Goal: Task Accomplishment & Management: Use online tool/utility

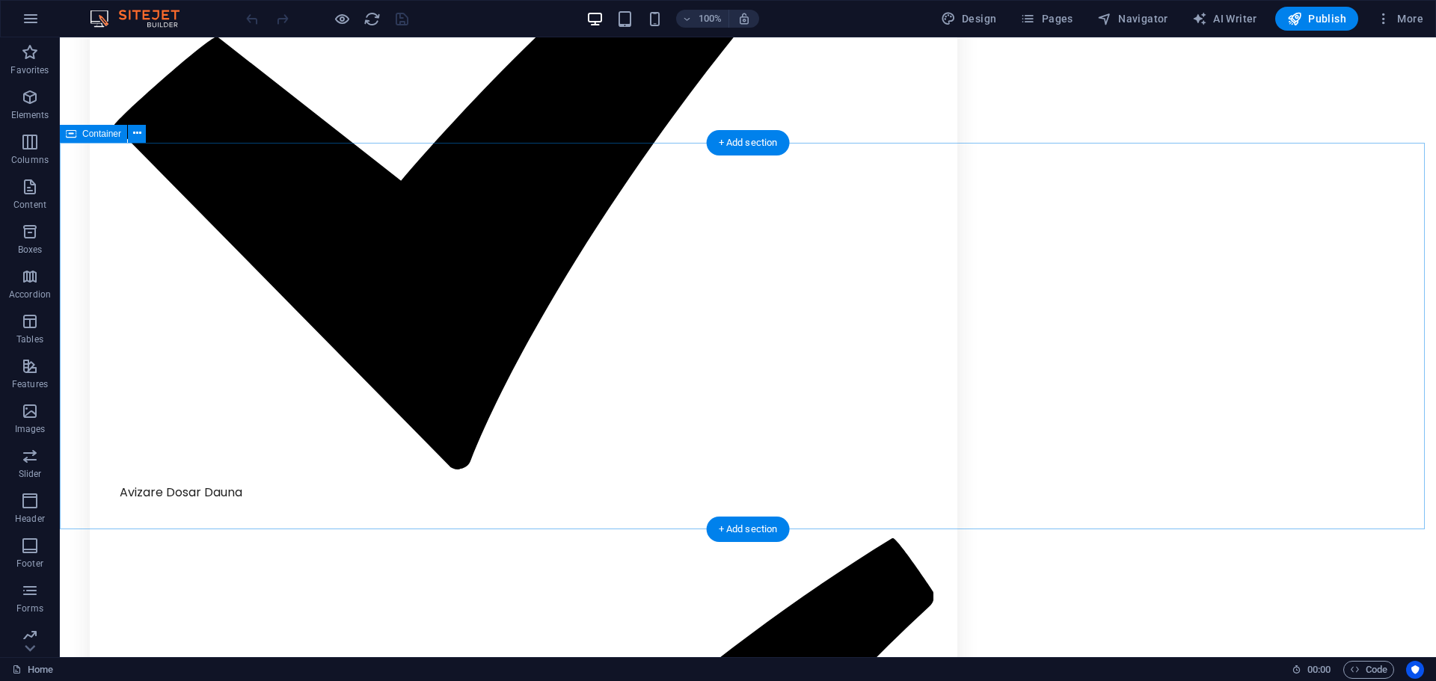
scroll to position [3343, 0]
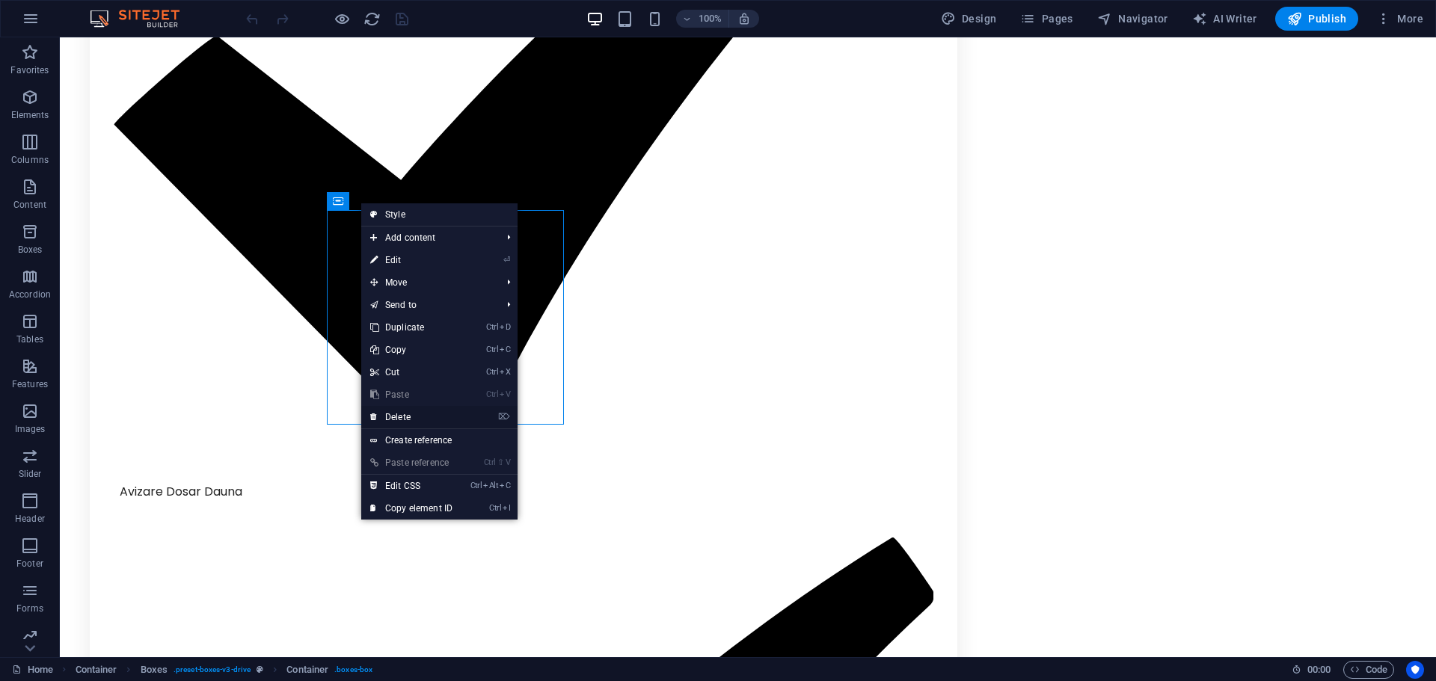
click at [423, 411] on link "⌦ Delete" at bounding box center [411, 417] width 100 height 22
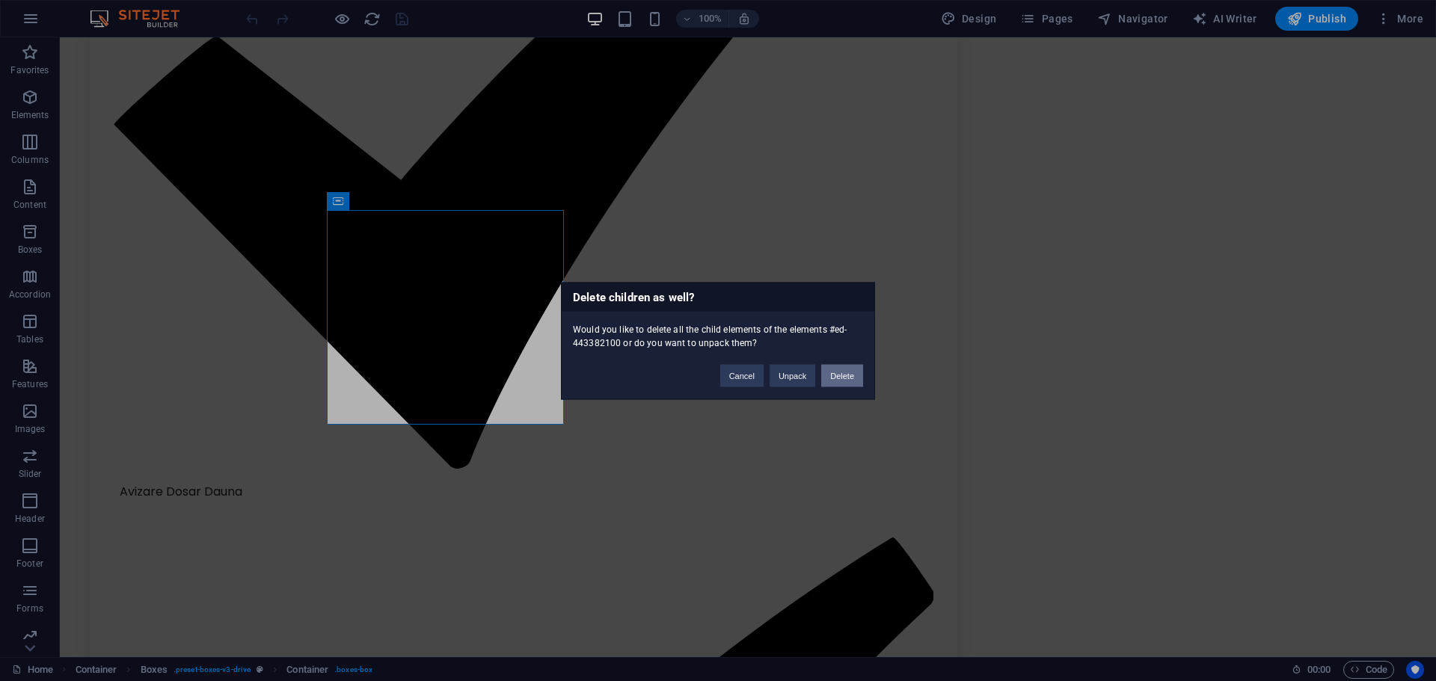
click at [853, 375] on button "Delete" at bounding box center [842, 375] width 42 height 22
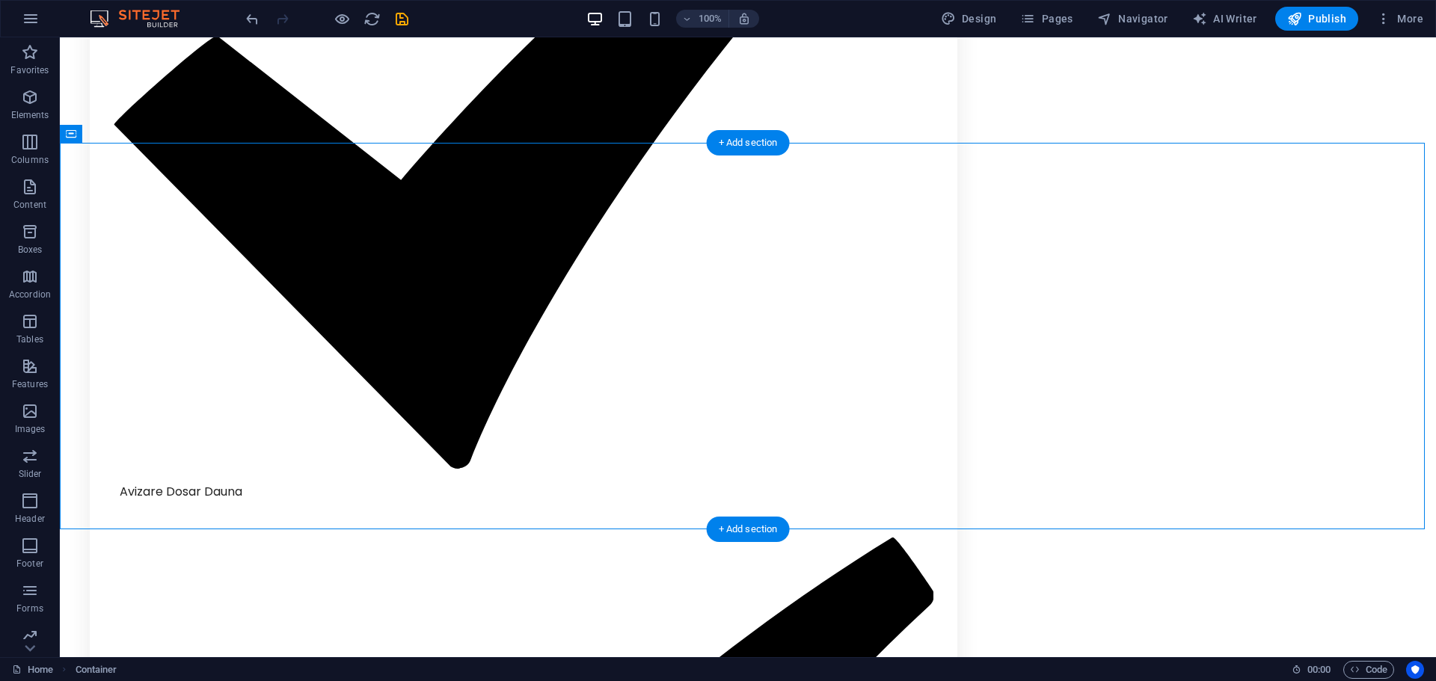
drag, startPoint x: 710, startPoint y: 238, endPoint x: 1022, endPoint y: 239, distance: 312.6
click at [328, 167] on span "Boxes" at bounding box center [331, 171] width 25 height 9
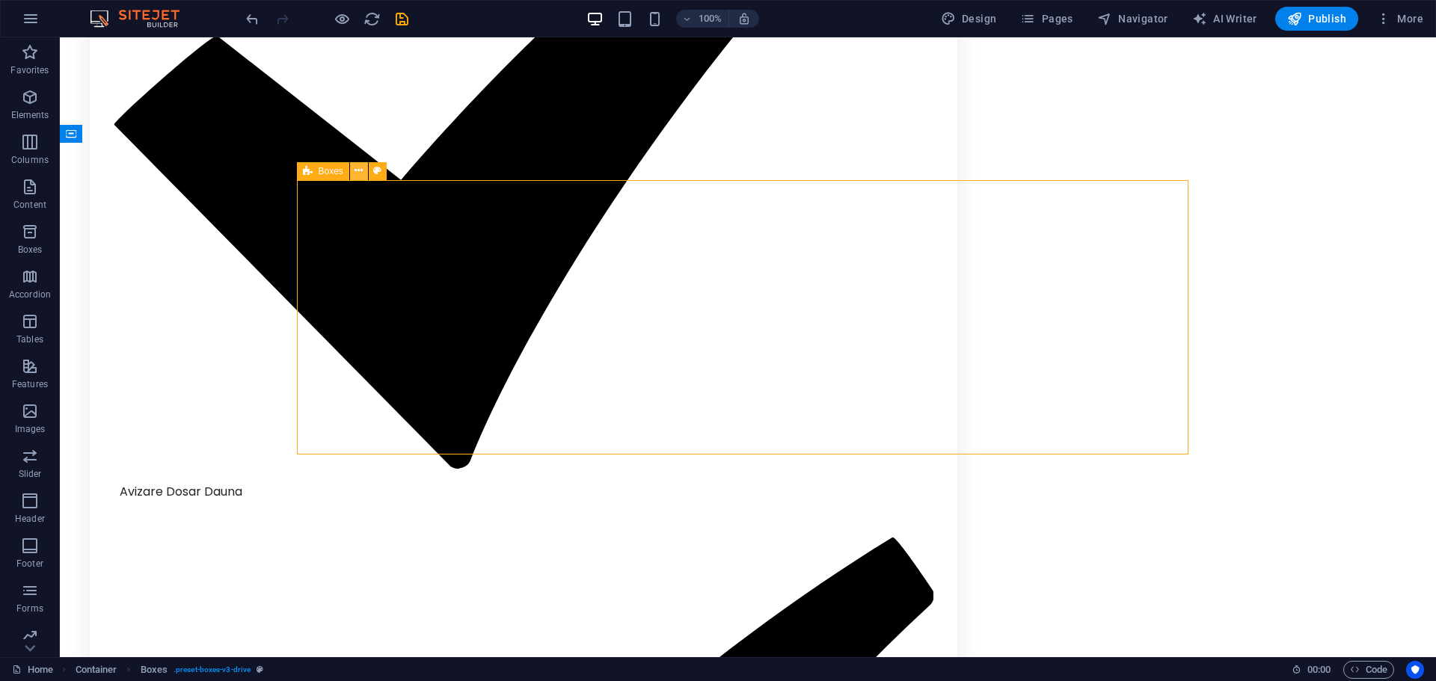
click at [357, 174] on icon at bounding box center [359, 171] width 8 height 16
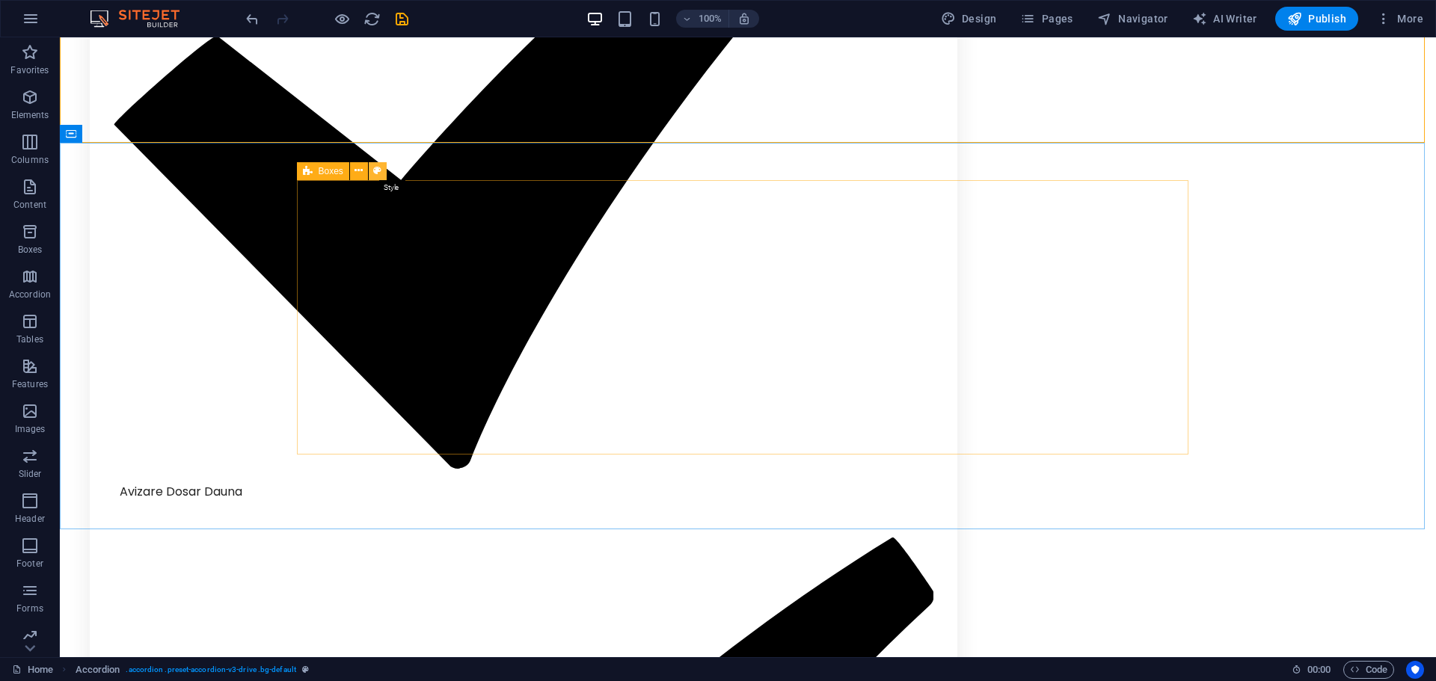
click at [382, 176] on button at bounding box center [378, 171] width 18 height 18
select select "rem"
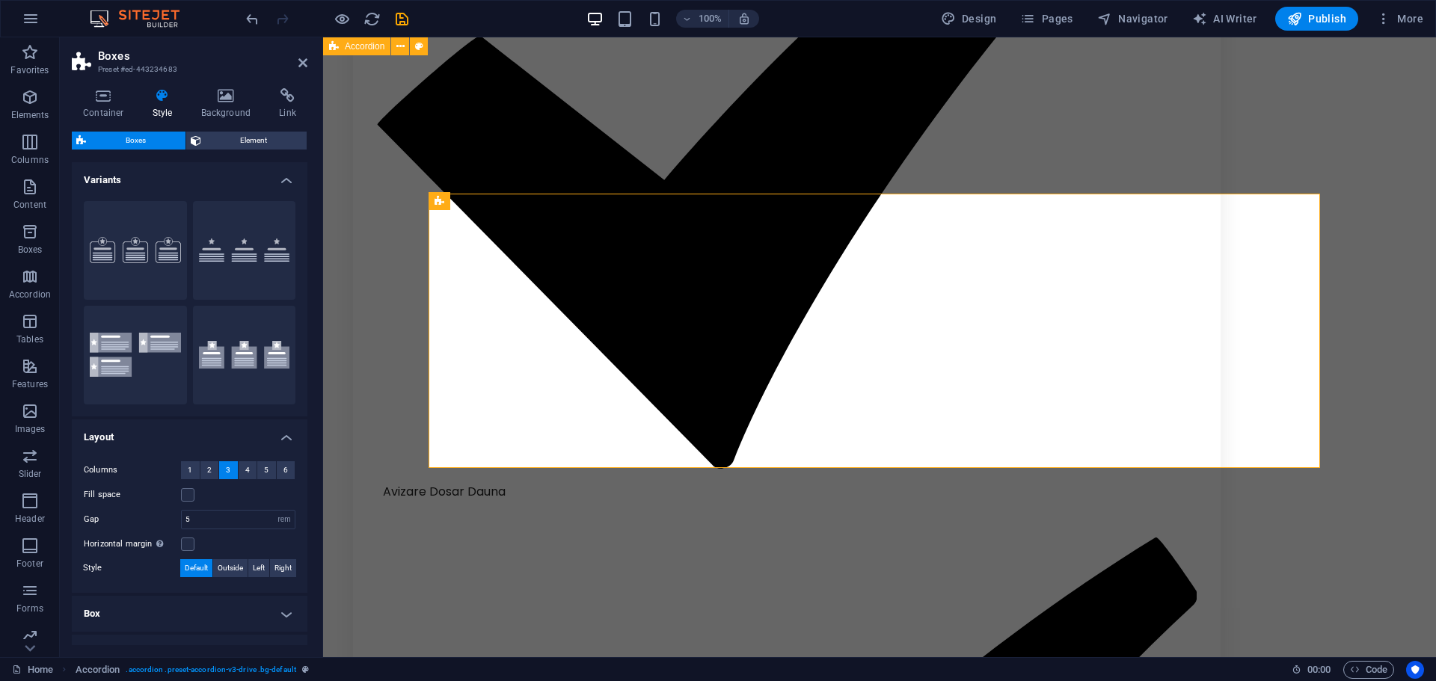
scroll to position [3329, 0]
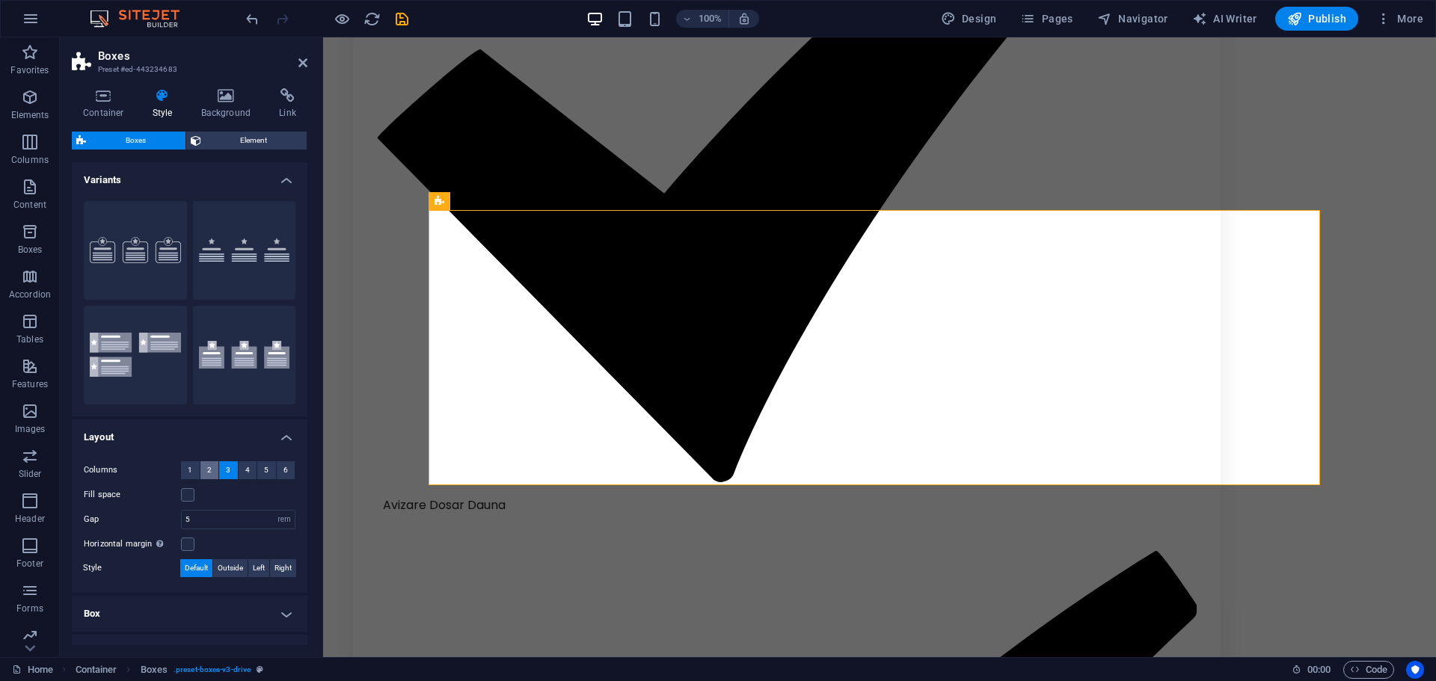
click at [209, 465] on span "2" at bounding box center [209, 470] width 4 height 18
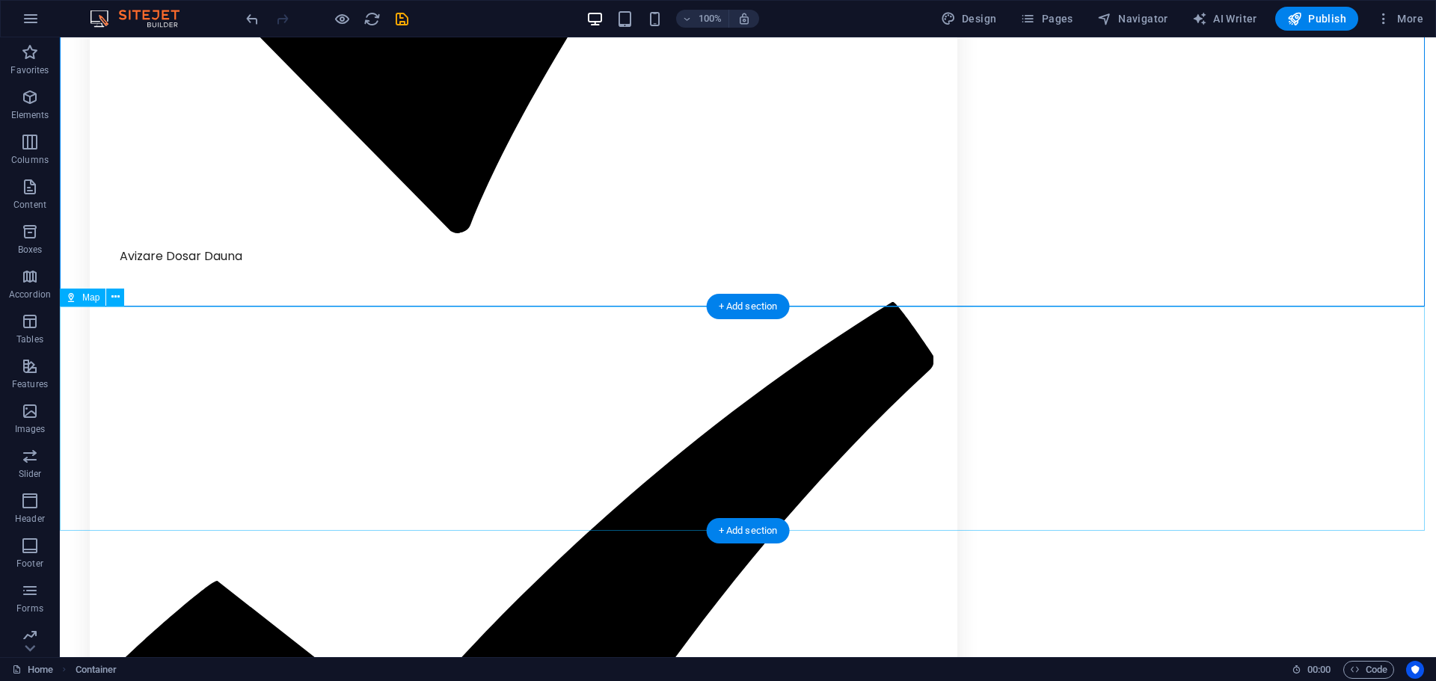
scroll to position [3584, 0]
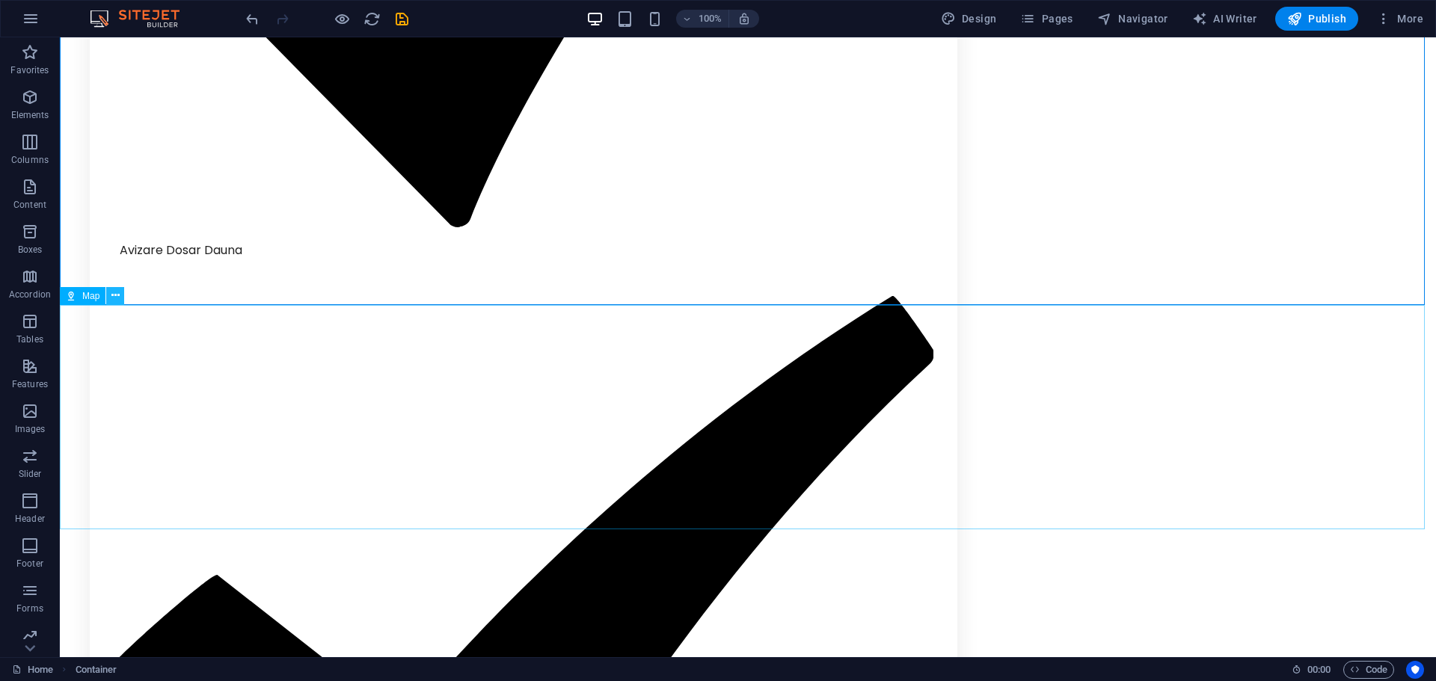
click at [115, 296] on icon at bounding box center [115, 296] width 8 height 16
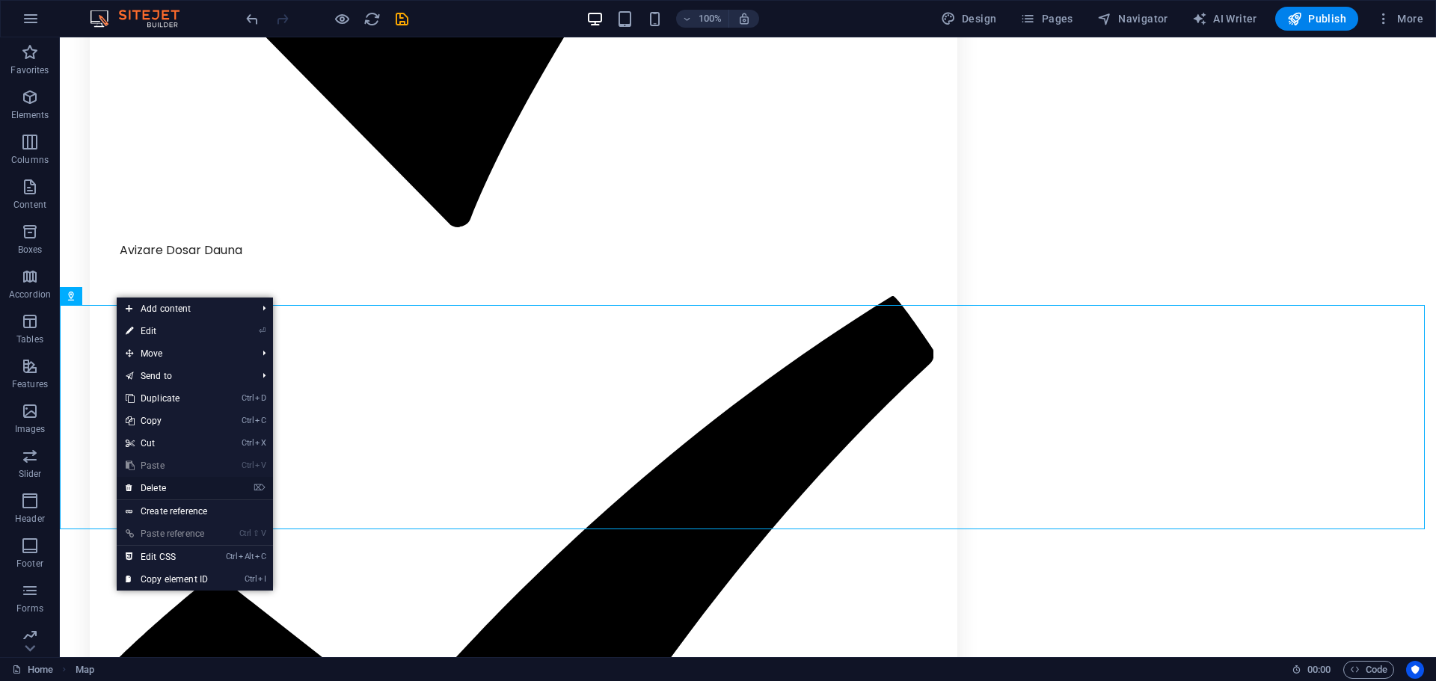
click at [170, 492] on link "⌦ Delete" at bounding box center [167, 488] width 100 height 22
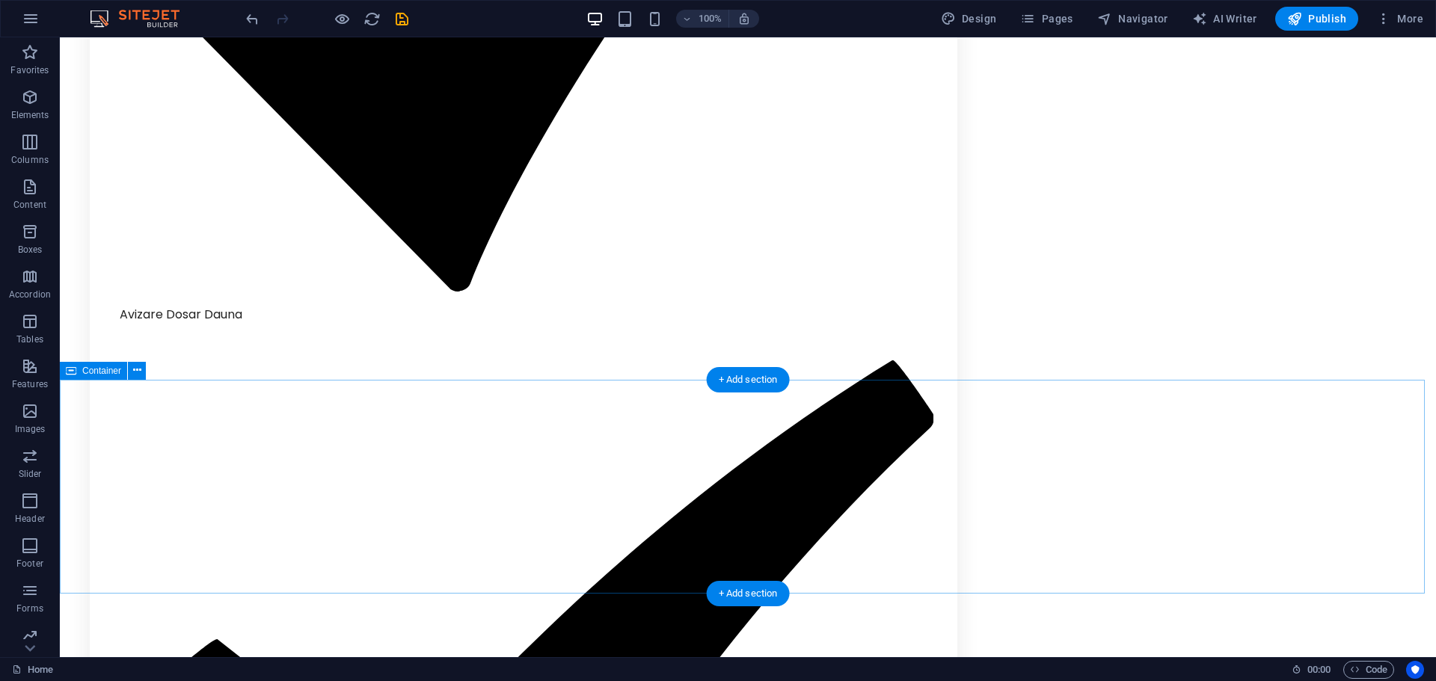
scroll to position [3524, 0]
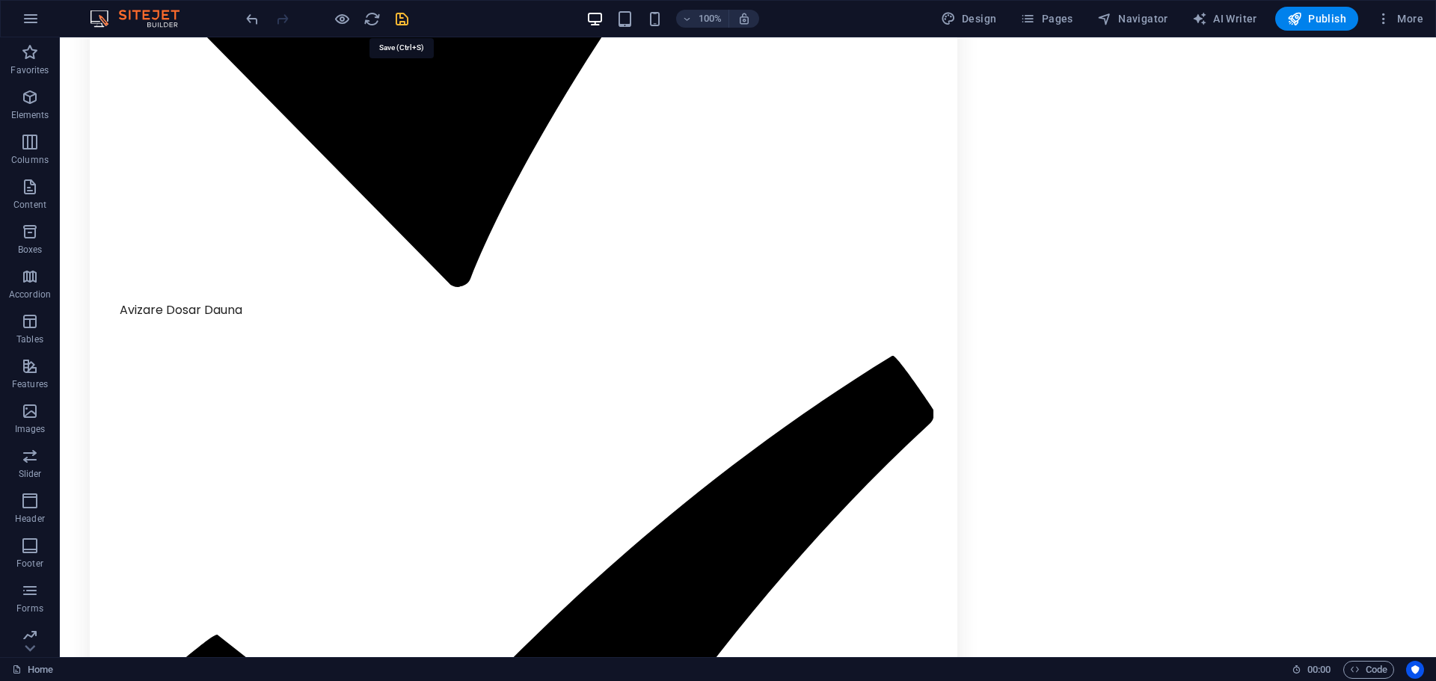
click at [406, 16] on icon "save" at bounding box center [401, 18] width 17 height 17
click at [1308, 21] on span "Publish" at bounding box center [1316, 18] width 59 height 15
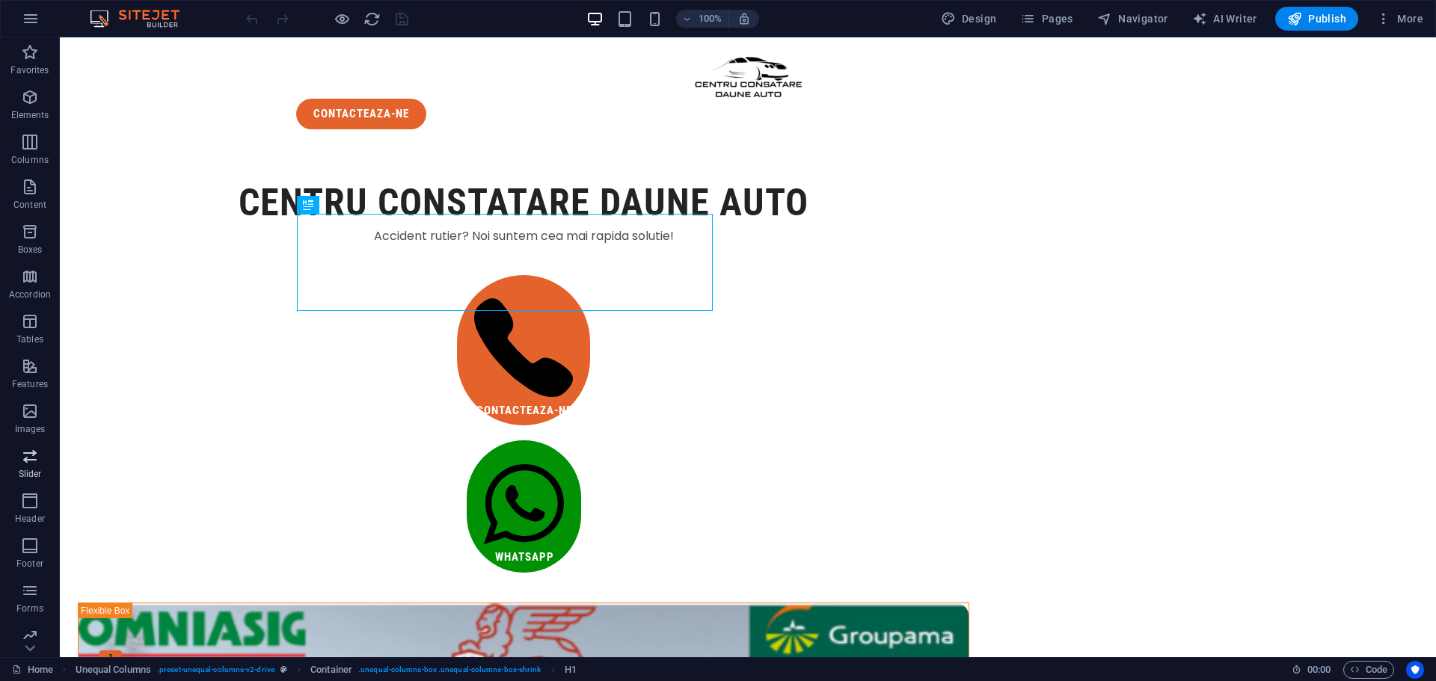
scroll to position [53, 0]
click at [22, 589] on icon "button" at bounding box center [30, 583] width 18 height 18
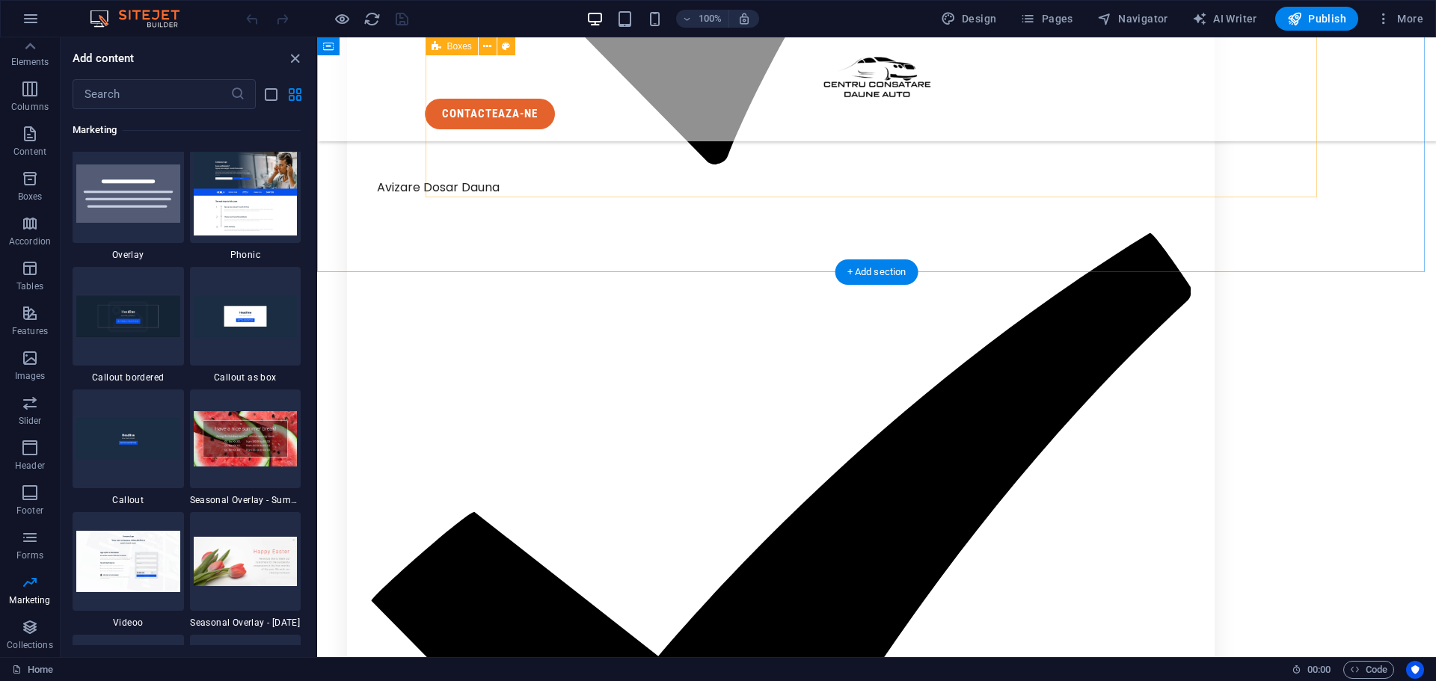
scroll to position [3604, 0]
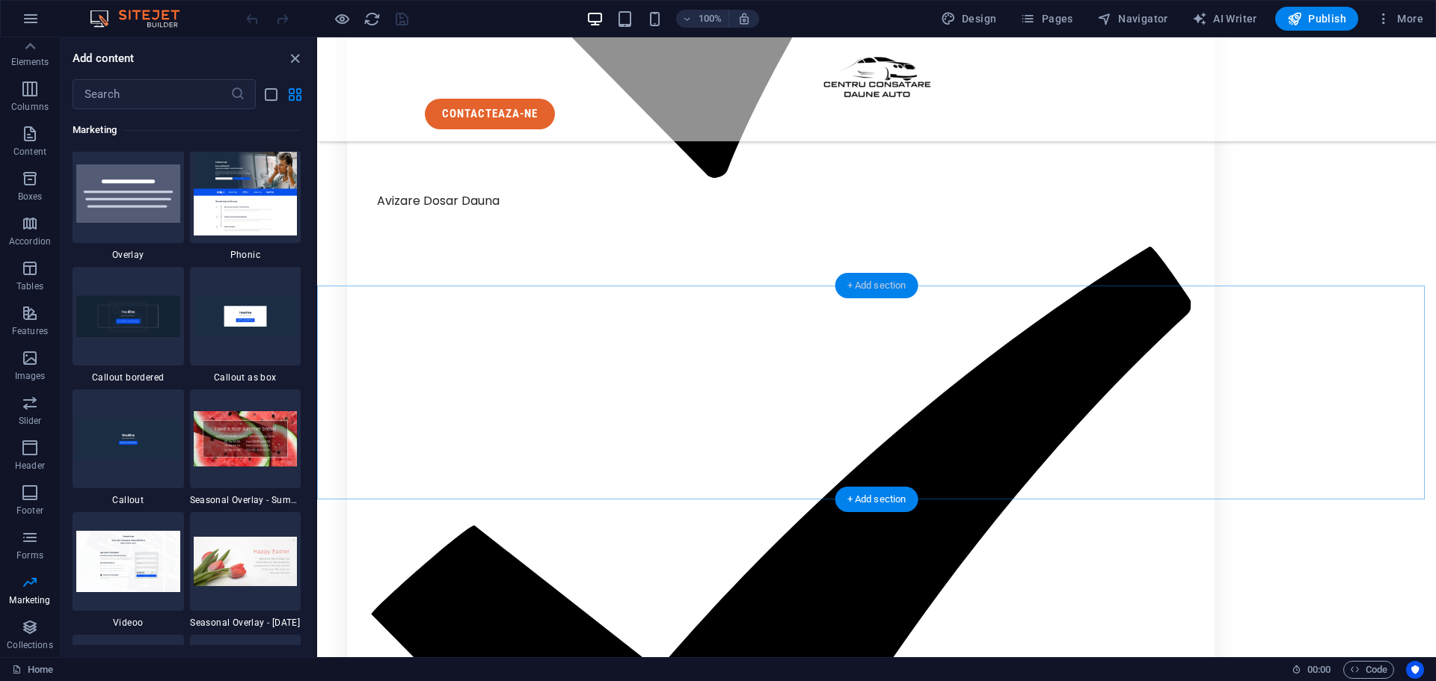
click at [876, 278] on div "+ Add section" at bounding box center [876, 285] width 83 height 25
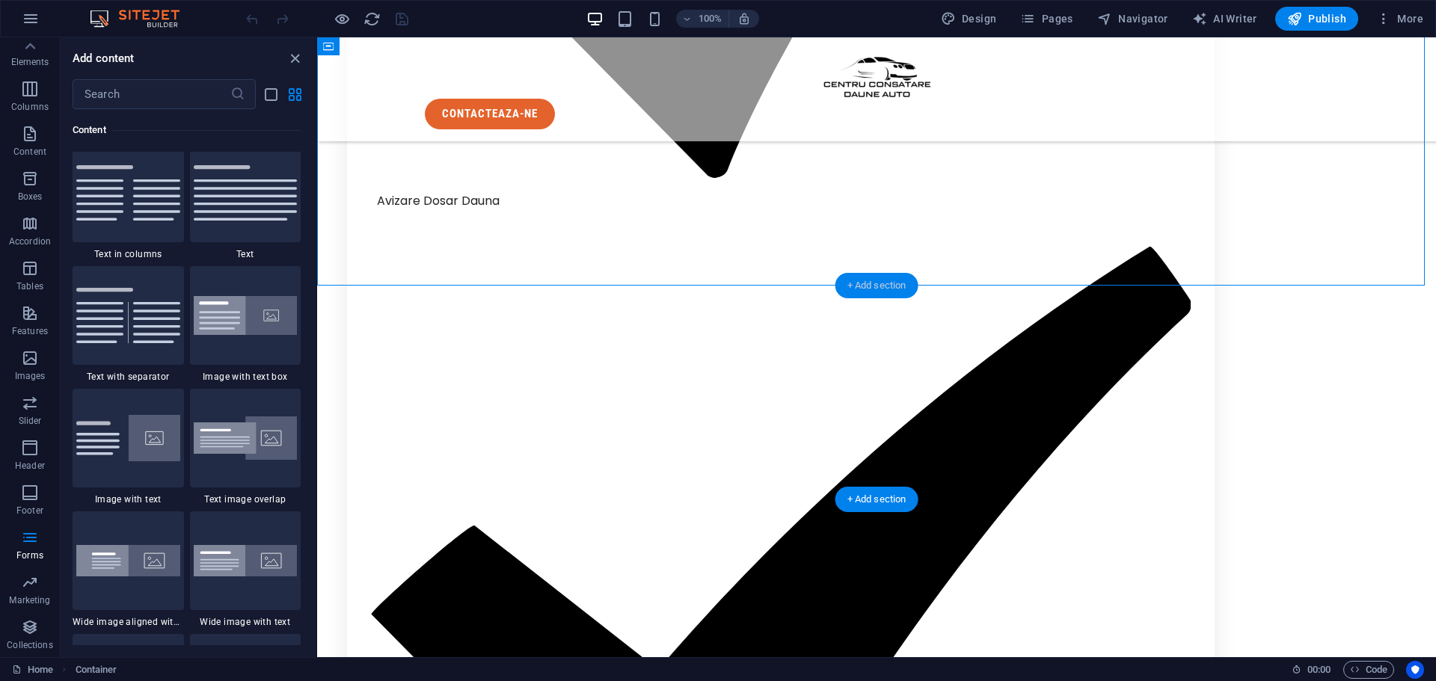
scroll to position [2617, 0]
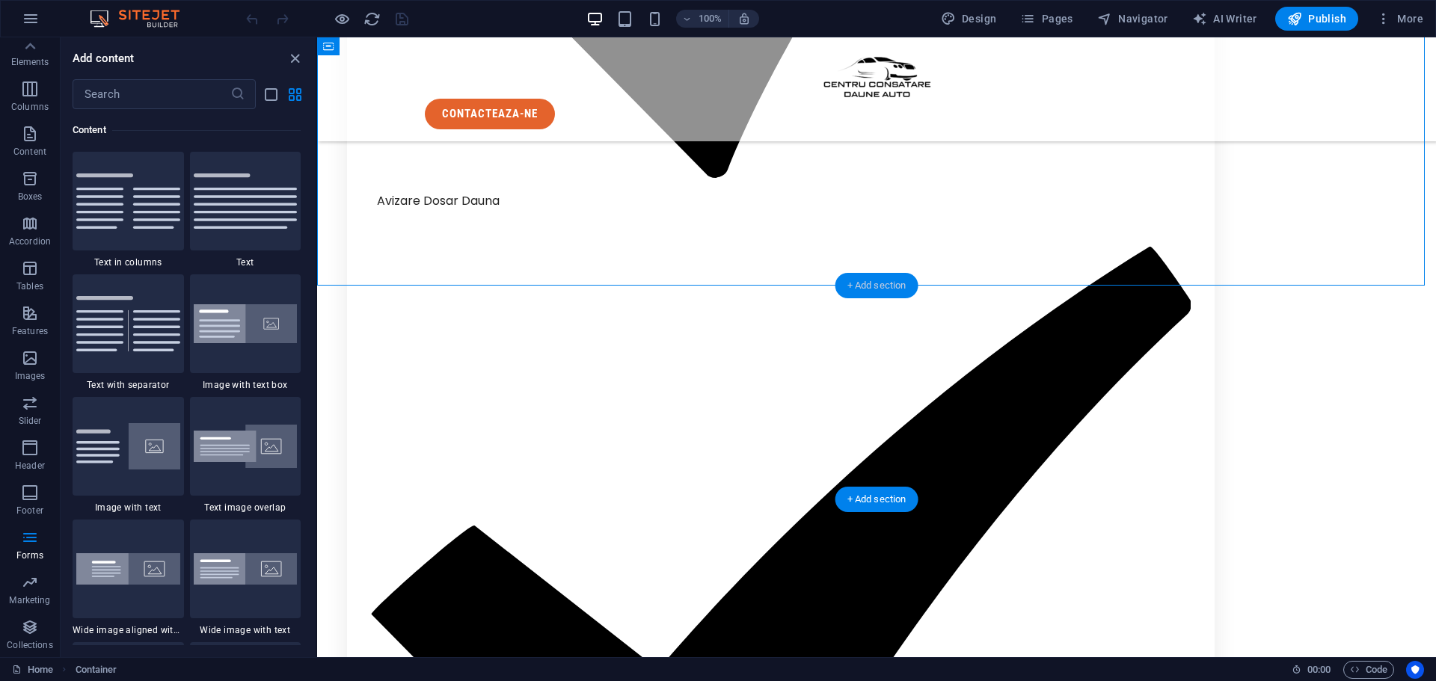
click at [876, 278] on div "+ Add section" at bounding box center [876, 285] width 83 height 25
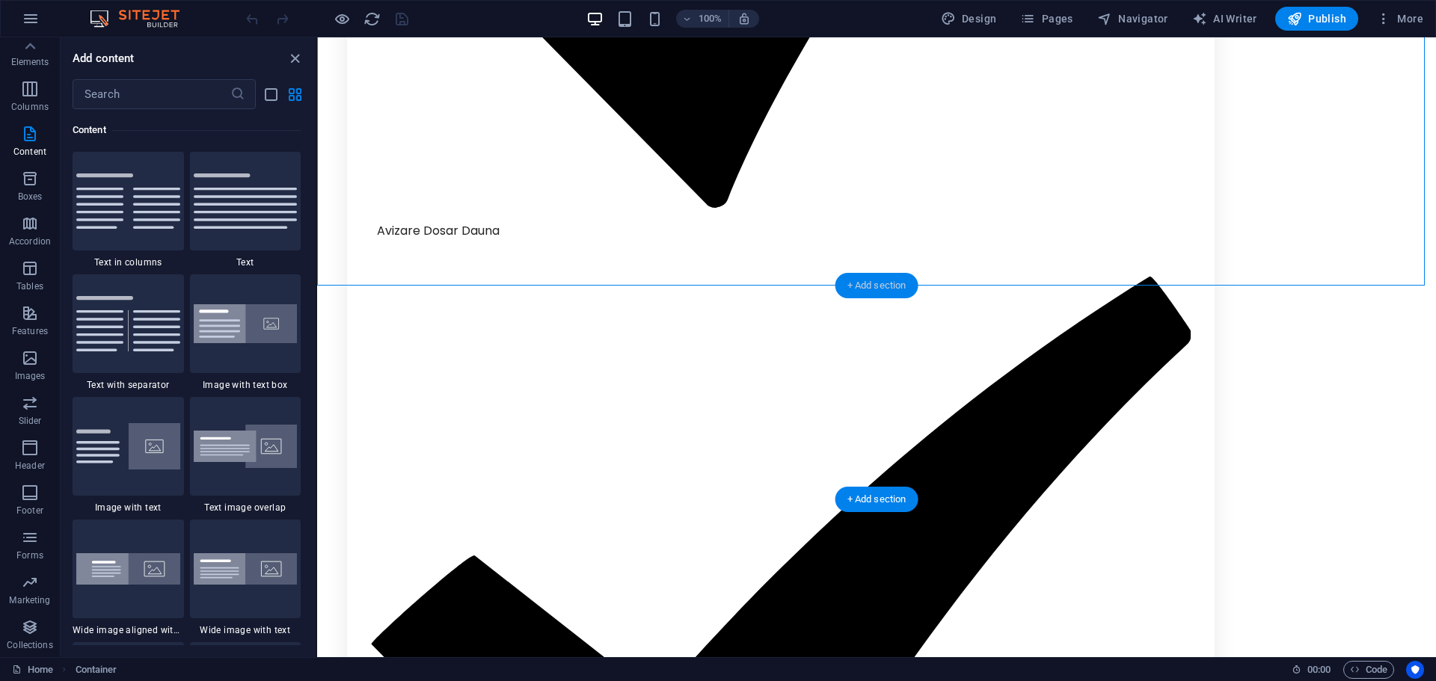
click at [876, 278] on div "+ Add section" at bounding box center [876, 285] width 83 height 25
drag, startPoint x: 1179, startPoint y: 324, endPoint x: 776, endPoint y: 402, distance: 410.6
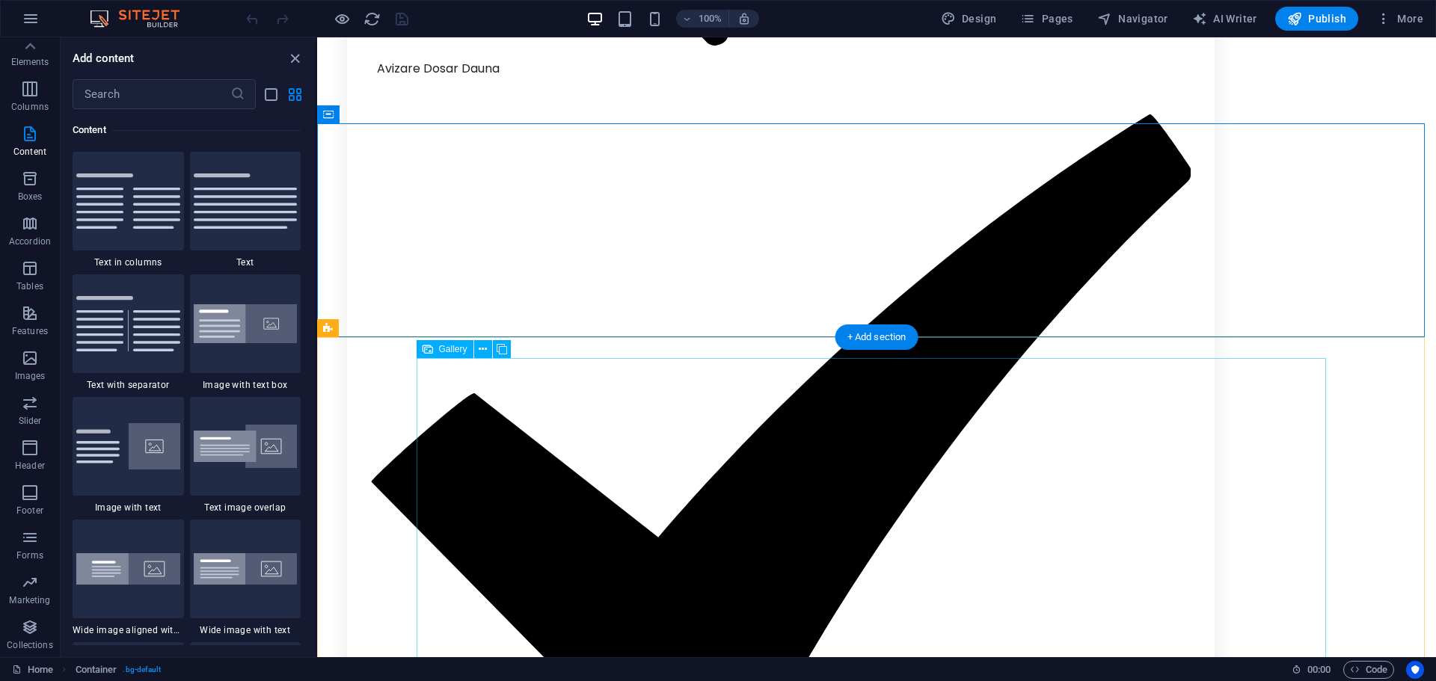
scroll to position [3767, 0]
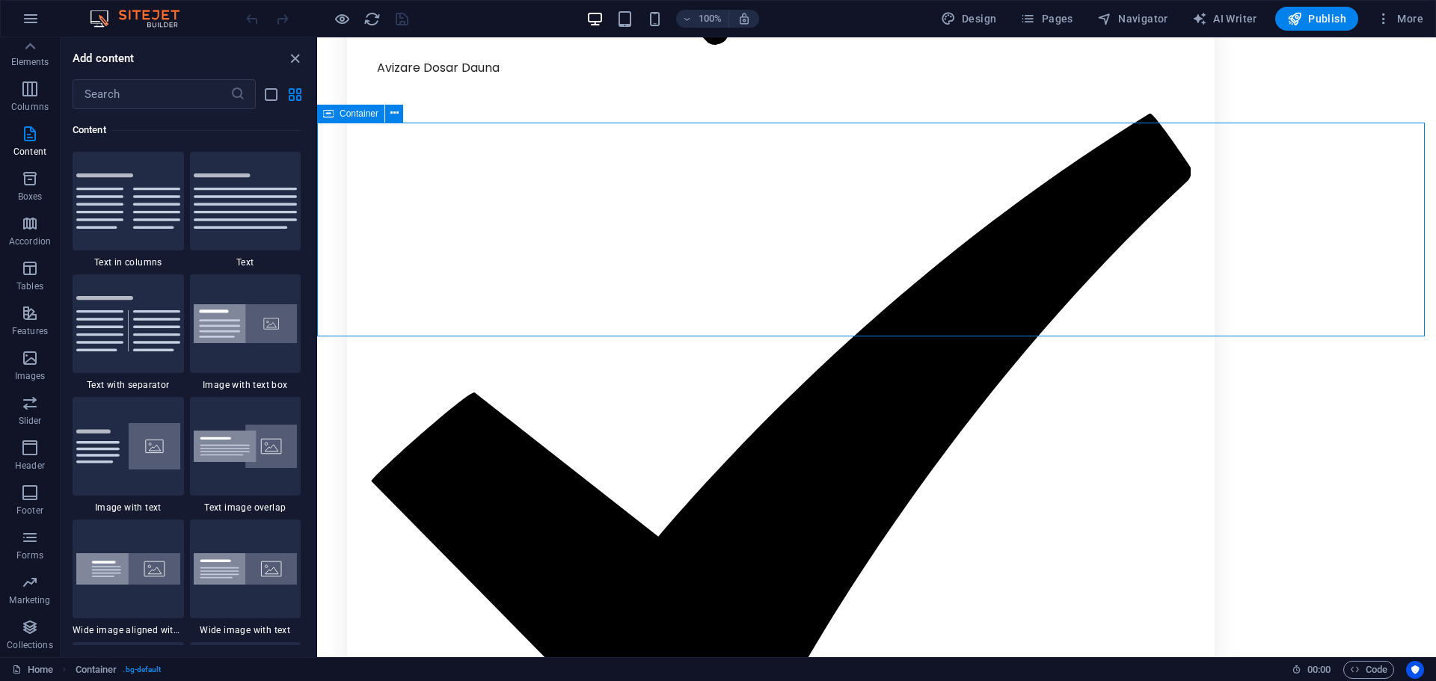
click at [338, 116] on div "Container" at bounding box center [350, 114] width 67 height 18
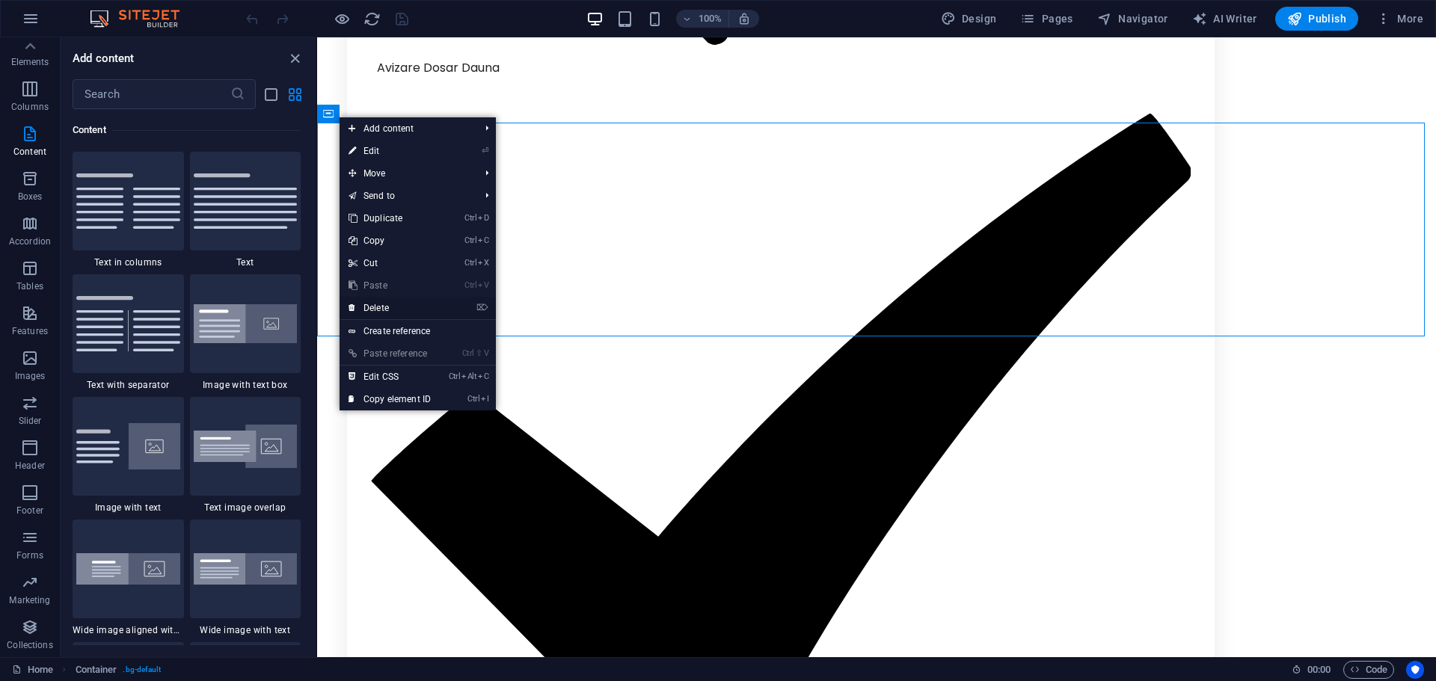
click at [400, 309] on link "⌦ Delete" at bounding box center [390, 308] width 100 height 22
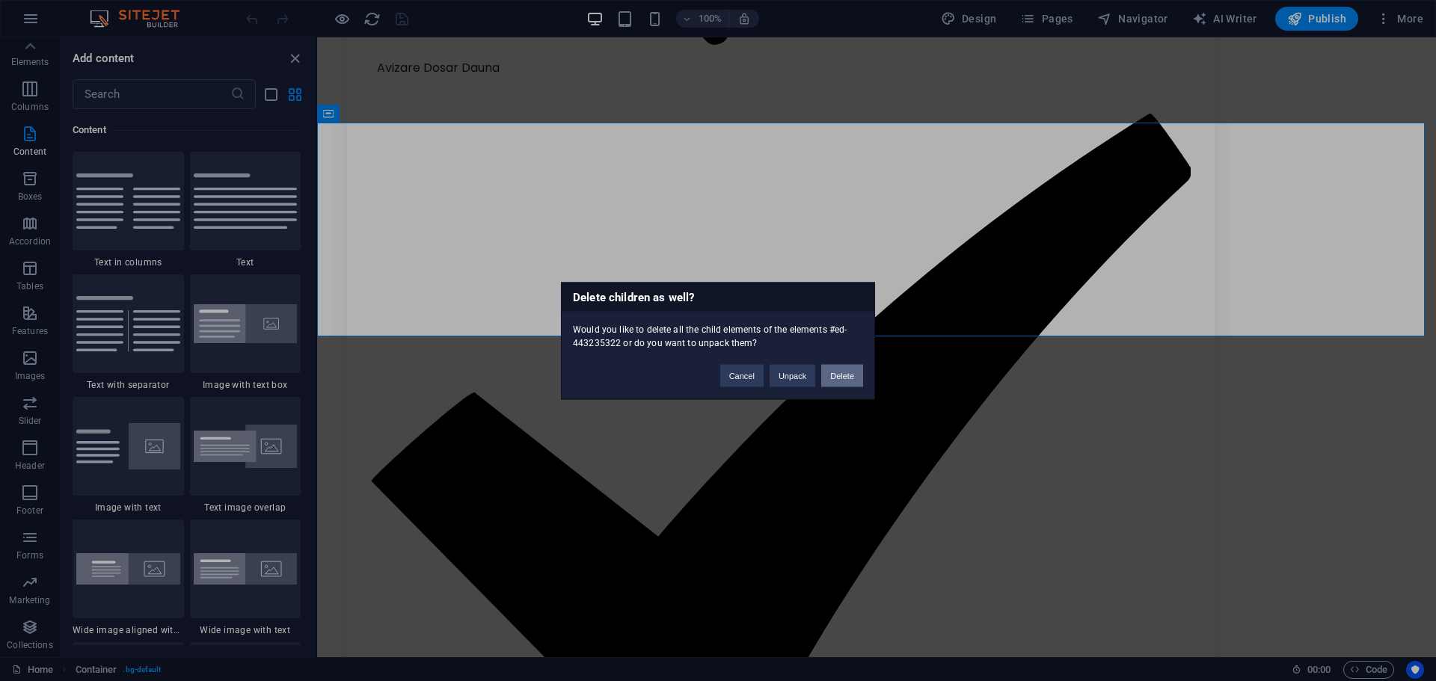
click at [829, 374] on button "Delete" at bounding box center [842, 375] width 42 height 22
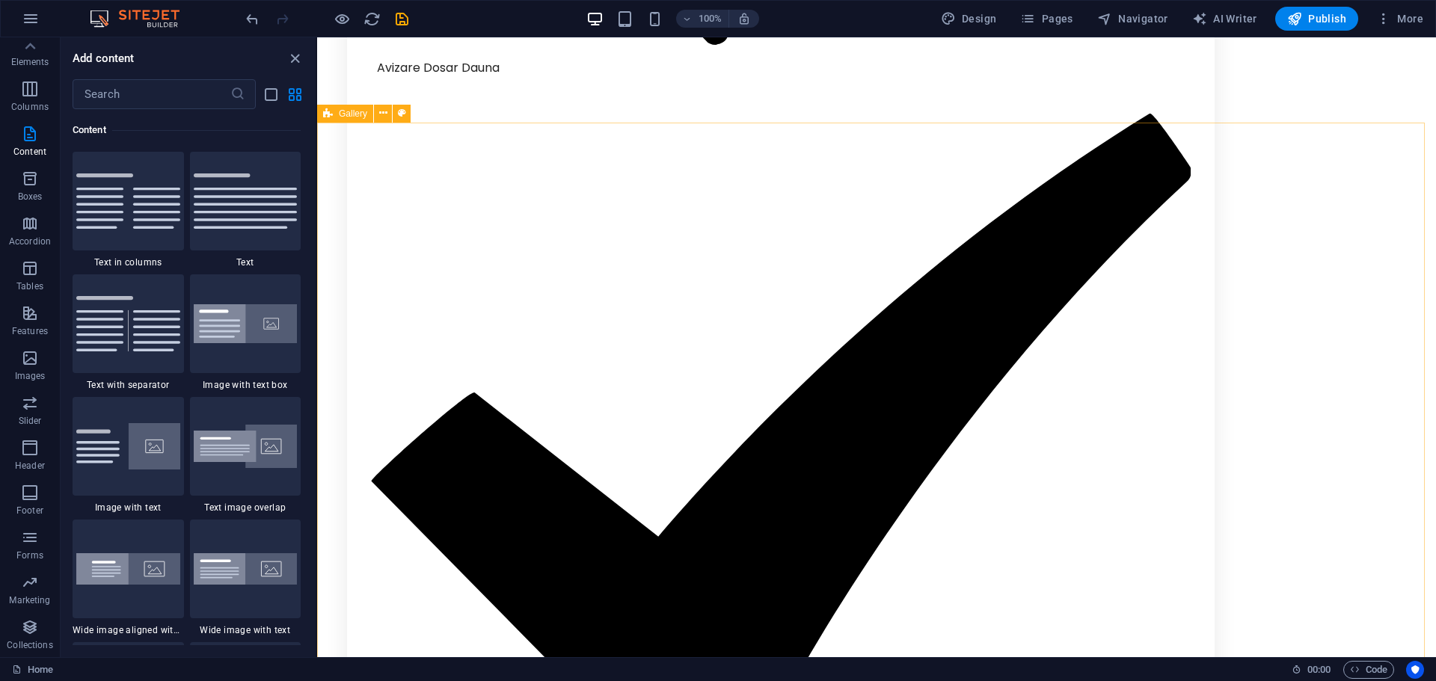
click at [331, 115] on icon at bounding box center [328, 114] width 10 height 18
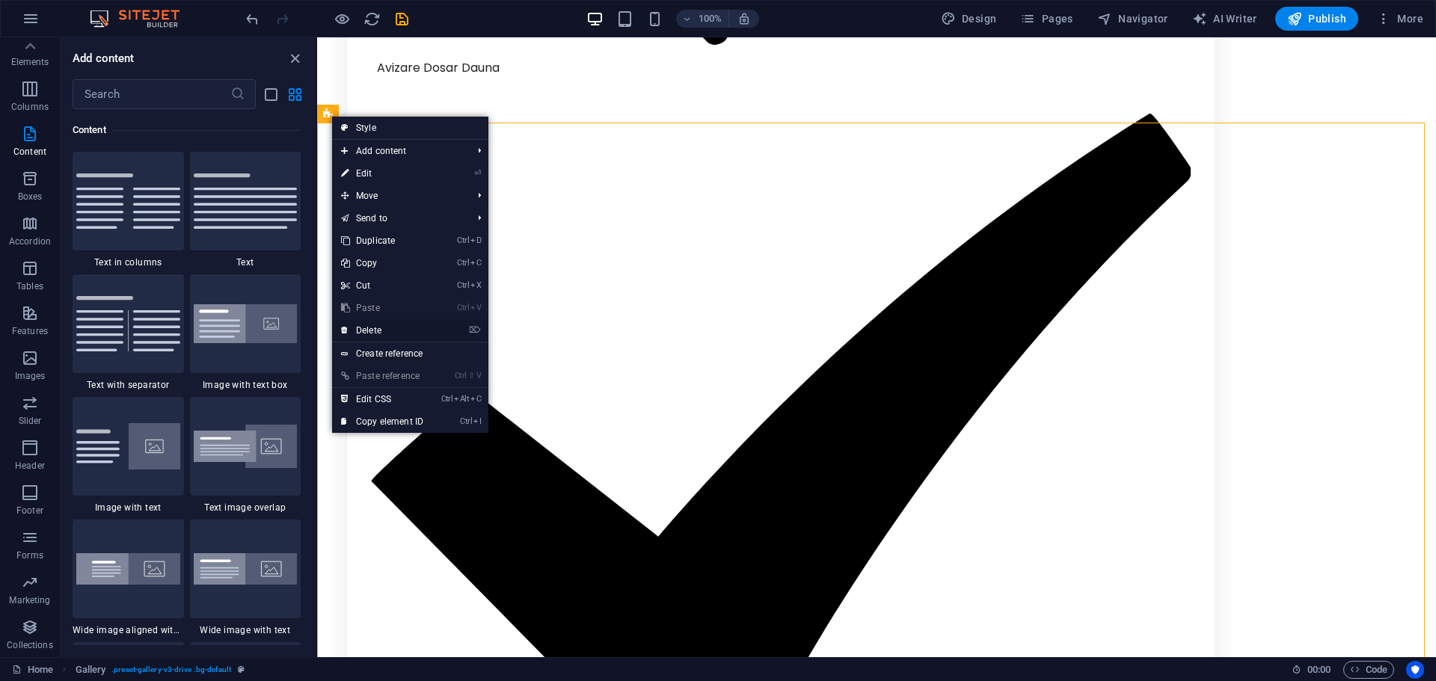
click at [390, 330] on link "⌦ Delete" at bounding box center [382, 330] width 100 height 22
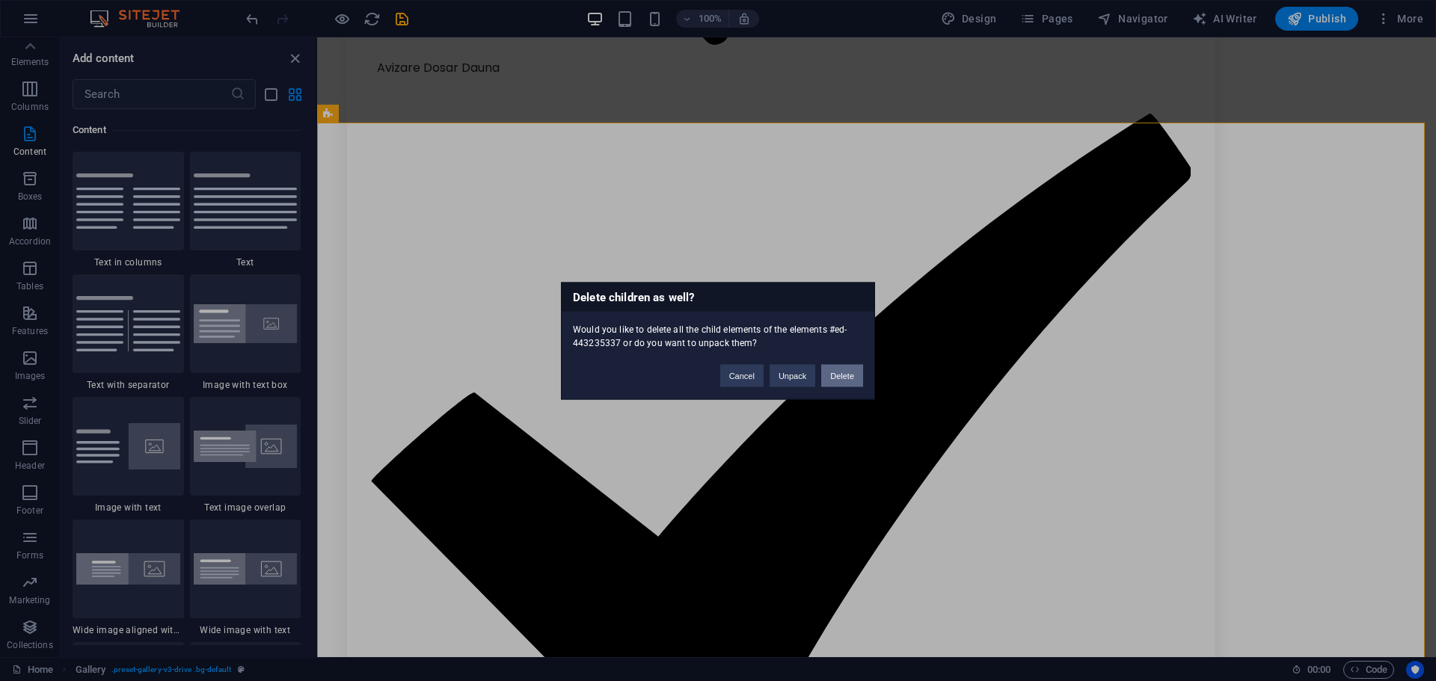
click at [837, 375] on button "Delete" at bounding box center [842, 375] width 42 height 22
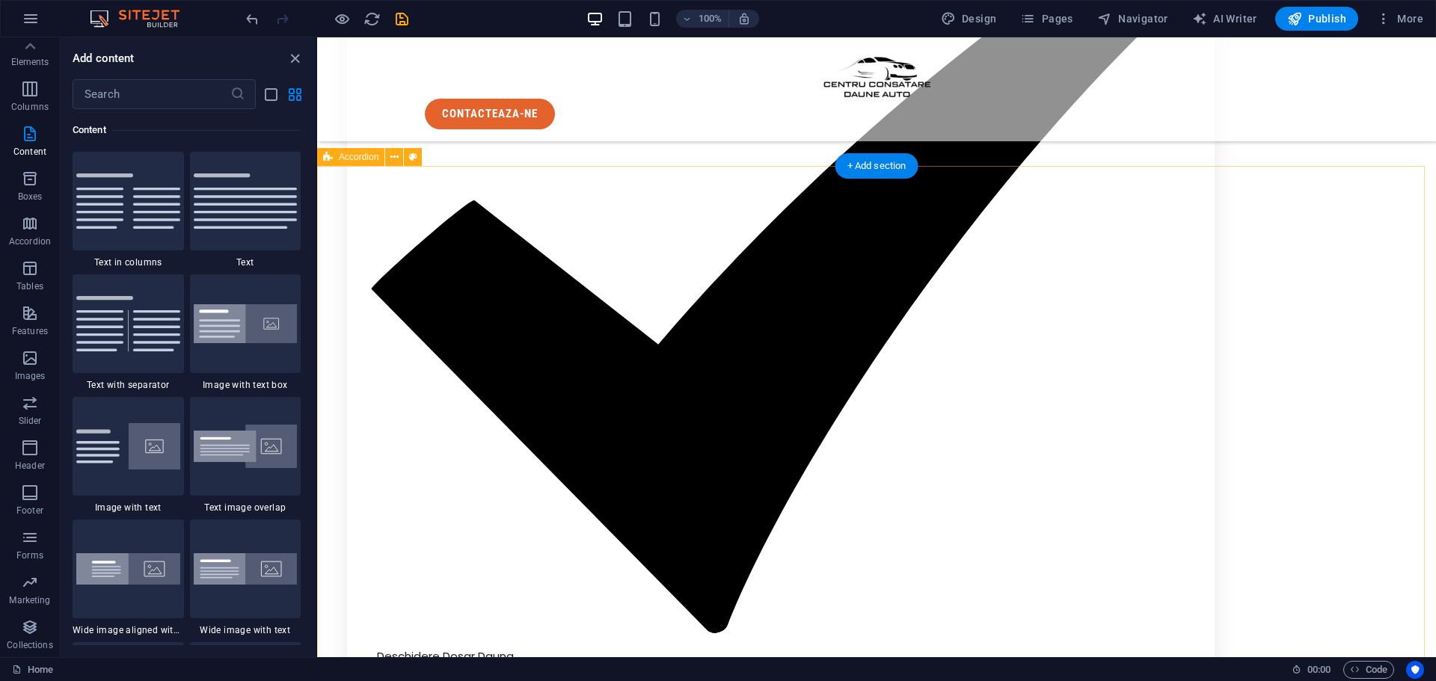
scroll to position [2367, 0]
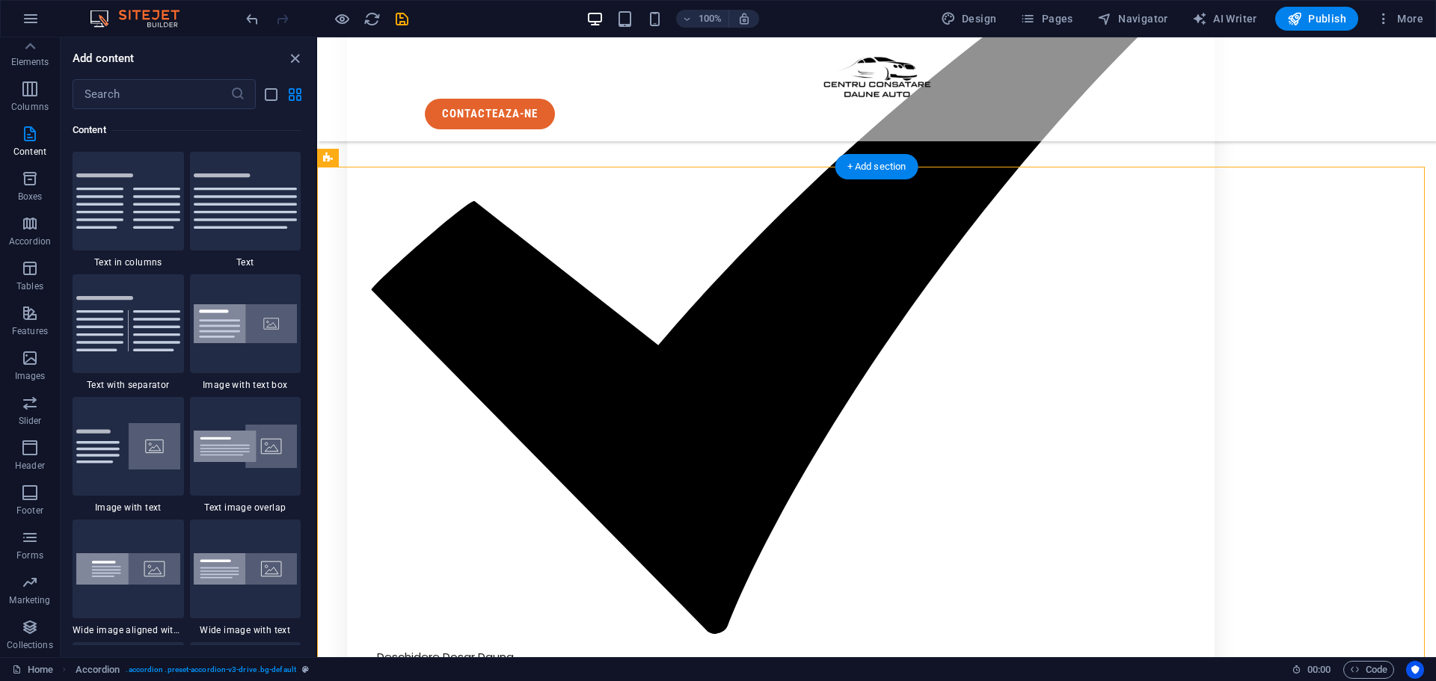
click at [888, 171] on div "+ Add section" at bounding box center [876, 166] width 83 height 25
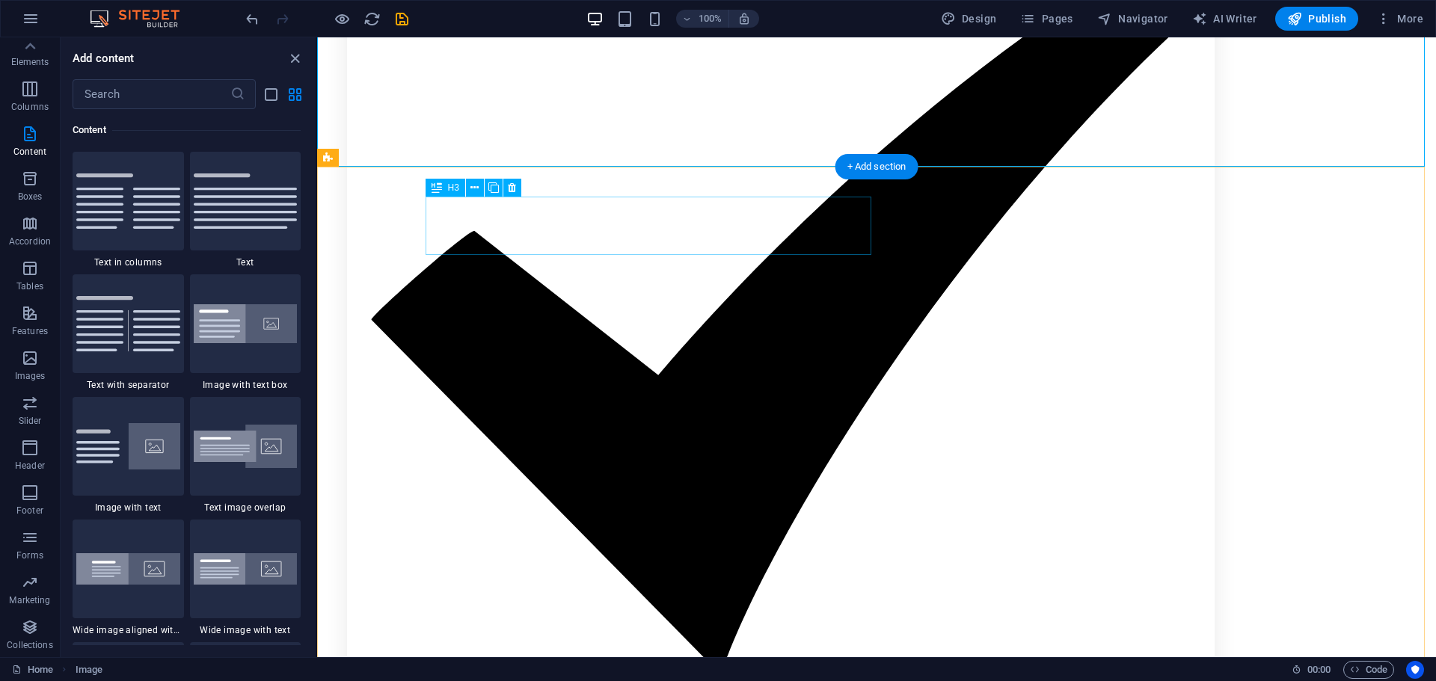
click at [877, 159] on div "+ Add section" at bounding box center [876, 166] width 83 height 25
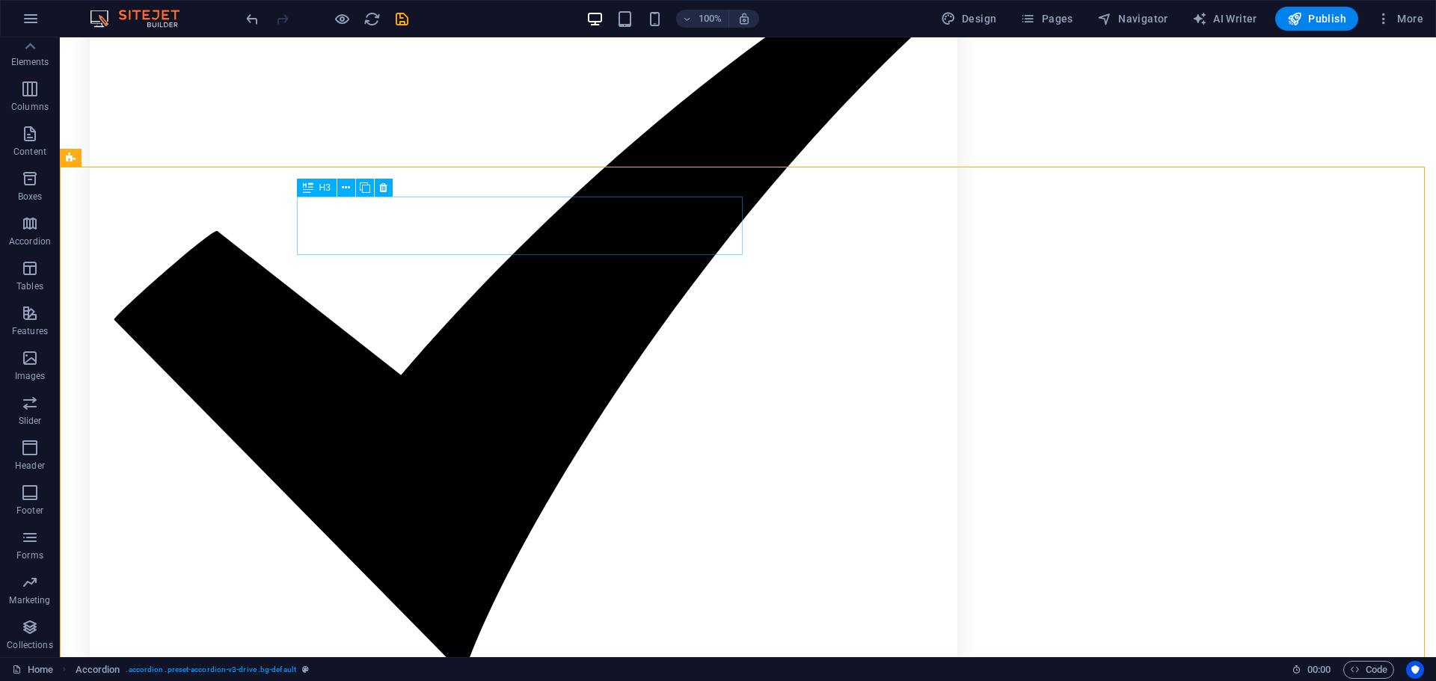
click at [303, 186] on icon at bounding box center [308, 188] width 10 height 18
click at [101, 157] on span "Accordion" at bounding box center [102, 157] width 40 height 9
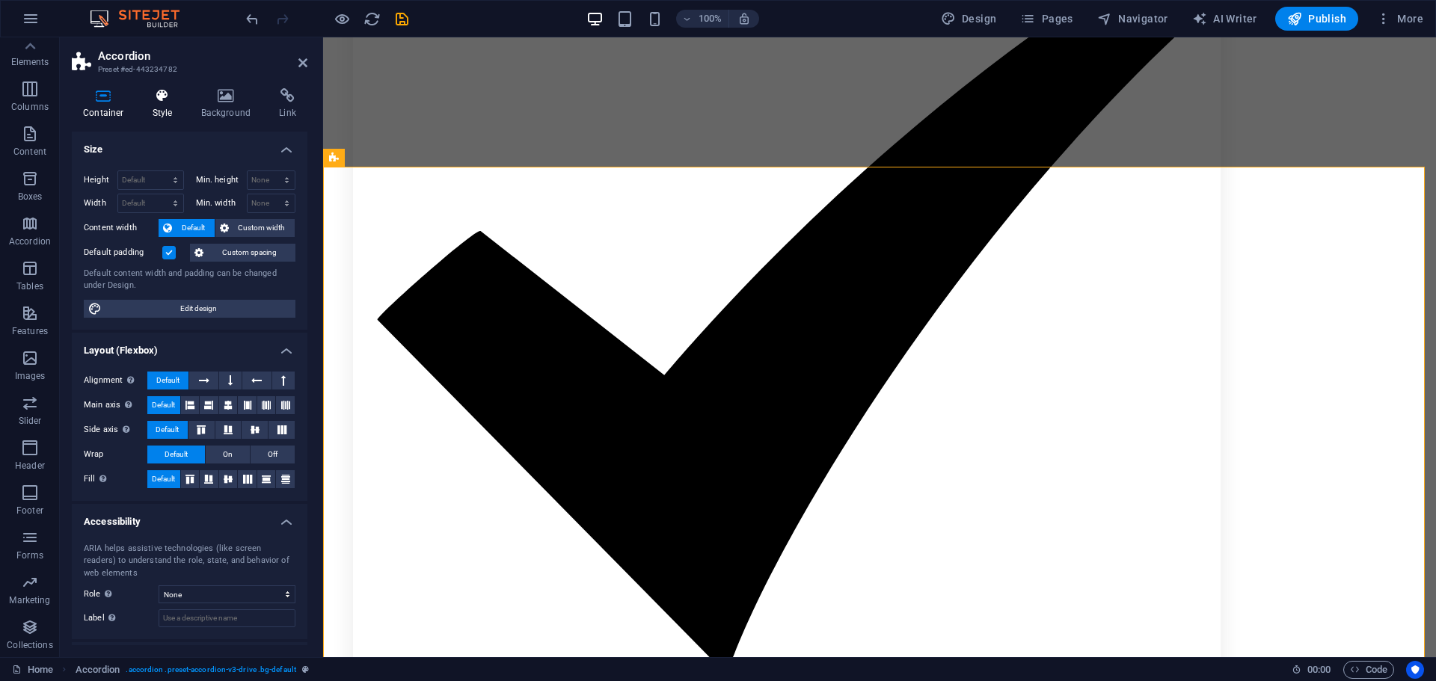
click at [162, 107] on h4 "Style" at bounding box center [165, 103] width 49 height 31
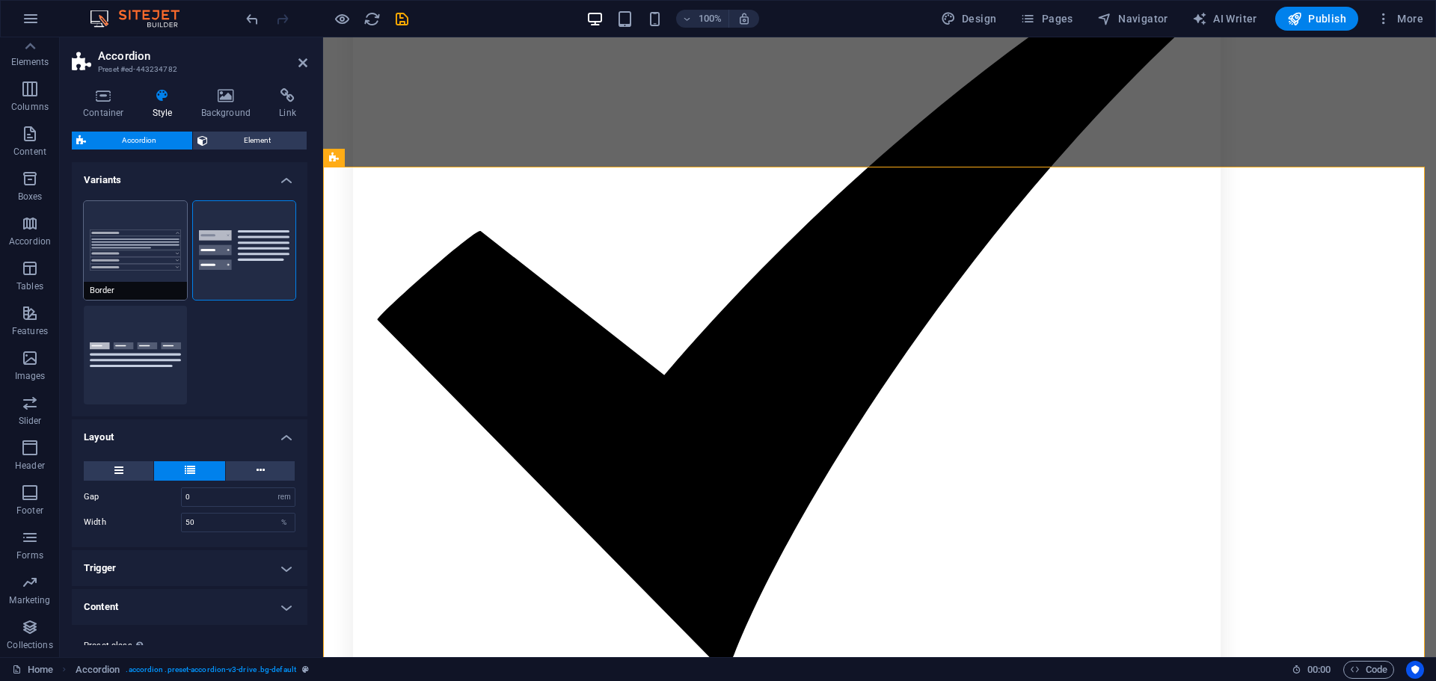
click at [145, 262] on button "Border" at bounding box center [135, 250] width 103 height 99
type input "0"
type input "50"
click at [141, 357] on button "Tabs" at bounding box center [135, 355] width 103 height 99
click at [149, 277] on button "Border" at bounding box center [135, 250] width 103 height 99
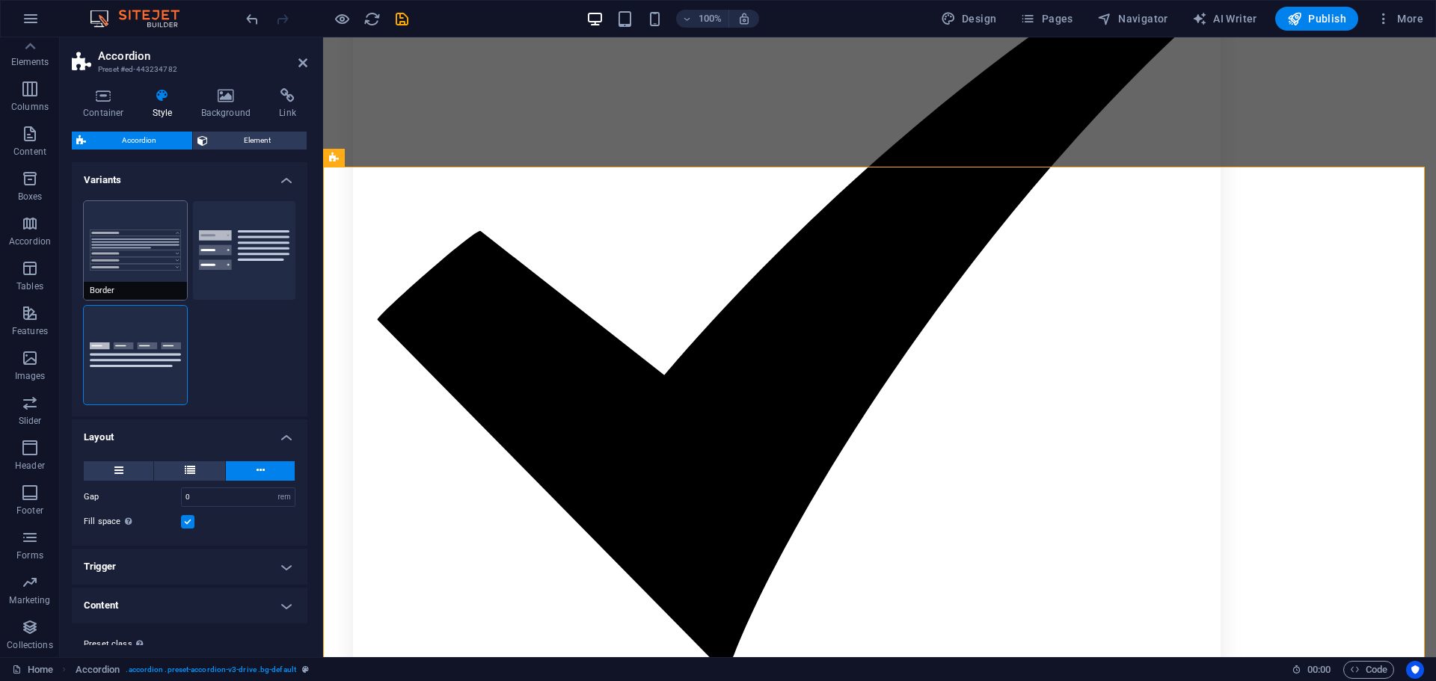
type input "0"
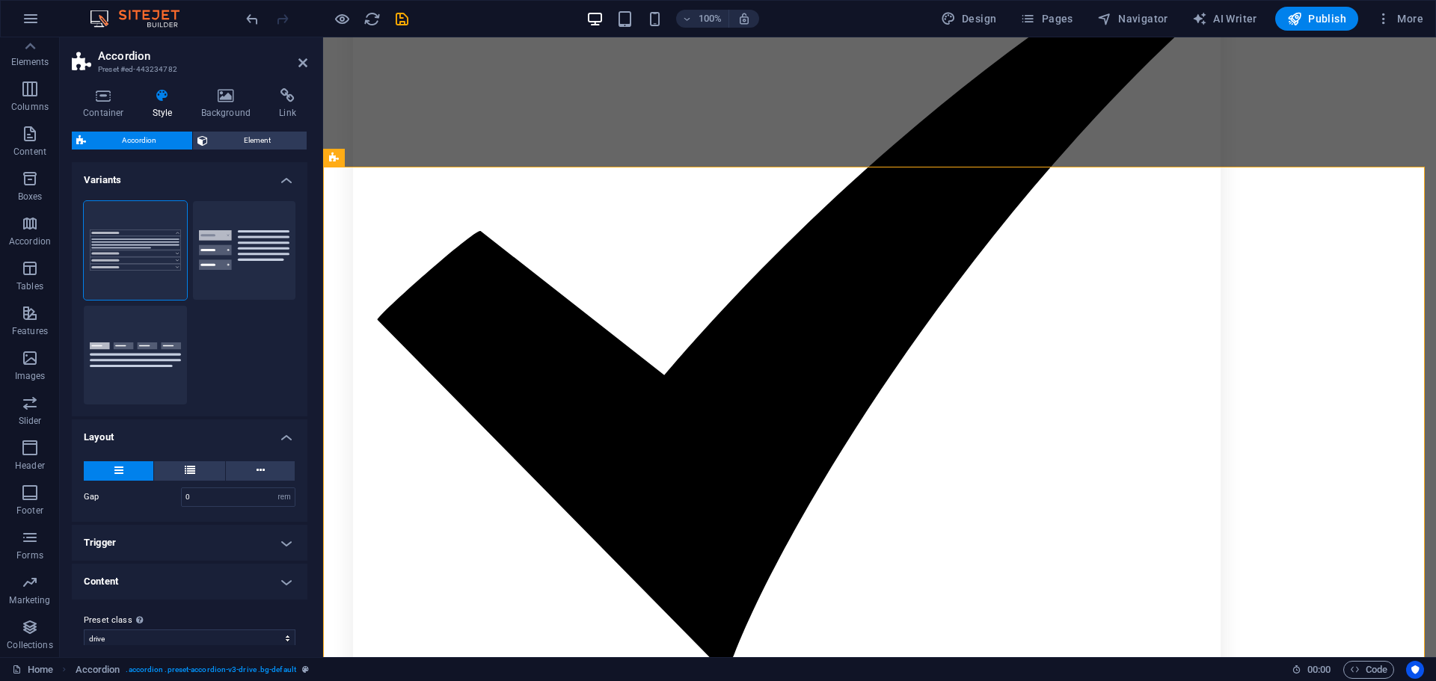
click at [135, 543] on h4 "Trigger" at bounding box center [190, 543] width 236 height 36
click at [135, 543] on h4 "Trigger" at bounding box center [190, 538] width 236 height 27
click at [142, 575] on h4 "Content" at bounding box center [190, 582] width 236 height 36
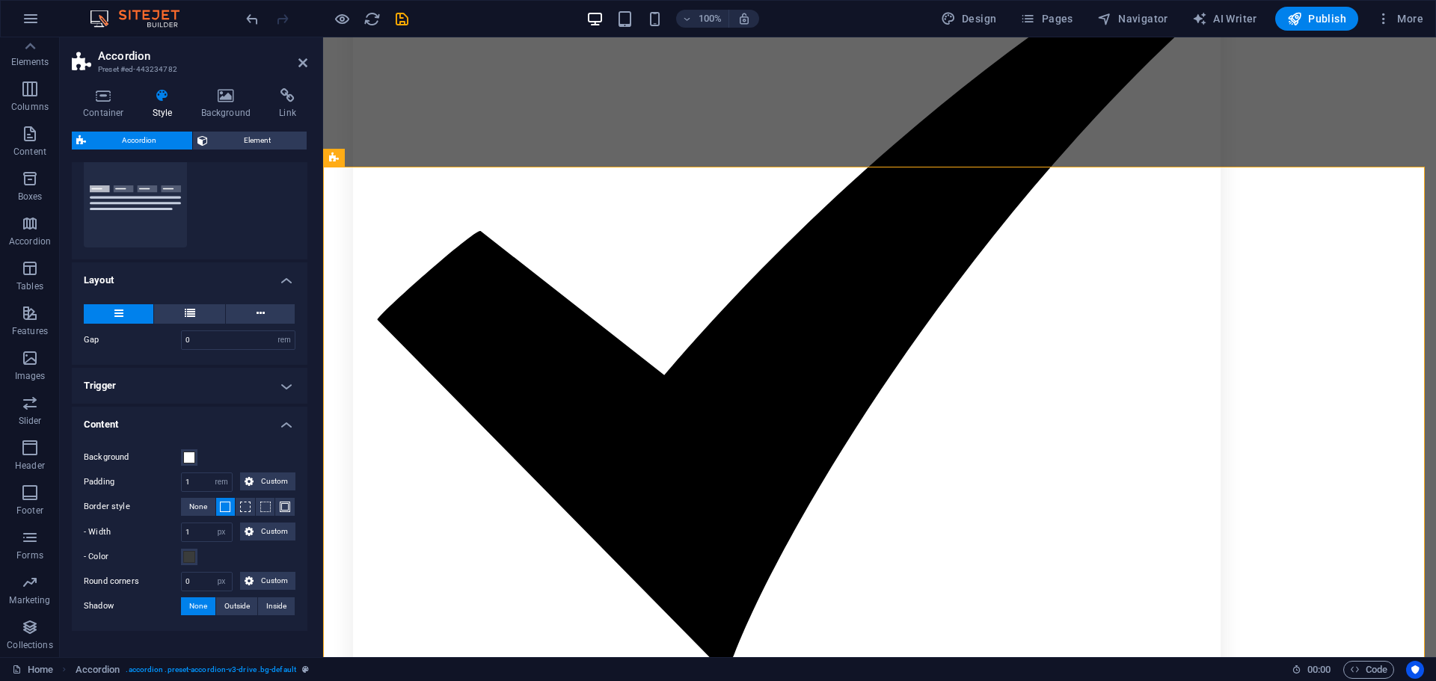
scroll to position [158, 0]
click at [190, 392] on h4 "Trigger" at bounding box center [190, 385] width 236 height 36
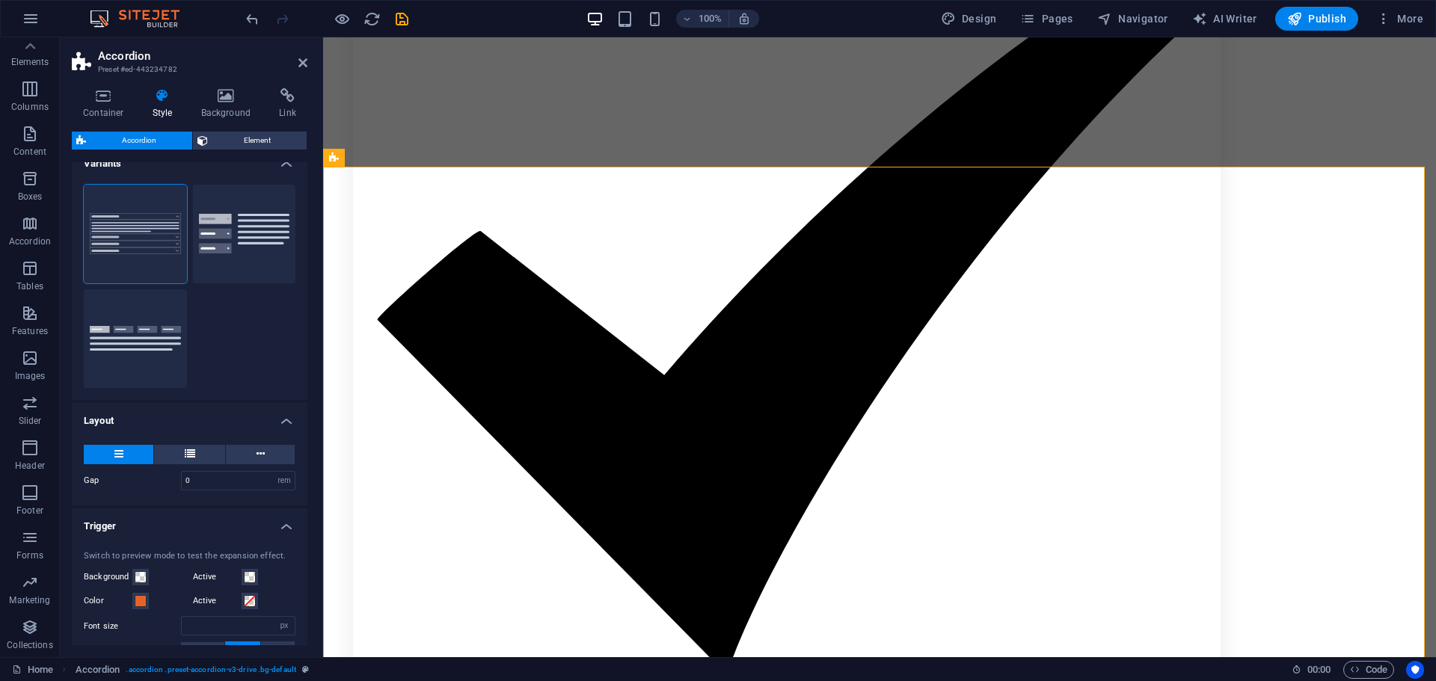
scroll to position [16, 0]
click at [180, 458] on button at bounding box center [189, 455] width 71 height 19
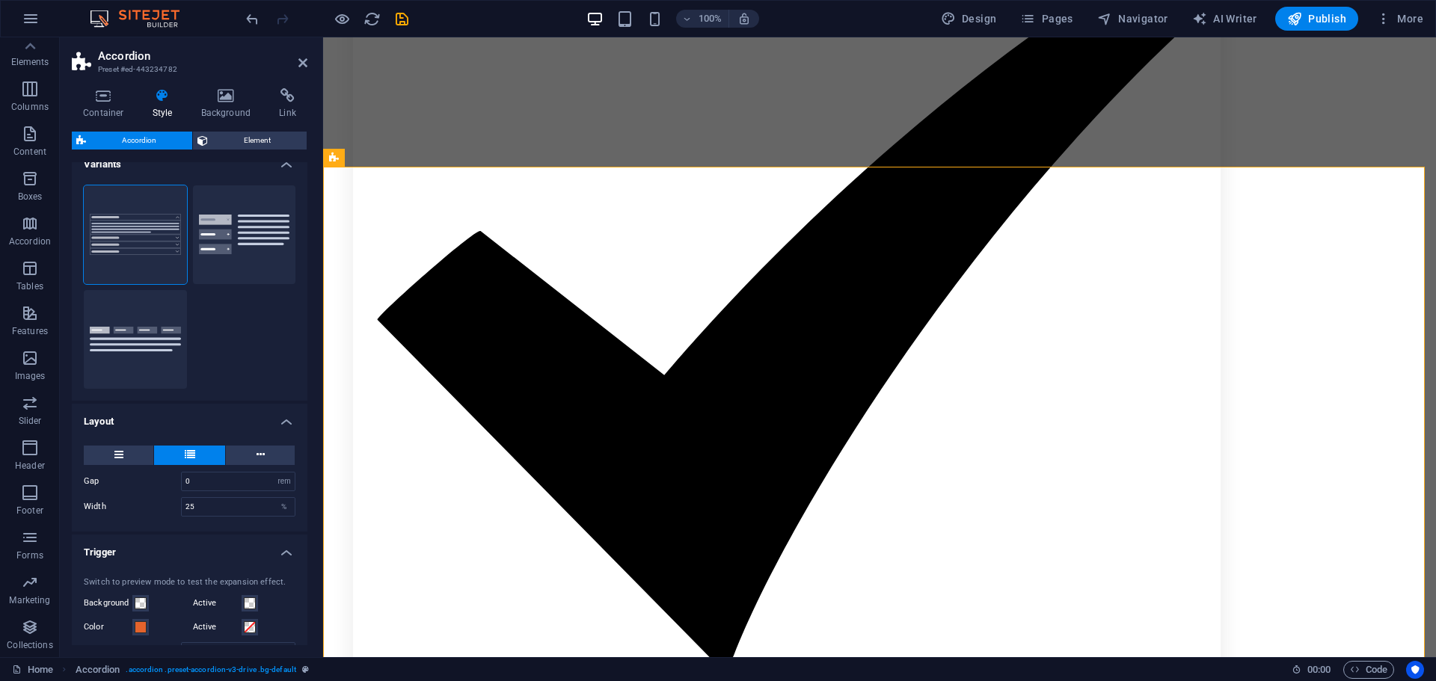
type input "50"
type input "32"
type input "16"
drag, startPoint x: 274, startPoint y: 441, endPoint x: 262, endPoint y: 458, distance: 21.0
click at [262, 458] on div "Gap 0 px rem % vh vw Width 50 % Fill space Only for Desktop- and Tabletmode" at bounding box center [190, 481] width 242 height 101
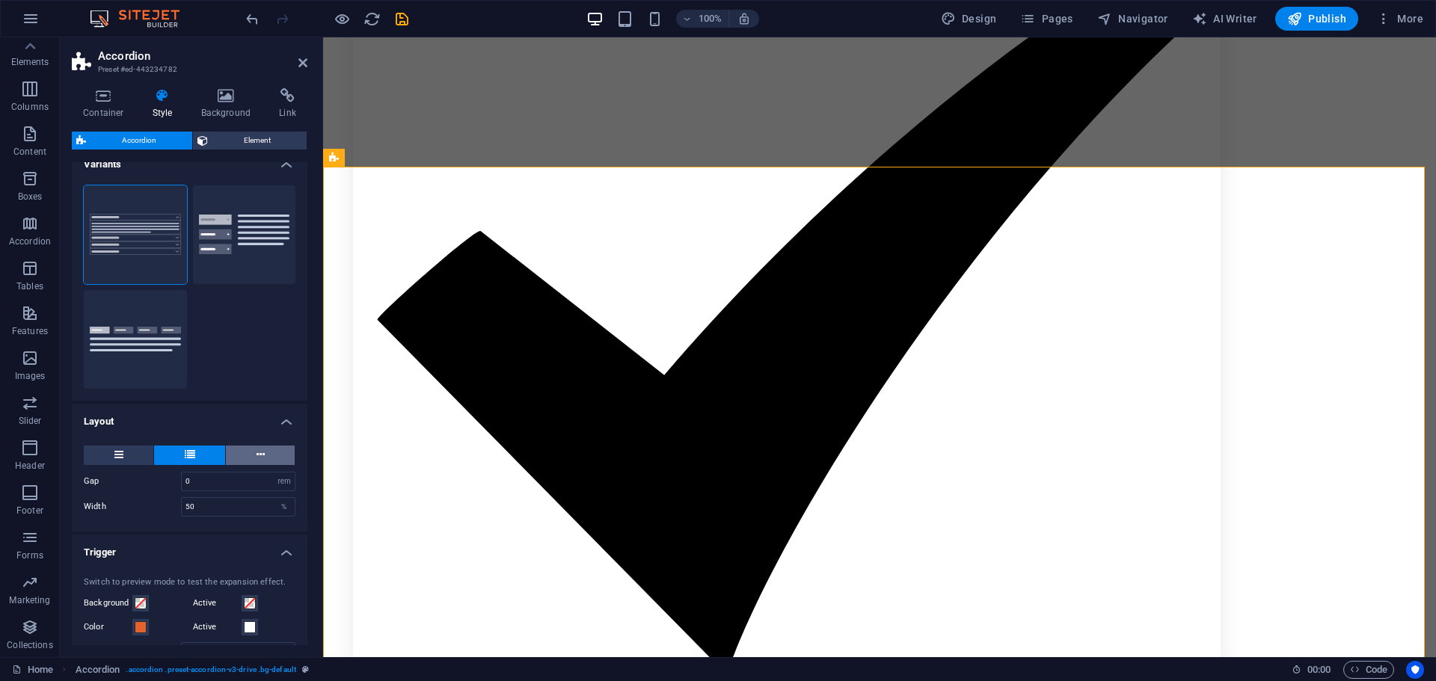
click at [262, 458] on icon at bounding box center [261, 455] width 8 height 18
click at [195, 441] on div "Gap 0 px rem % vh vw Width 50 % Fill space Only for Desktop- and Tabletmode" at bounding box center [190, 480] width 242 height 99
click at [197, 450] on button at bounding box center [189, 455] width 71 height 19
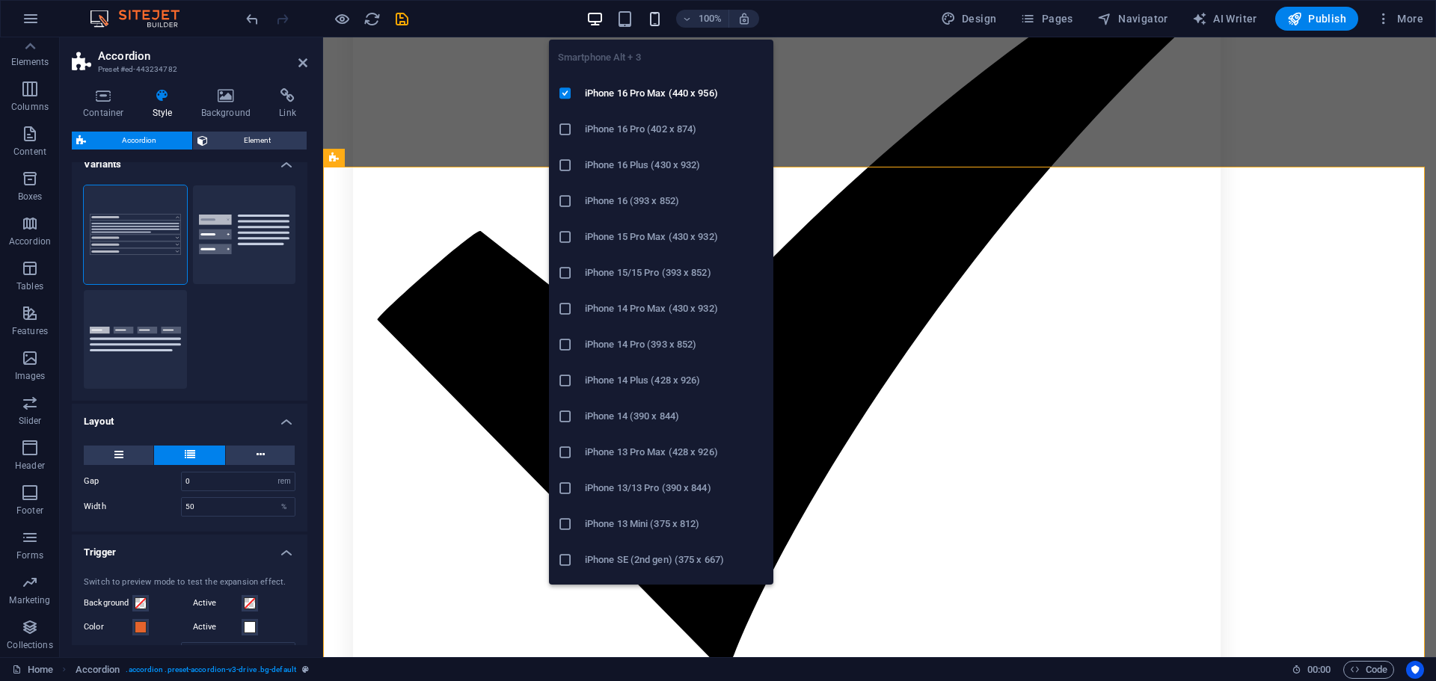
click at [651, 25] on icon "button" at bounding box center [654, 18] width 17 height 17
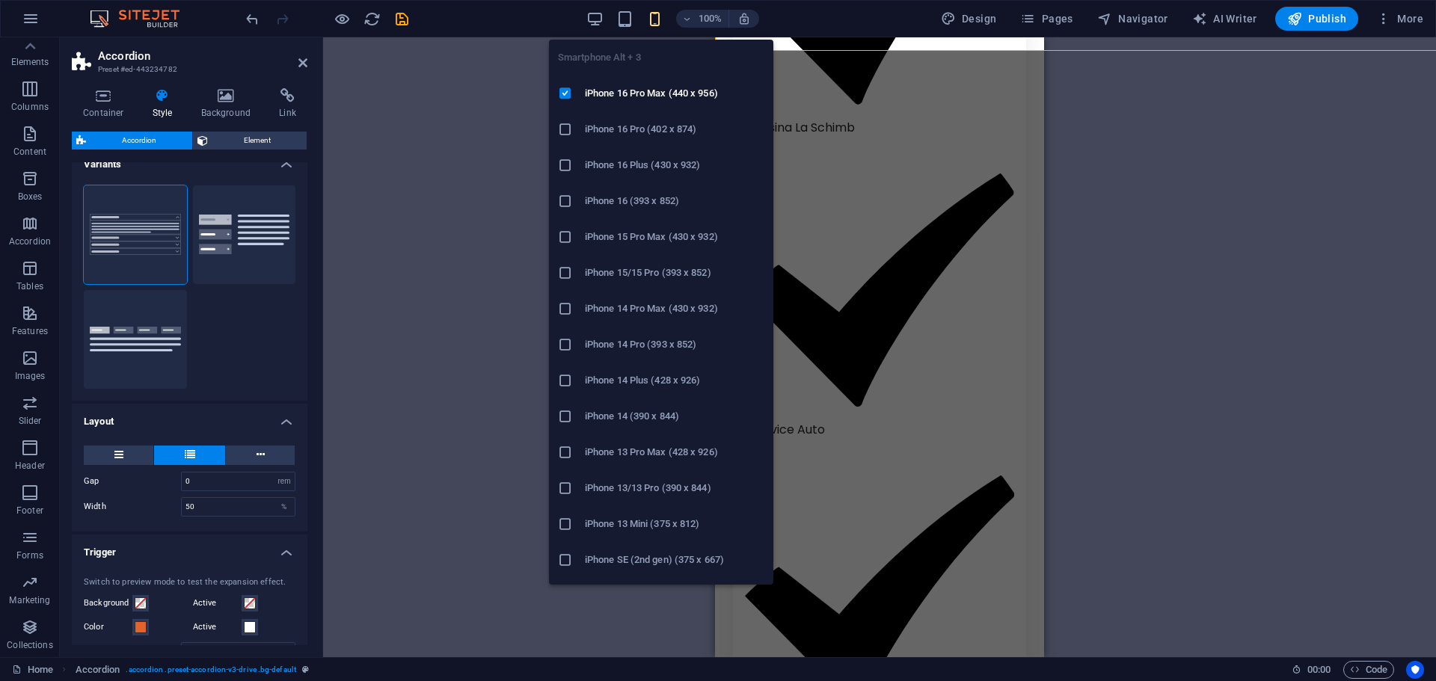
scroll to position [3456, 0]
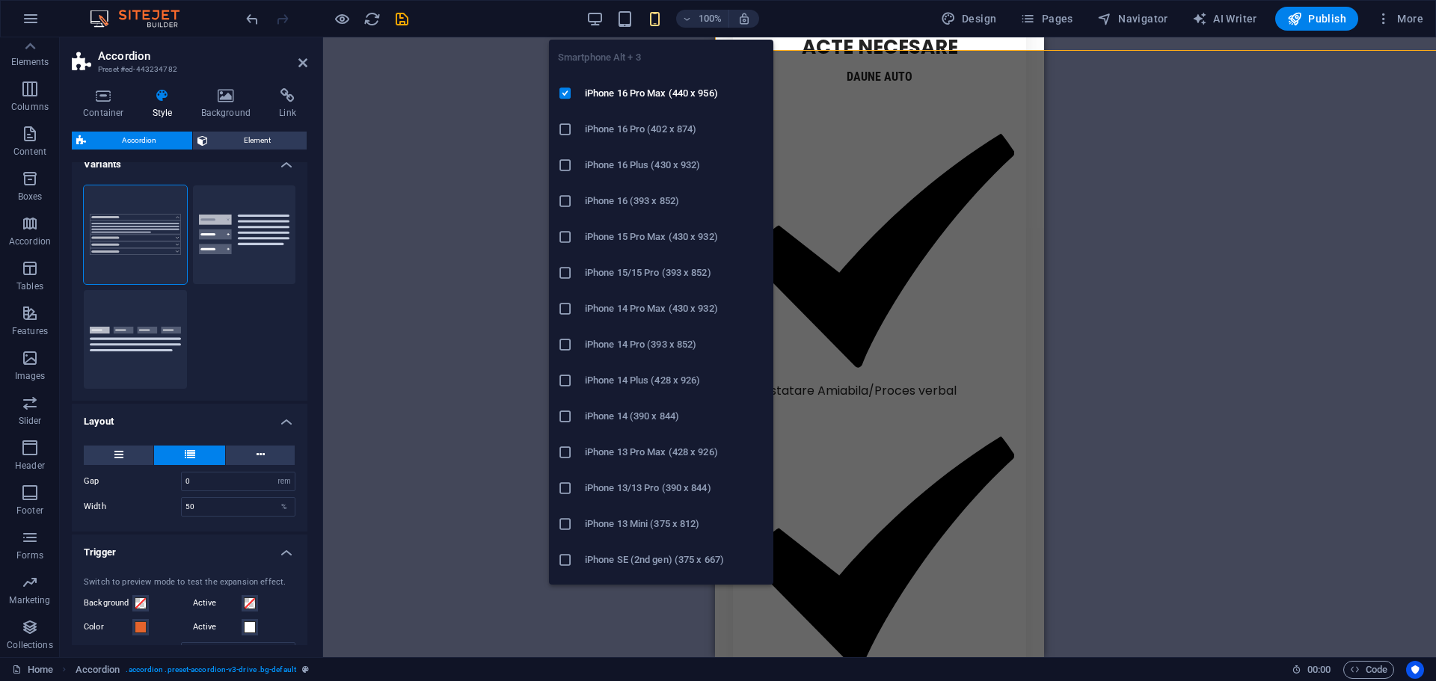
type input "100"
type input "24"
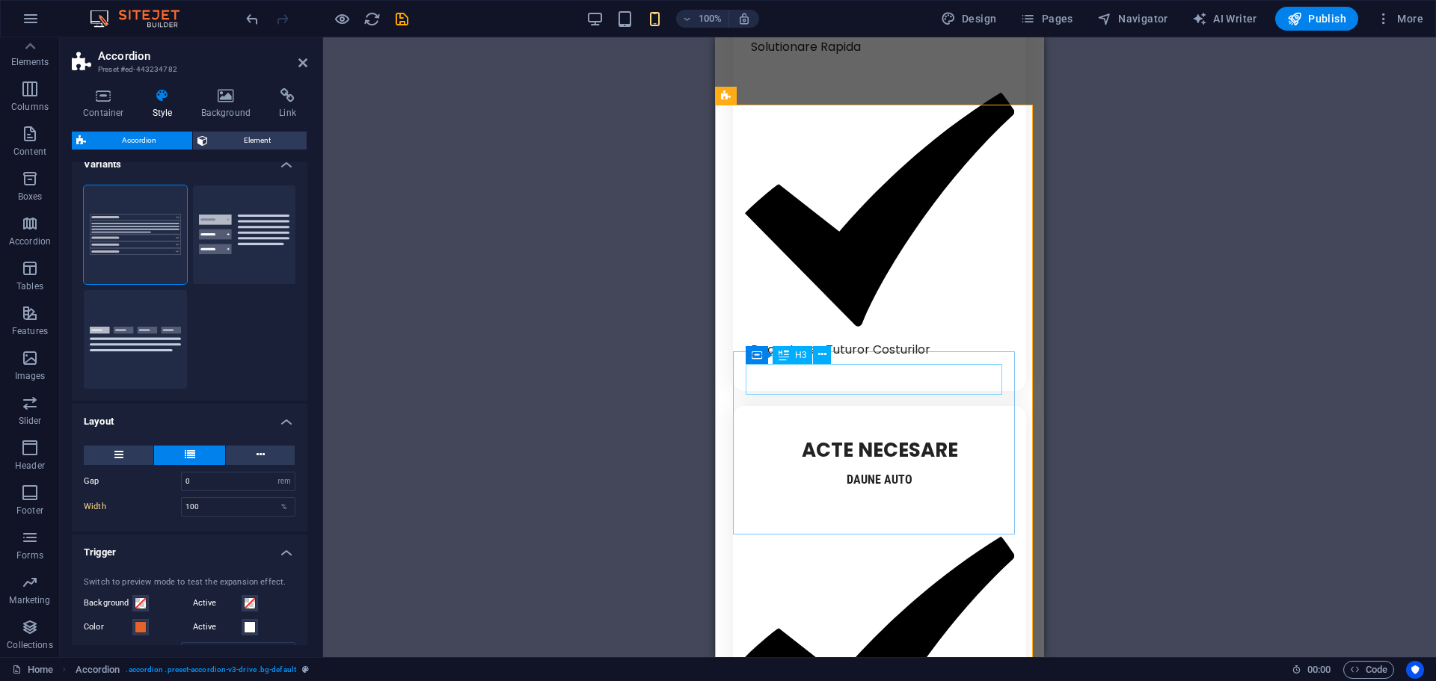
scroll to position [3052, 0]
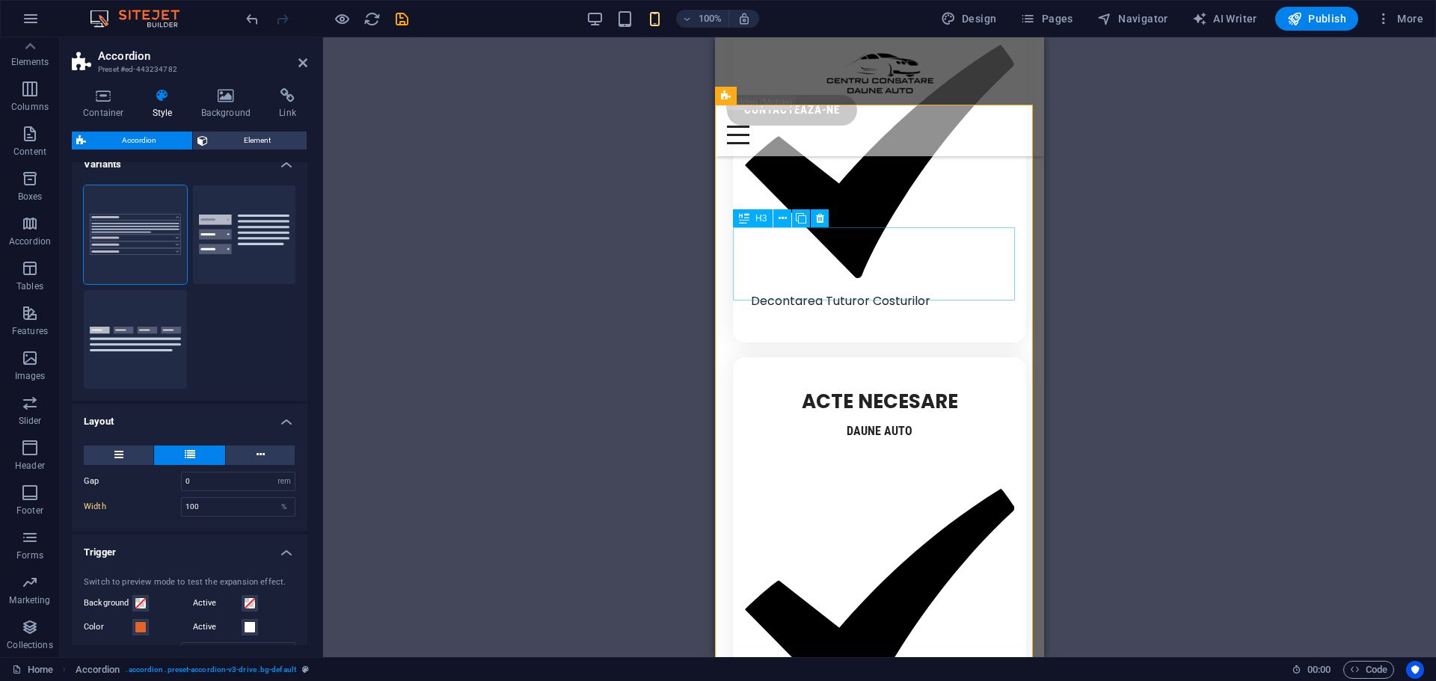
click at [654, 277] on div "Drag here to replace the existing content. Press “Ctrl” if you want to create a…" at bounding box center [879, 347] width 1113 height 620
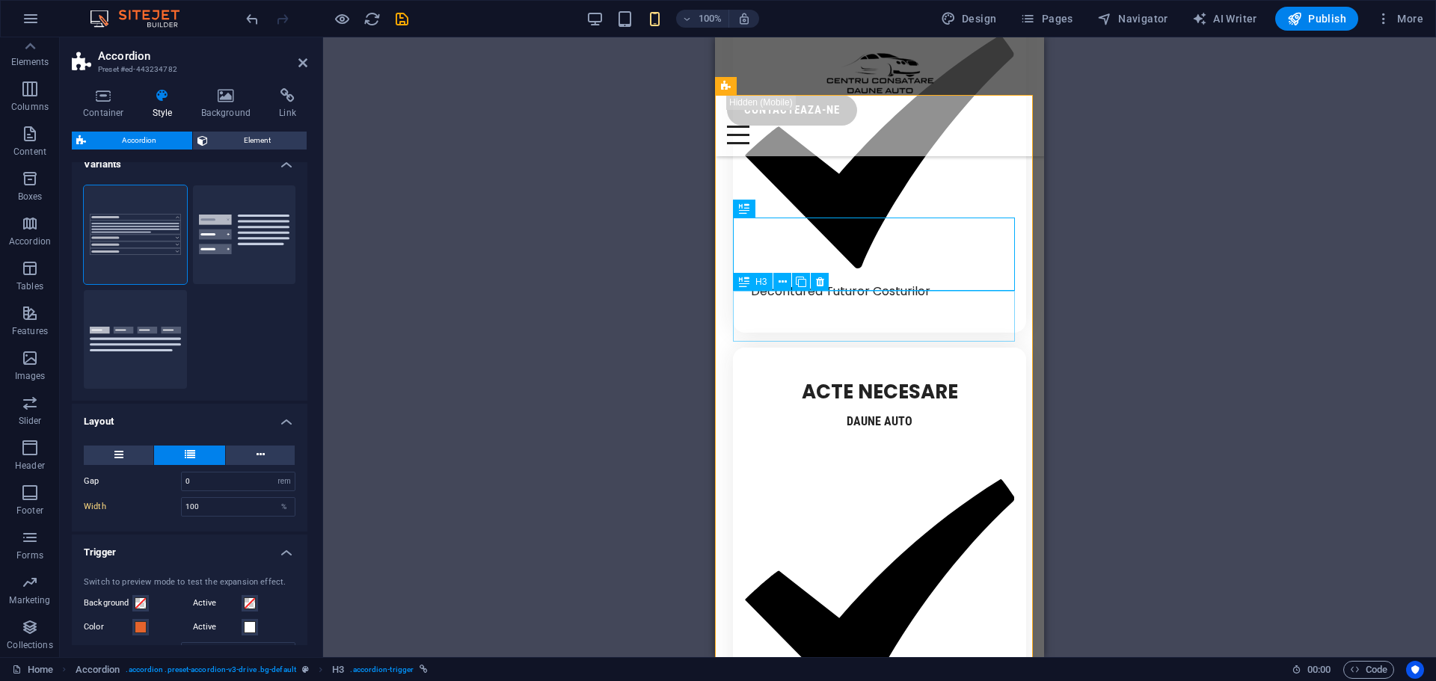
scroll to position [3061, 0]
click at [239, 248] on button "Vertical Tabs" at bounding box center [244, 234] width 103 height 99
type input "1"
type input "0"
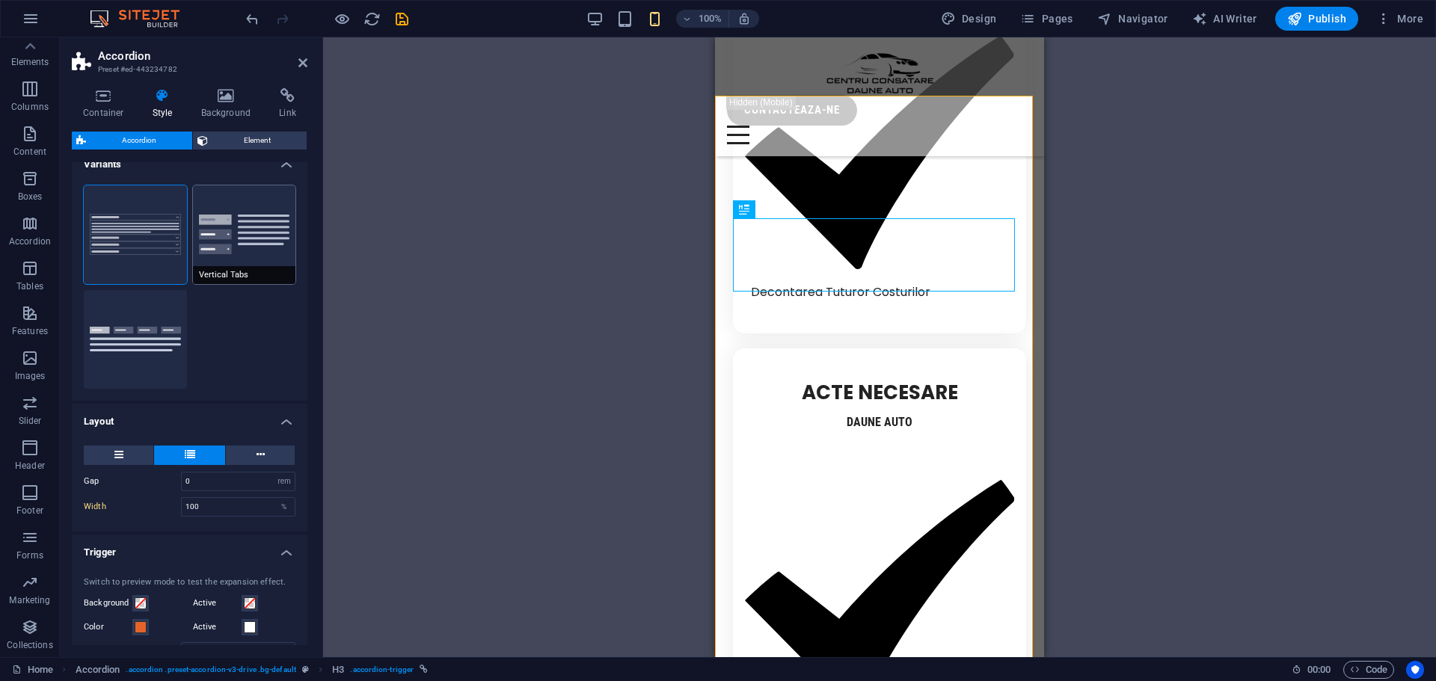
type input "0"
click at [141, 337] on button "Tabs" at bounding box center [135, 339] width 103 height 99
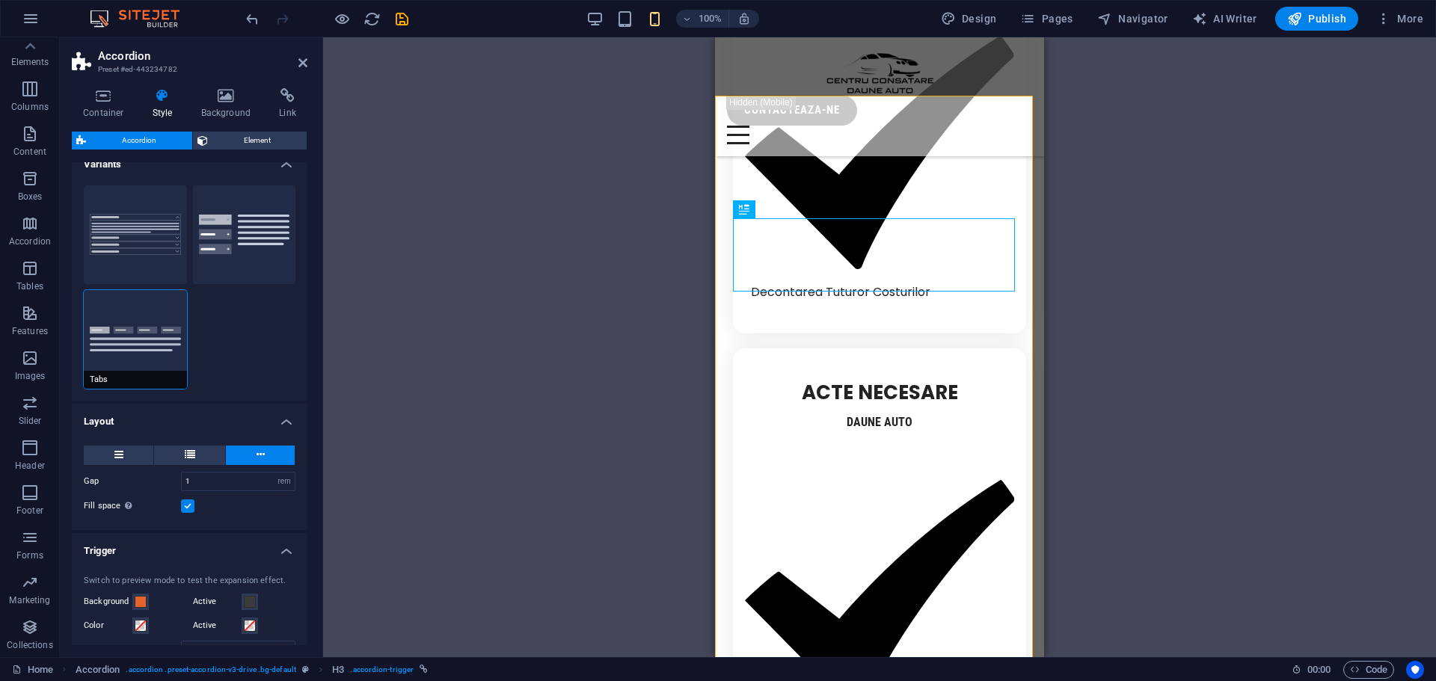
type input "0"
type input "24"
type input "0"
type input "16"
type input "1"
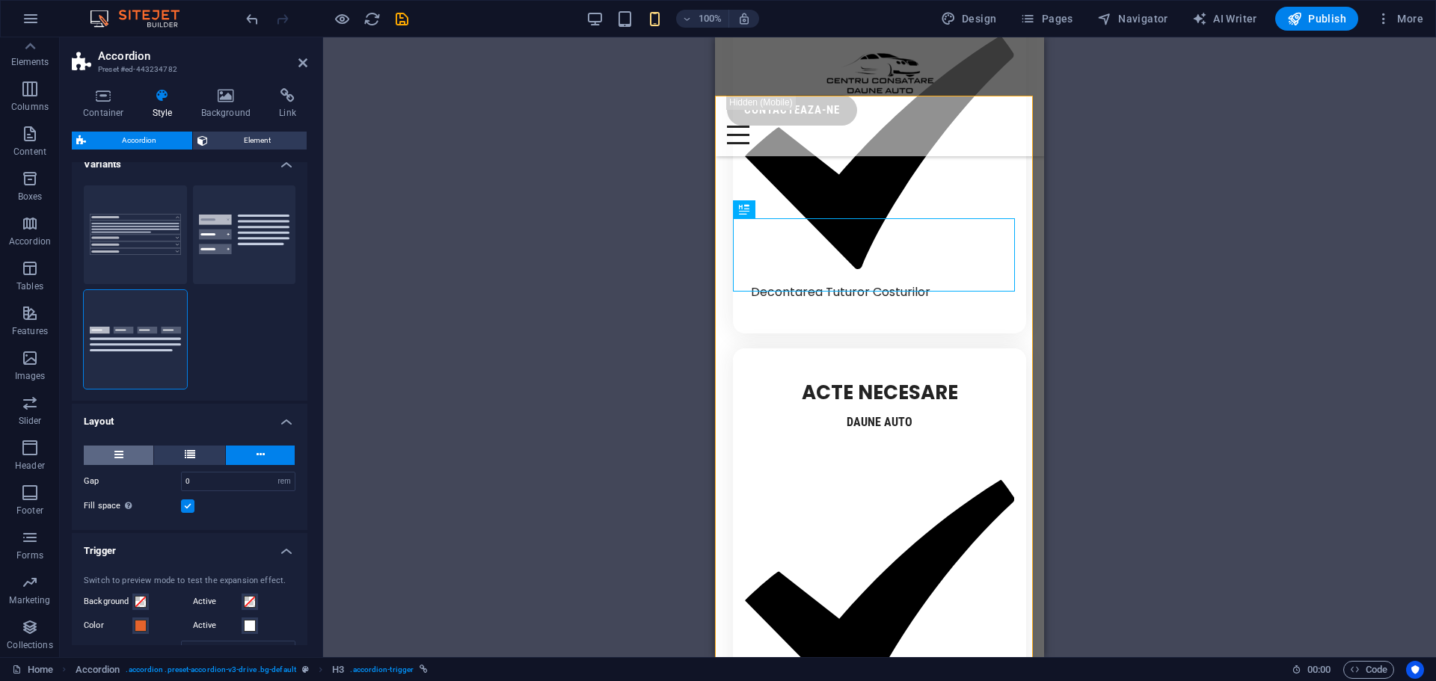
click at [130, 458] on button at bounding box center [119, 455] width 70 height 19
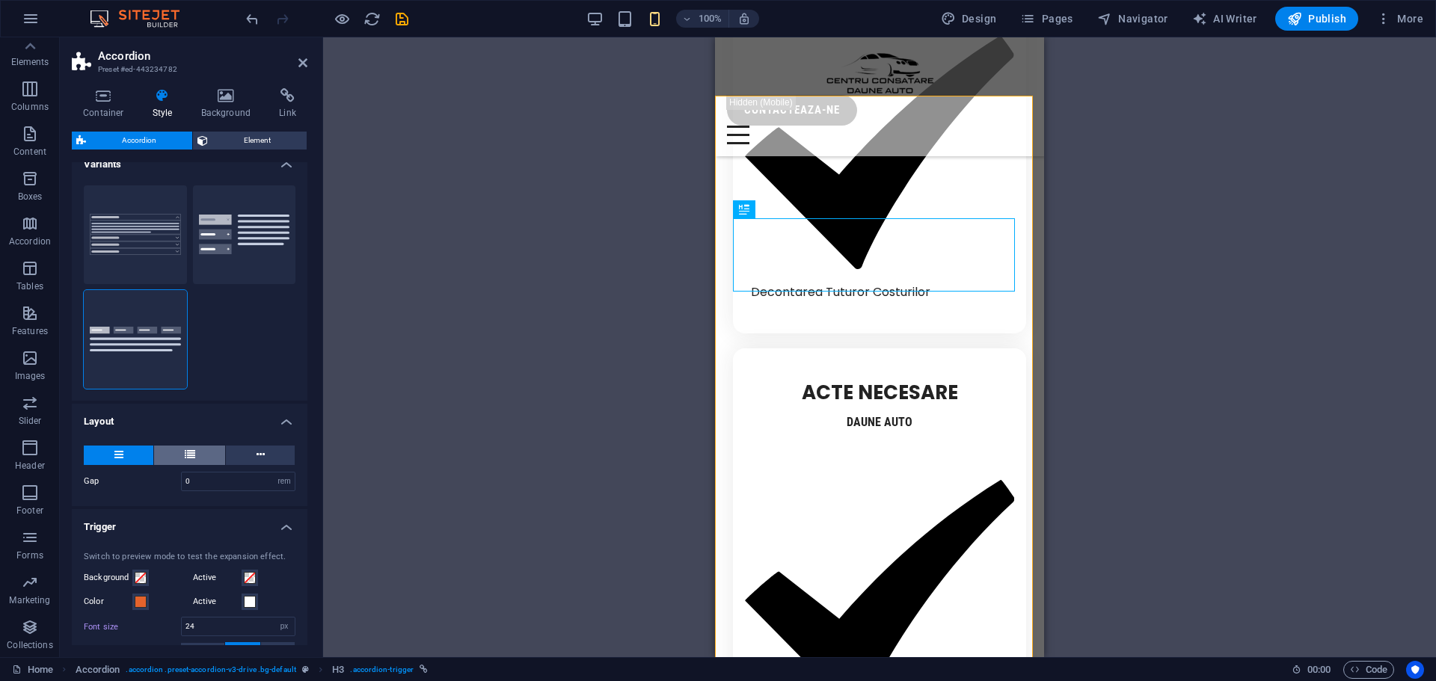
click at [178, 458] on button at bounding box center [189, 455] width 71 height 19
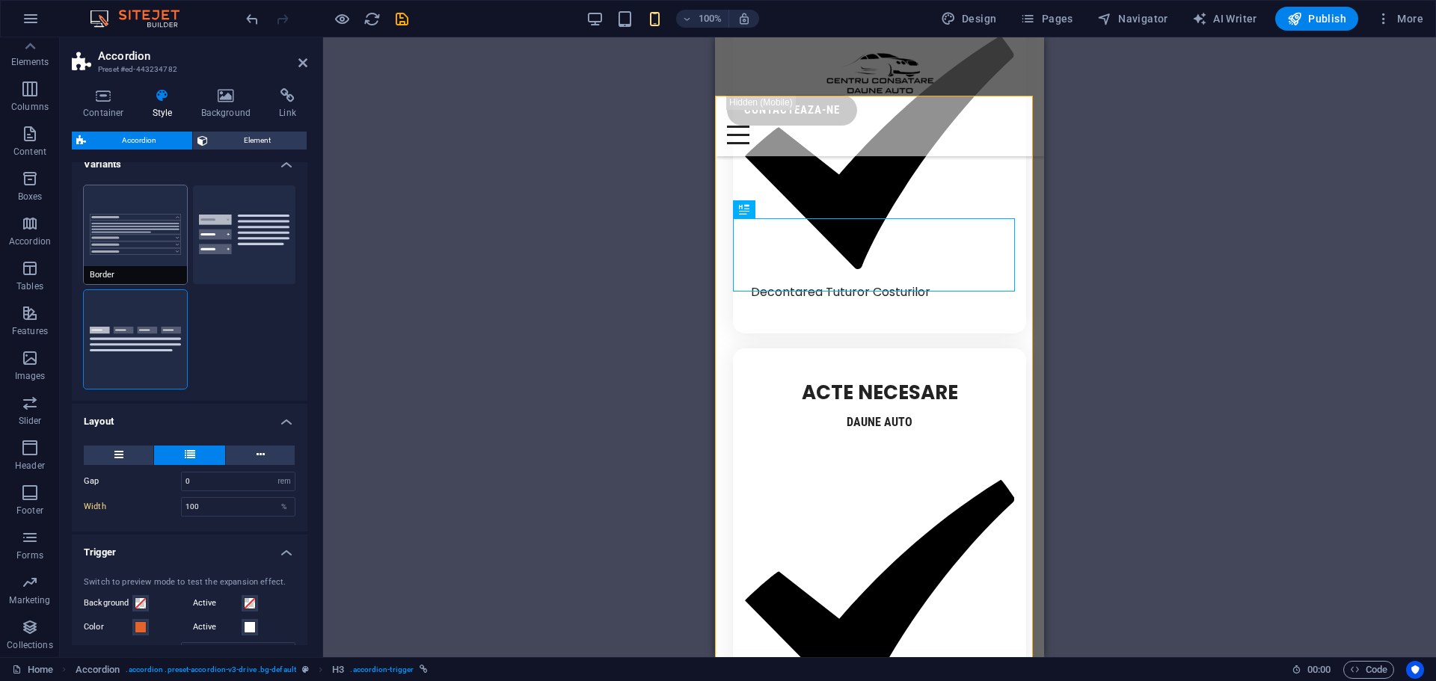
click at [143, 260] on button "Border" at bounding box center [135, 234] width 103 height 99
type input "0"
type input "1"
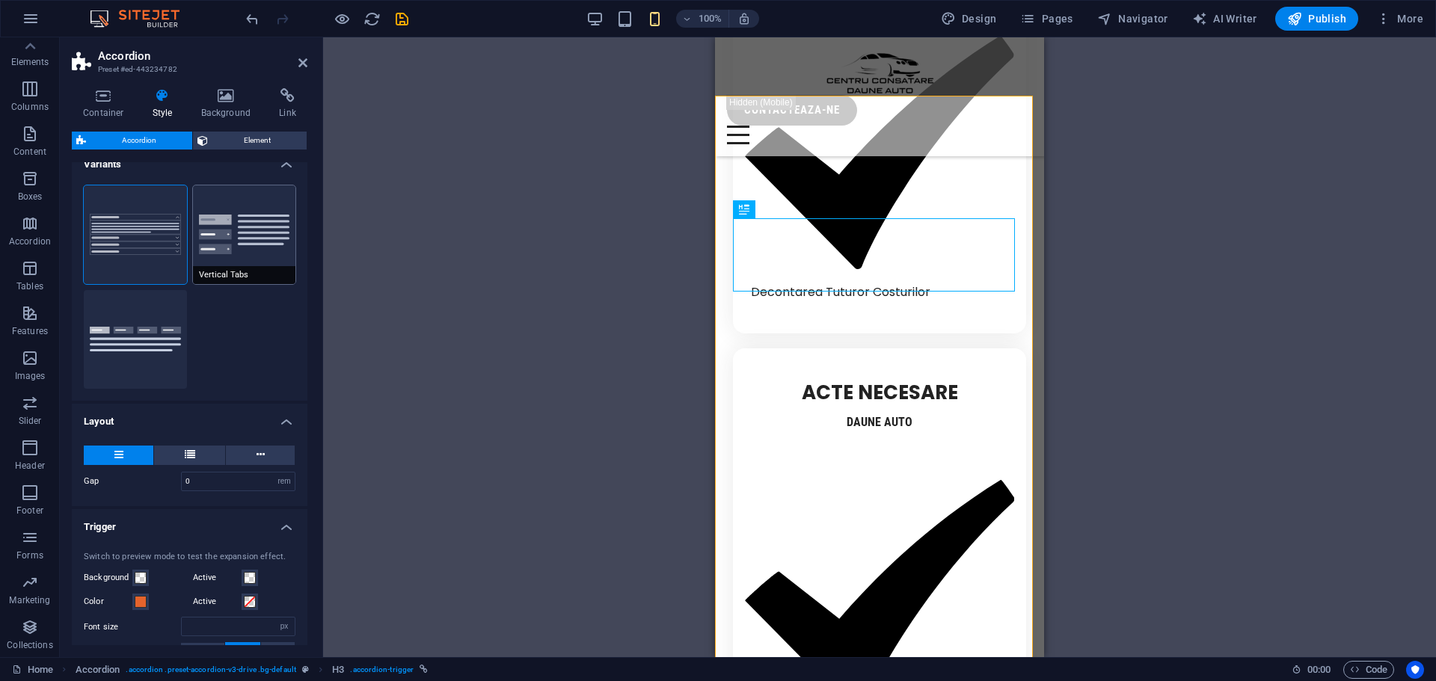
click at [206, 252] on button "Vertical Tabs" at bounding box center [244, 234] width 103 height 99
type input "1"
type input "0"
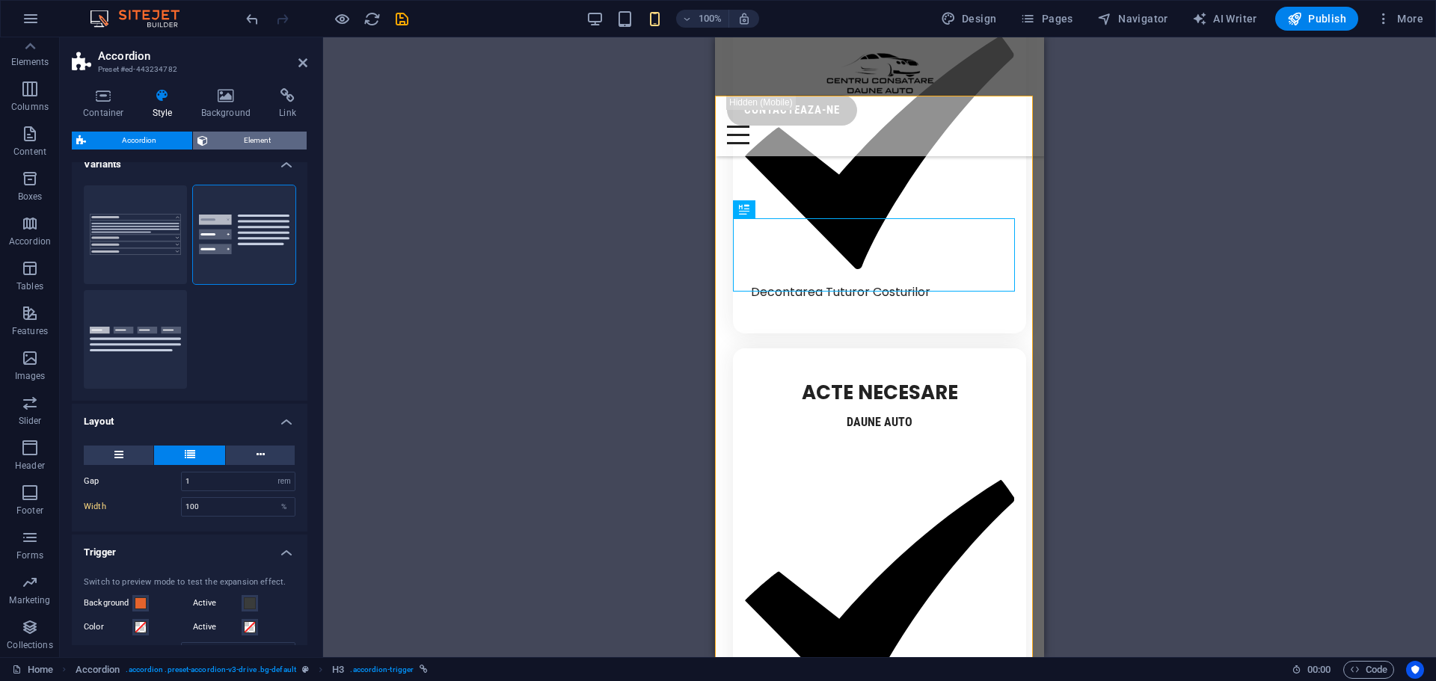
click at [236, 138] on span "Element" at bounding box center [257, 141] width 90 height 18
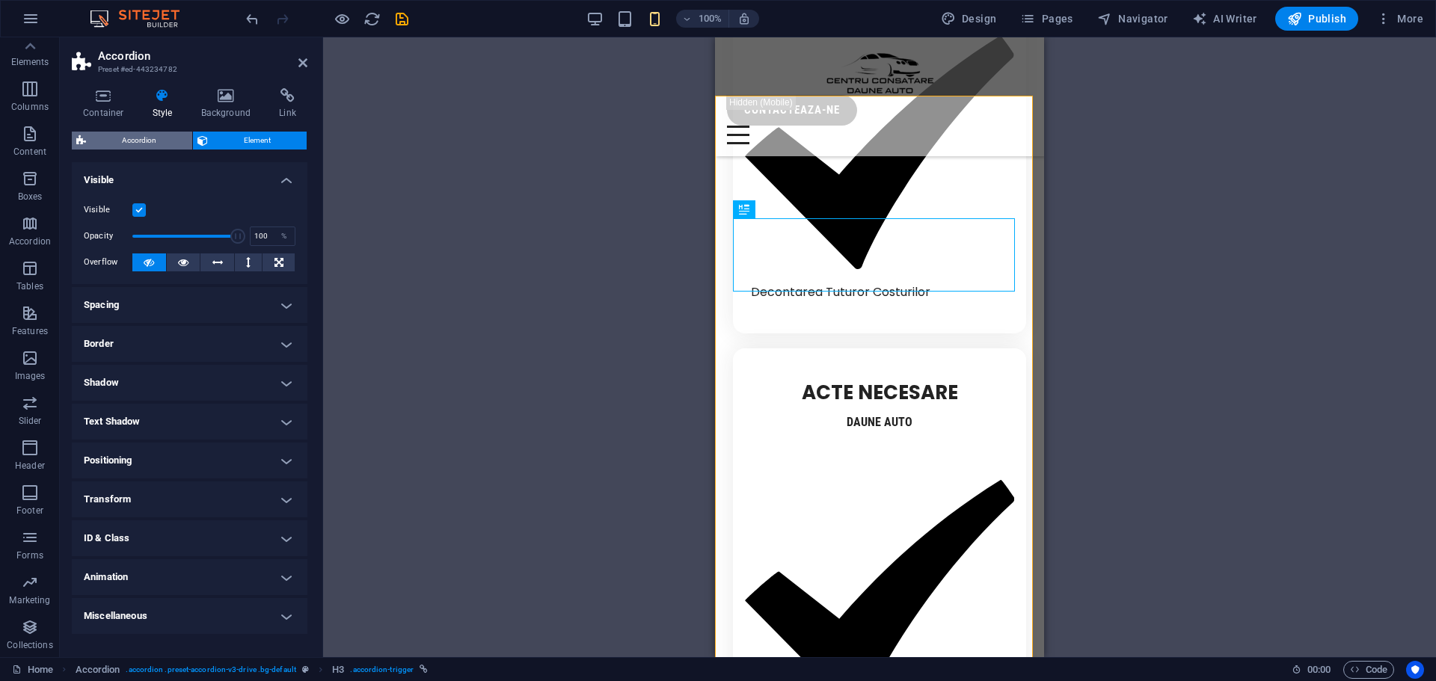
click at [149, 140] on span "Accordion" at bounding box center [139, 141] width 97 height 18
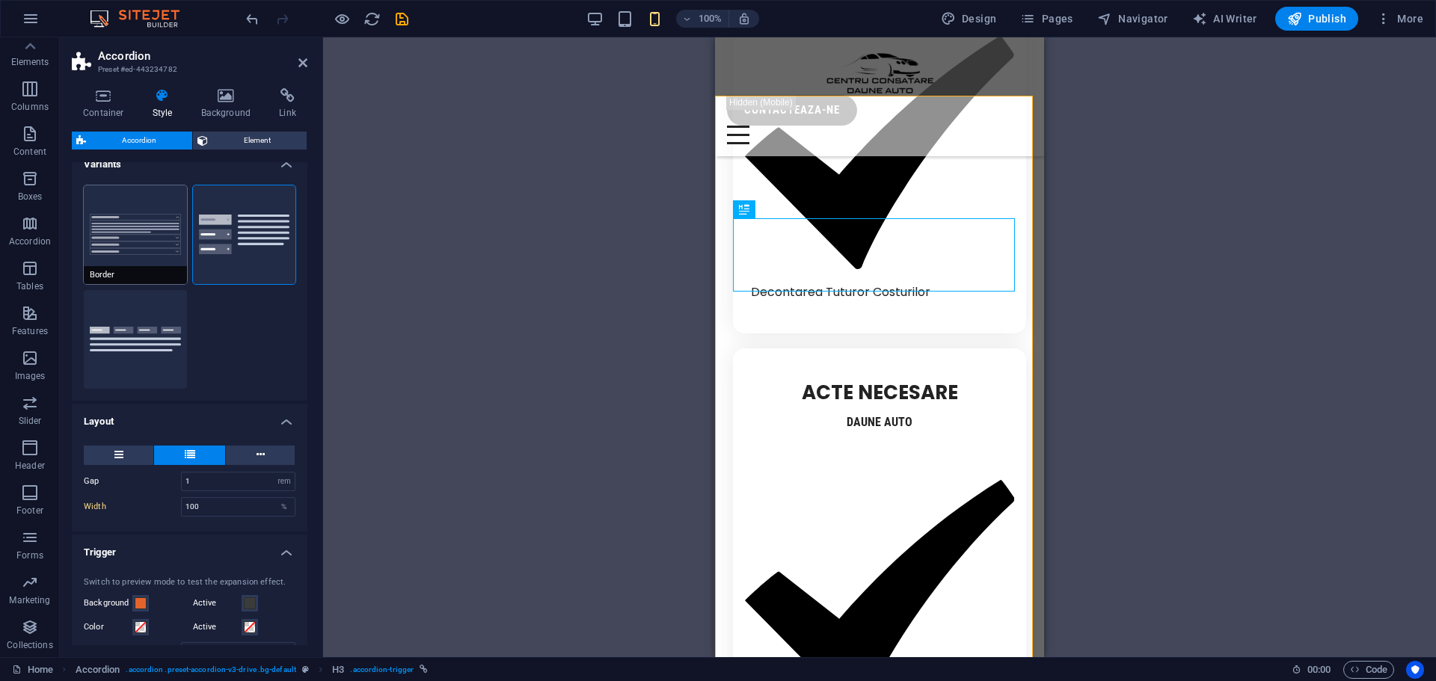
click at [151, 242] on button "Border" at bounding box center [135, 234] width 103 height 99
type input "0"
type input "1"
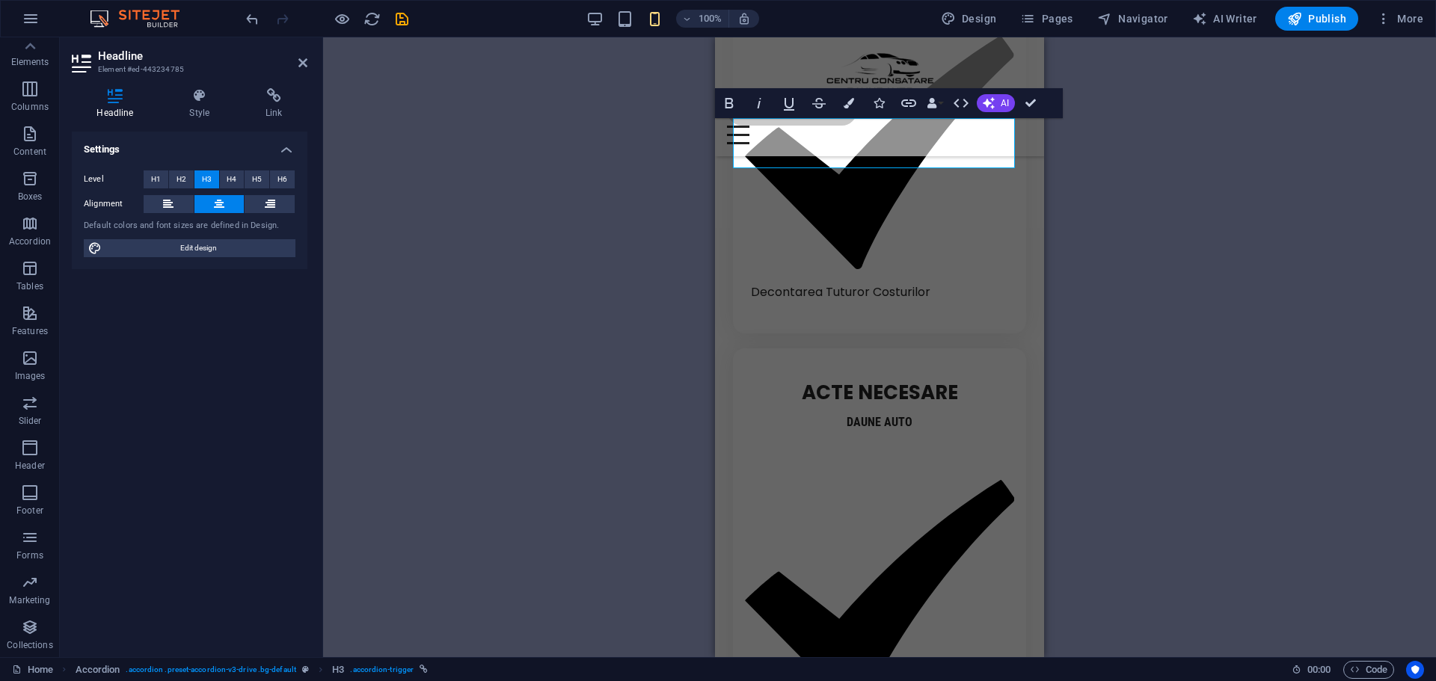
click at [624, 199] on div "H1 Unequal Columns Container Container Image Container Plans Container Containe…" at bounding box center [879, 347] width 1113 height 620
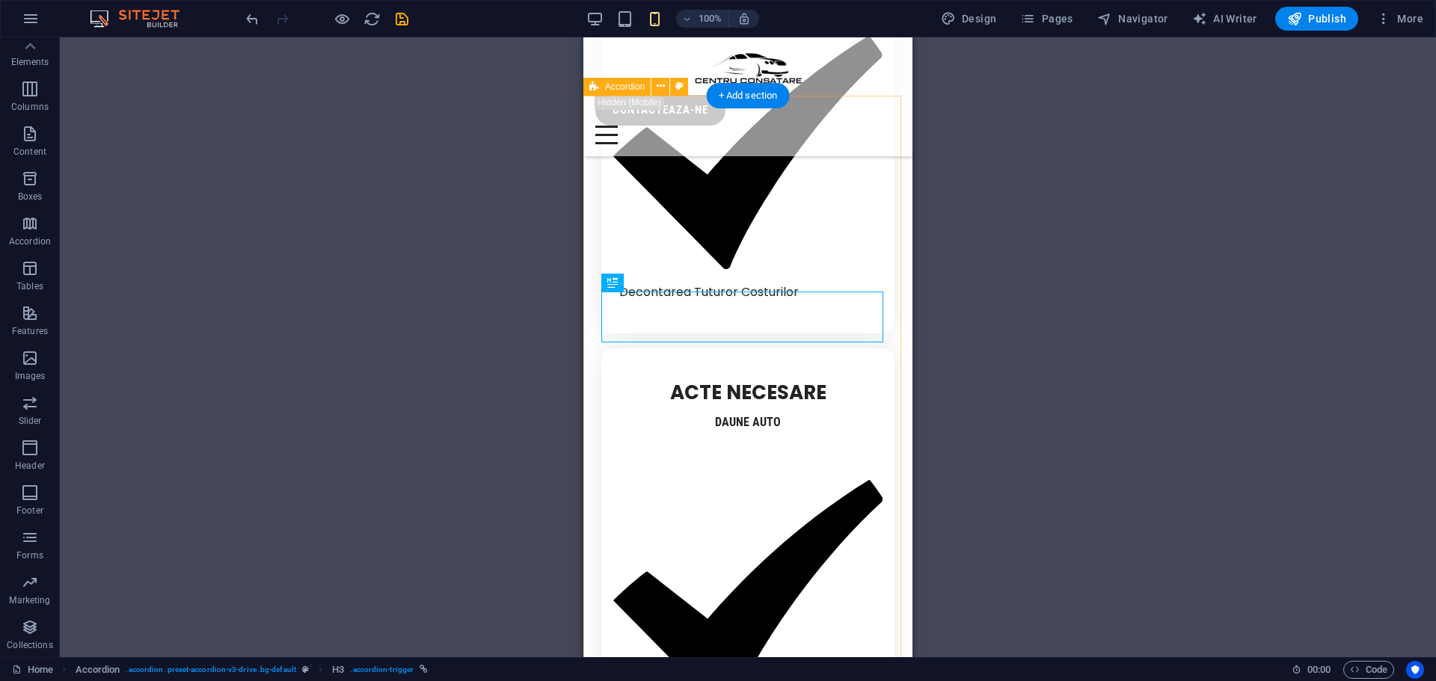
select select "rem"
select select "px"
select select "rem"
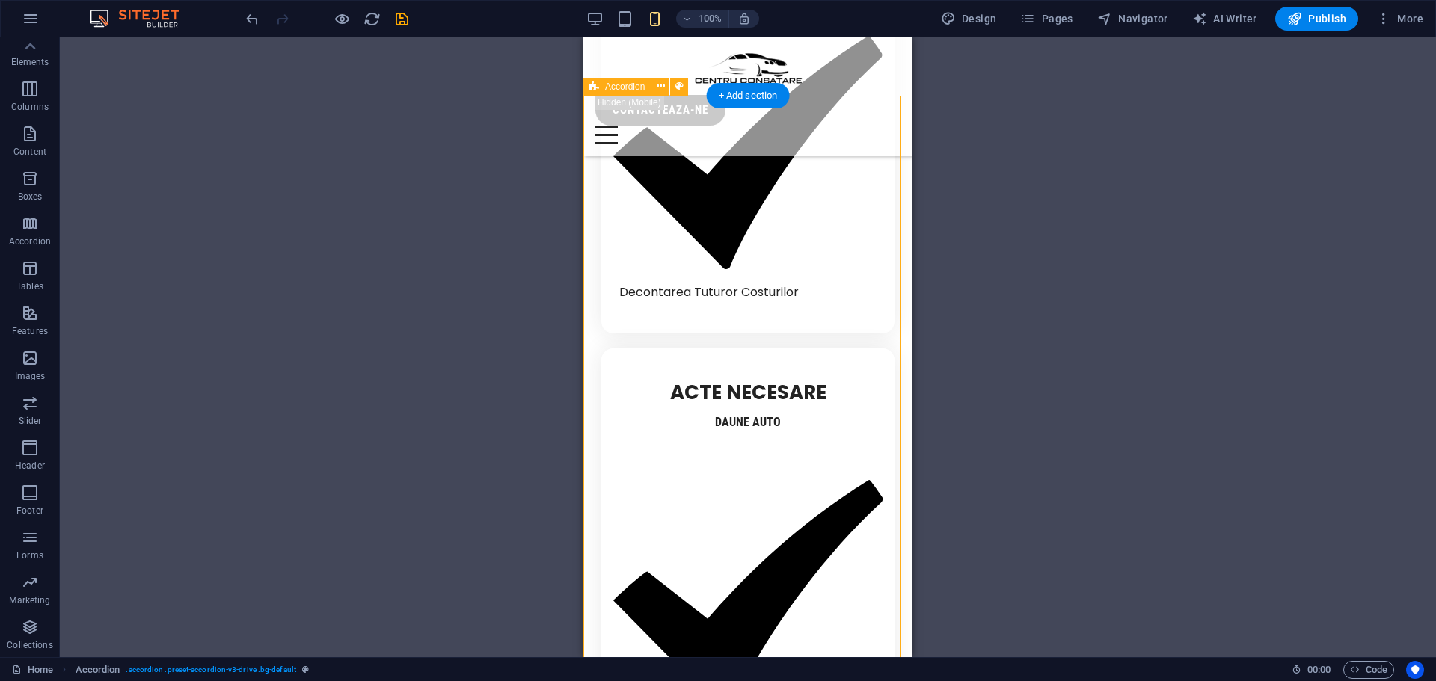
select select "rem"
select select "px"
select select "rem"
select select "px"
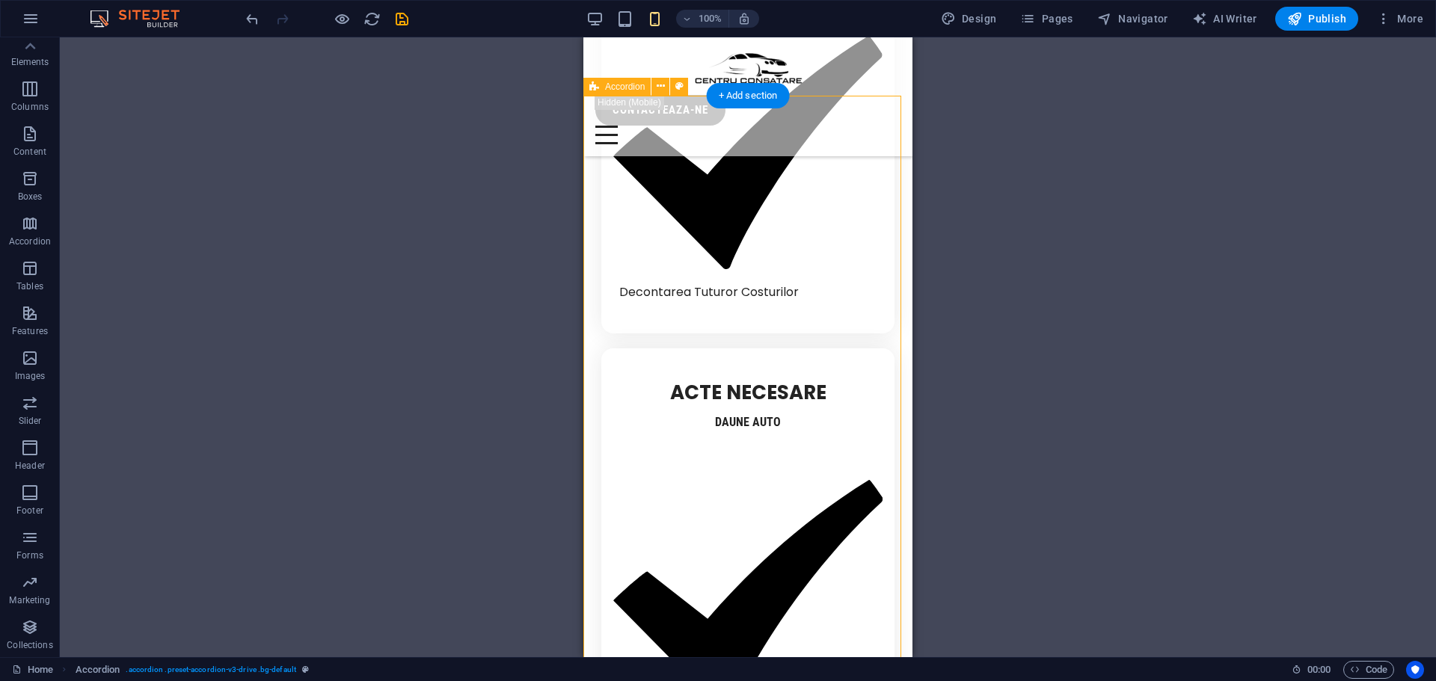
select select "px"
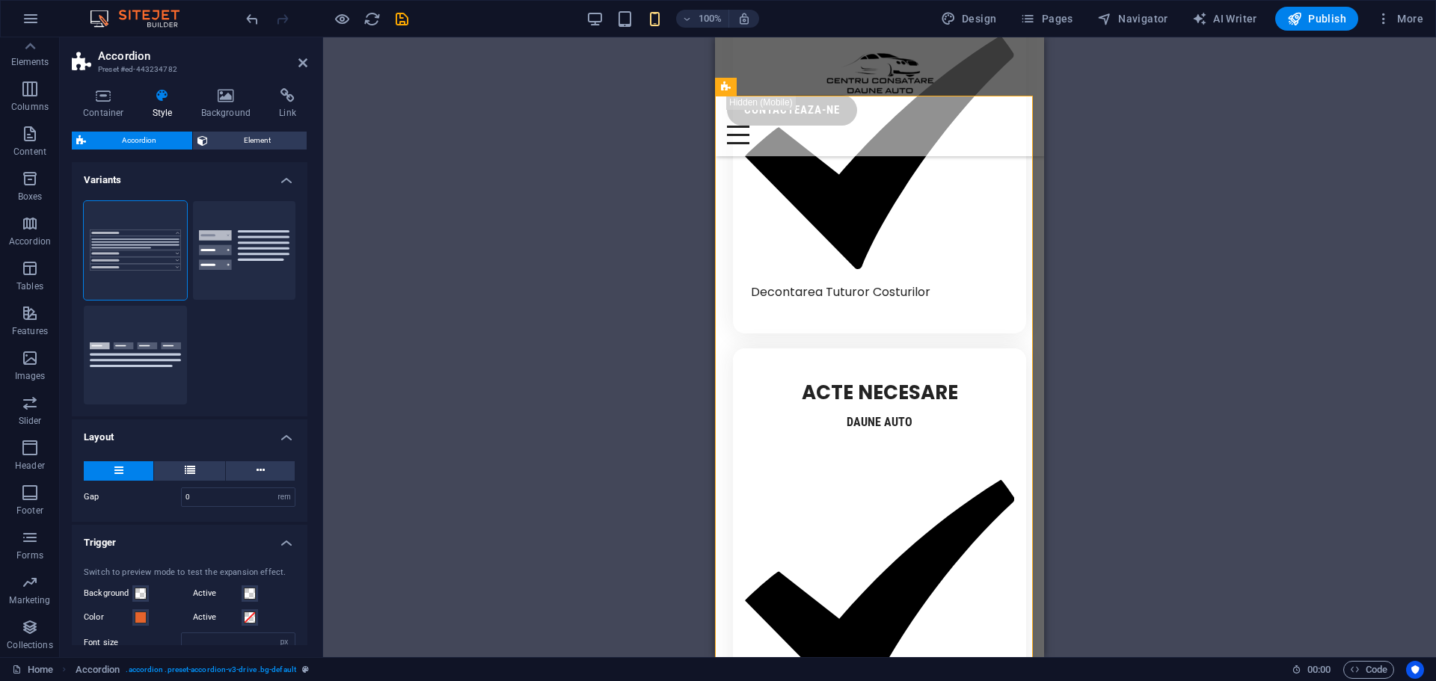
click at [231, 171] on h4 "Variants" at bounding box center [190, 175] width 236 height 27
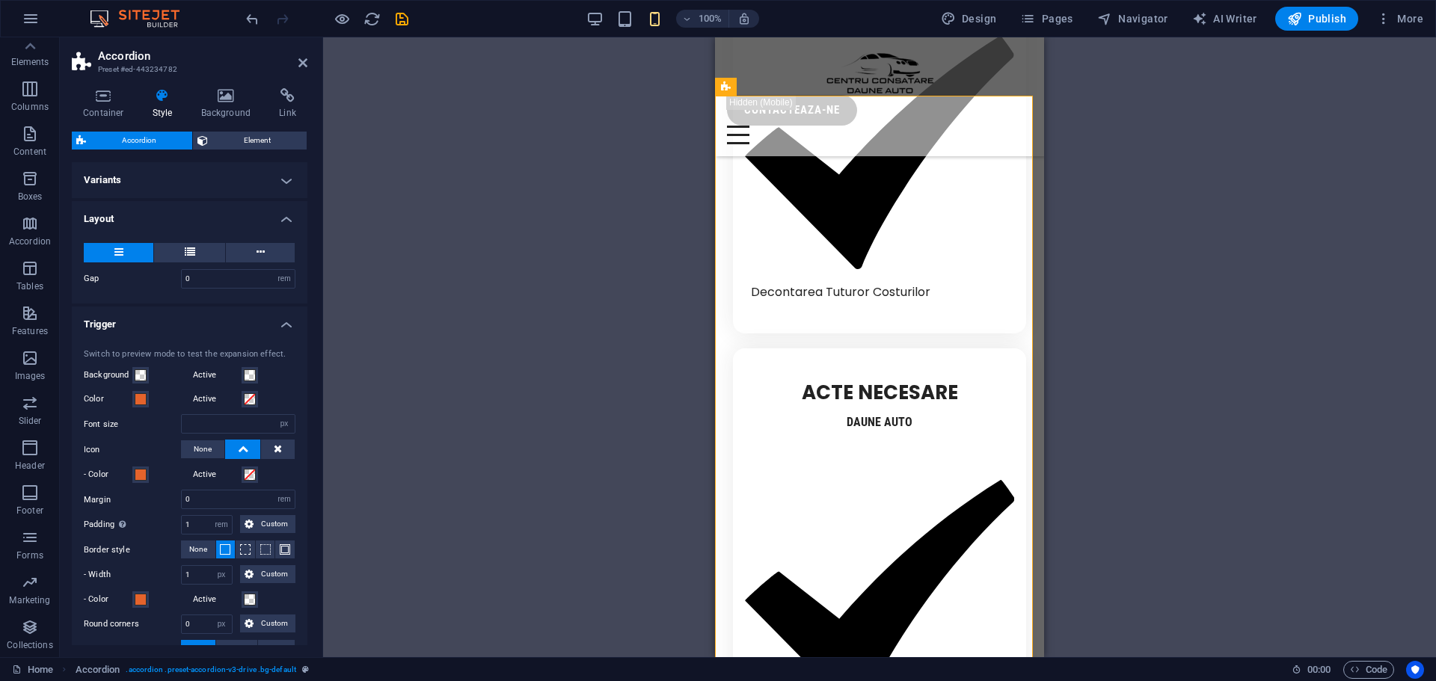
click at [231, 171] on h4 "Variants" at bounding box center [190, 180] width 236 height 36
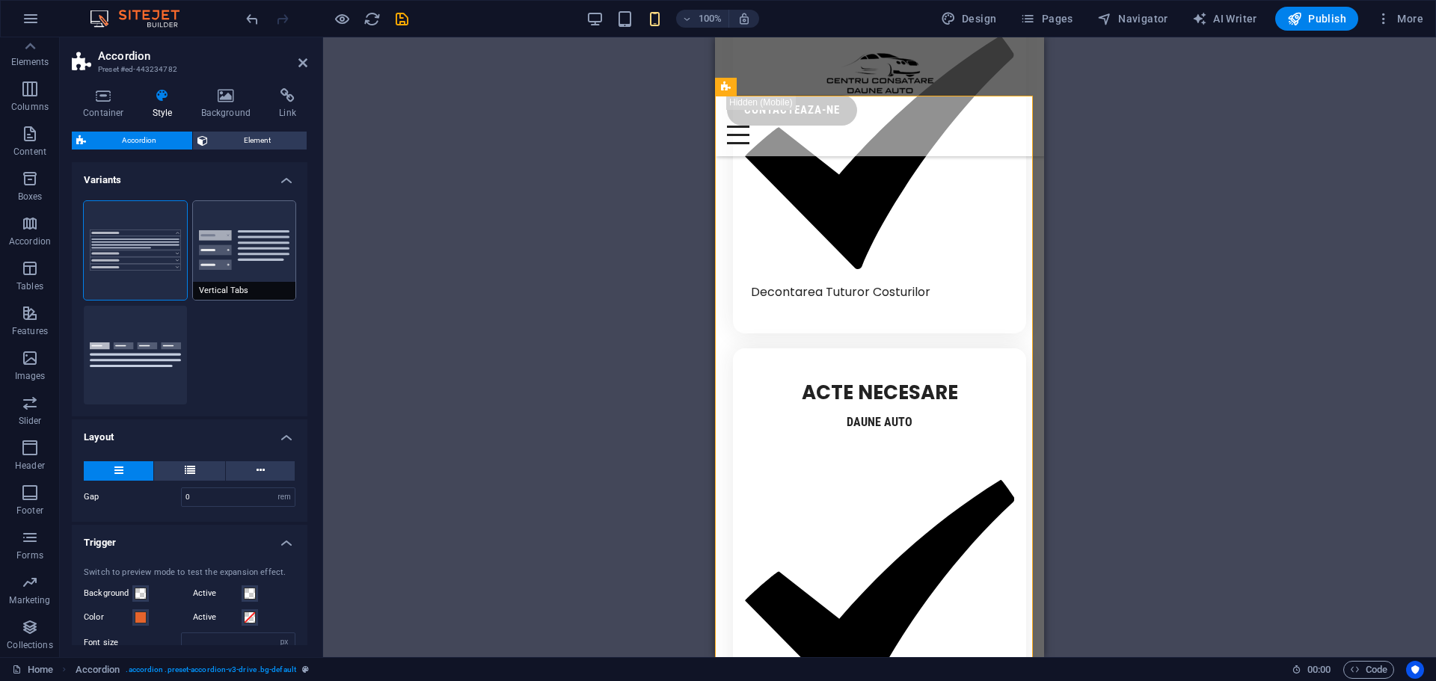
click at [232, 240] on button "Vertical Tabs" at bounding box center [244, 250] width 103 height 99
type input "1"
type input "0"
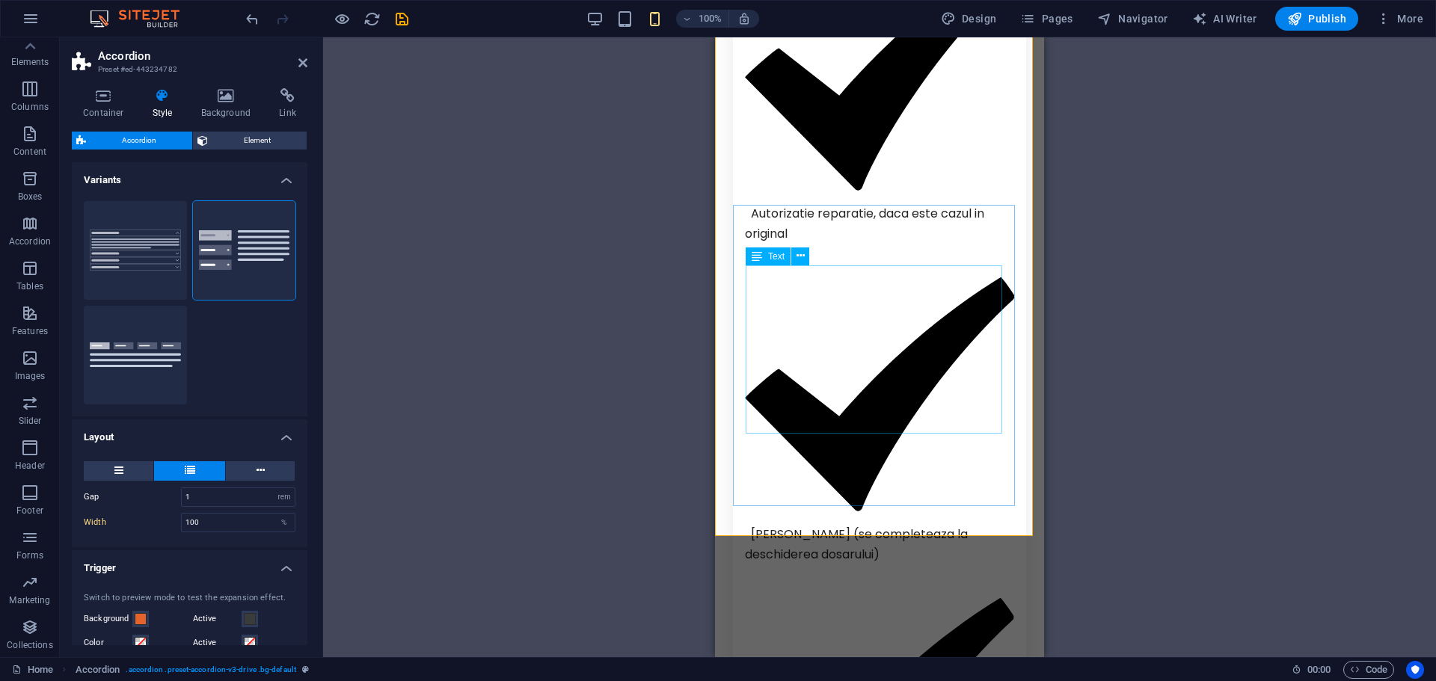
scroll to position [3949, 0]
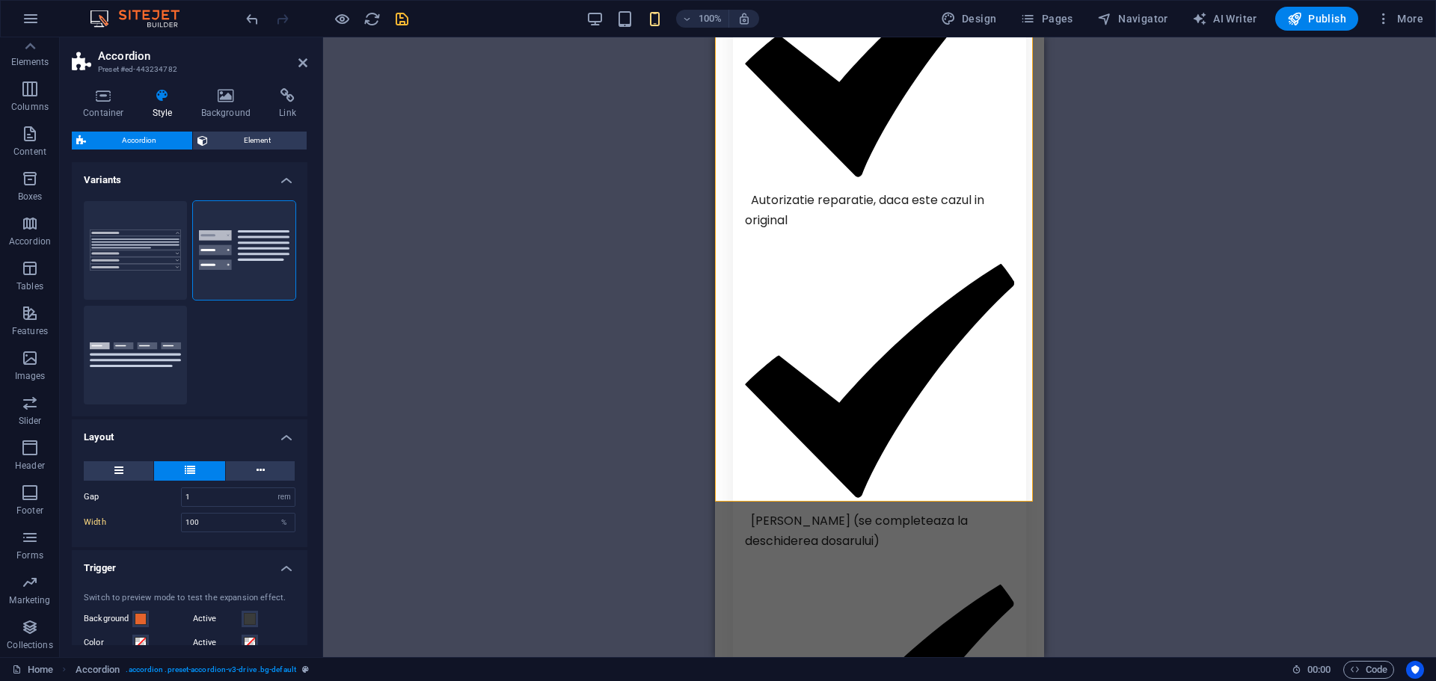
drag, startPoint x: 390, startPoint y: 14, endPoint x: 402, endPoint y: 17, distance: 11.6
click at [402, 17] on div at bounding box center [327, 19] width 168 height 24
click at [402, 17] on icon "save" at bounding box center [401, 18] width 17 height 17
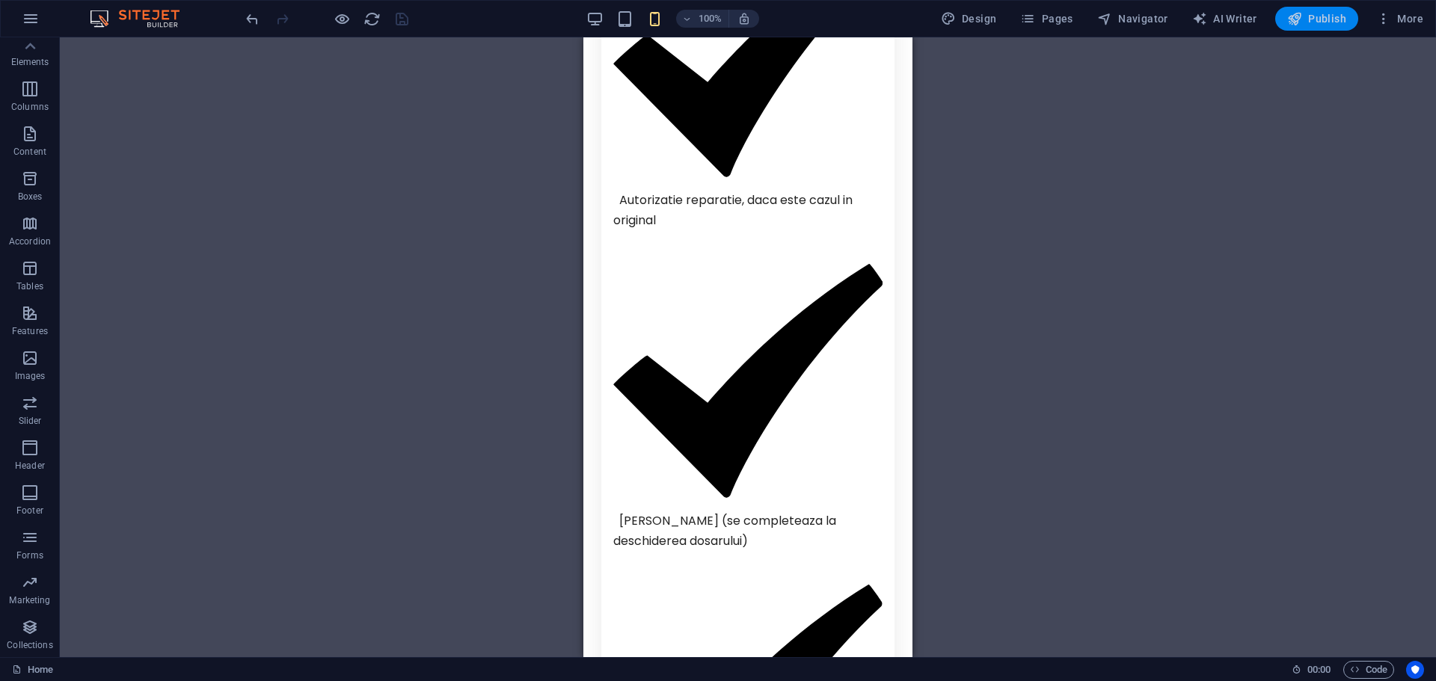
click at [1310, 13] on span "Publish" at bounding box center [1316, 18] width 59 height 15
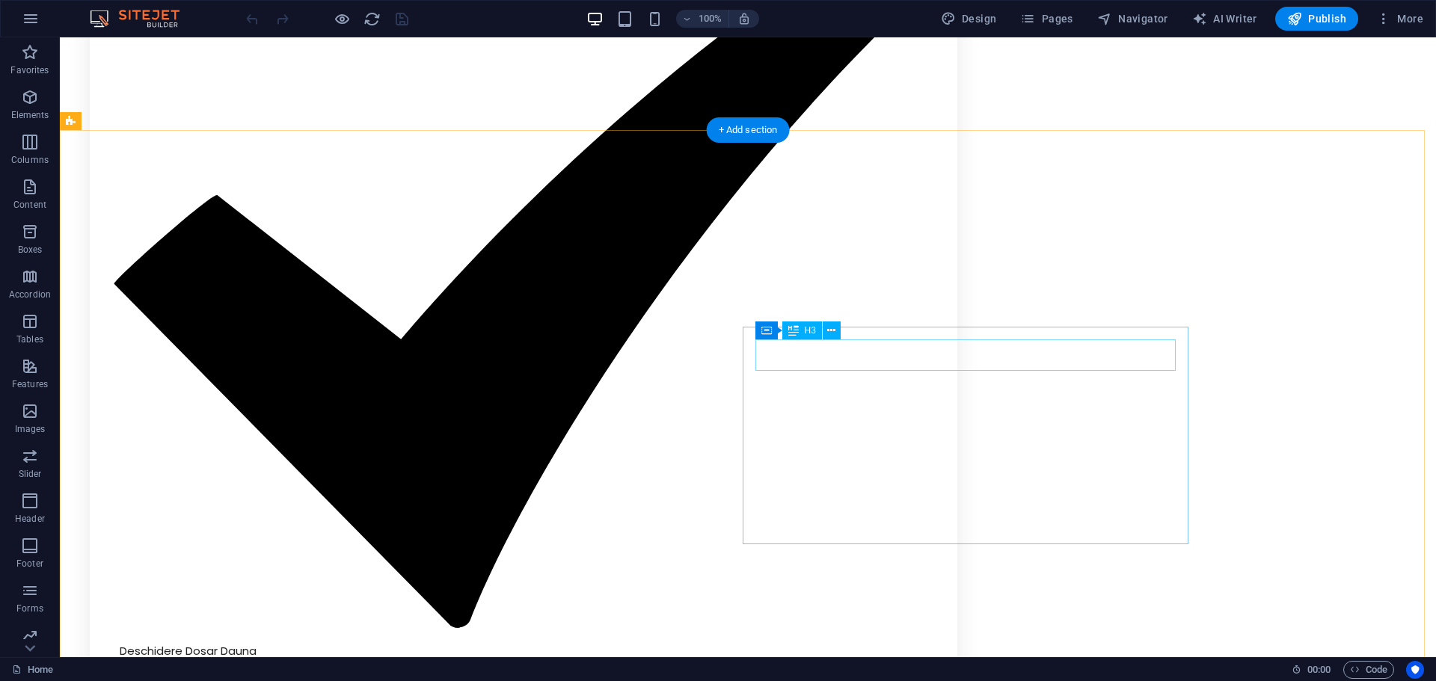
scroll to position [2403, 0]
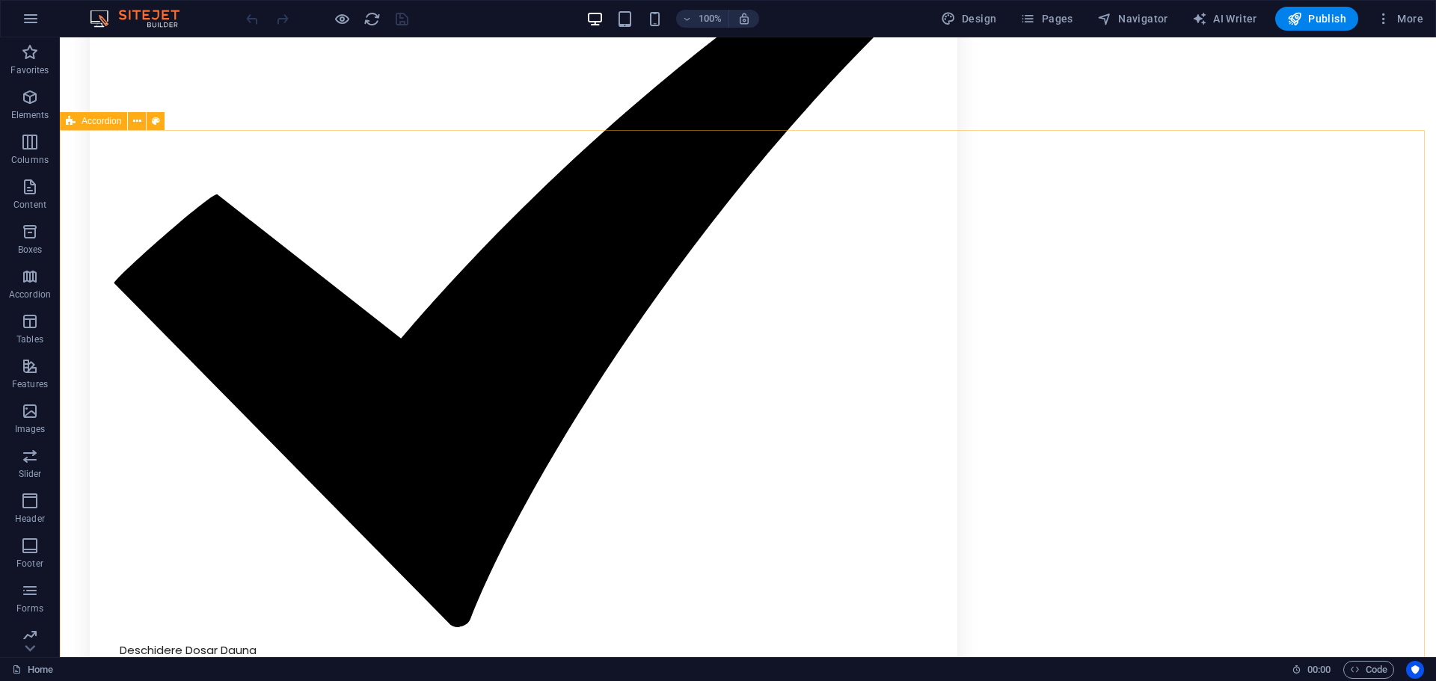
click at [98, 126] on span "Accordion" at bounding box center [102, 121] width 40 height 9
select select "rem"
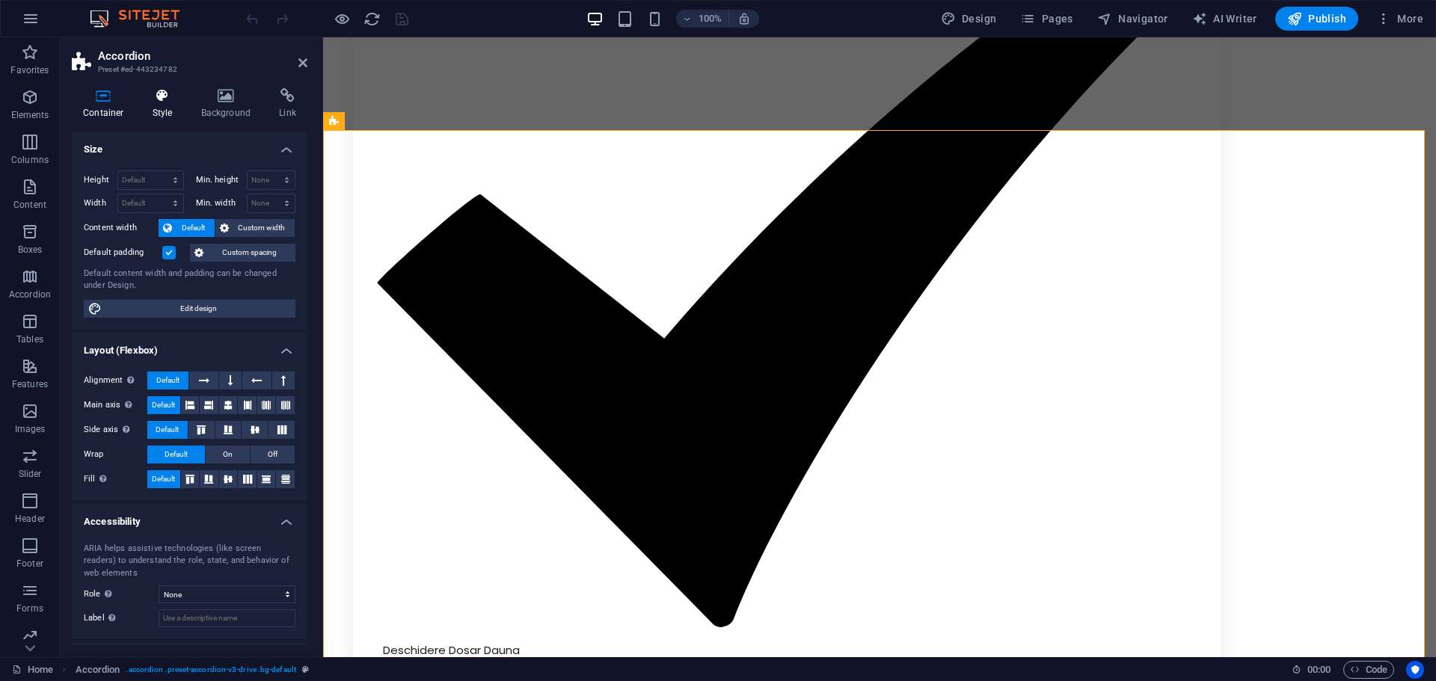
click at [144, 96] on icon at bounding box center [162, 95] width 43 height 15
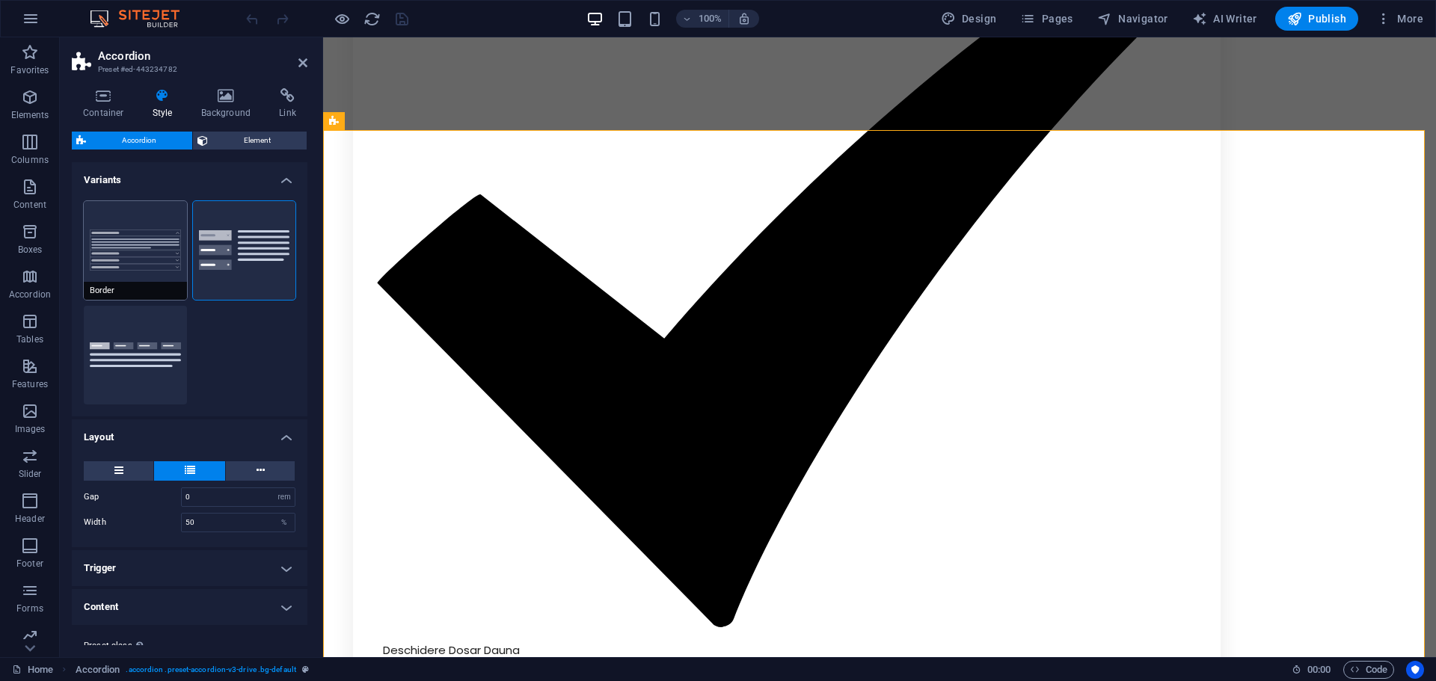
click at [126, 261] on button "Border" at bounding box center [135, 250] width 103 height 99
type input "0"
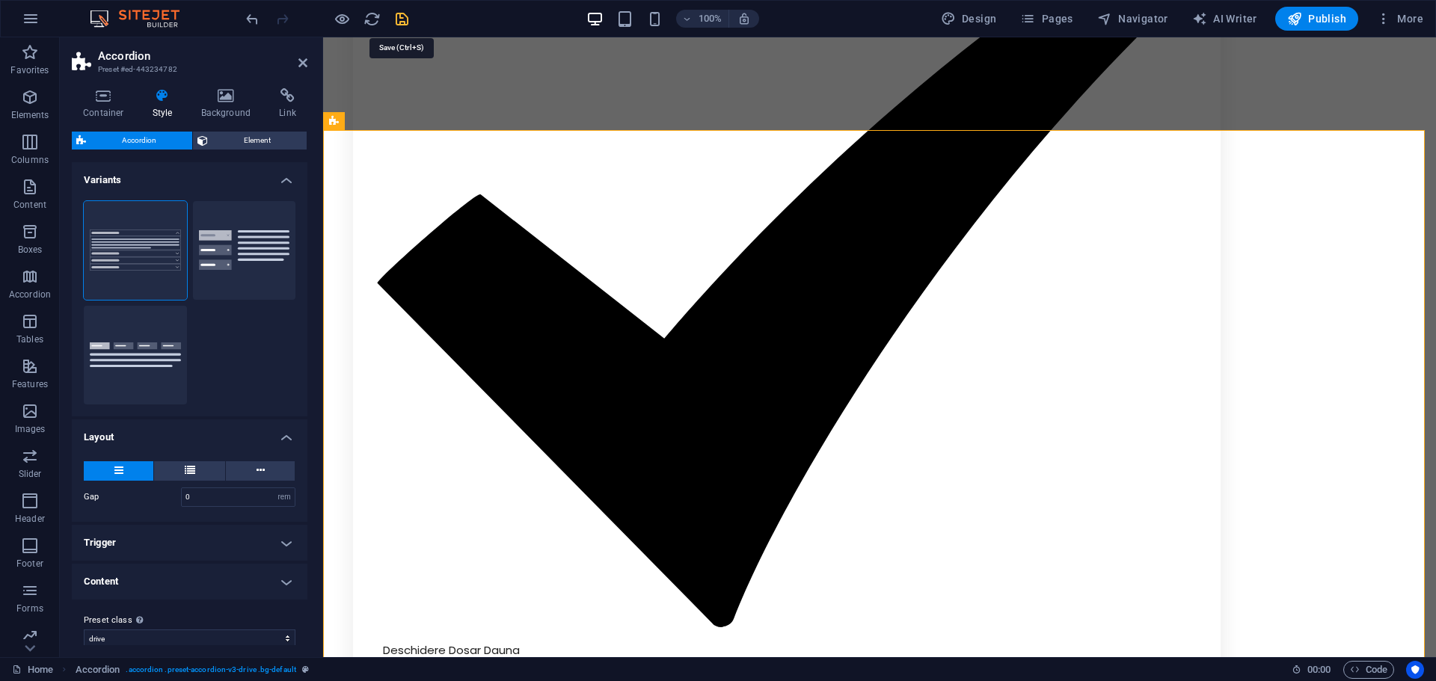
click at [405, 13] on icon "save" at bounding box center [401, 18] width 17 height 17
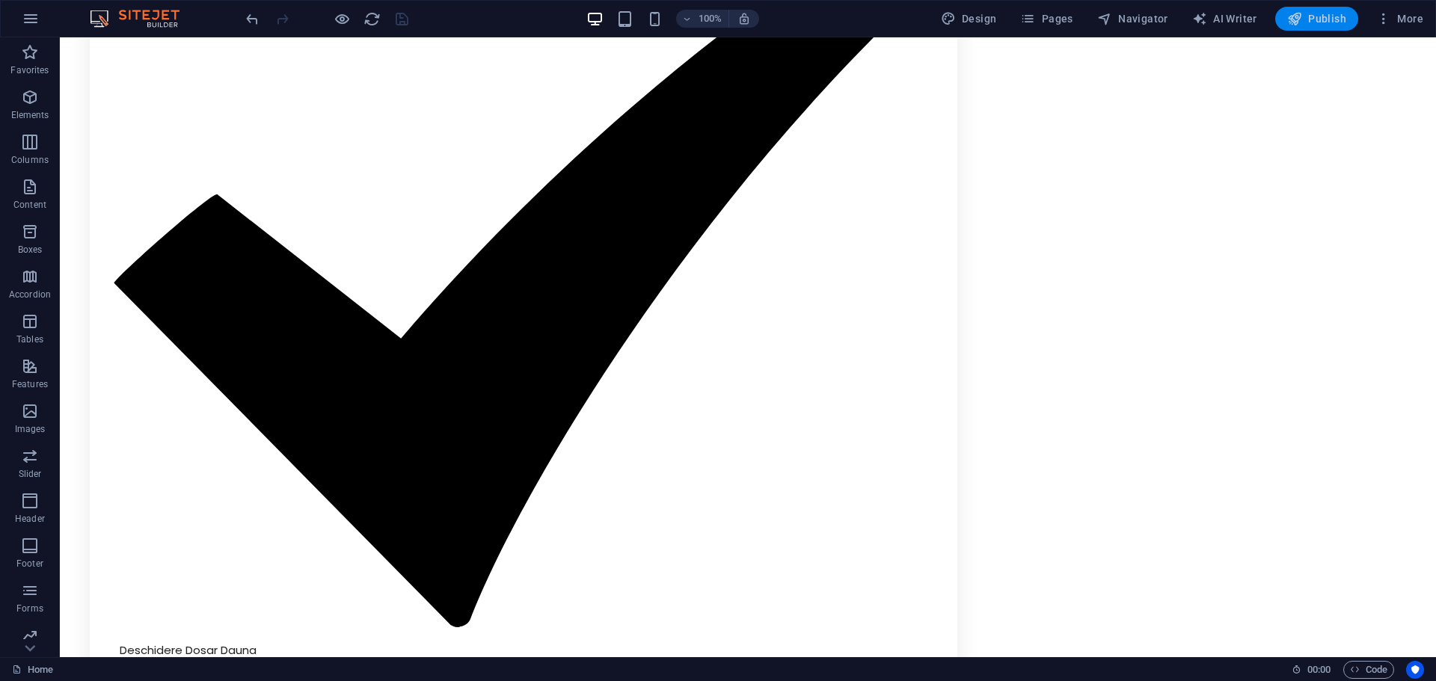
click at [1333, 16] on span "Publish" at bounding box center [1316, 18] width 59 height 15
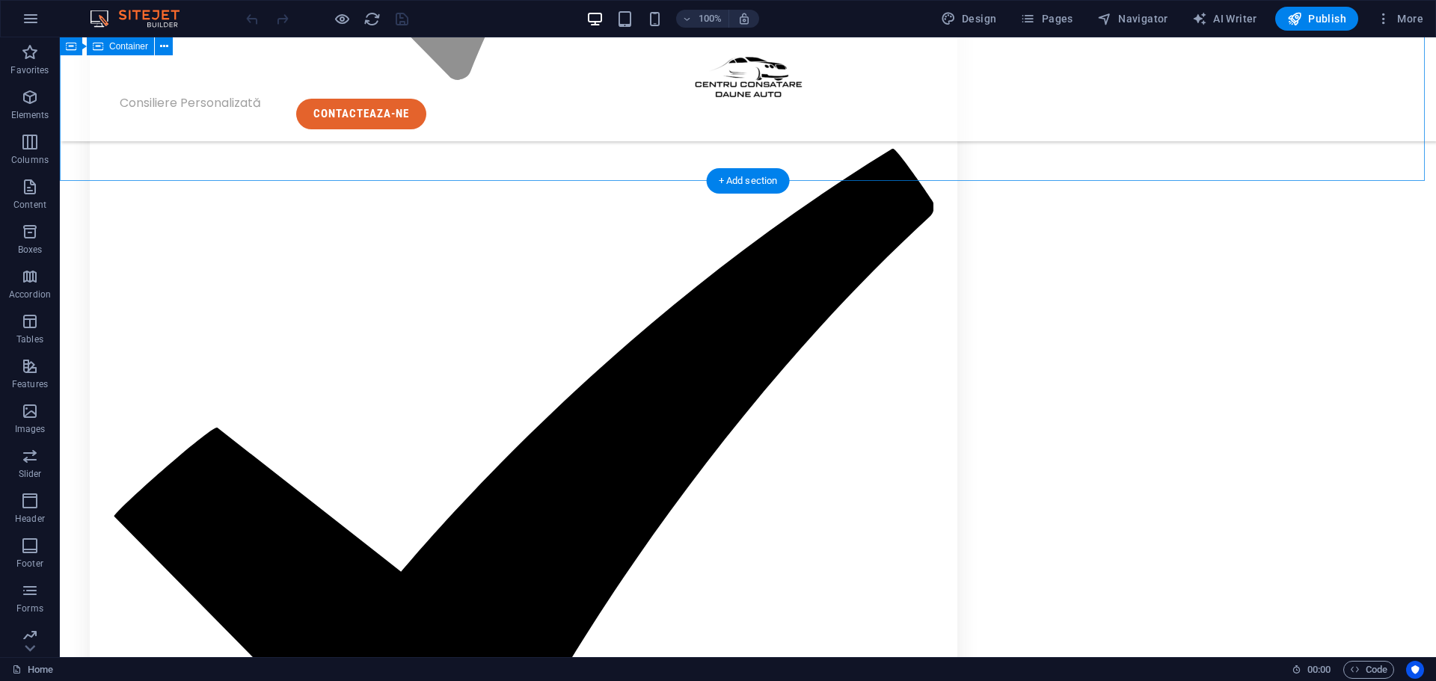
scroll to position [2137, 0]
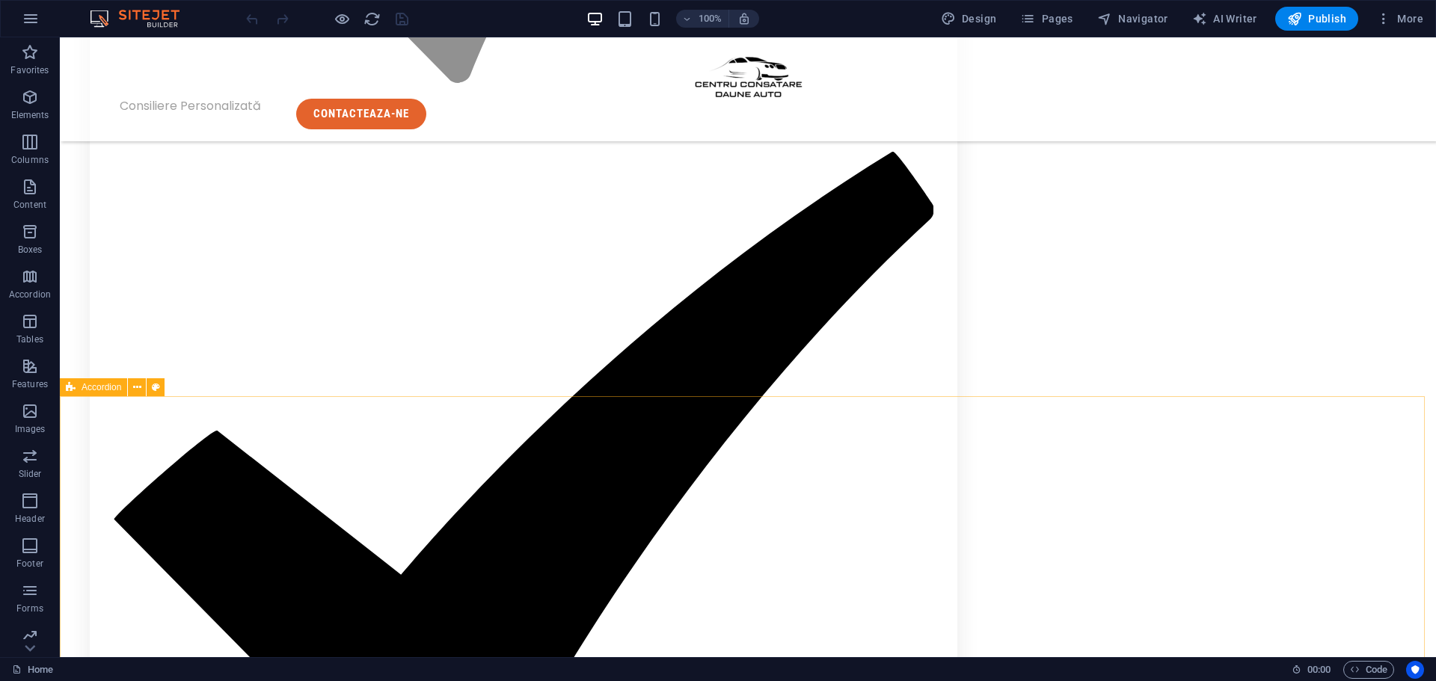
click at [111, 392] on span "Accordion" at bounding box center [102, 387] width 40 height 9
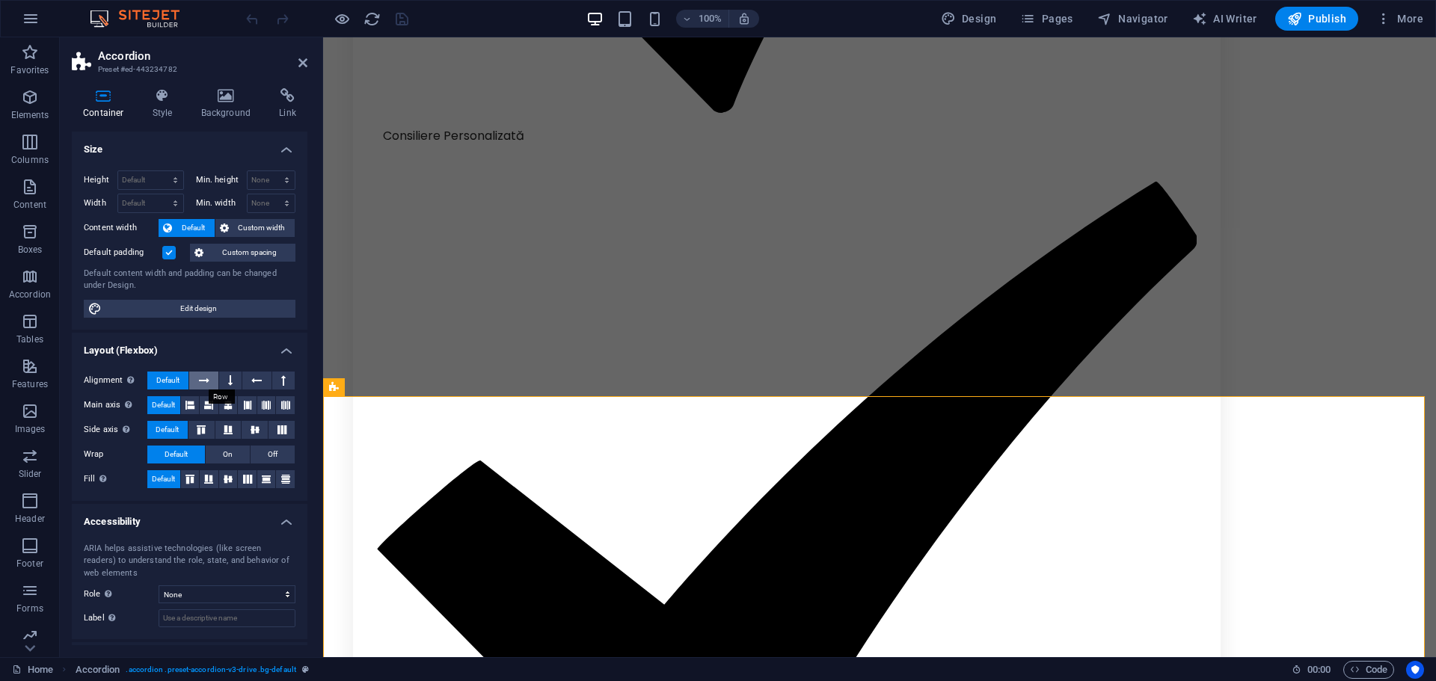
click at [209, 383] on icon at bounding box center [204, 381] width 10 height 18
click at [237, 379] on button at bounding box center [230, 381] width 22 height 18
click at [209, 380] on button at bounding box center [203, 381] width 28 height 18
click at [180, 378] on button "Default" at bounding box center [167, 381] width 41 height 18
click at [264, 235] on span "Custom width" at bounding box center [262, 228] width 58 height 18
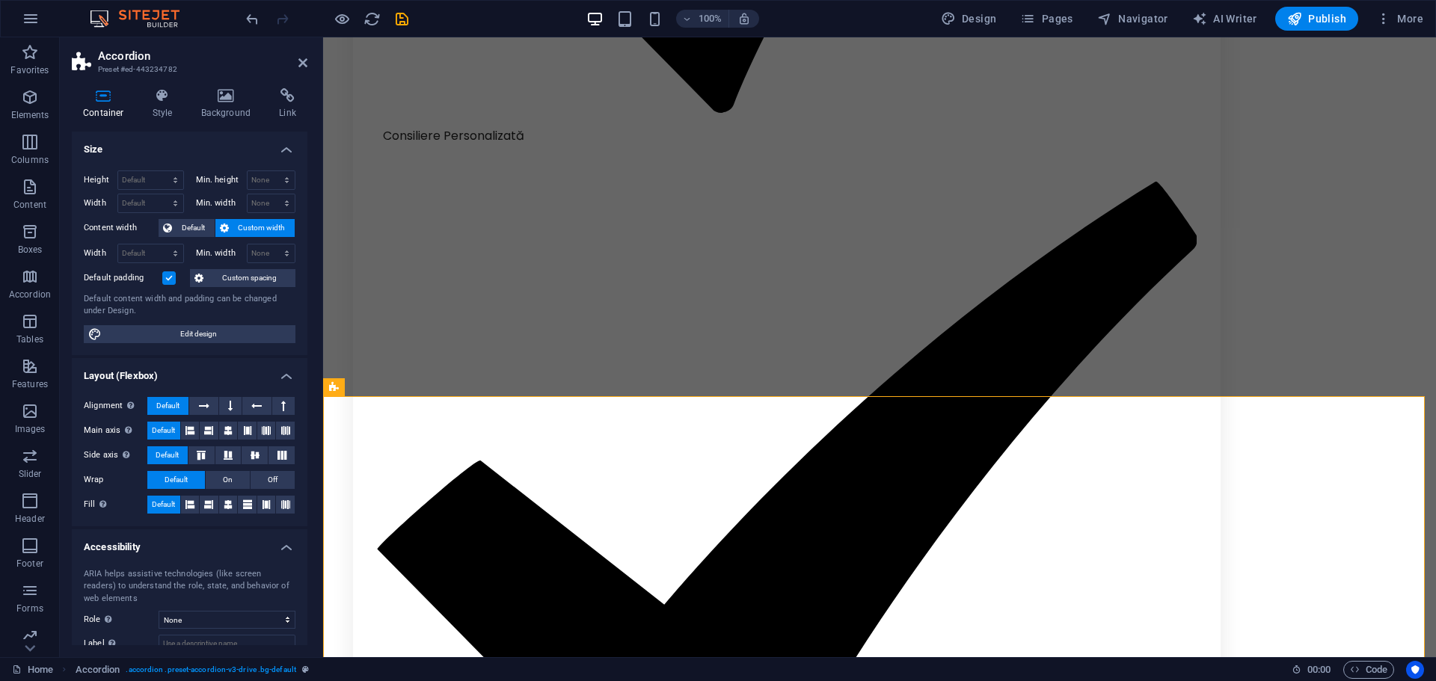
click at [264, 235] on span "Custom width" at bounding box center [262, 228] width 58 height 18
click at [207, 229] on span "Default" at bounding box center [194, 228] width 34 height 18
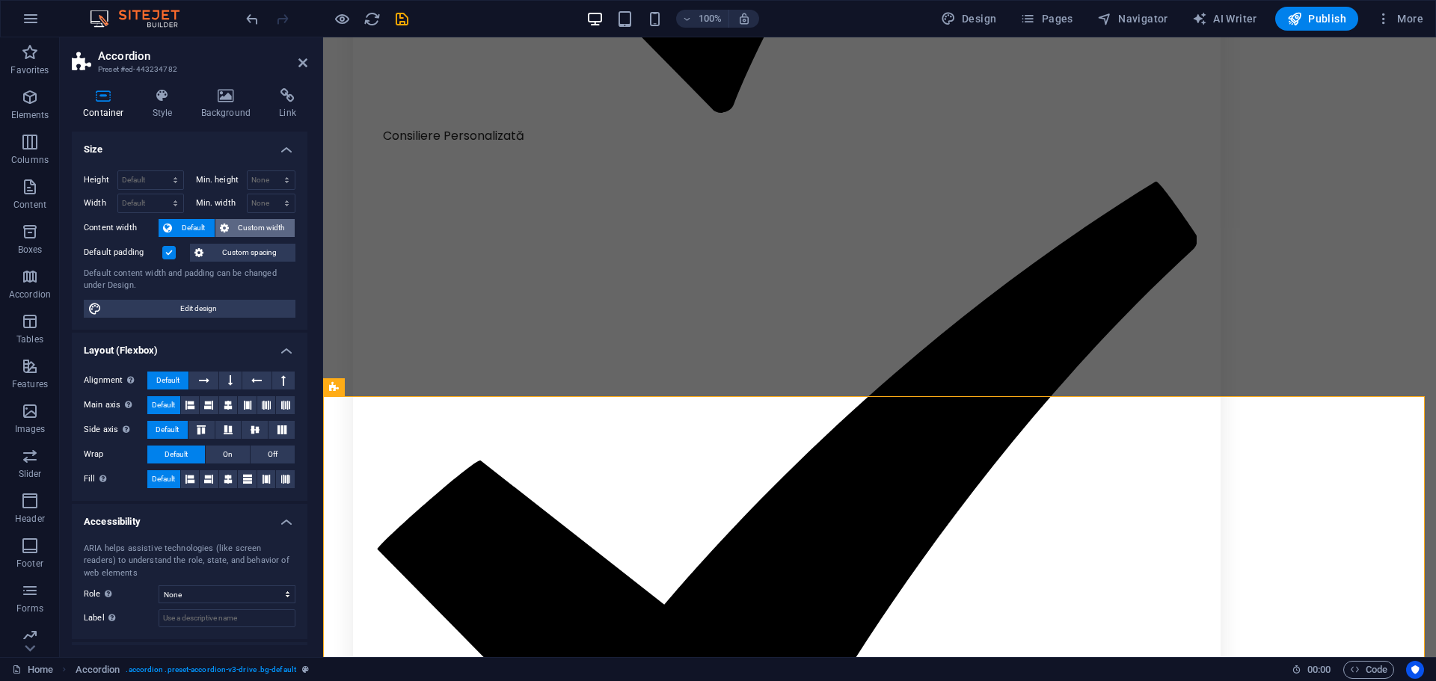
click at [233, 229] on span "Custom width" at bounding box center [262, 228] width 58 height 18
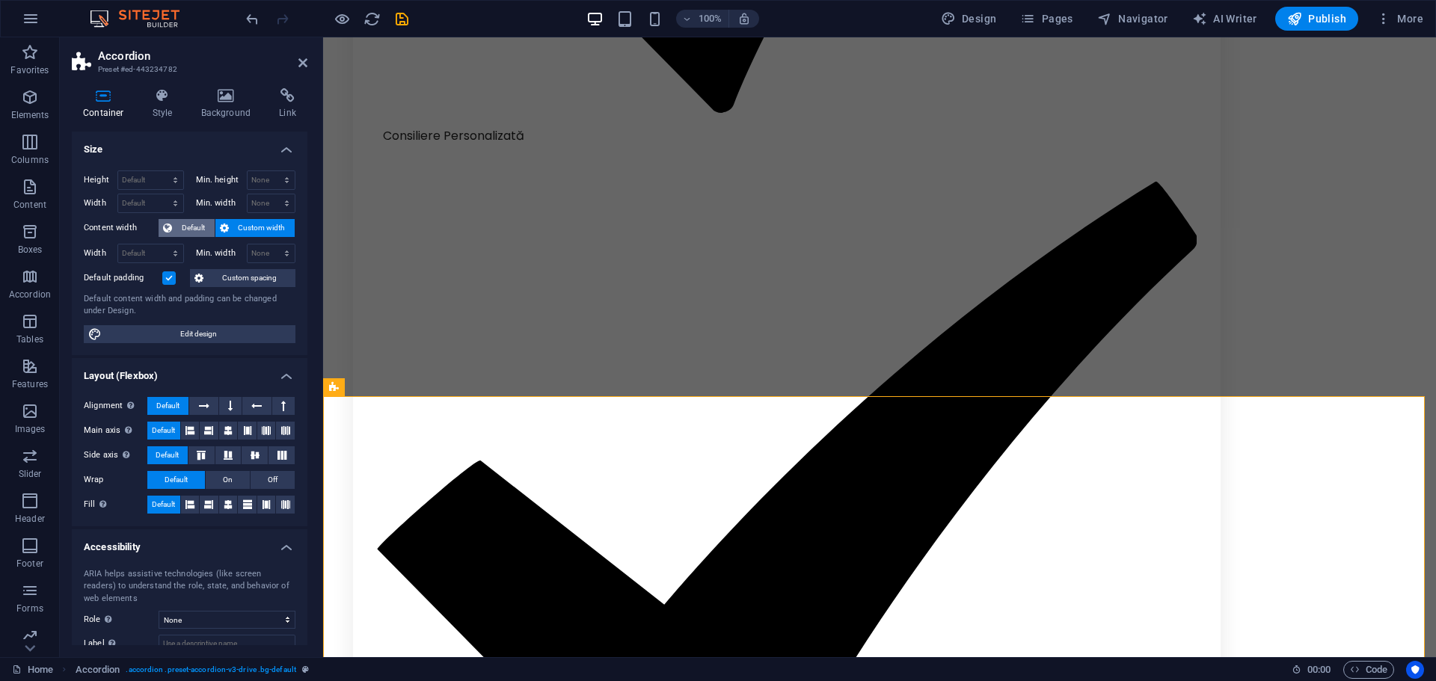
click at [165, 224] on icon at bounding box center [167, 228] width 9 height 18
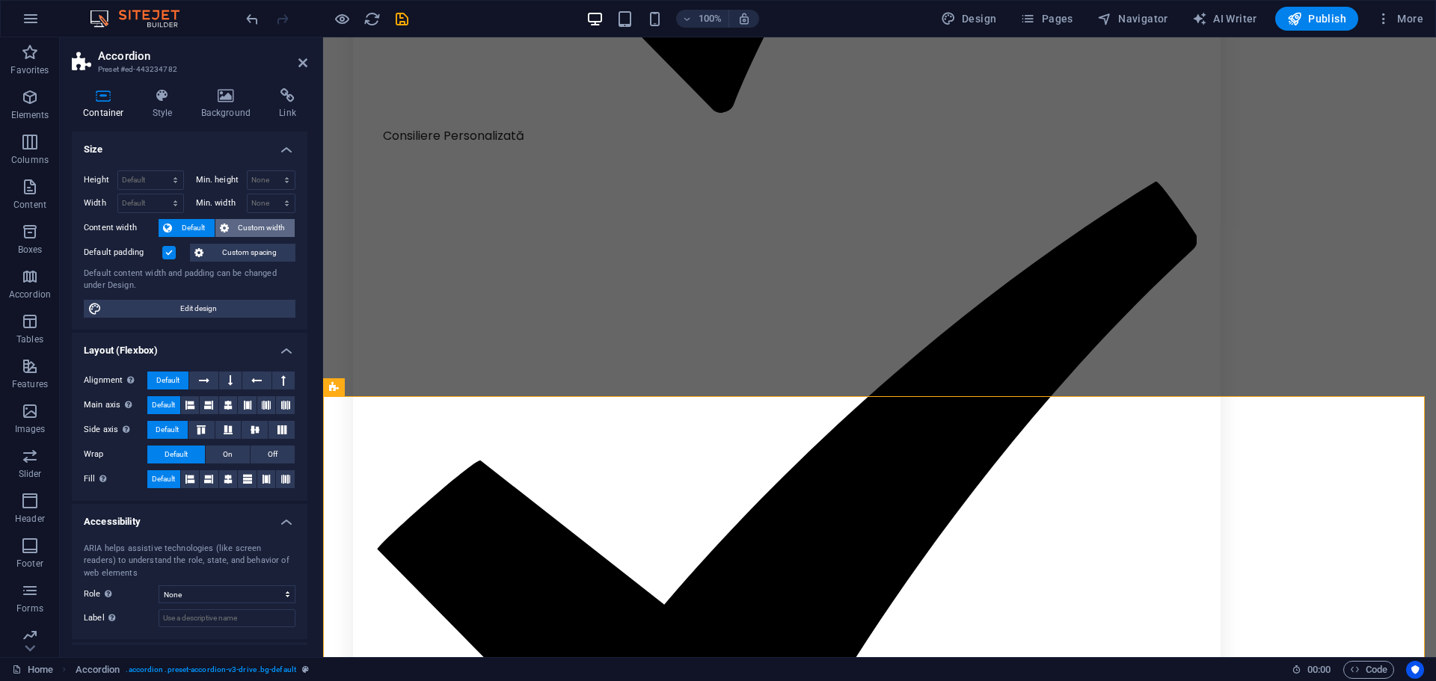
click at [233, 228] on span "Custom width" at bounding box center [262, 228] width 58 height 18
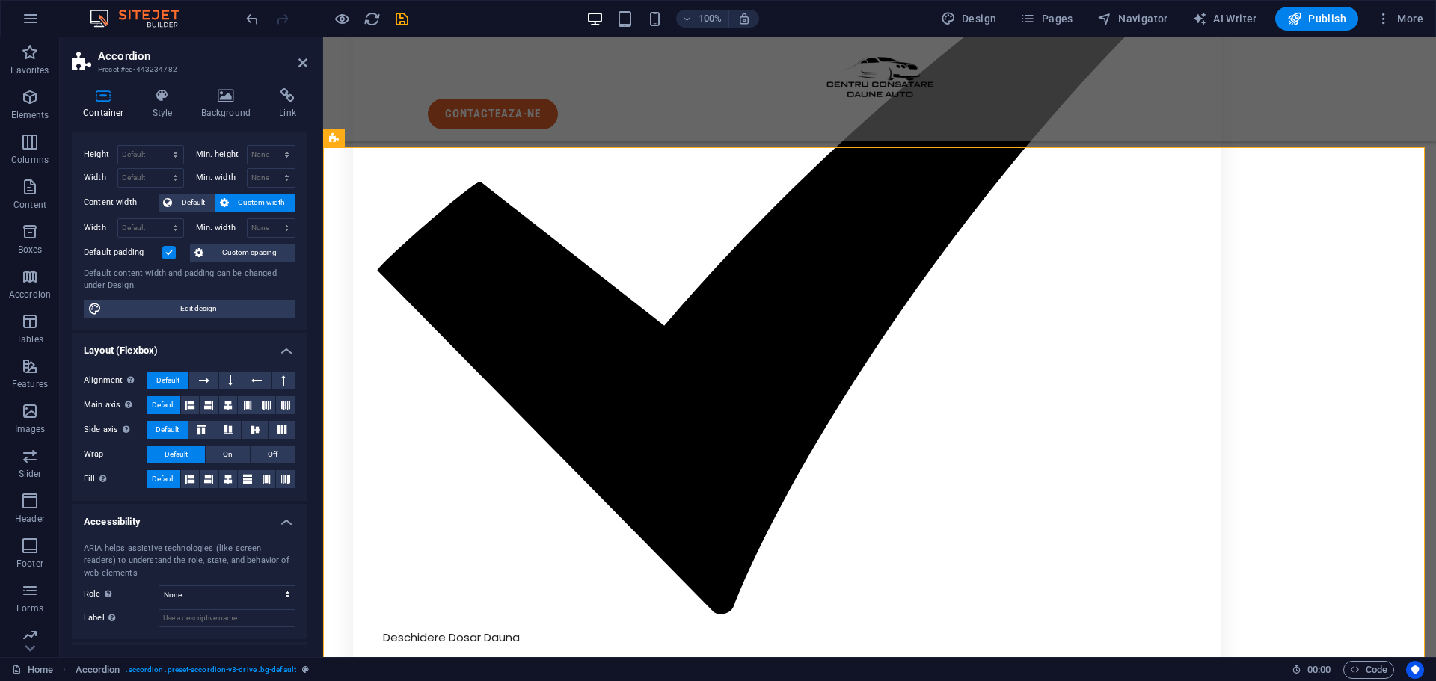
scroll to position [28, 0]
click at [222, 381] on button at bounding box center [230, 378] width 22 height 18
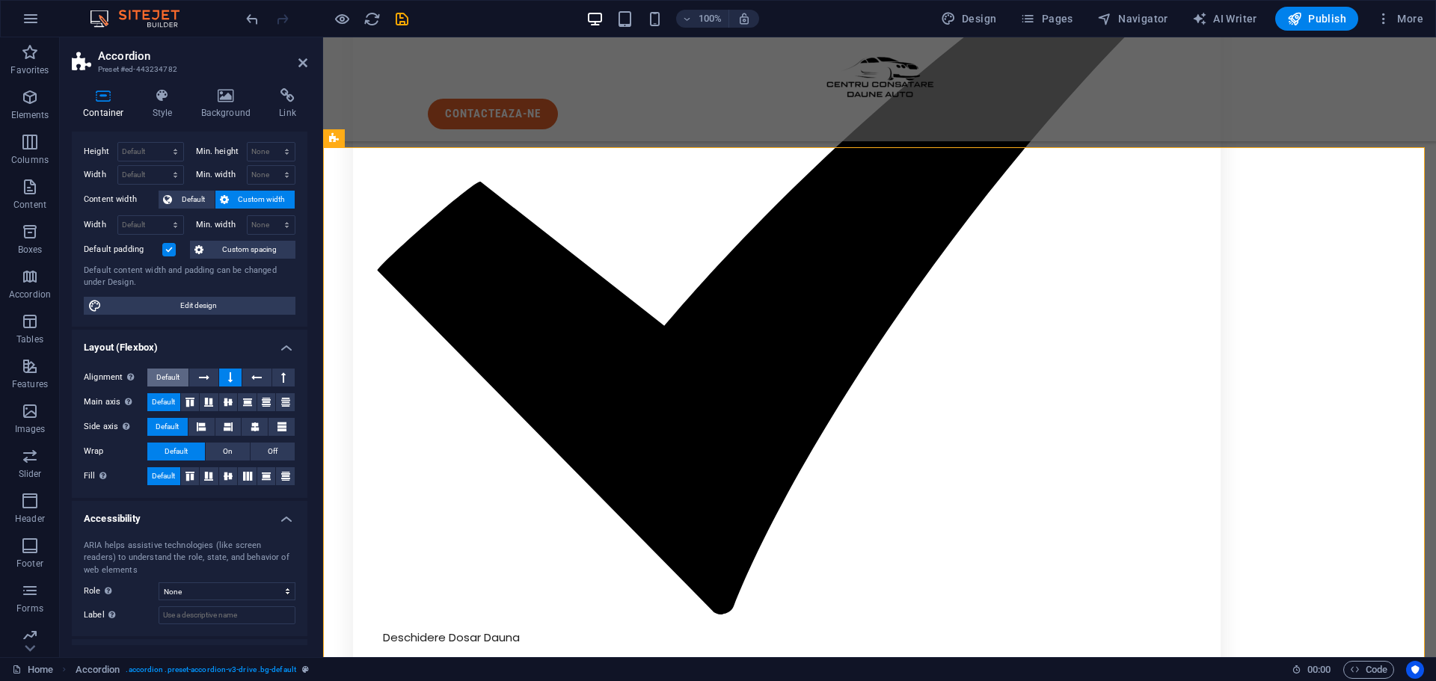
click at [183, 378] on button "Default" at bounding box center [167, 378] width 41 height 18
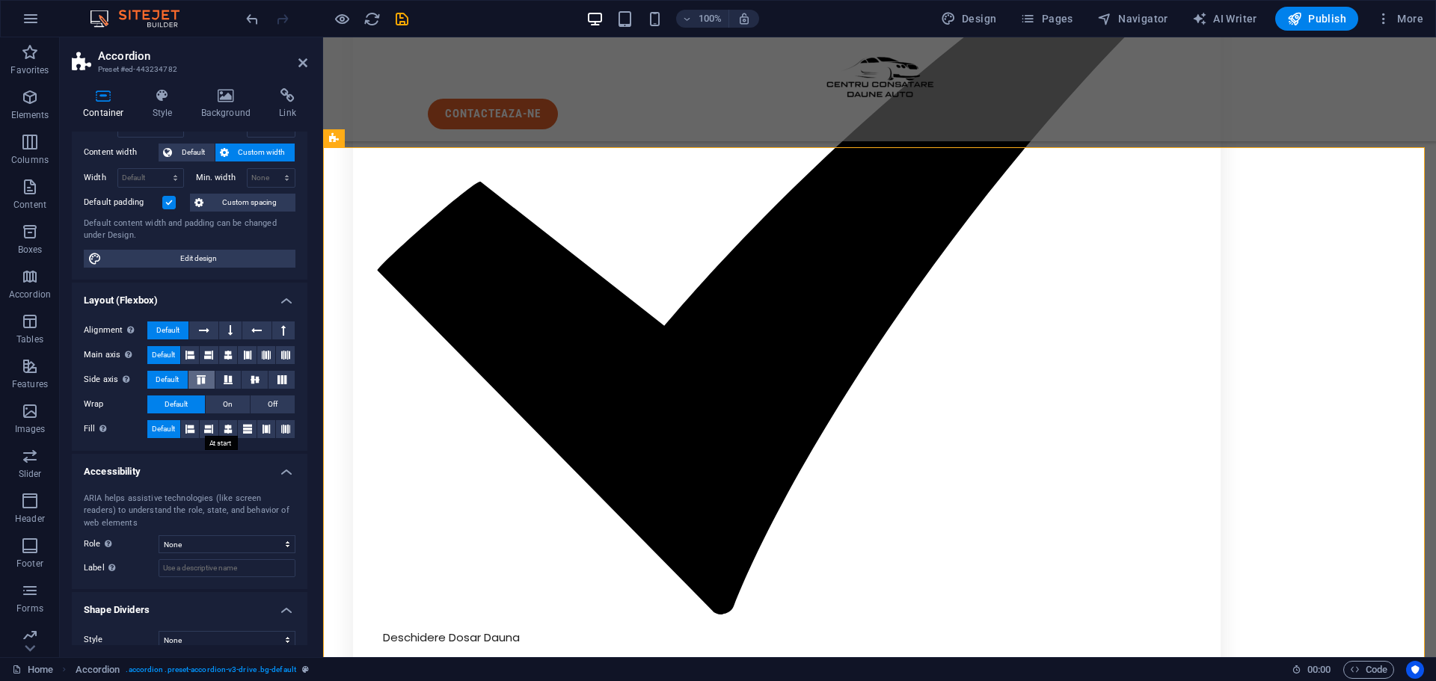
scroll to position [91, 0]
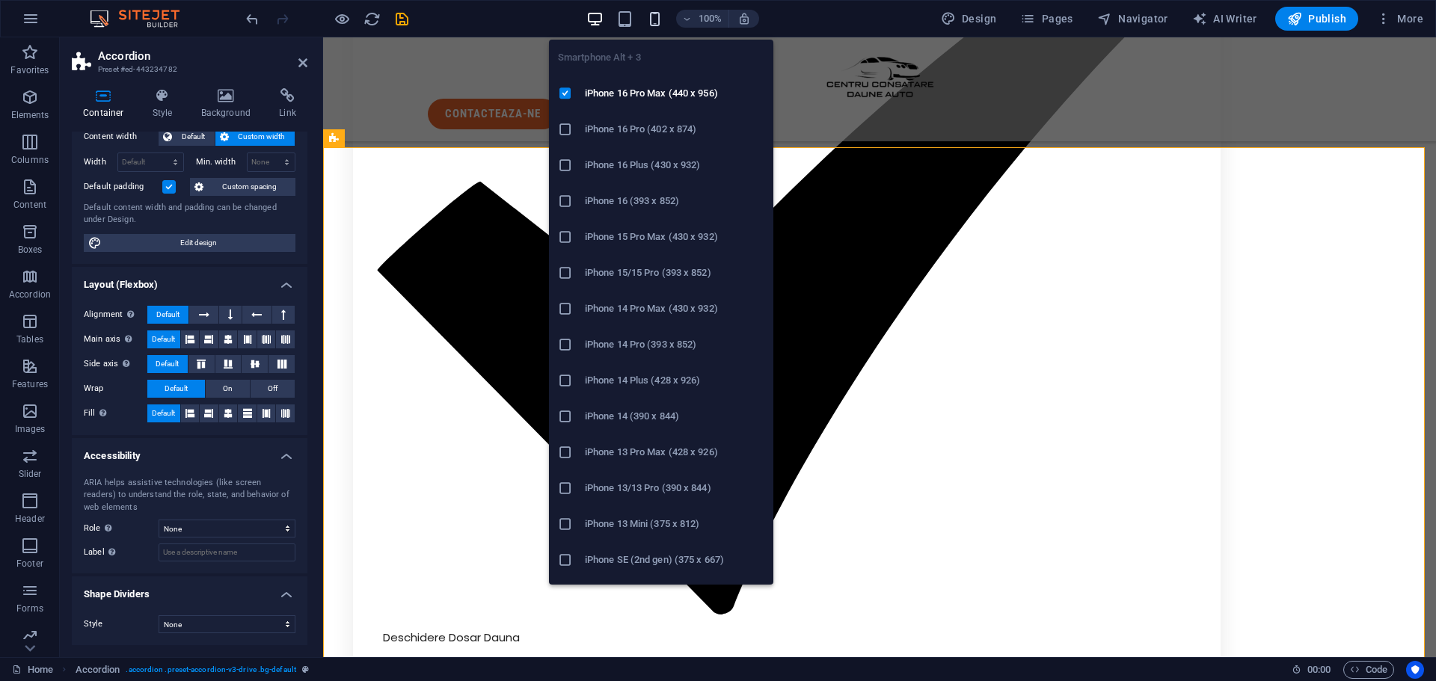
click at [658, 19] on icon "button" at bounding box center [654, 18] width 17 height 17
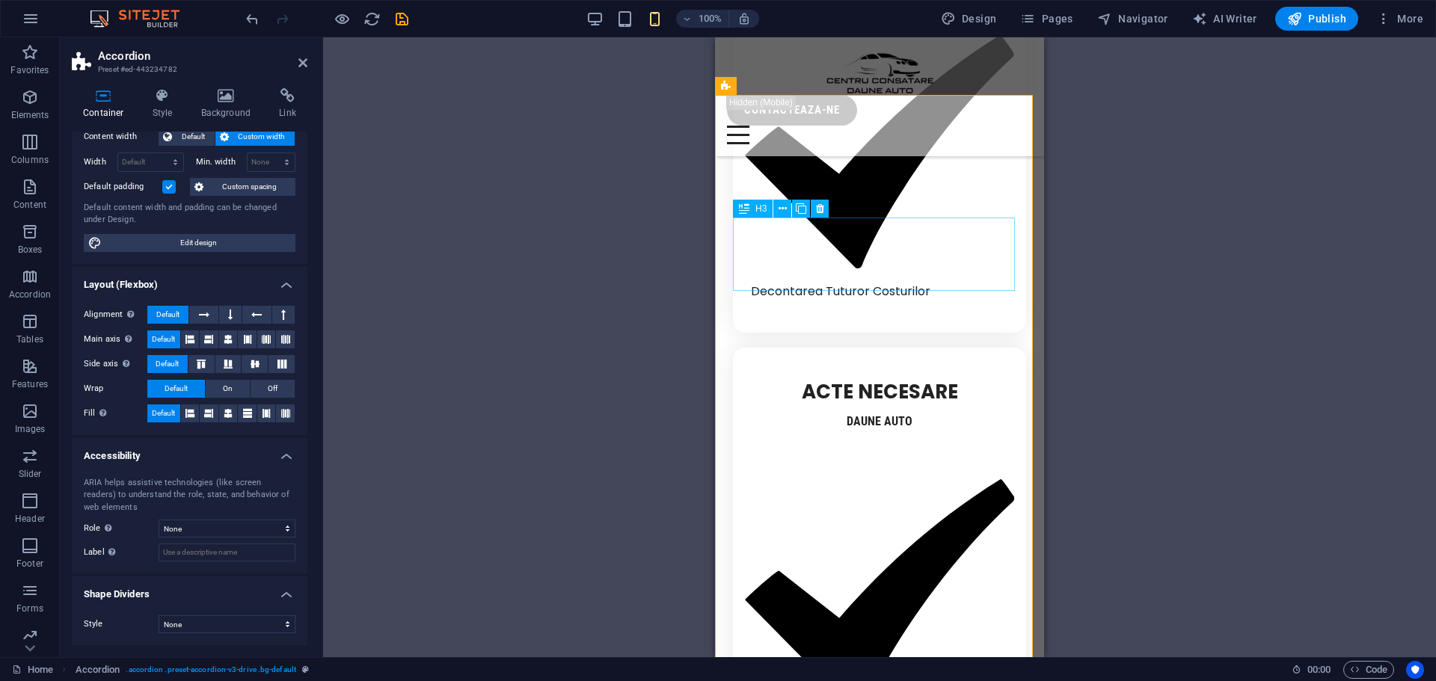
scroll to position [3061, 0]
click at [396, 27] on icon "save" at bounding box center [401, 18] width 17 height 17
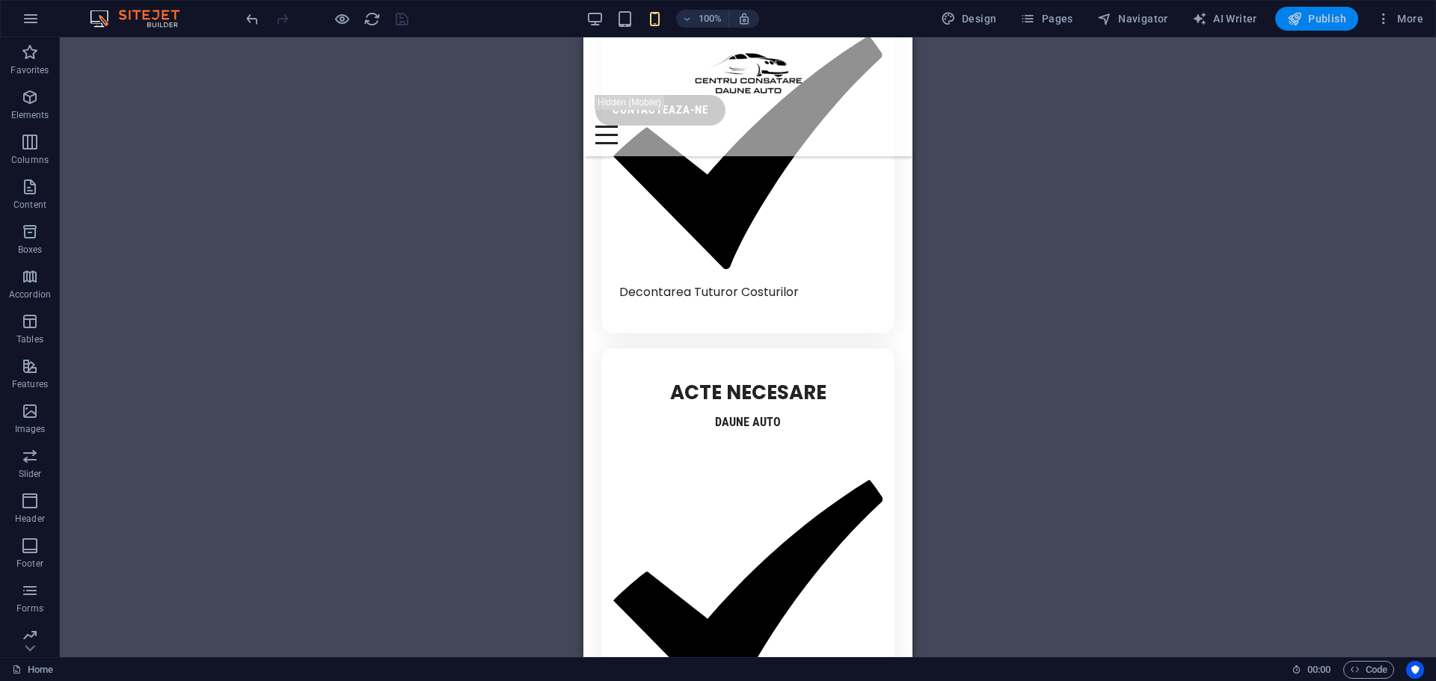
click at [1301, 20] on icon "button" at bounding box center [1294, 18] width 15 height 15
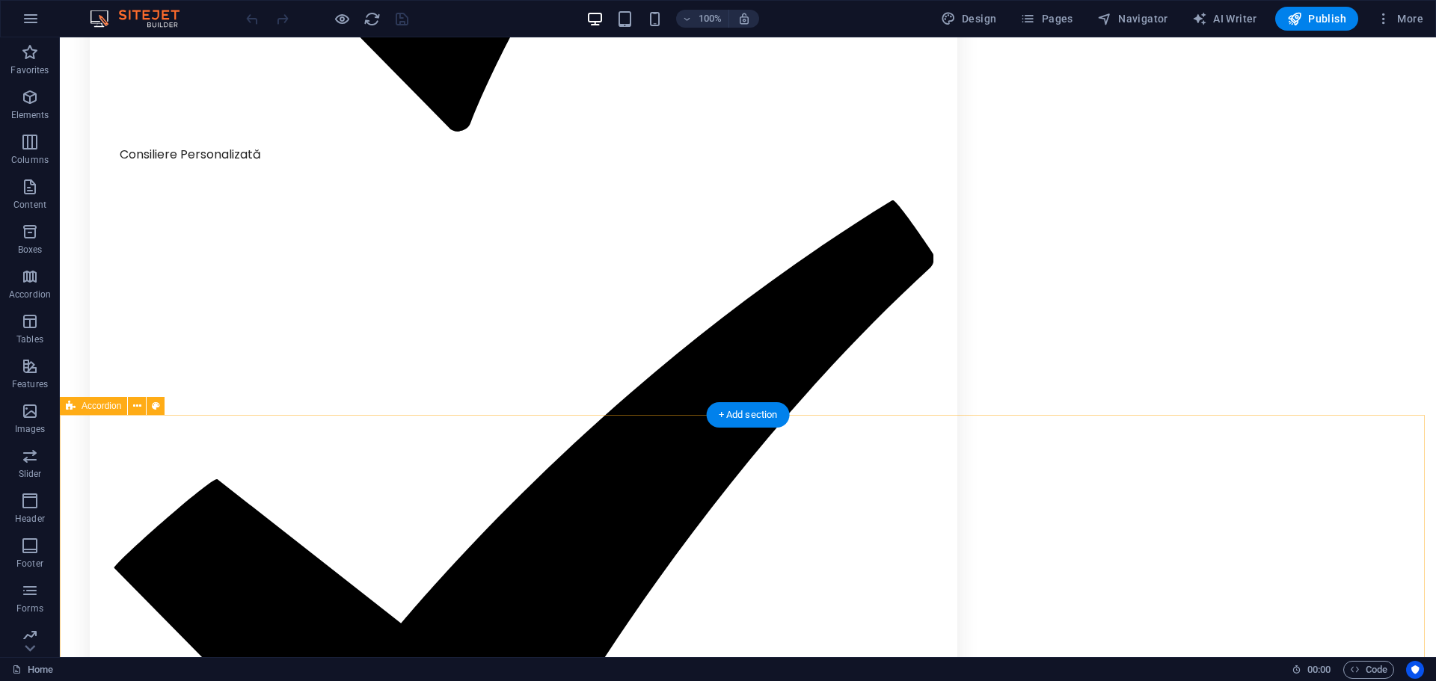
scroll to position [2119, 0]
click at [92, 405] on span "Accordion" at bounding box center [102, 405] width 40 height 9
select select "rem"
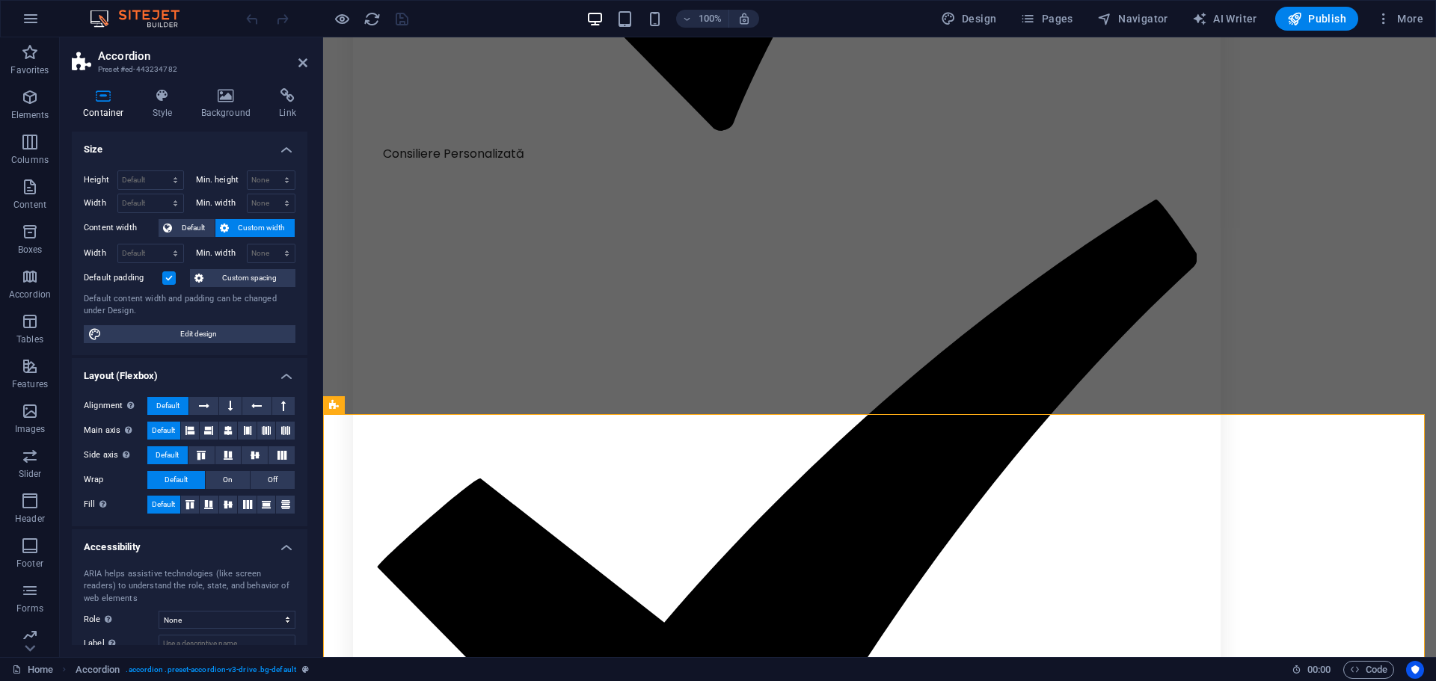
click at [165, 85] on div "Container Style Background Link Size Height Default px rem % vh vw Min. height …" at bounding box center [190, 366] width 260 height 581
click at [162, 96] on icon at bounding box center [162, 95] width 43 height 15
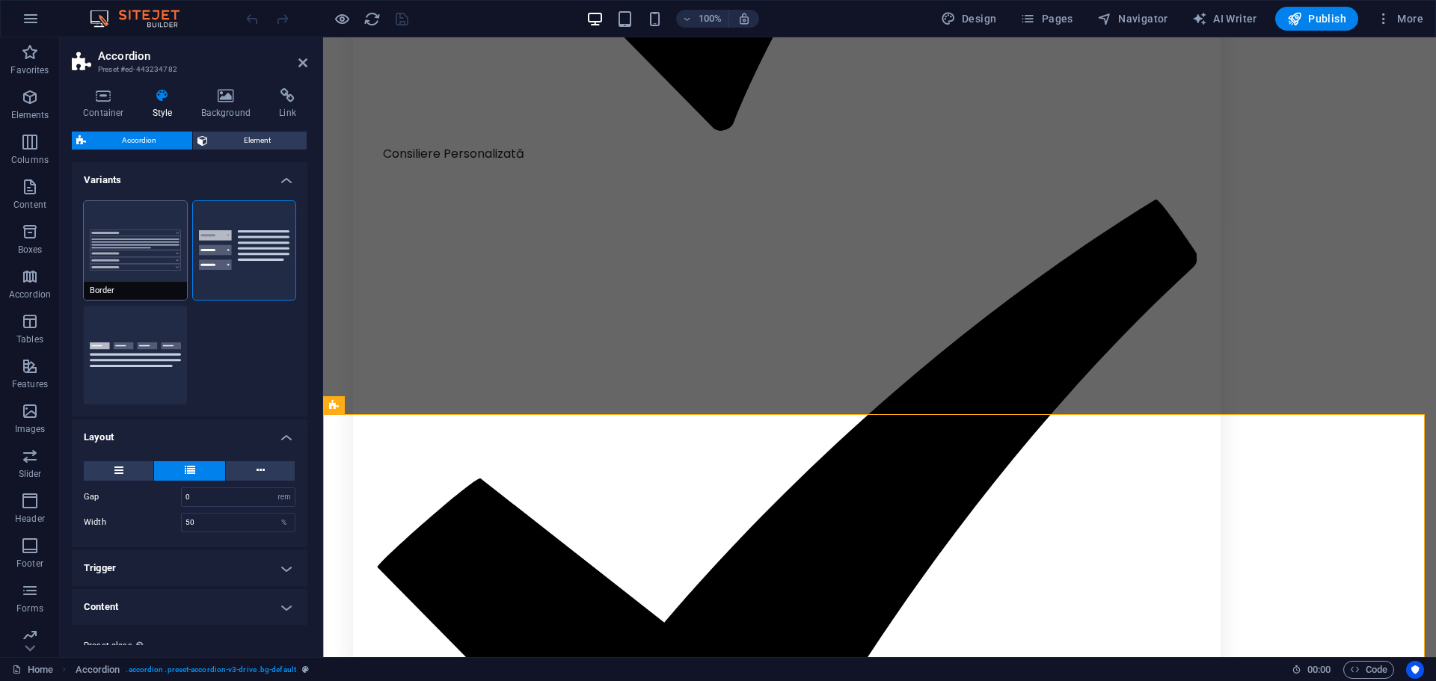
click at [144, 225] on button "Border" at bounding box center [135, 250] width 103 height 99
type input "0"
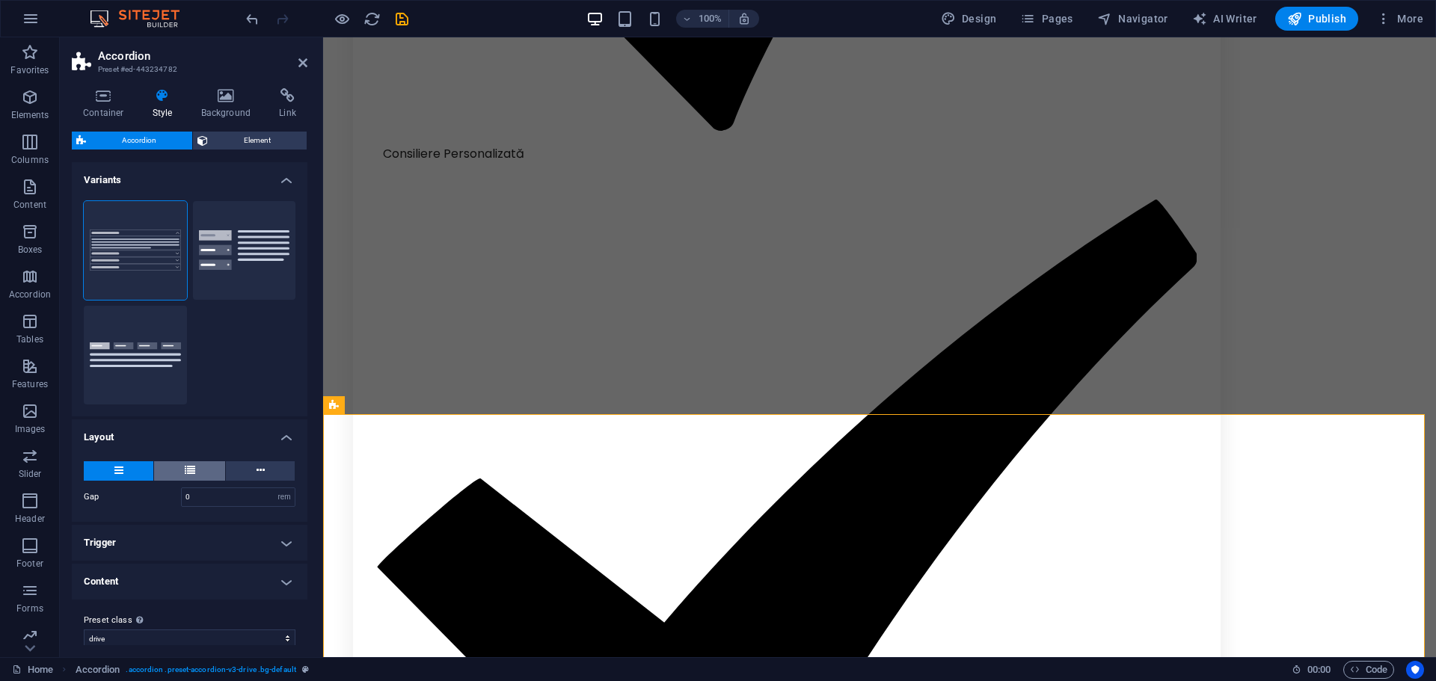
click at [187, 479] on icon at bounding box center [190, 470] width 10 height 18
type input "50"
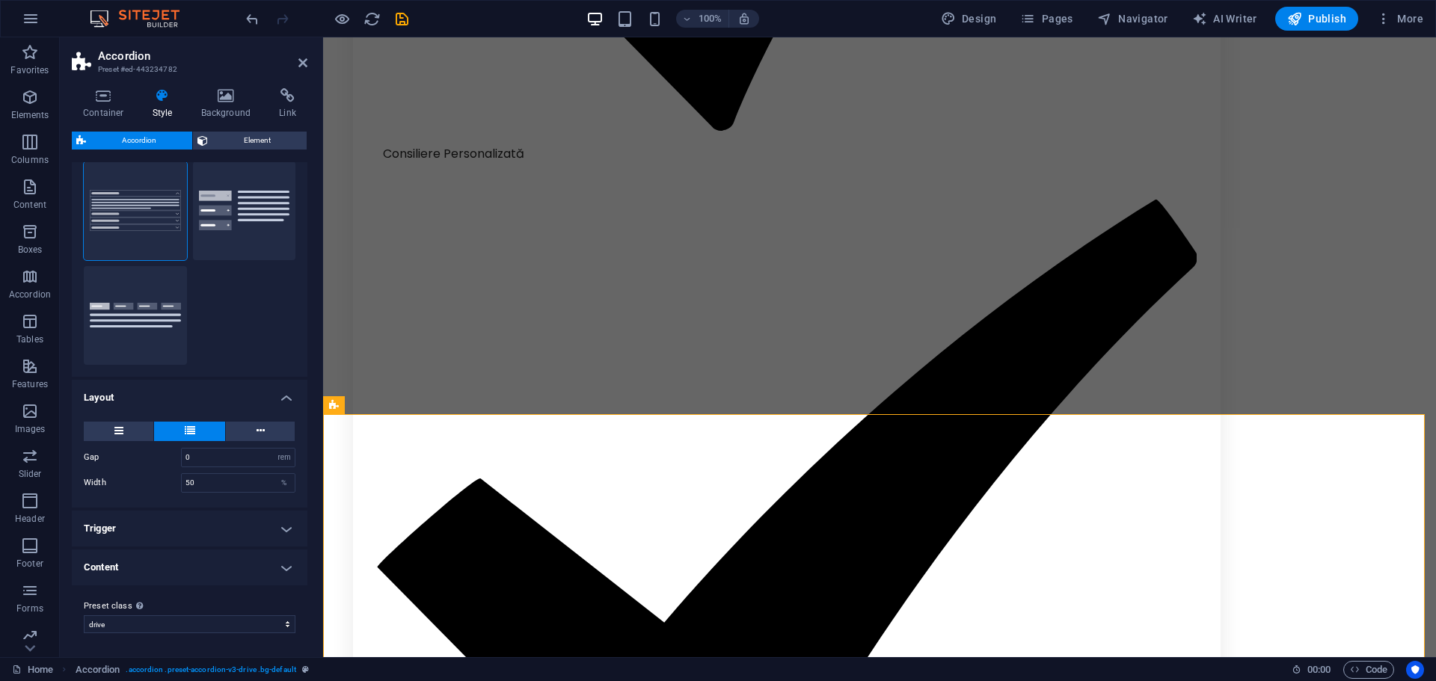
click at [171, 520] on h4 "Trigger" at bounding box center [190, 529] width 236 height 36
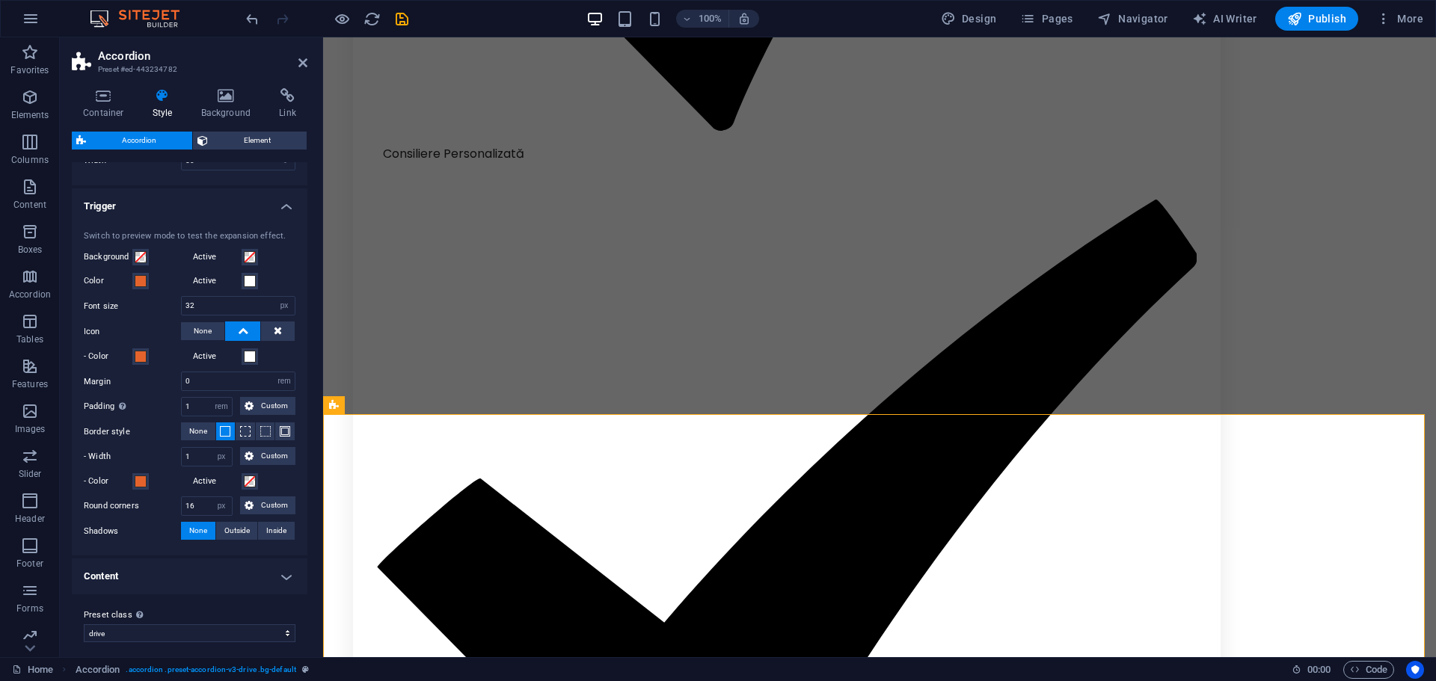
scroll to position [371, 0]
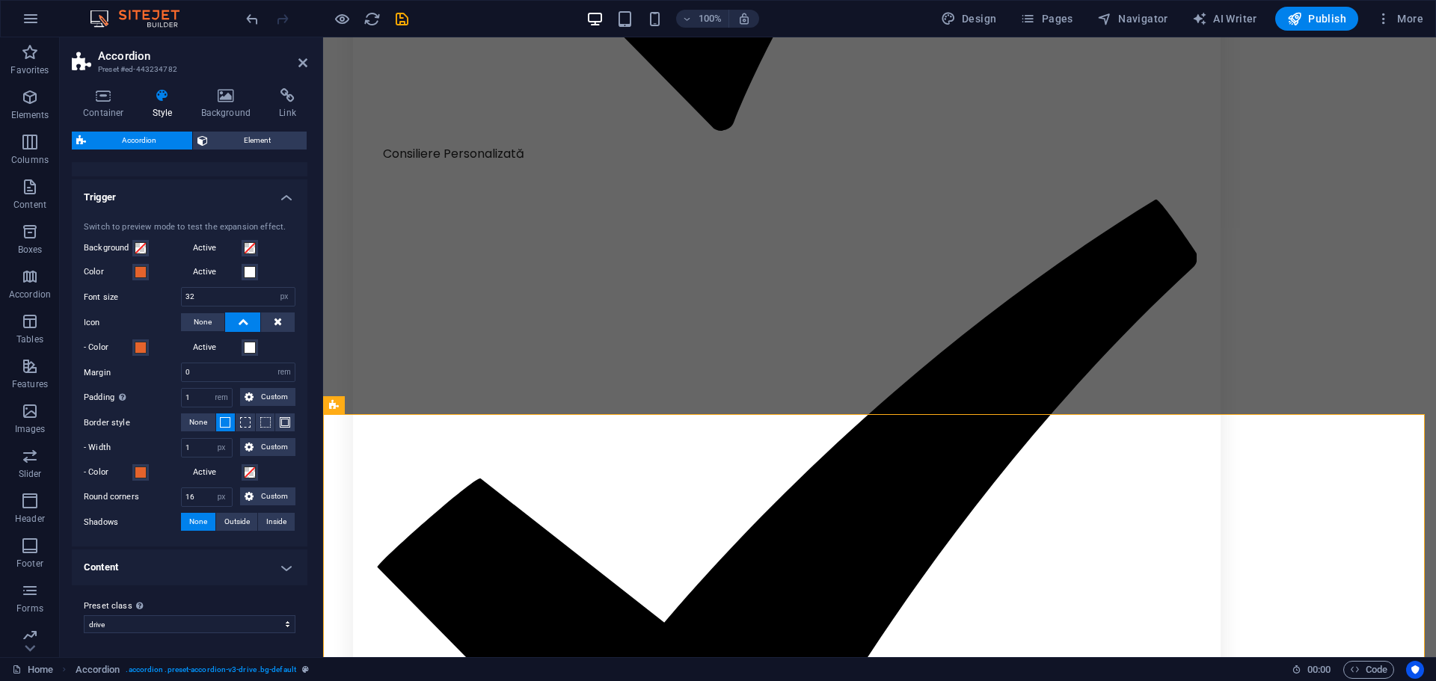
click at [174, 571] on h4 "Content" at bounding box center [190, 568] width 236 height 36
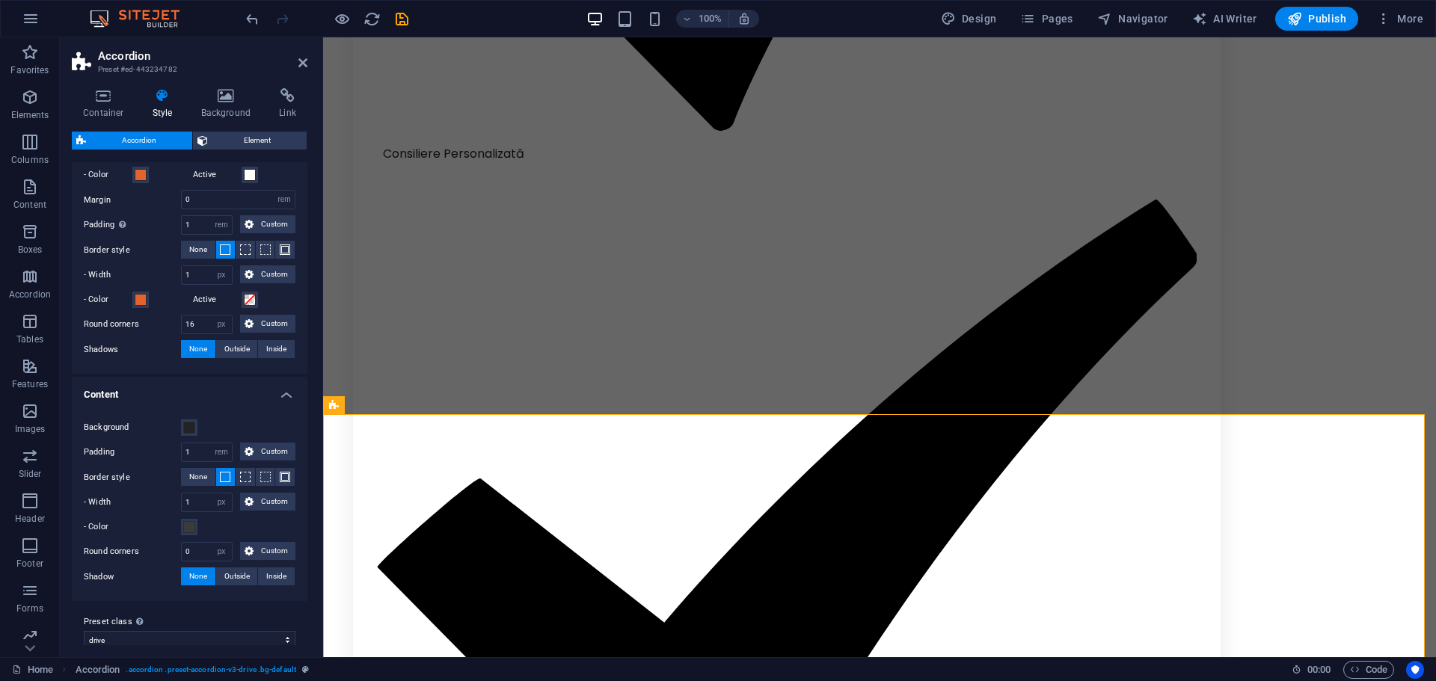
scroll to position [559, 0]
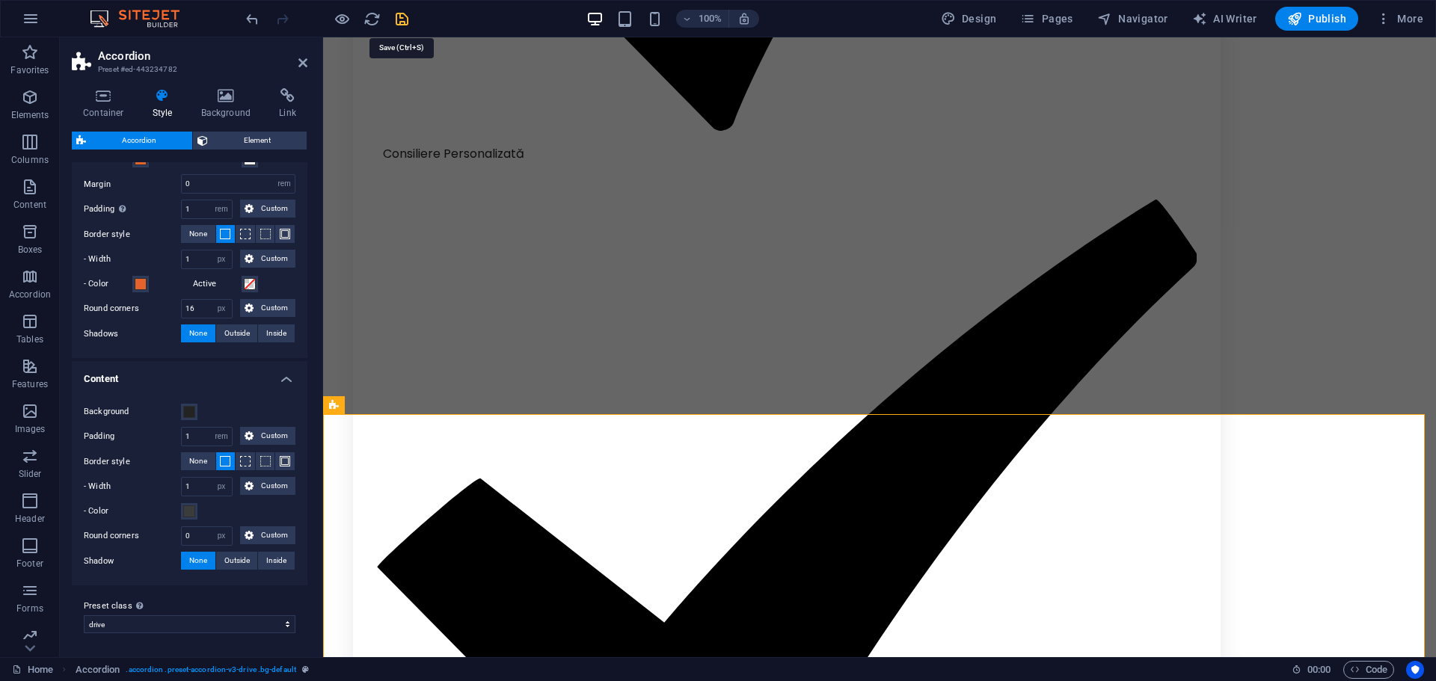
click at [402, 24] on icon "save" at bounding box center [401, 18] width 17 height 17
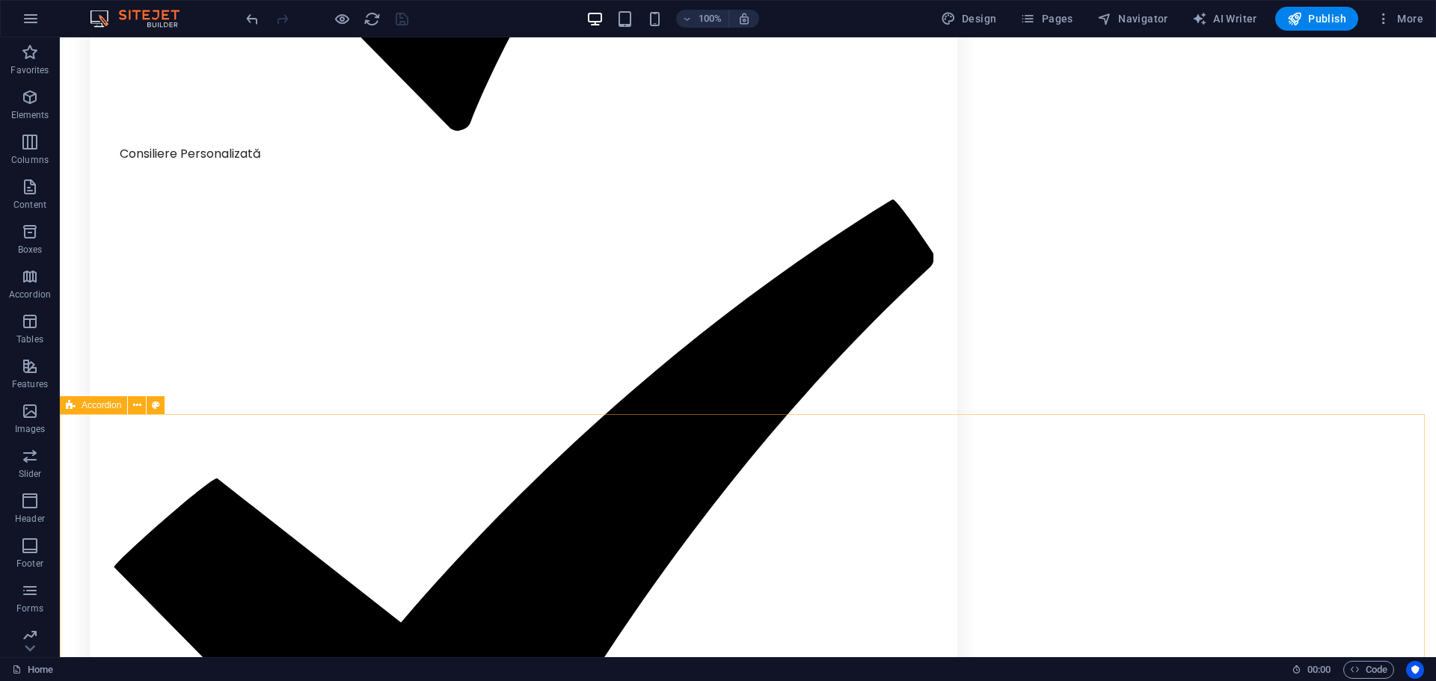
click at [84, 408] on span "Accordion" at bounding box center [102, 405] width 40 height 9
select select "rem"
select select "px"
select select "rem"
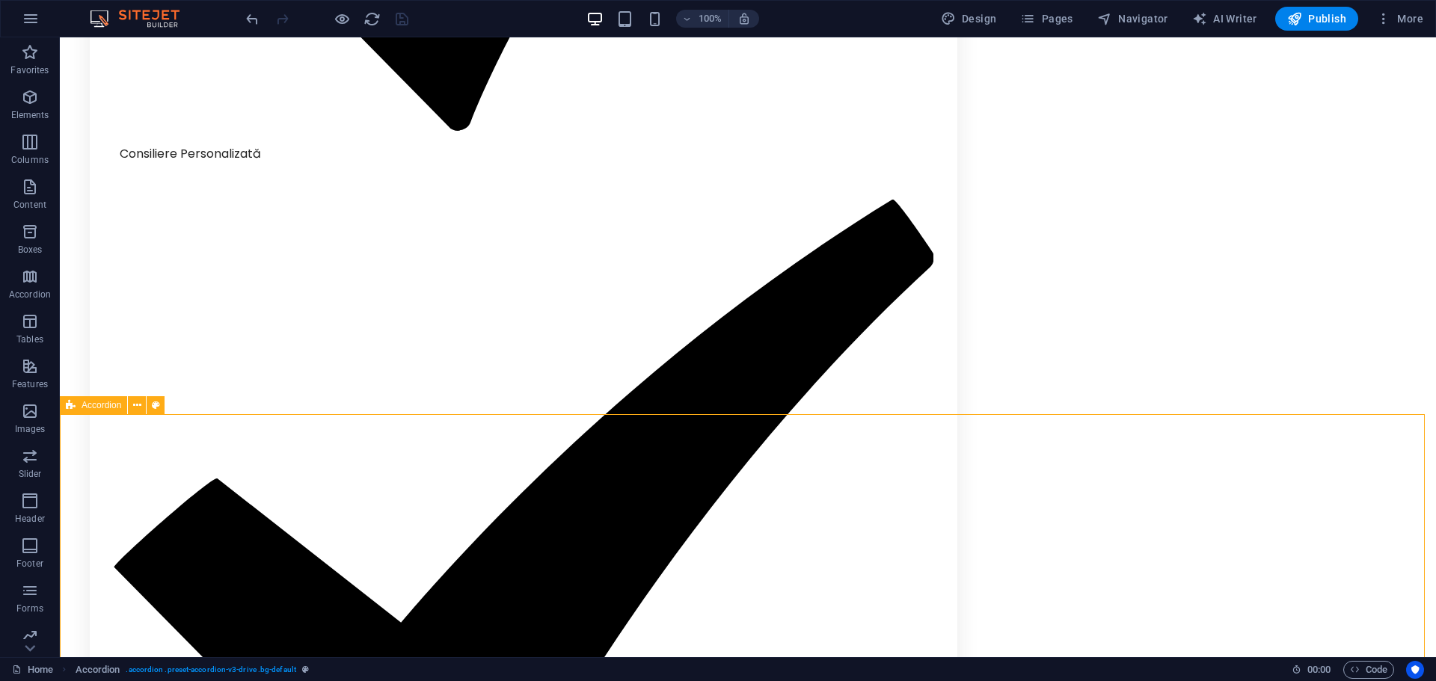
select select "rem"
select select "px"
select select "rem"
select select "px"
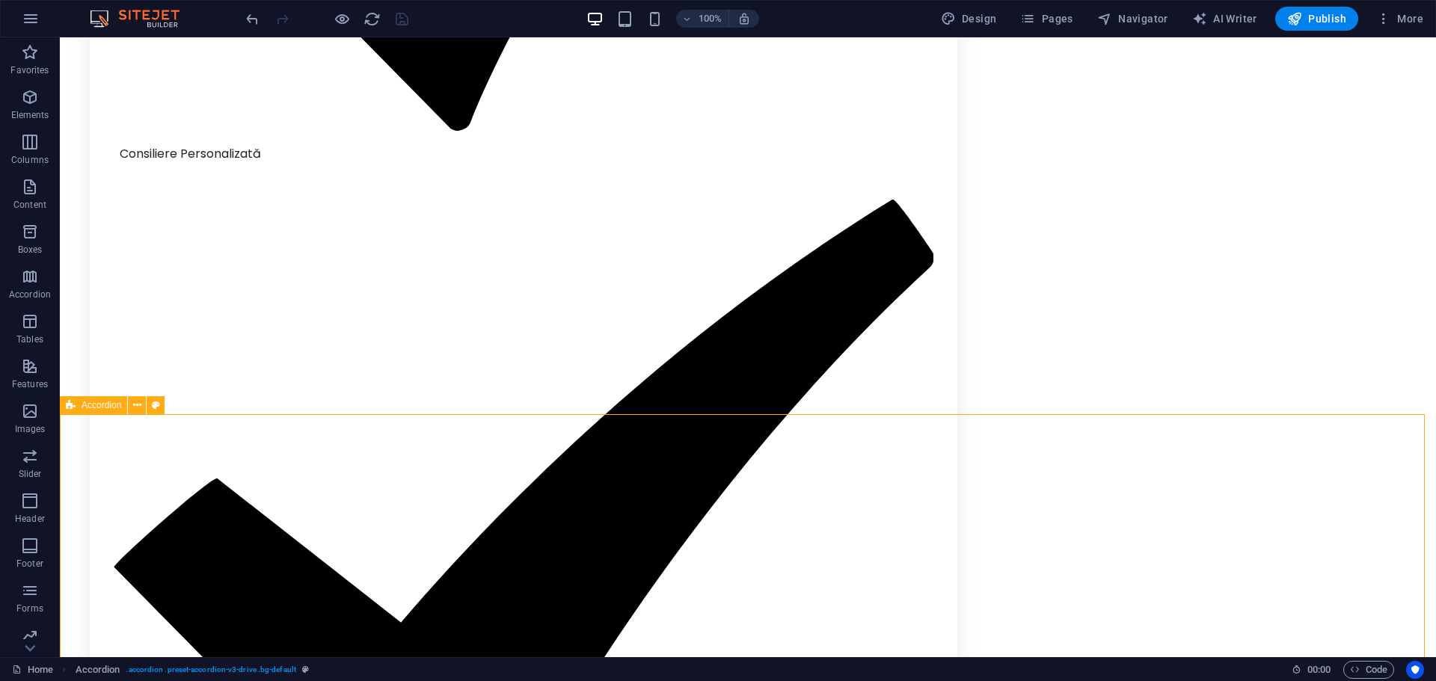
select select "px"
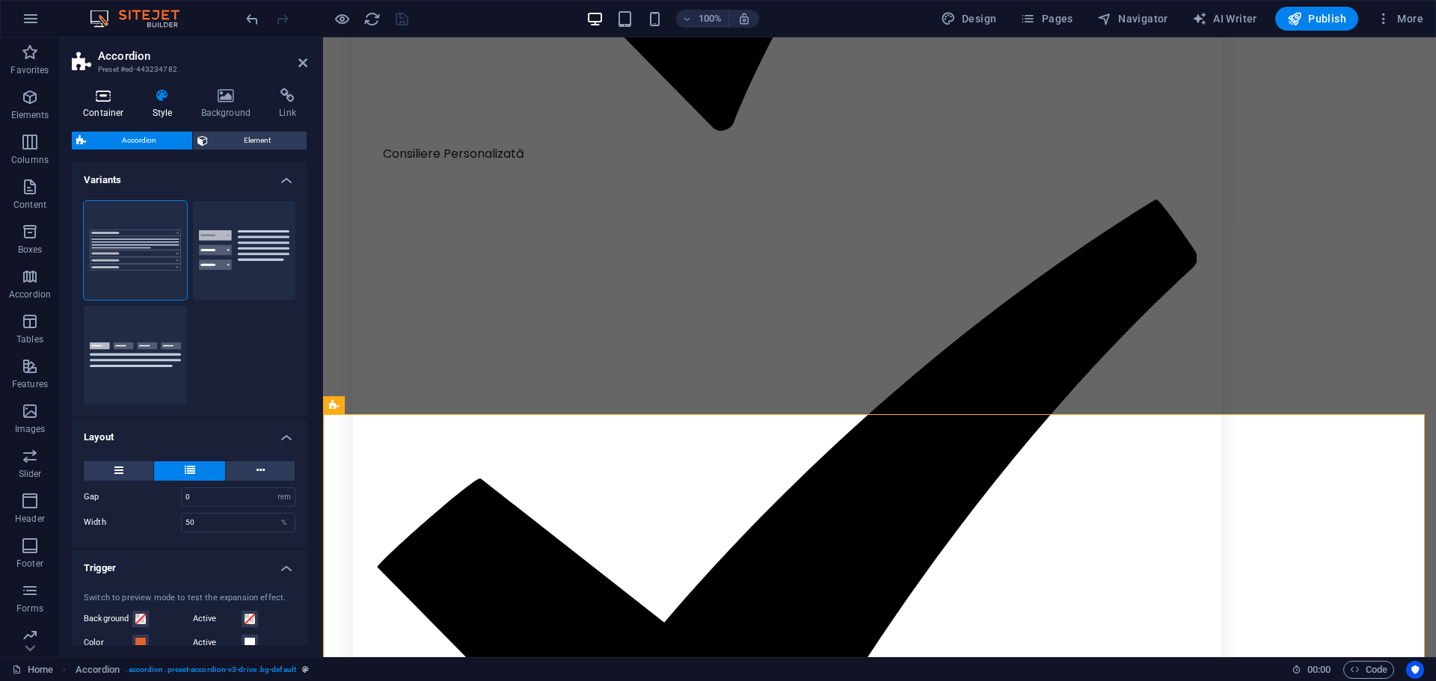
click at [118, 106] on h4 "Container" at bounding box center [107, 103] width 70 height 31
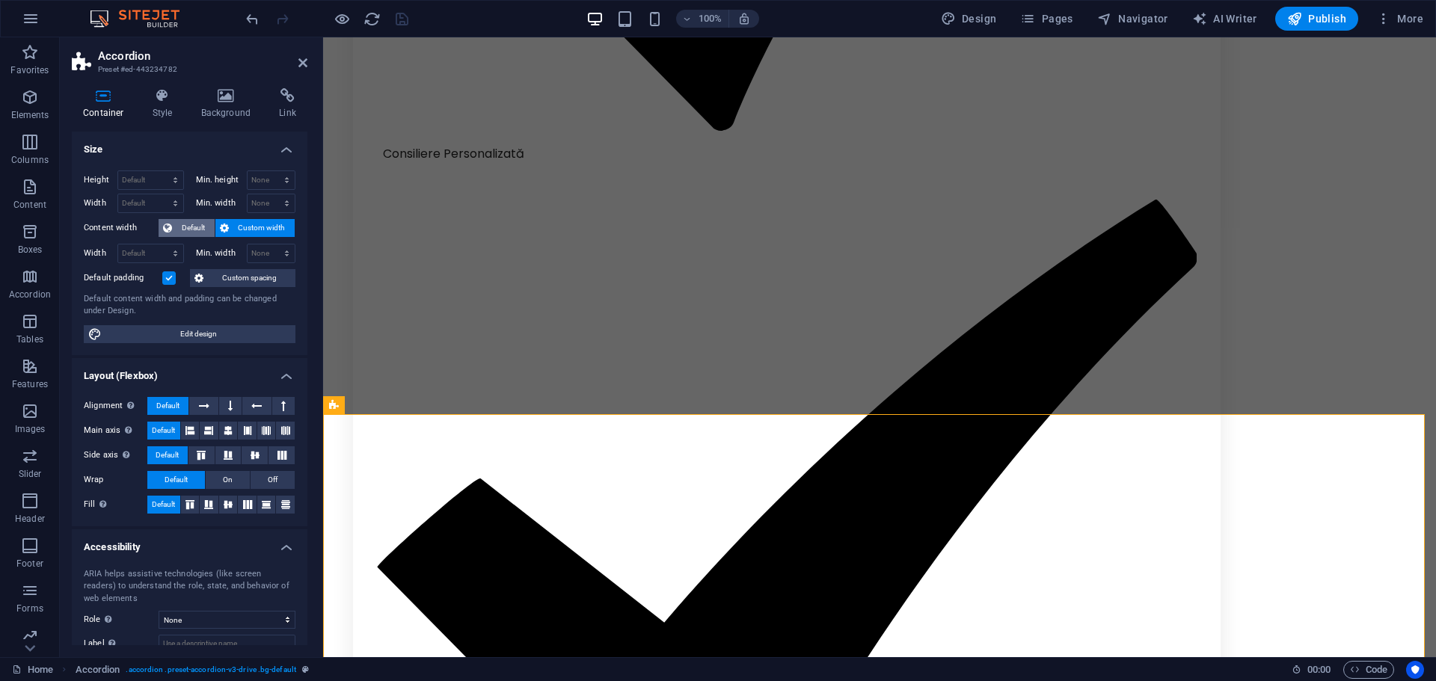
click at [182, 221] on span "Default" at bounding box center [194, 228] width 34 height 18
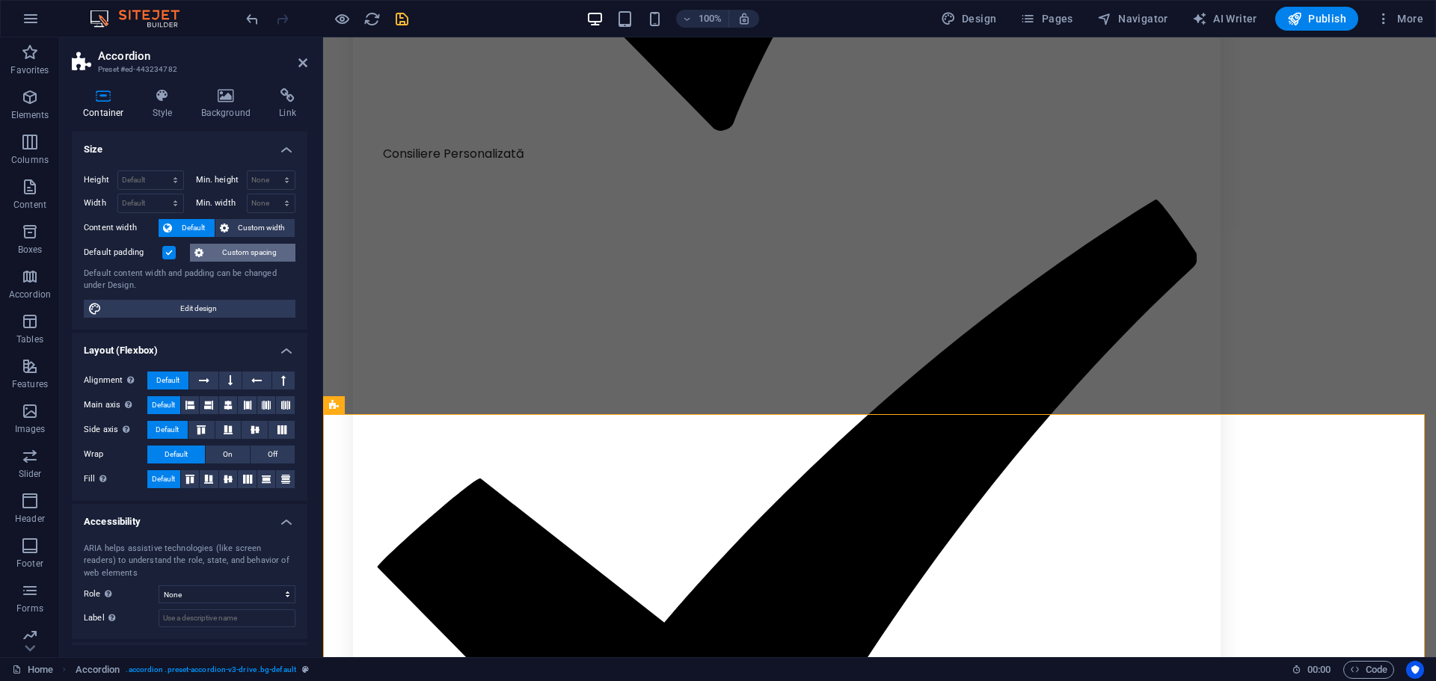
click at [236, 248] on span "Custom spacing" at bounding box center [249, 253] width 83 height 18
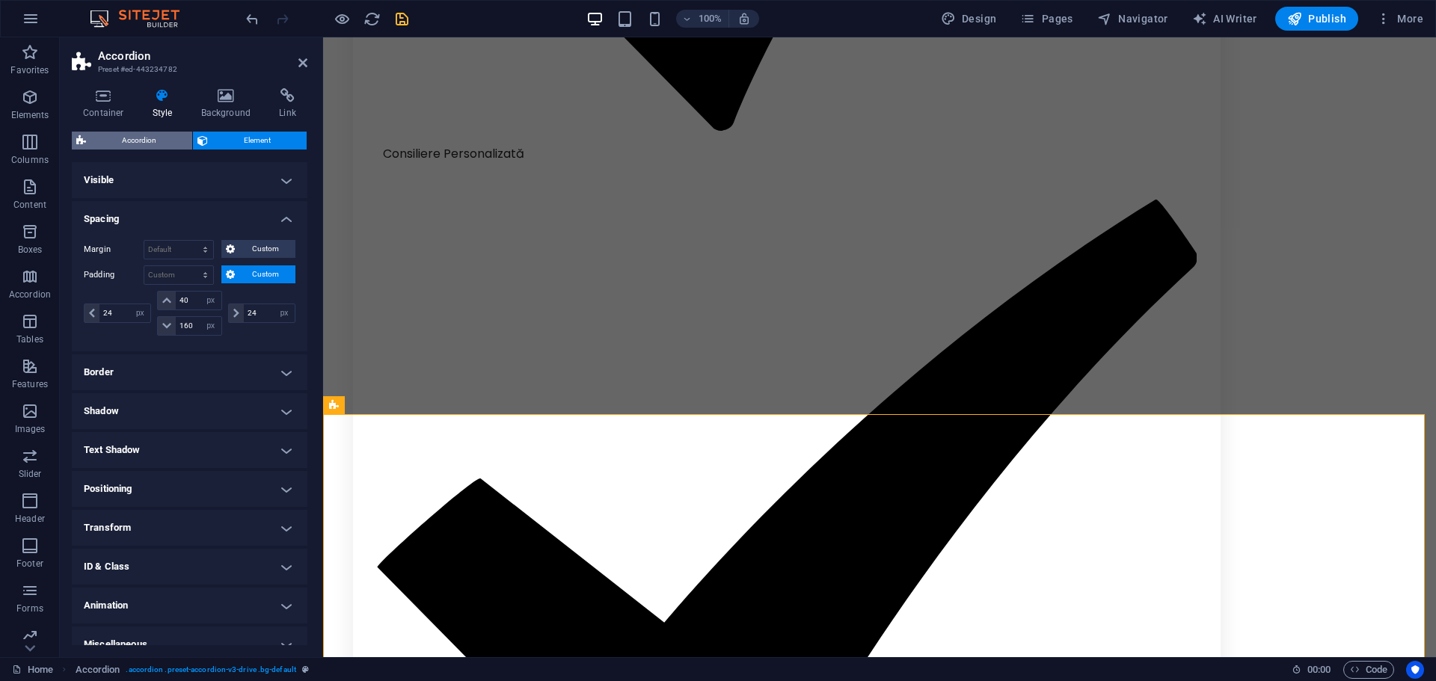
click at [160, 139] on span "Accordion" at bounding box center [139, 141] width 97 height 18
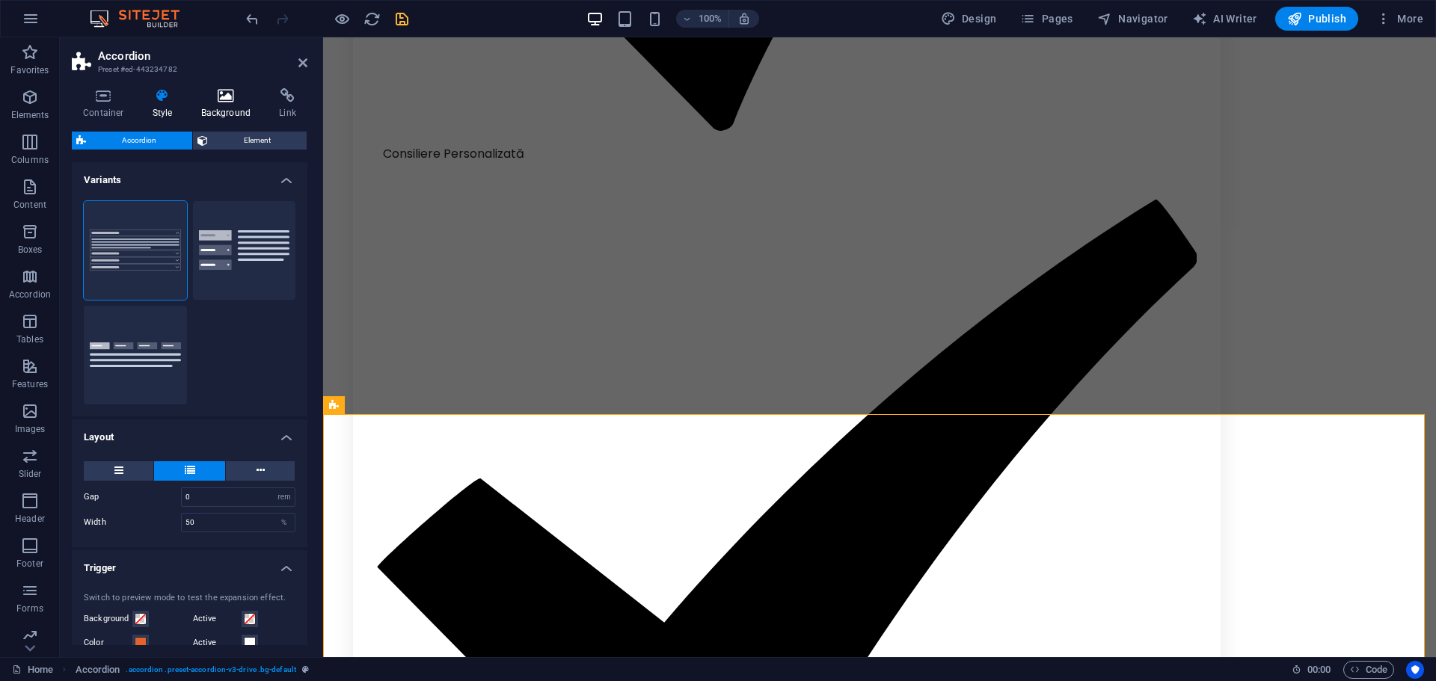
click at [230, 103] on h4 "Background" at bounding box center [229, 103] width 79 height 31
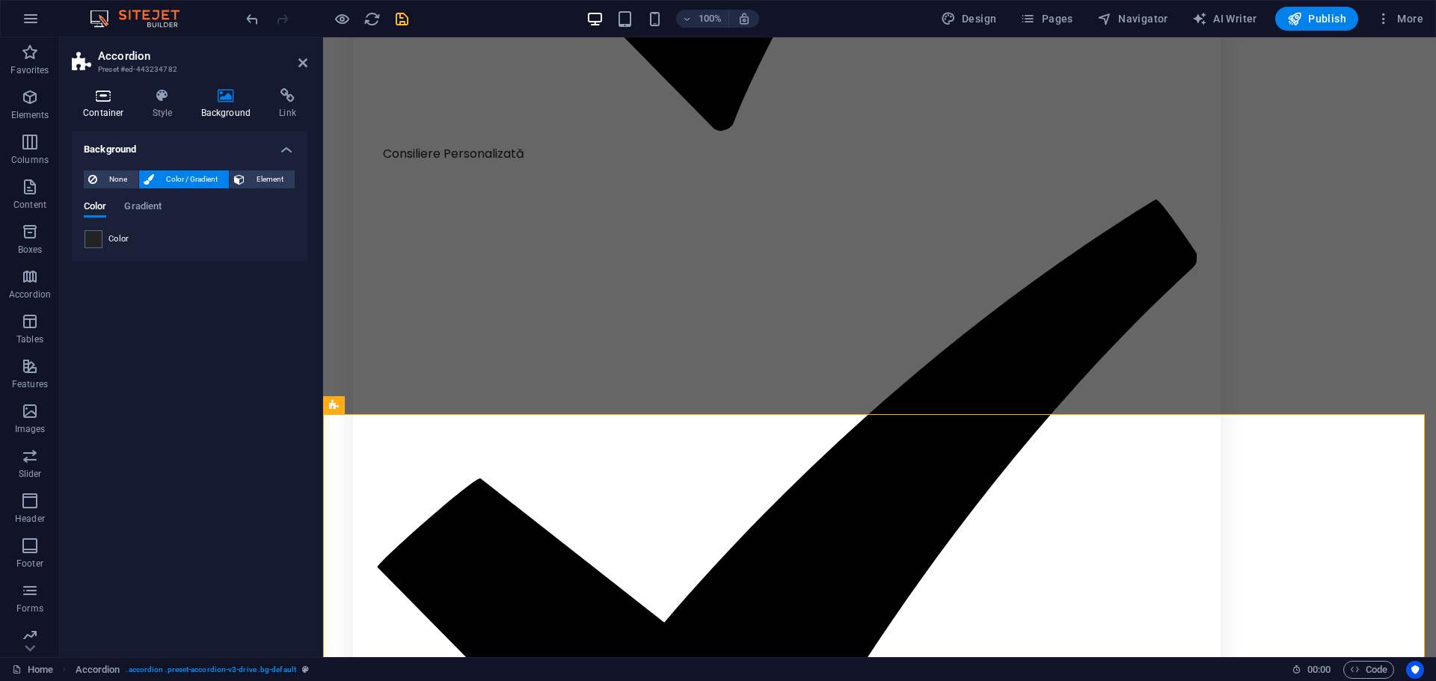
click at [139, 99] on h4 "Container" at bounding box center [107, 103] width 70 height 31
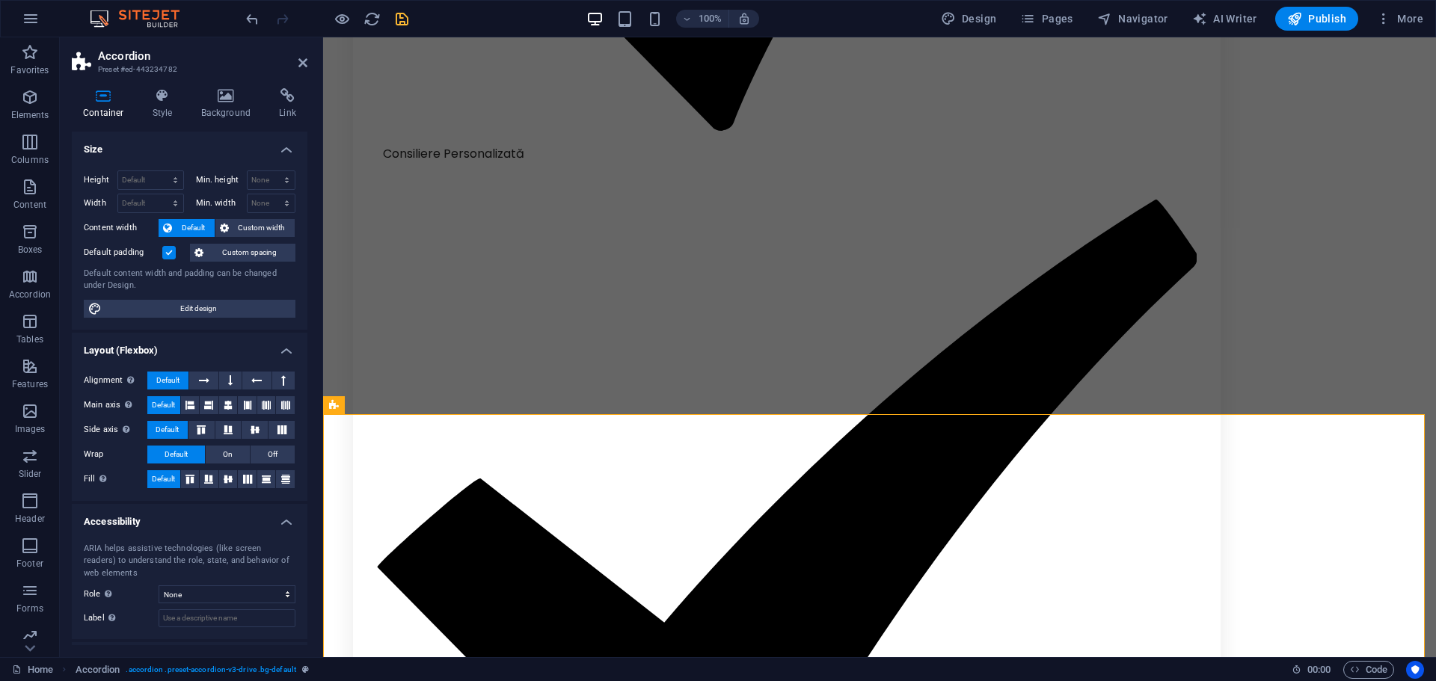
scroll to position [66, 0]
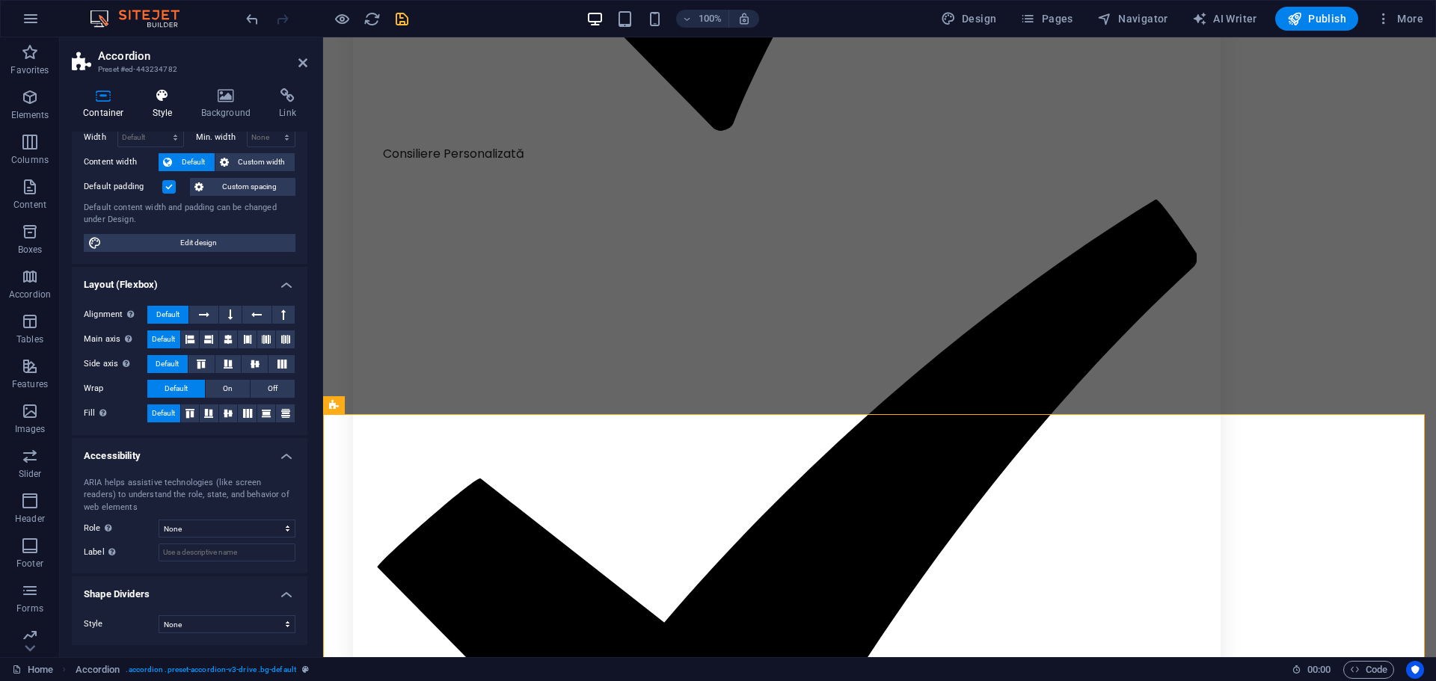
click at [161, 108] on h4 "Style" at bounding box center [165, 103] width 49 height 31
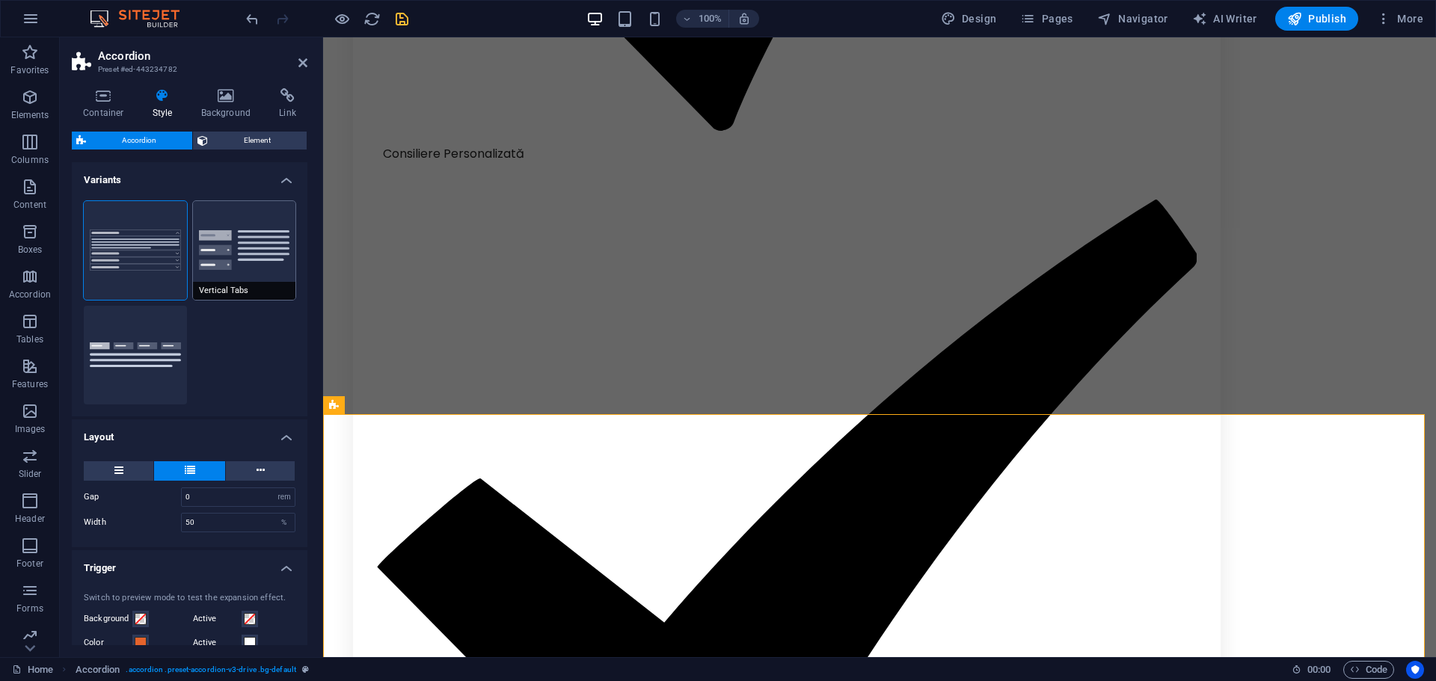
click at [217, 262] on button "Vertical Tabs" at bounding box center [244, 250] width 103 height 99
type input "1"
type input "25"
type input "1"
type input "0"
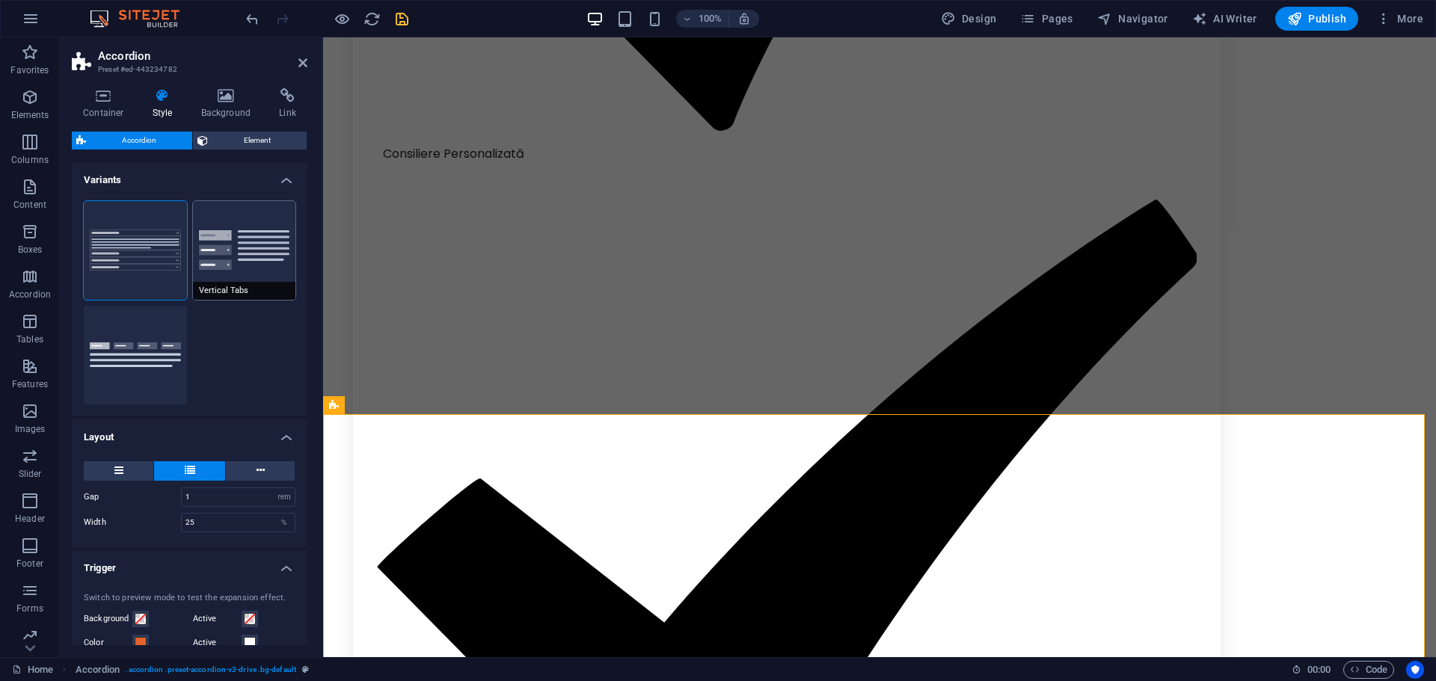
type input "0"
click at [143, 333] on button "Tabs" at bounding box center [135, 355] width 103 height 99
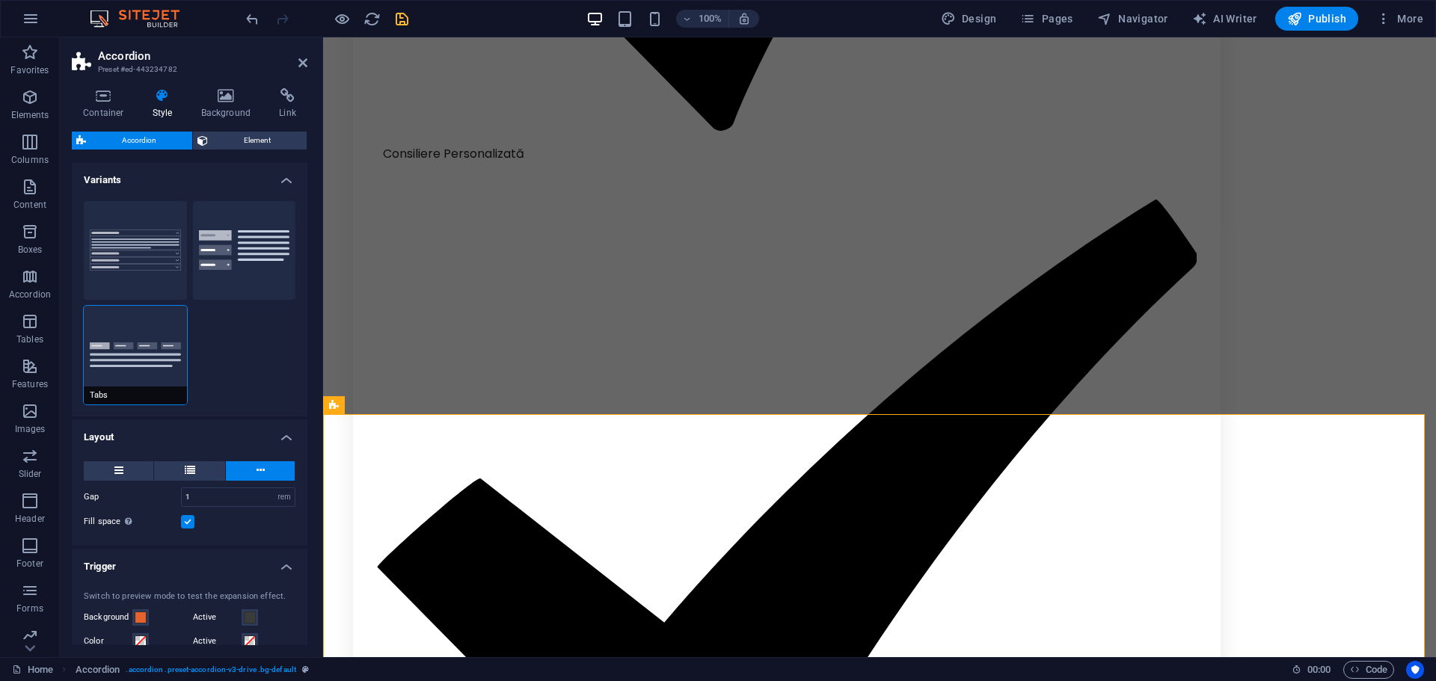
type input "0"
type input "32"
type input "0"
type input "16"
type input "1"
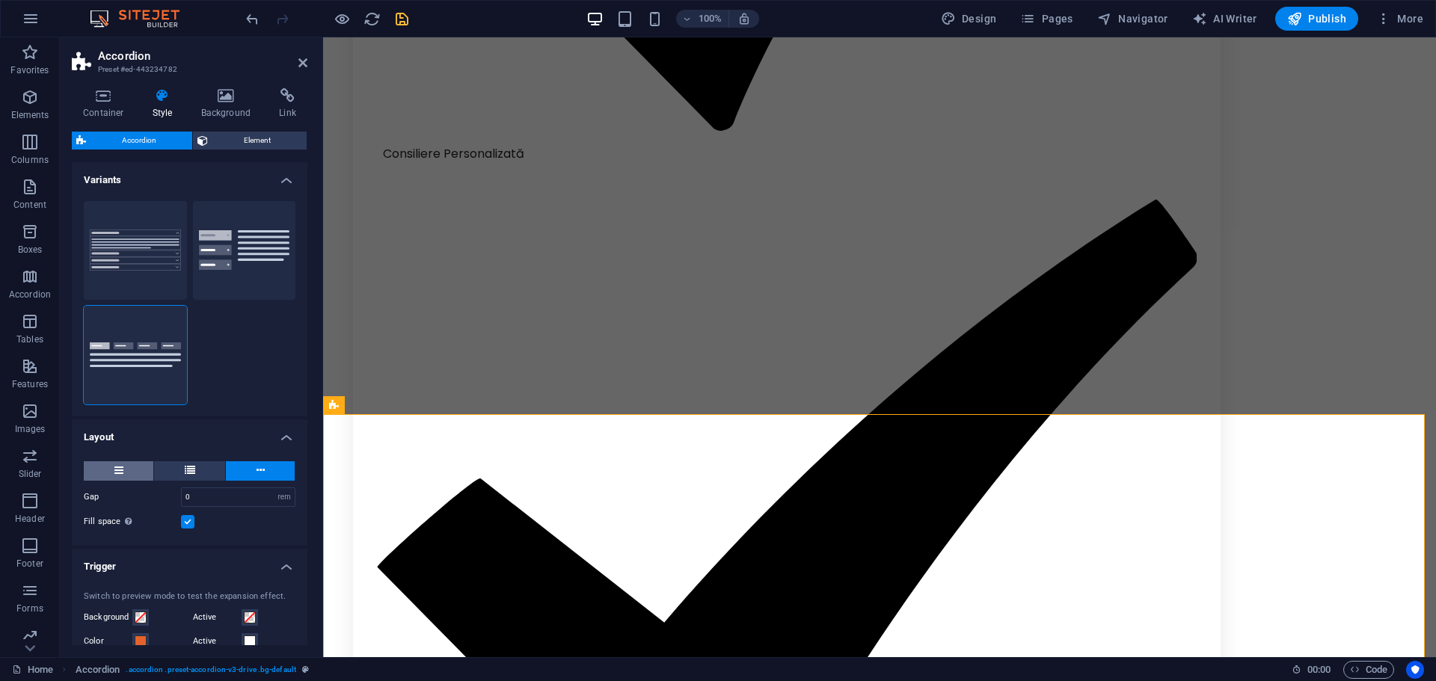
click at [141, 466] on button at bounding box center [119, 470] width 70 height 19
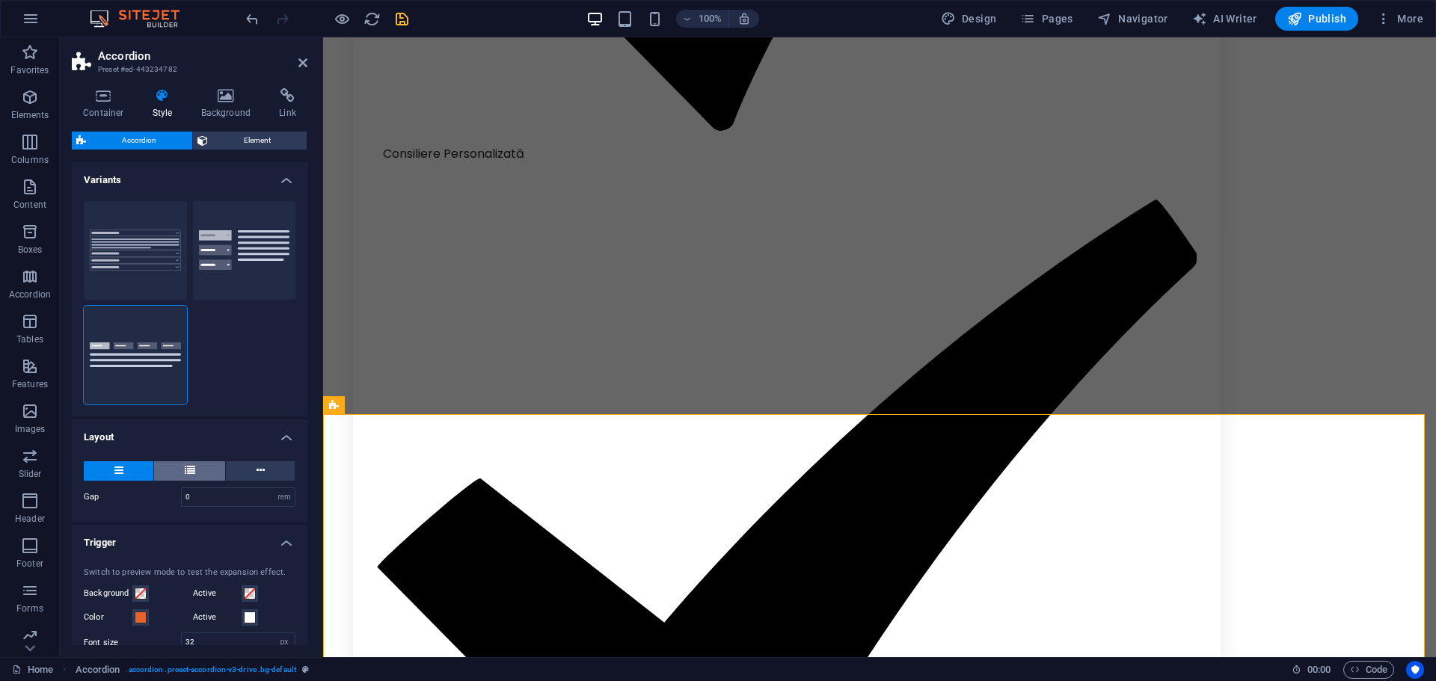
click at [171, 468] on button at bounding box center [189, 470] width 71 height 19
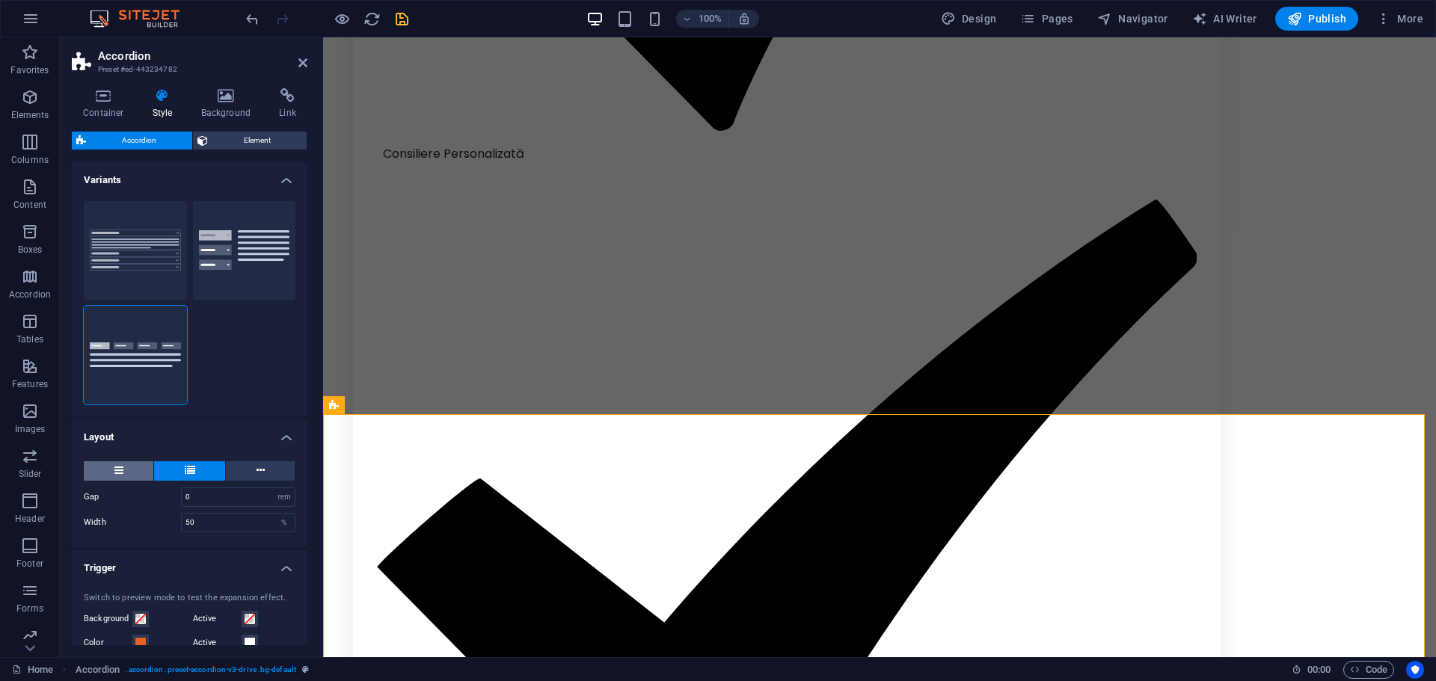
click at [146, 467] on button at bounding box center [119, 470] width 70 height 19
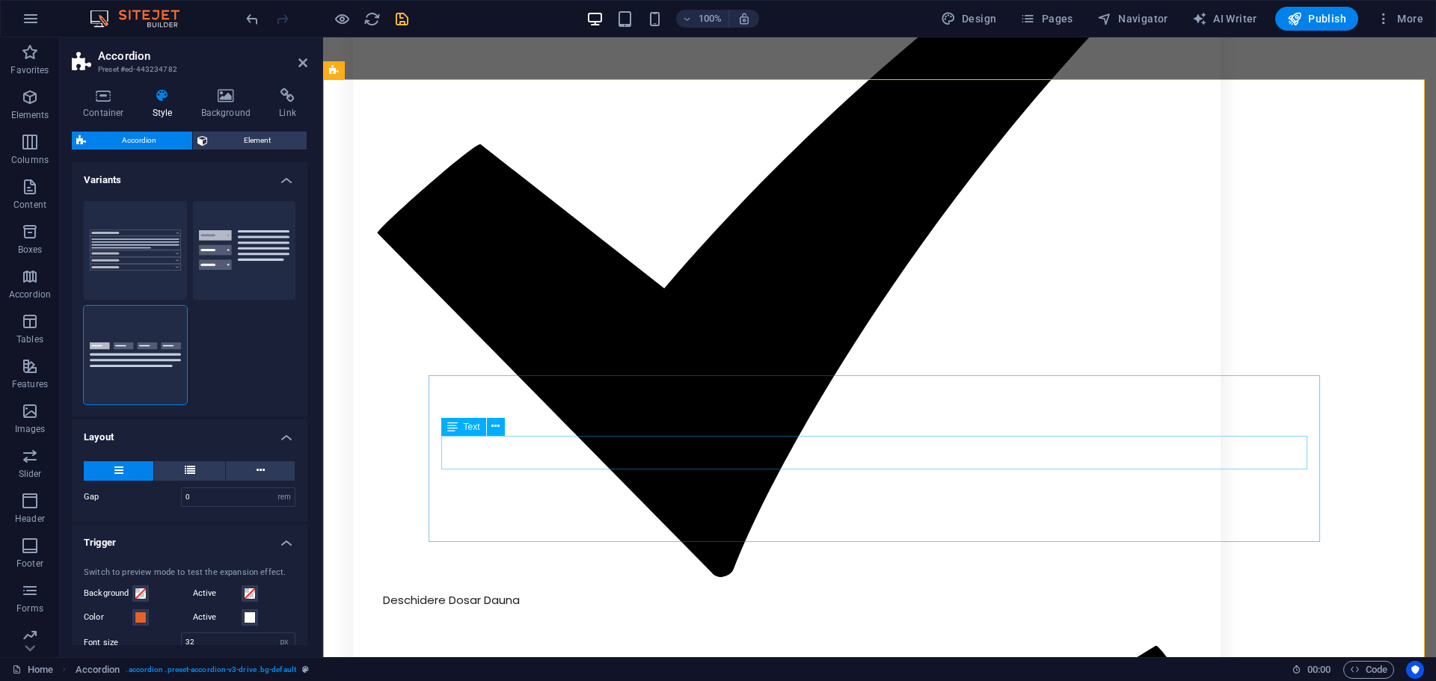
scroll to position [2454, 0]
click at [221, 287] on span "Vertical Tabs" at bounding box center [244, 291] width 103 height 18
type input "1"
type input "25"
type input "1"
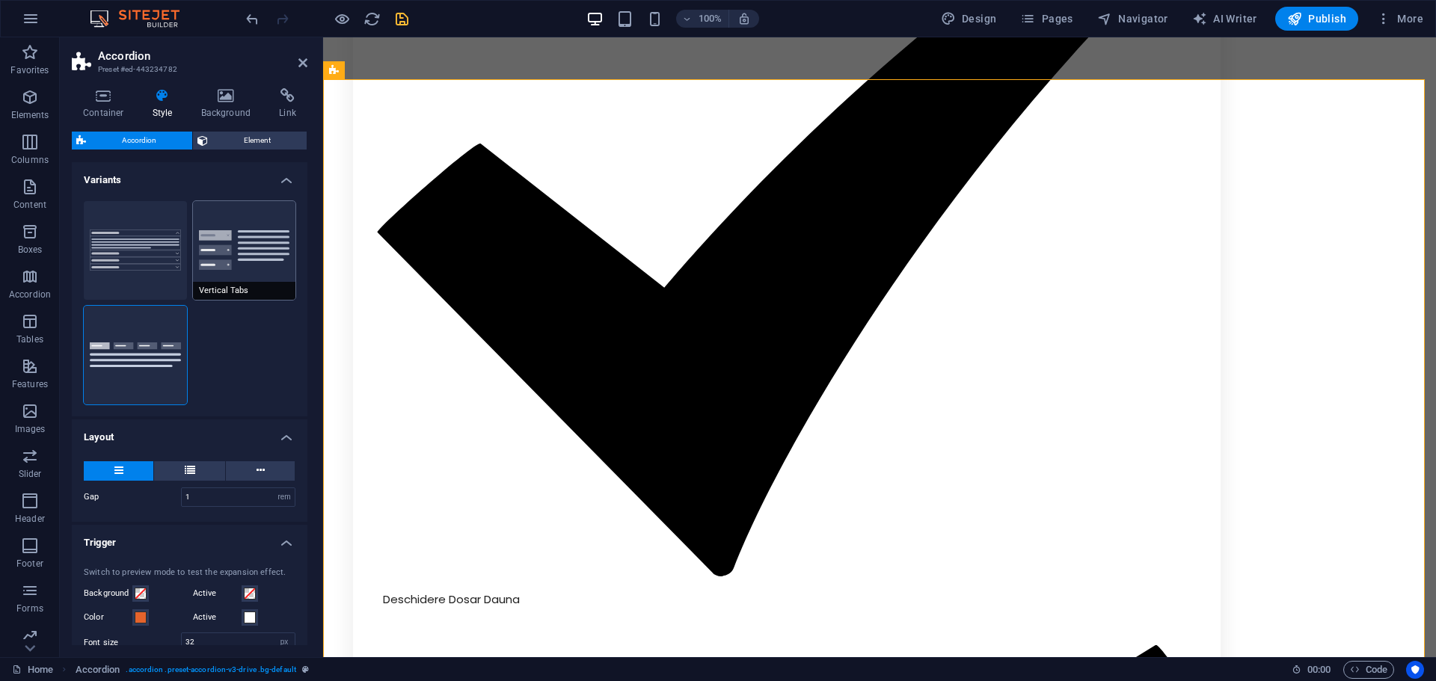
type input "0"
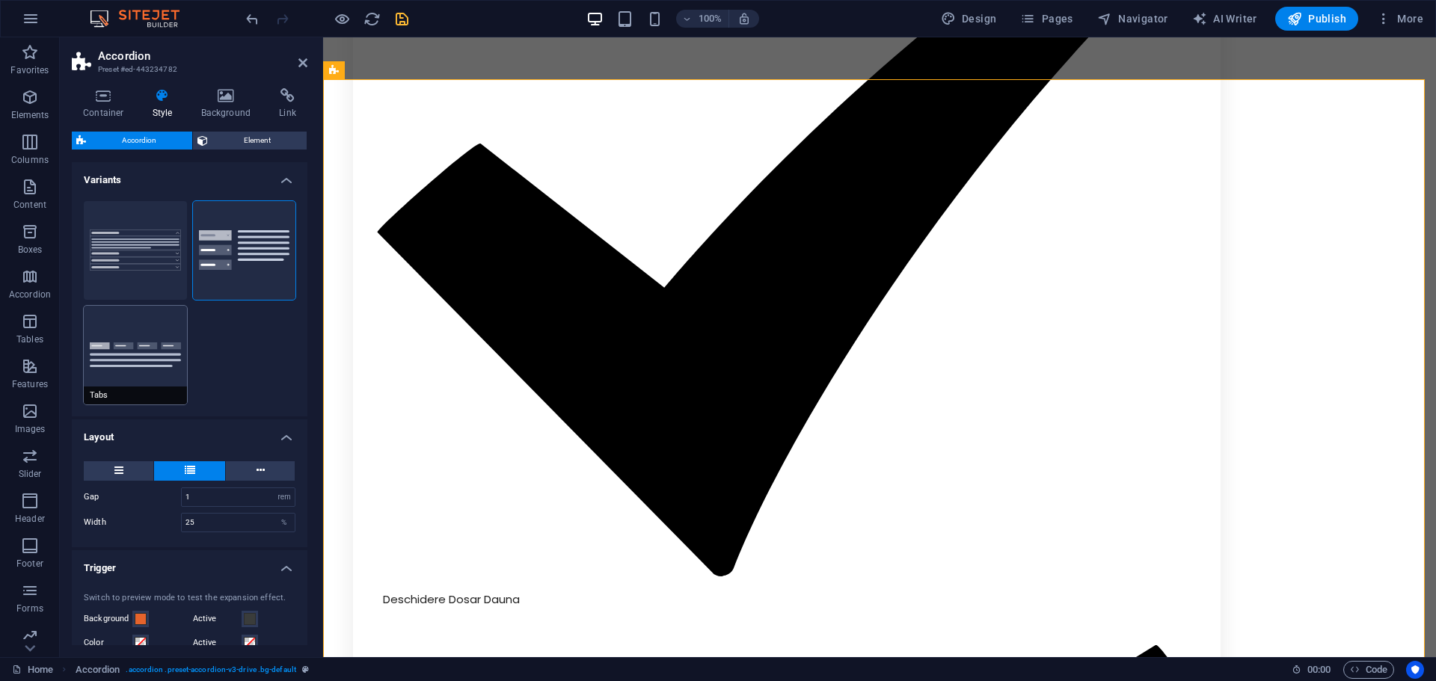
type input "0"
type input "50"
type input "32"
type input "0"
type input "16"
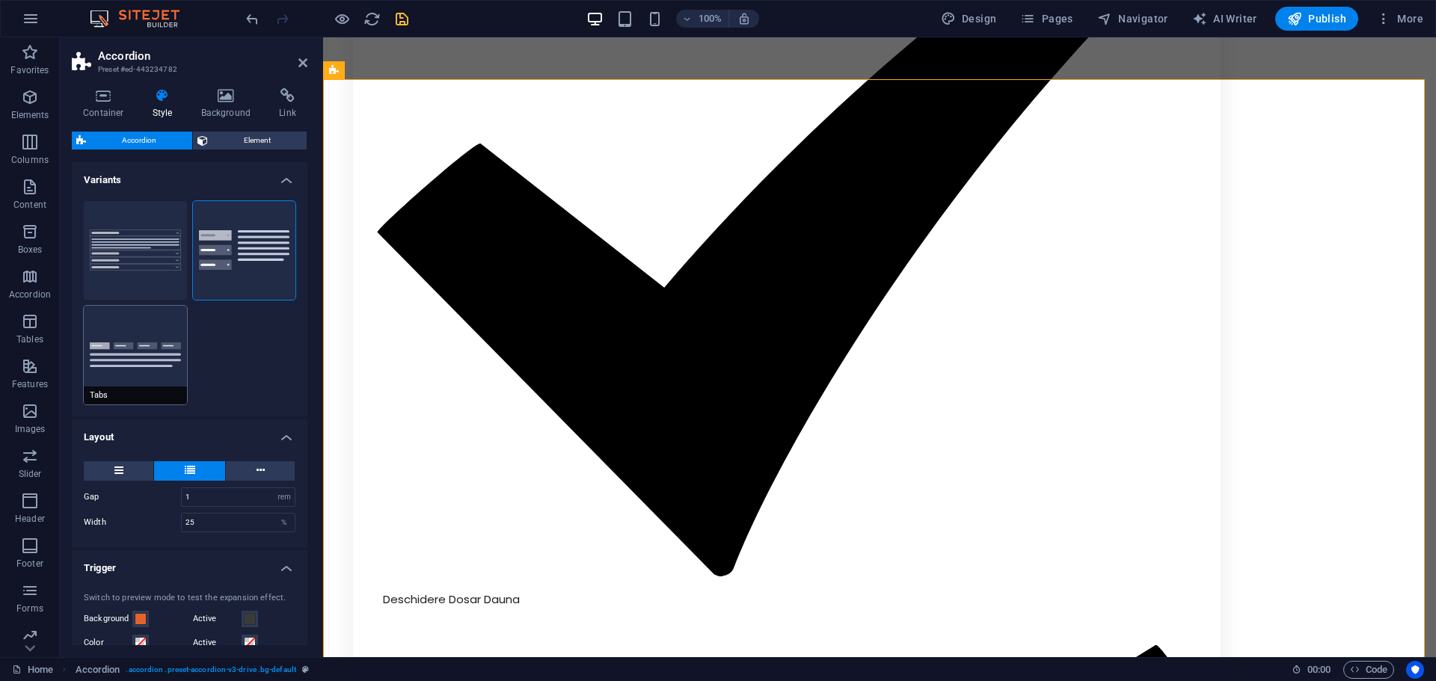
type input "1"
click at [168, 372] on button "Tabs" at bounding box center [135, 355] width 103 height 99
type input "1"
type input "0"
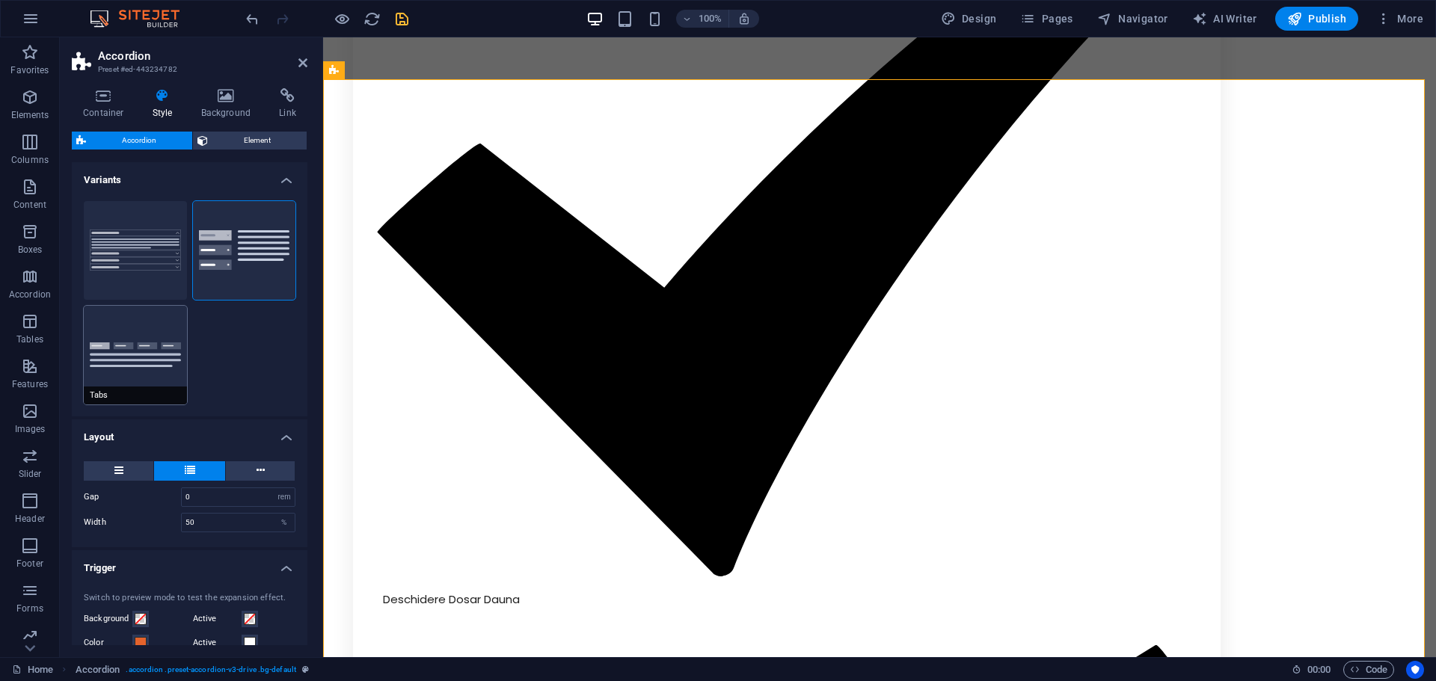
type input "0"
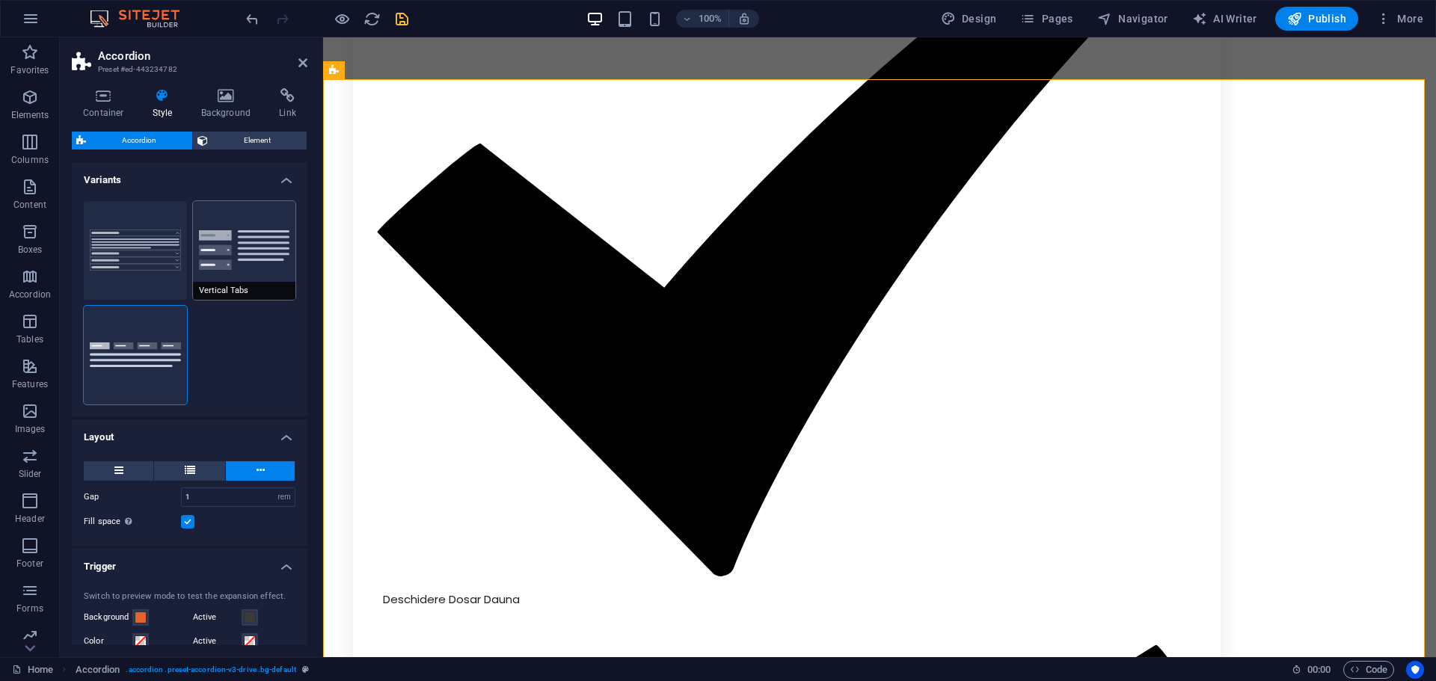
type input "0"
type input "32"
type input "0"
type input "16"
type input "1"
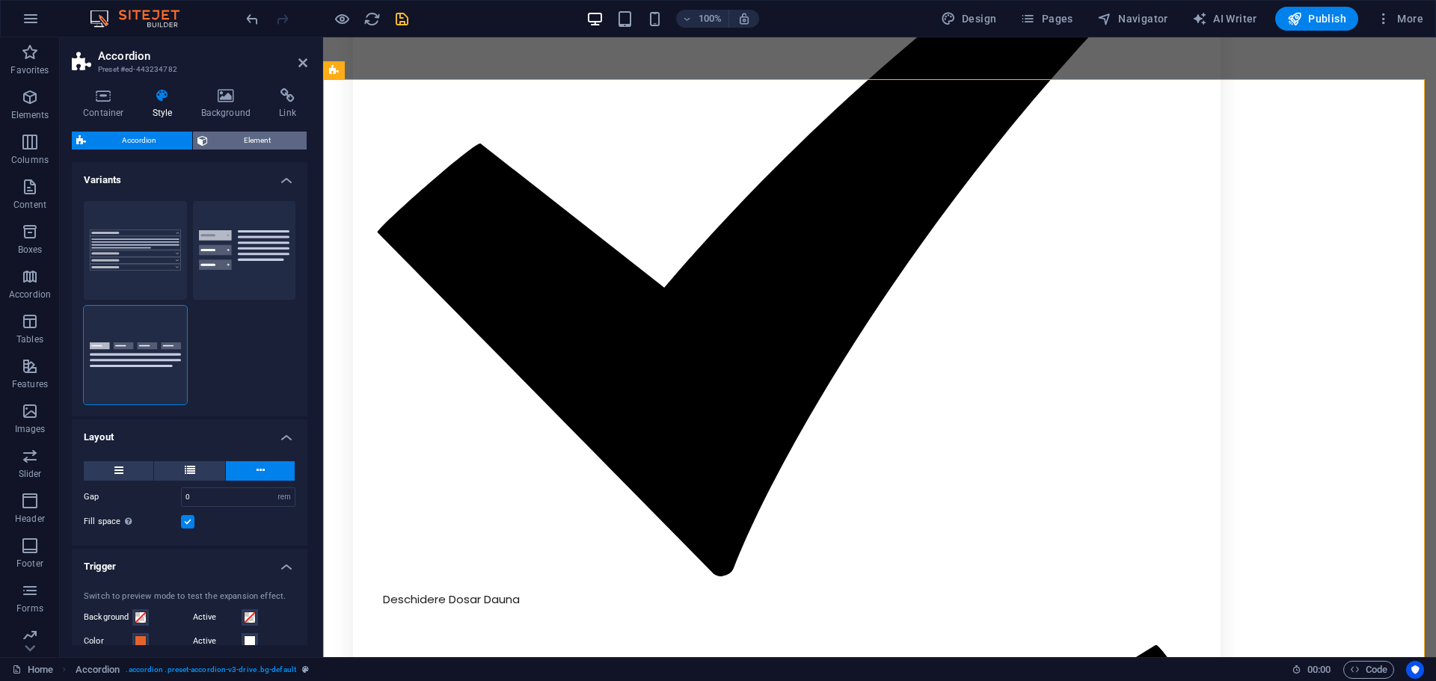
click at [249, 140] on span "Element" at bounding box center [257, 141] width 90 height 18
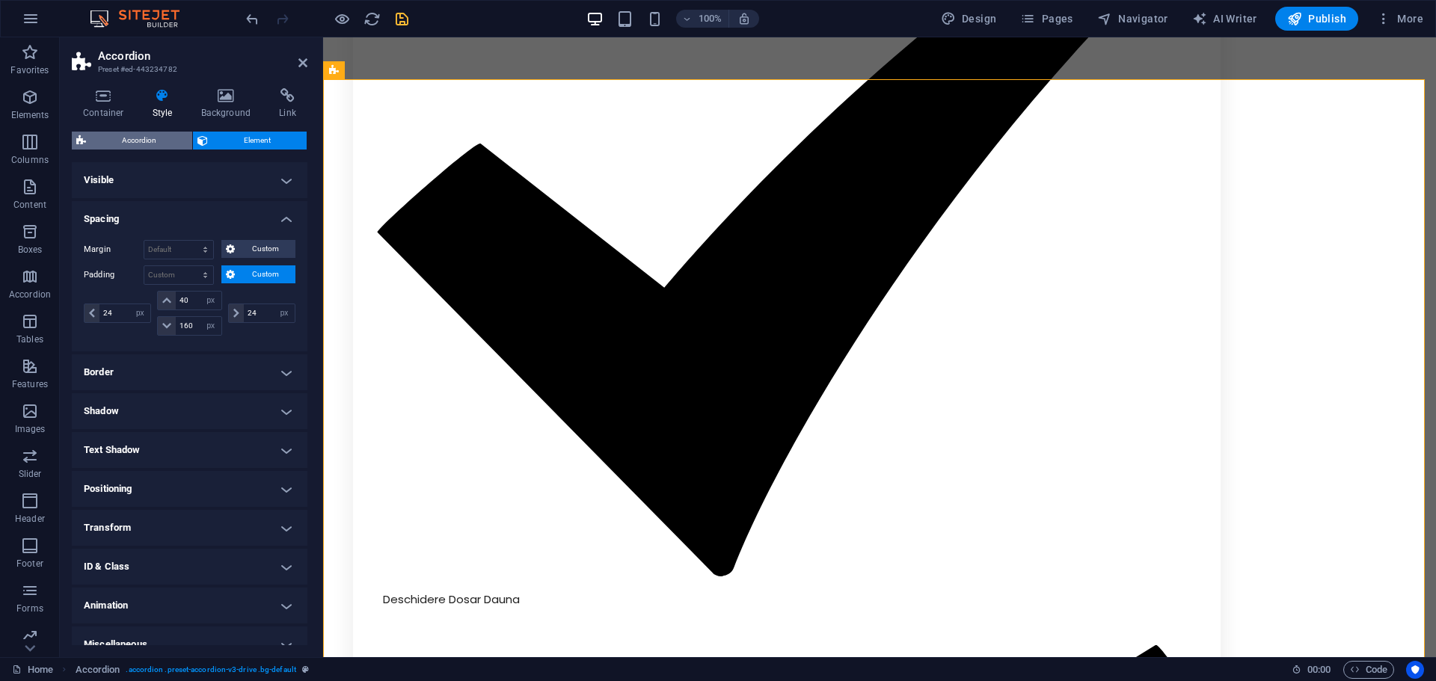
click at [174, 136] on span "Accordion" at bounding box center [139, 141] width 97 height 18
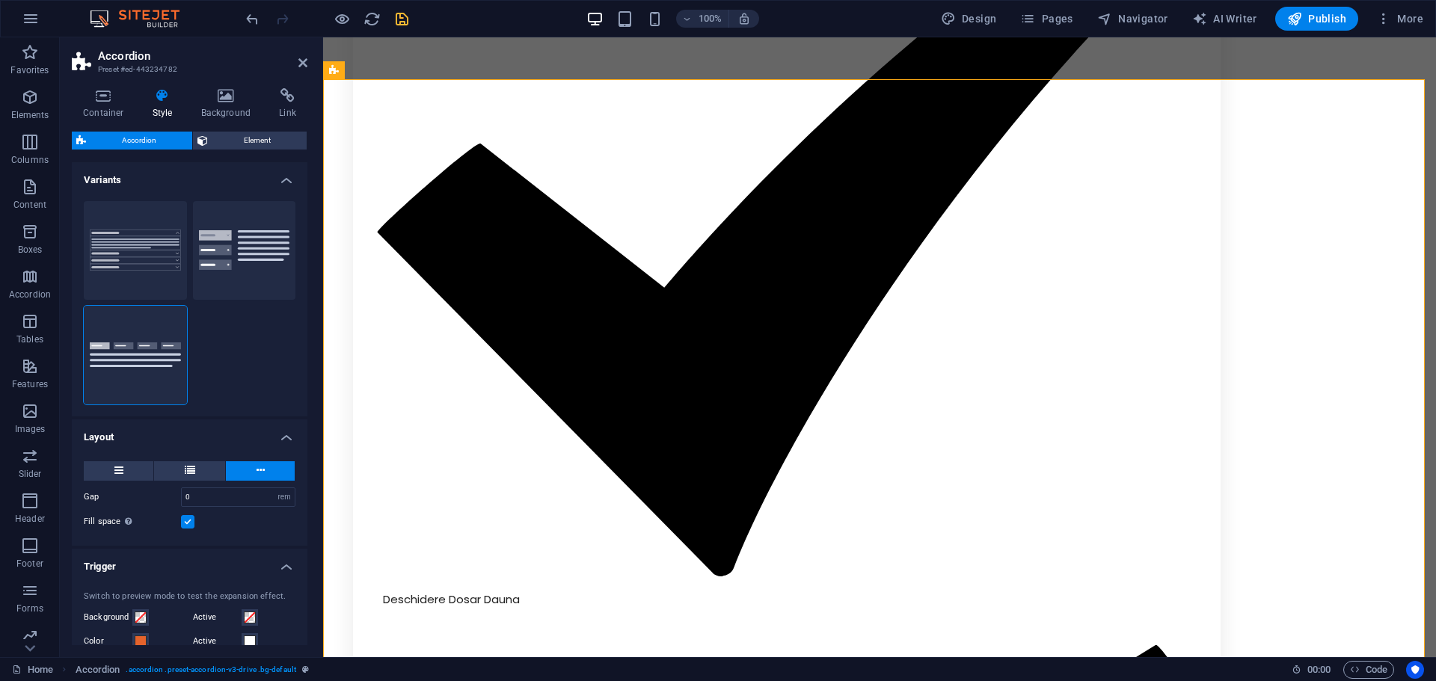
click at [194, 457] on div "Gap 0 px rem % vh vw Width 50 % Fill space Only for Desktop- and Tabletmode" at bounding box center [190, 496] width 242 height 99
click at [192, 476] on icon at bounding box center [190, 470] width 10 height 18
click at [144, 471] on button at bounding box center [119, 470] width 70 height 19
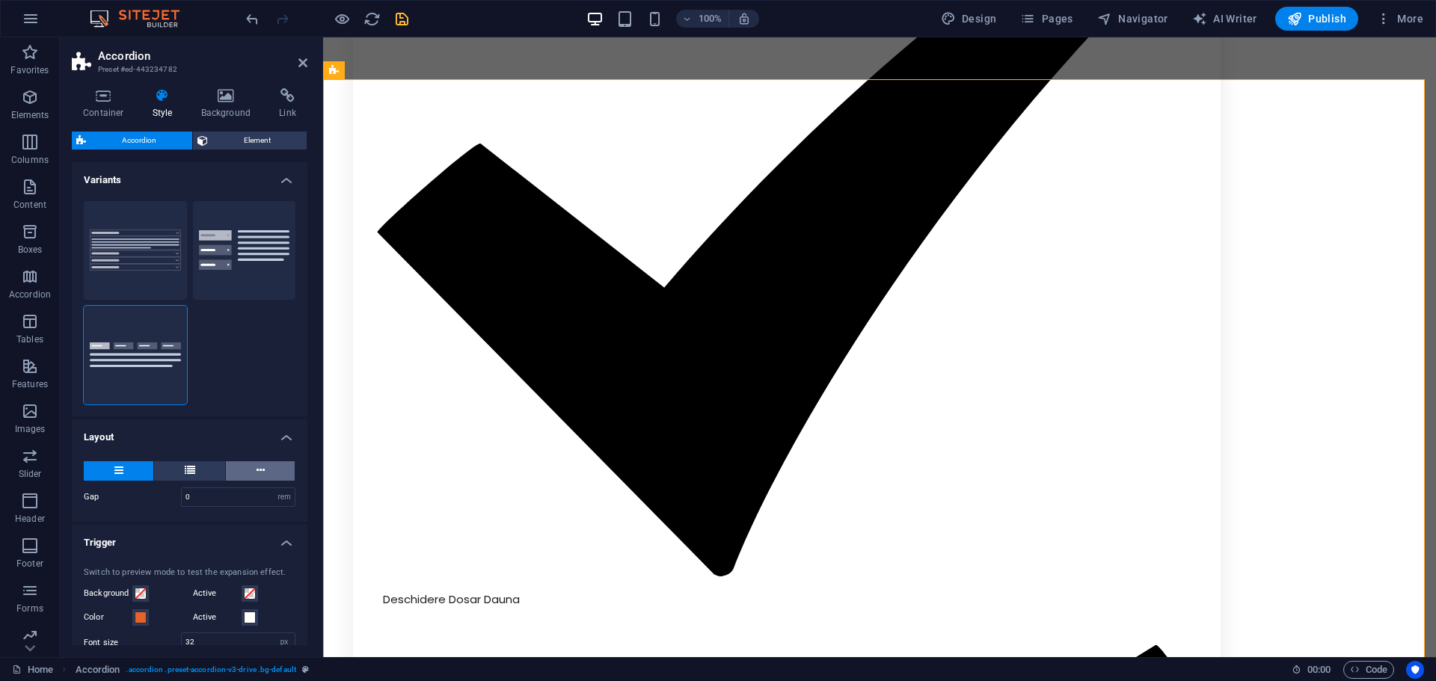
click at [257, 464] on icon at bounding box center [261, 470] width 8 height 18
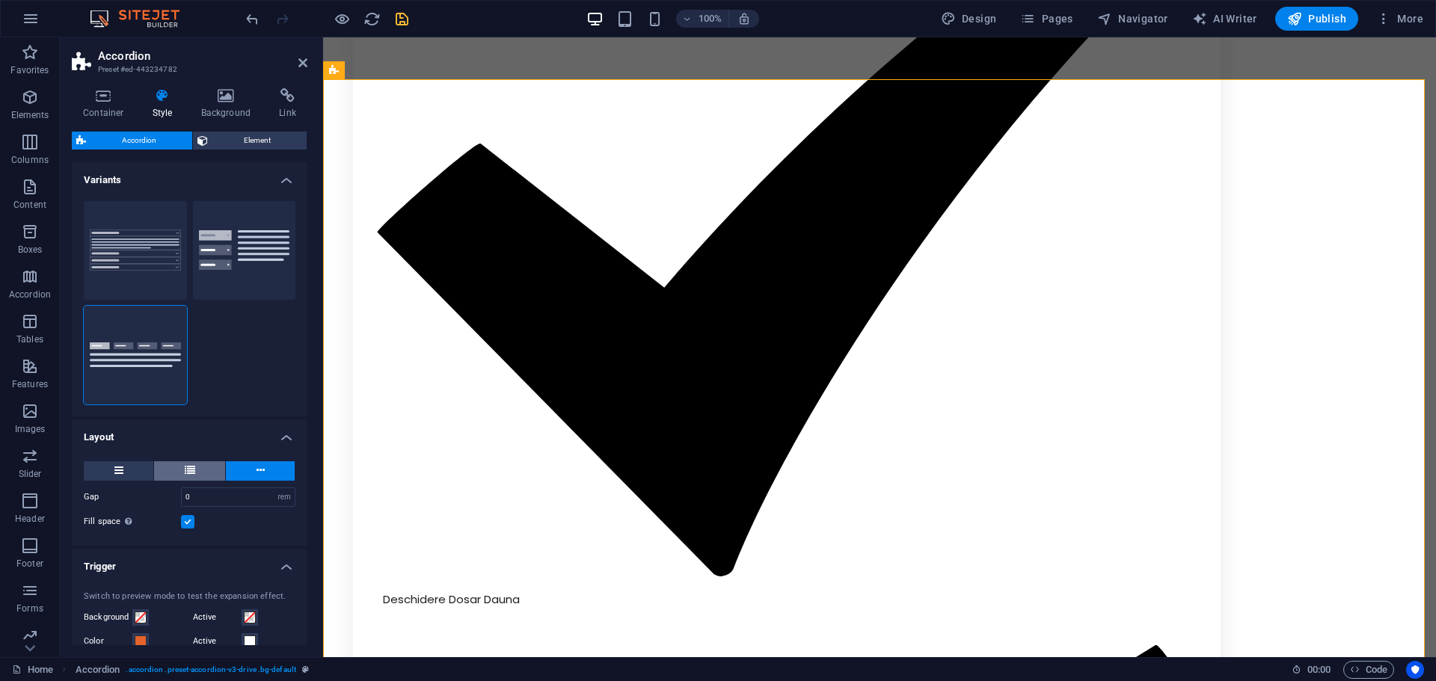
click at [180, 461] on button at bounding box center [189, 470] width 71 height 19
click at [147, 469] on button at bounding box center [119, 470] width 70 height 19
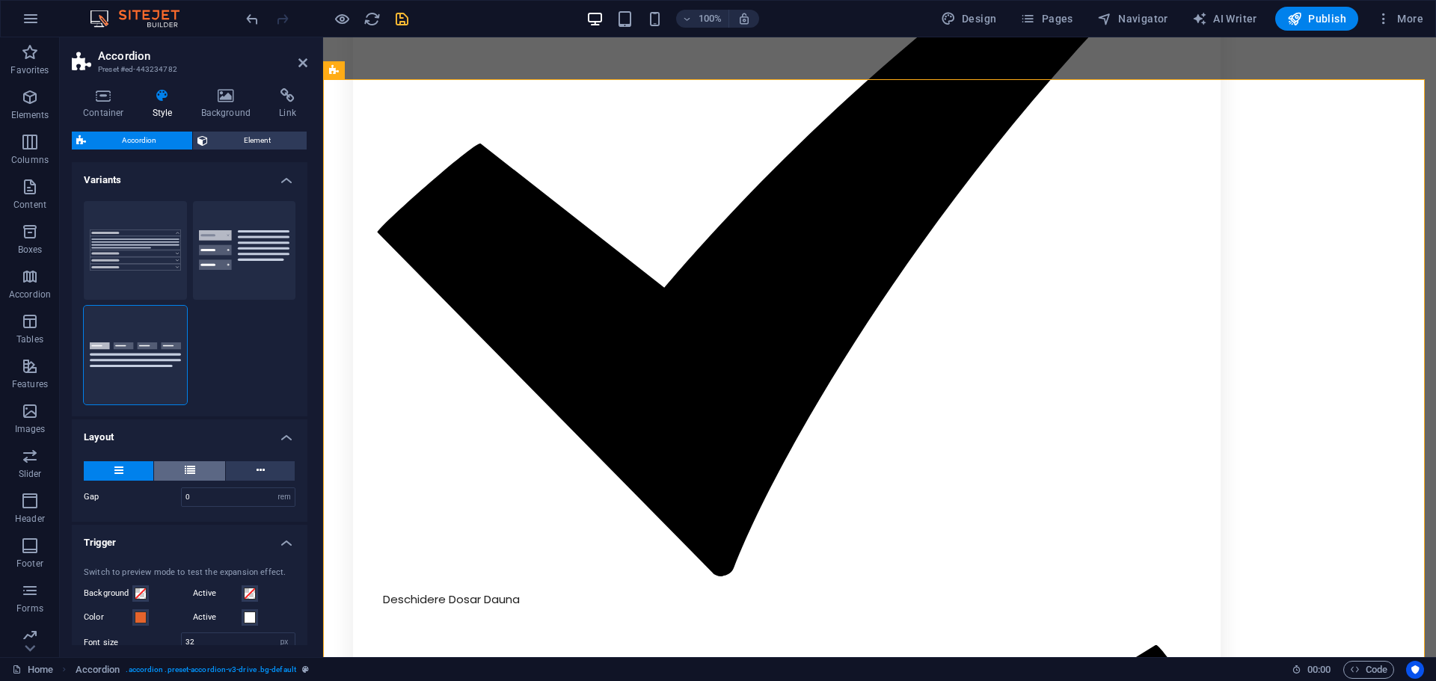
click at [185, 467] on icon at bounding box center [190, 470] width 10 height 18
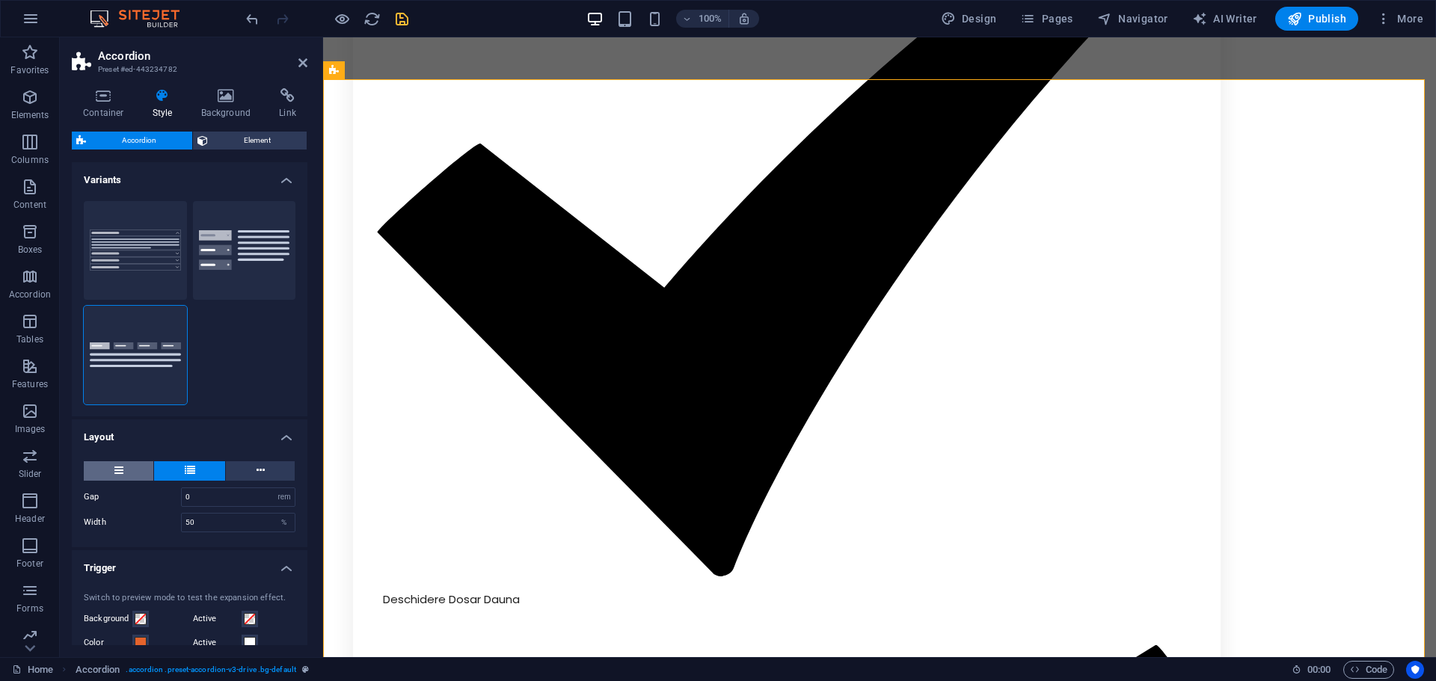
click at [138, 470] on button at bounding box center [119, 470] width 70 height 19
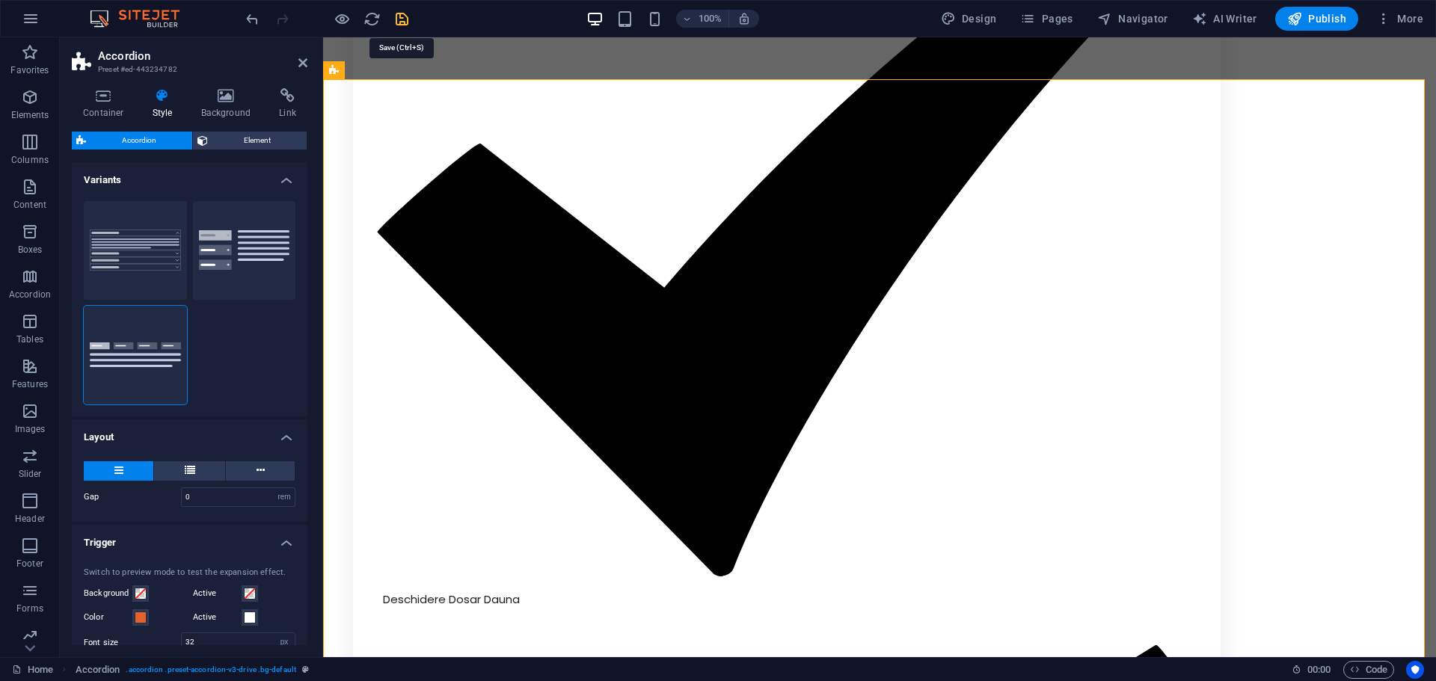
click at [404, 16] on icon "save" at bounding box center [401, 18] width 17 height 17
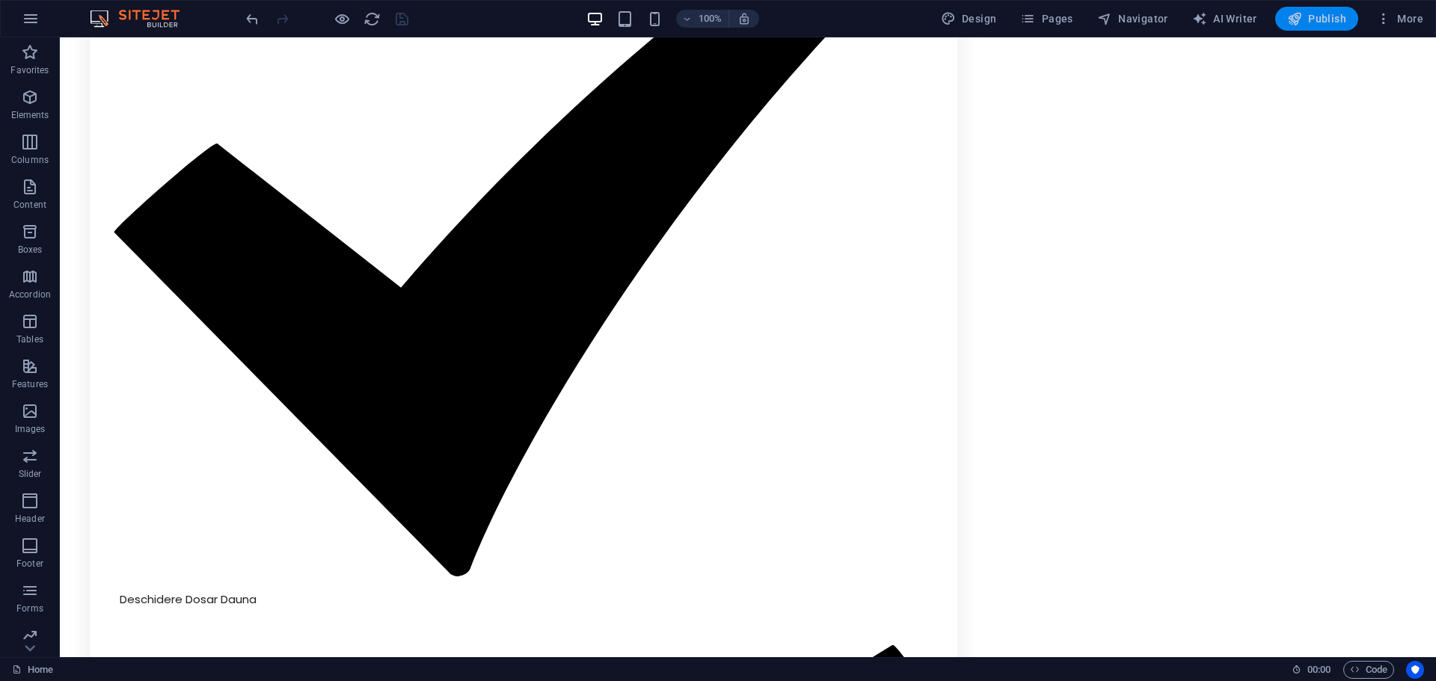
click at [1307, 23] on span "Publish" at bounding box center [1316, 18] width 59 height 15
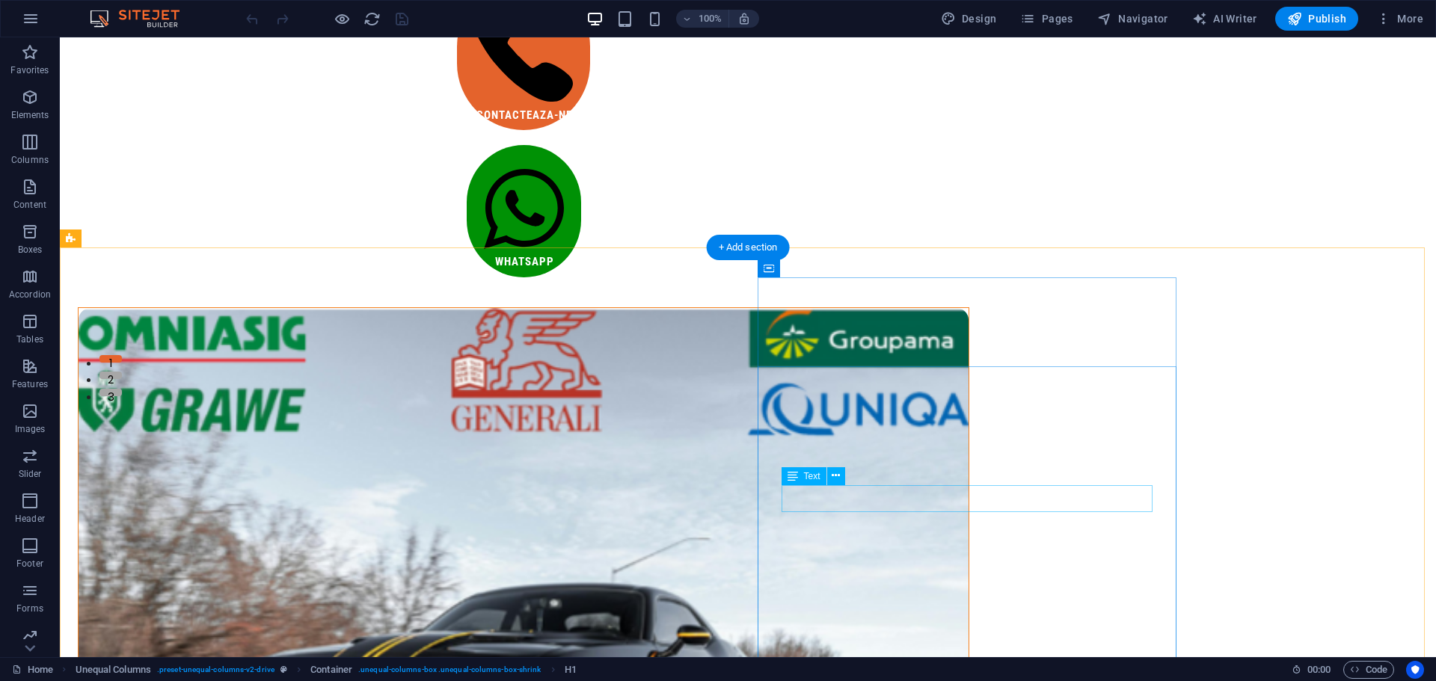
scroll to position [298, 0]
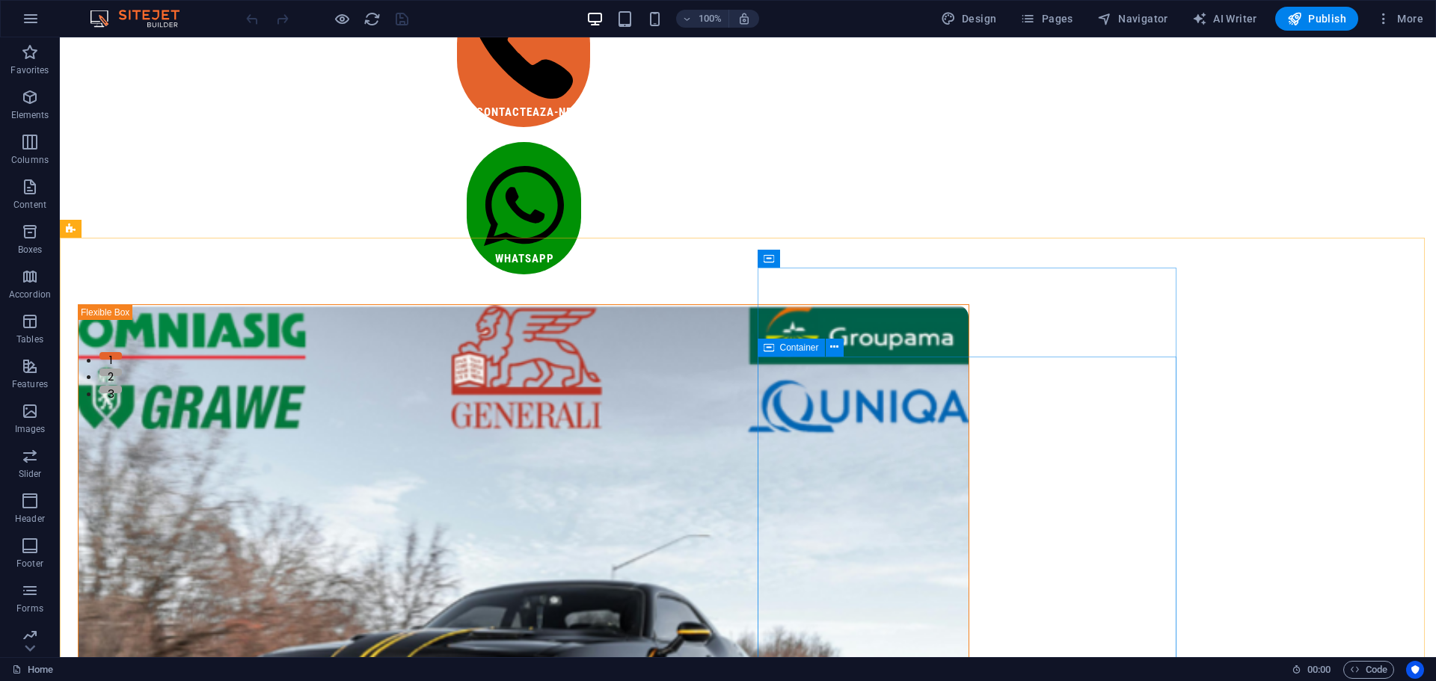
click at [775, 352] on div "Container" at bounding box center [791, 348] width 67 height 18
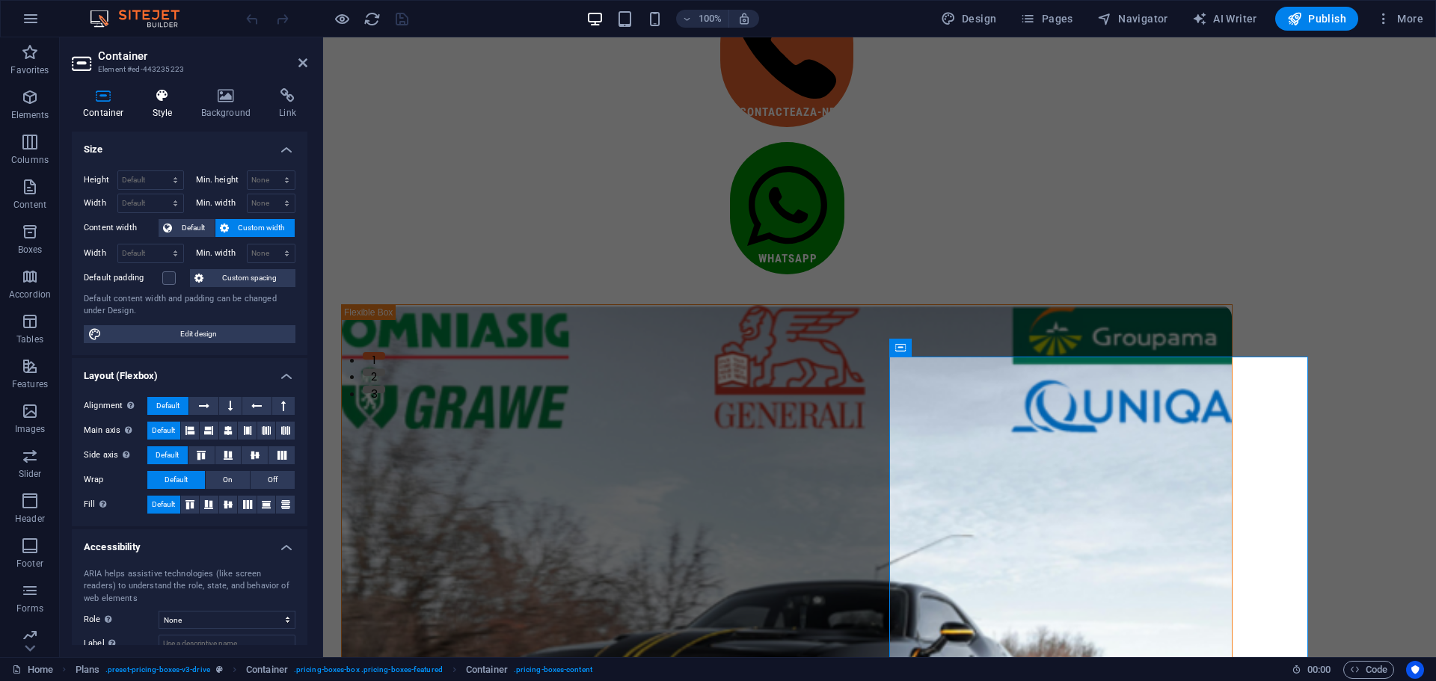
click at [156, 94] on icon at bounding box center [162, 95] width 43 height 15
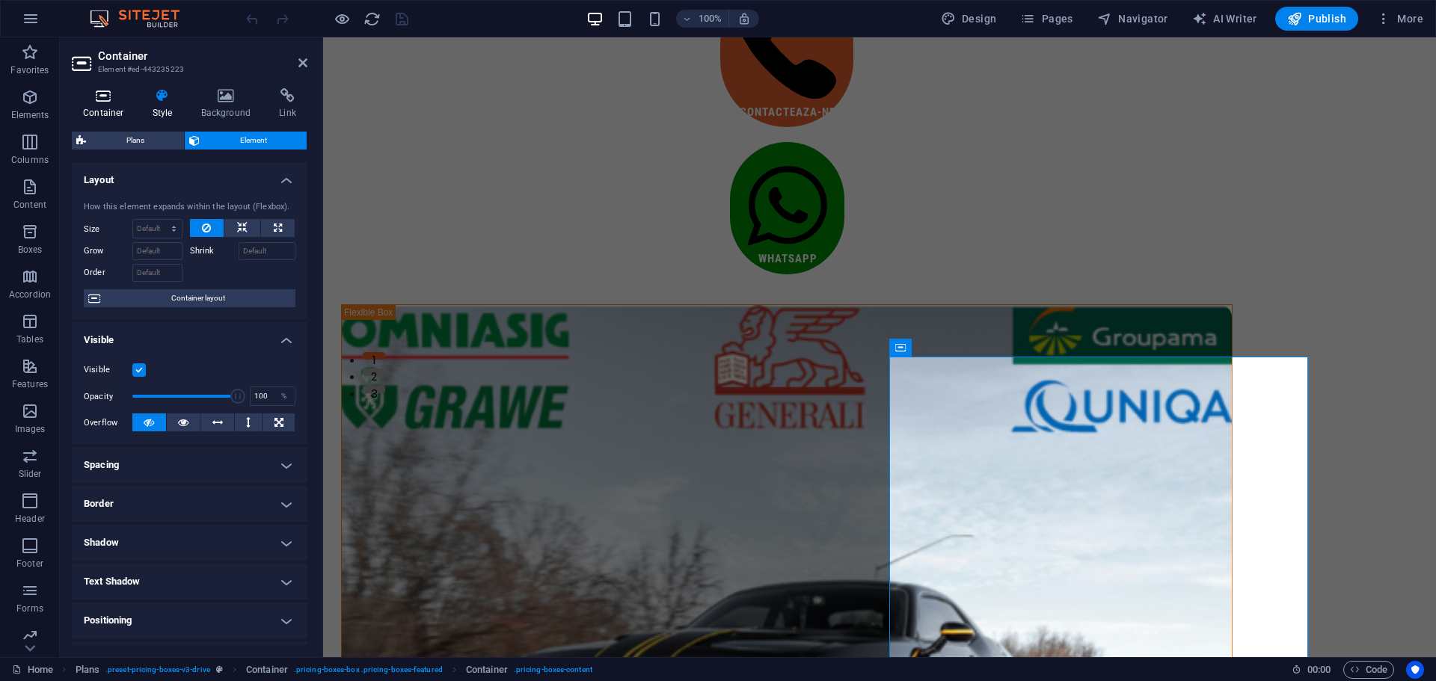
click at [117, 99] on icon at bounding box center [104, 95] width 64 height 15
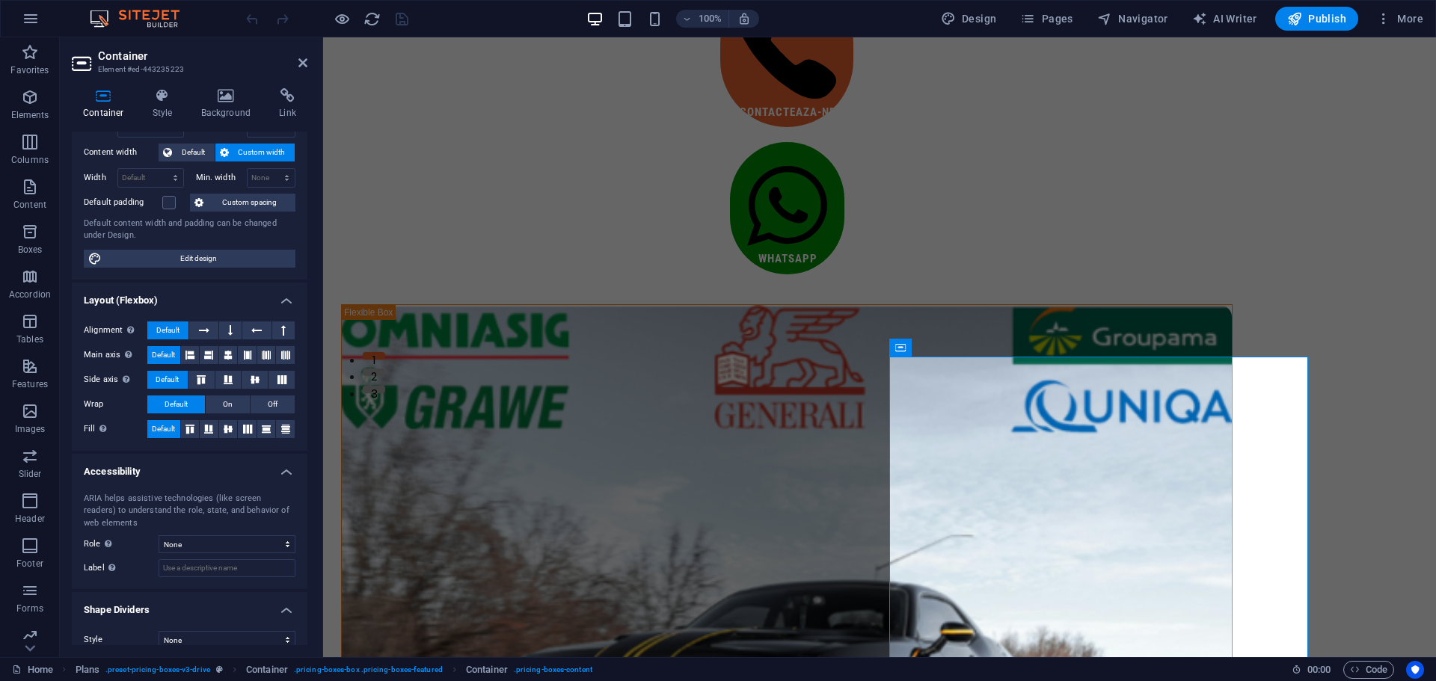
scroll to position [77, 0]
click at [957, 365] on div "Text" at bounding box center [962, 370] width 45 height 18
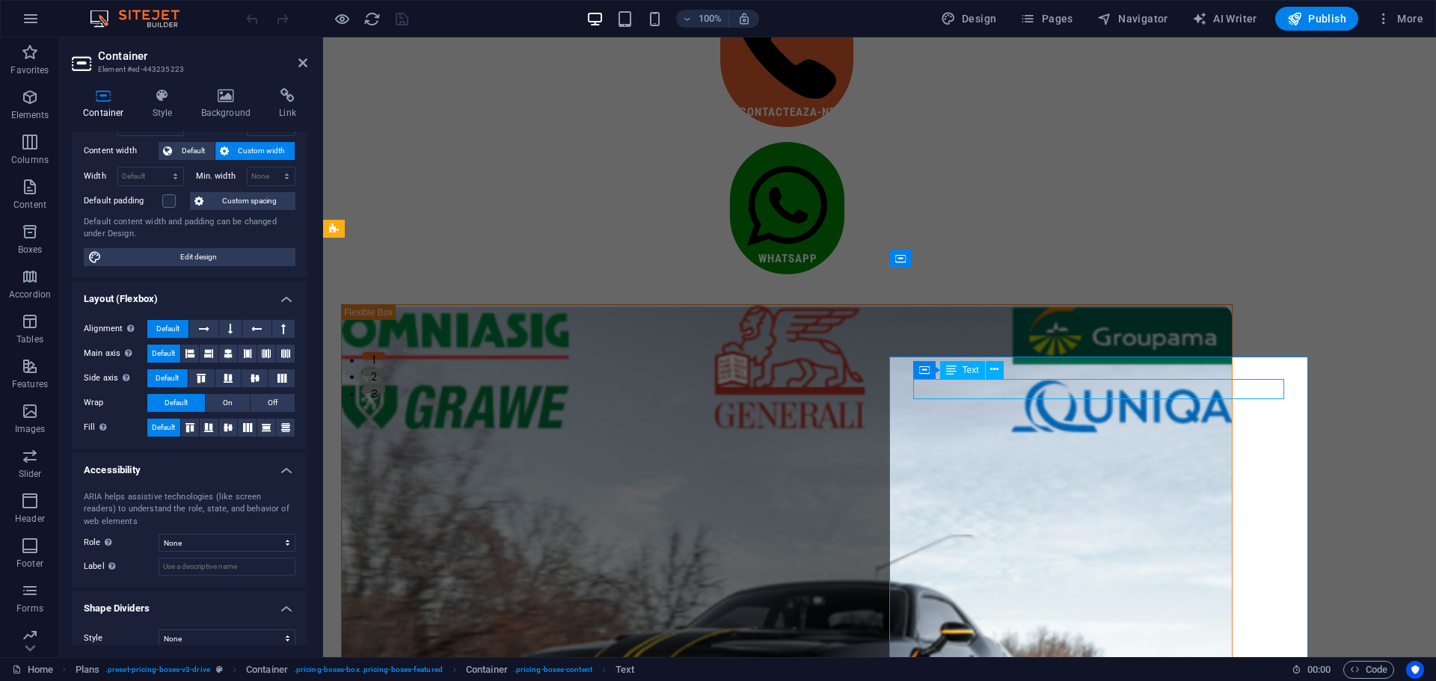
click at [957, 365] on div "Text" at bounding box center [962, 370] width 45 height 18
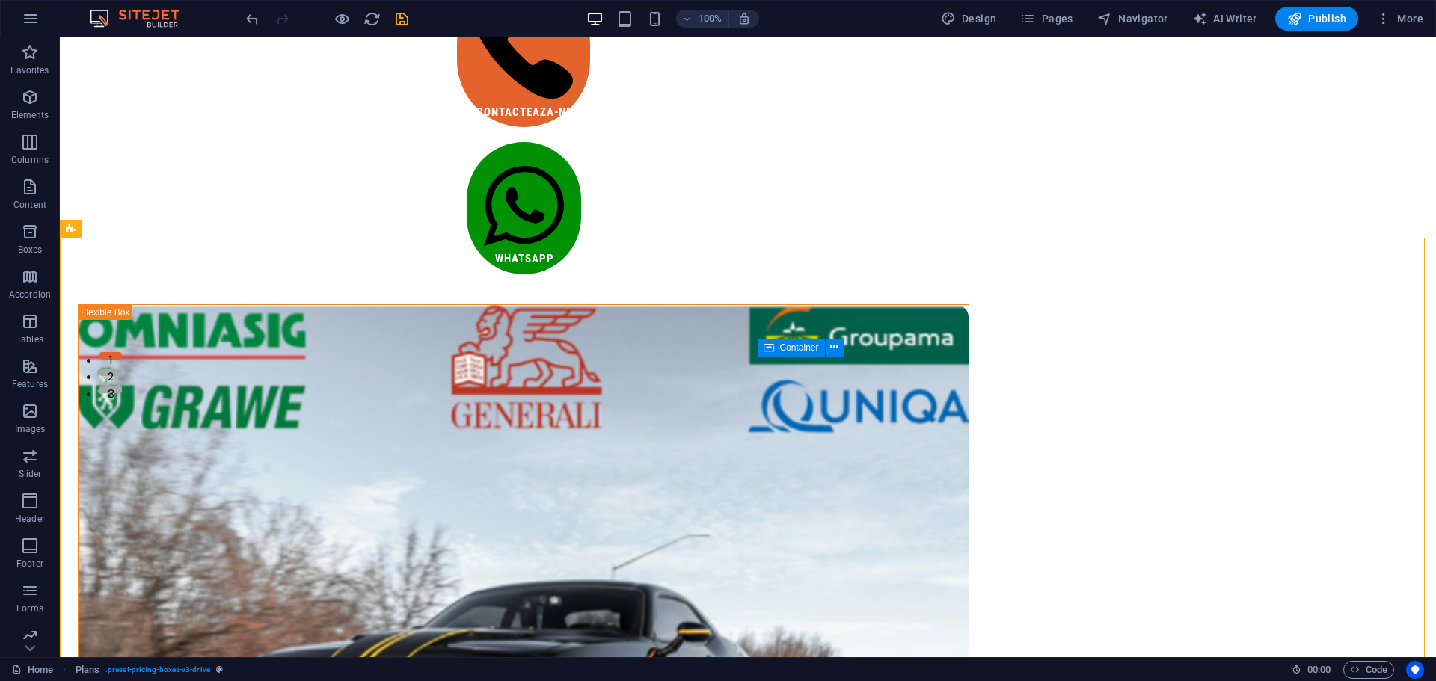
click at [770, 347] on icon at bounding box center [769, 348] width 10 height 18
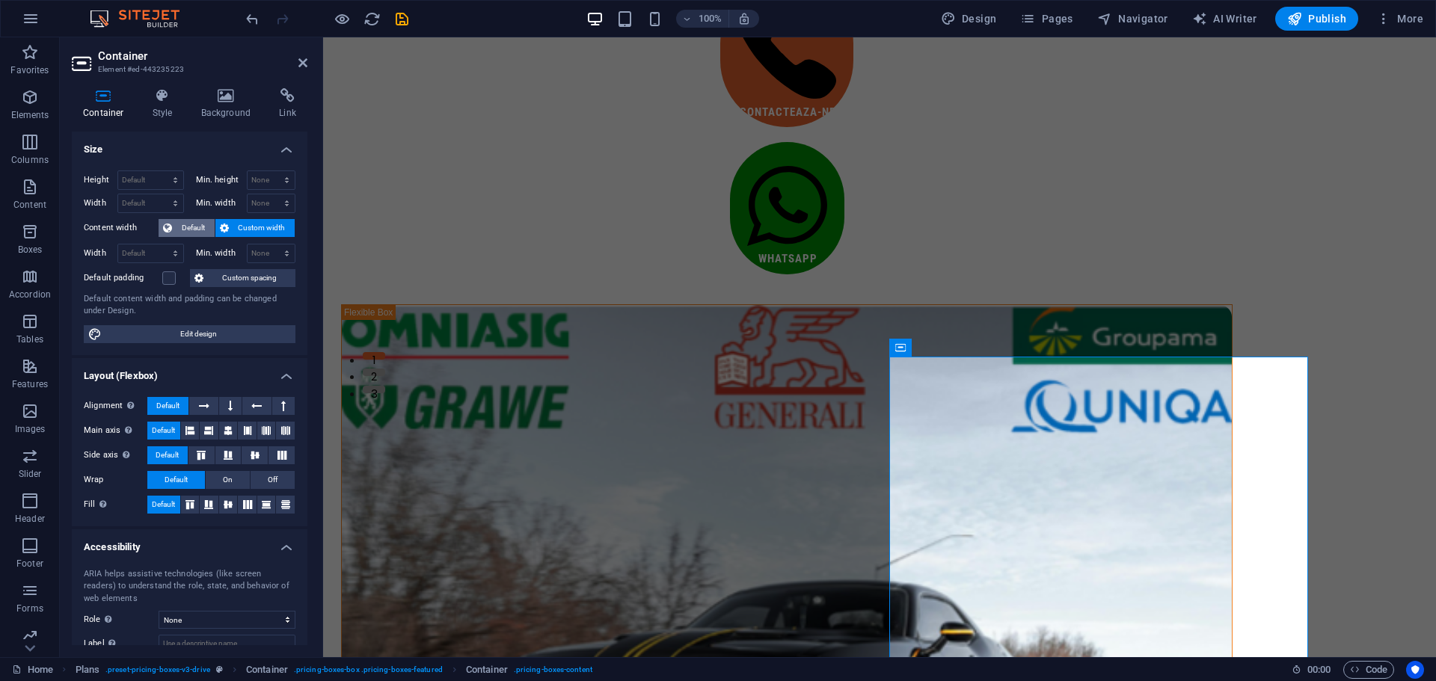
click at [202, 229] on span "Default" at bounding box center [194, 228] width 34 height 18
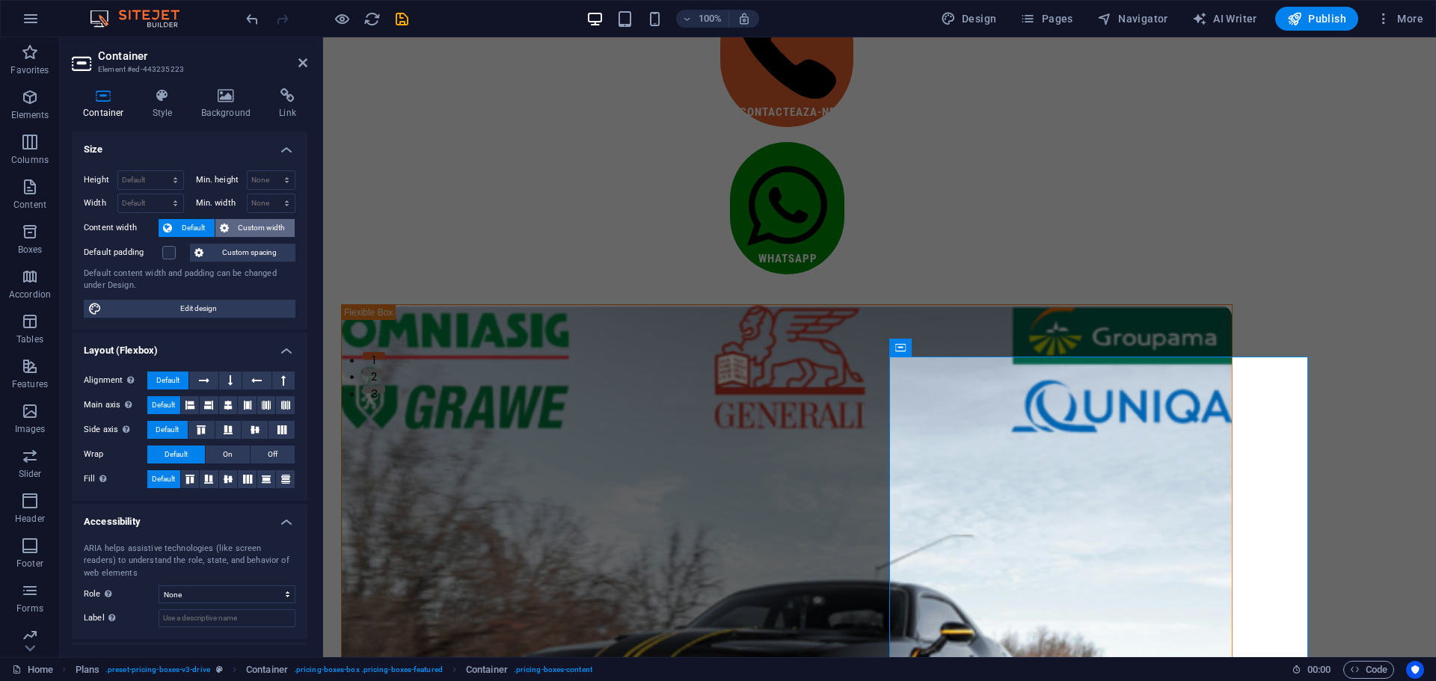
click at [238, 226] on span "Custom width" at bounding box center [262, 228] width 58 height 18
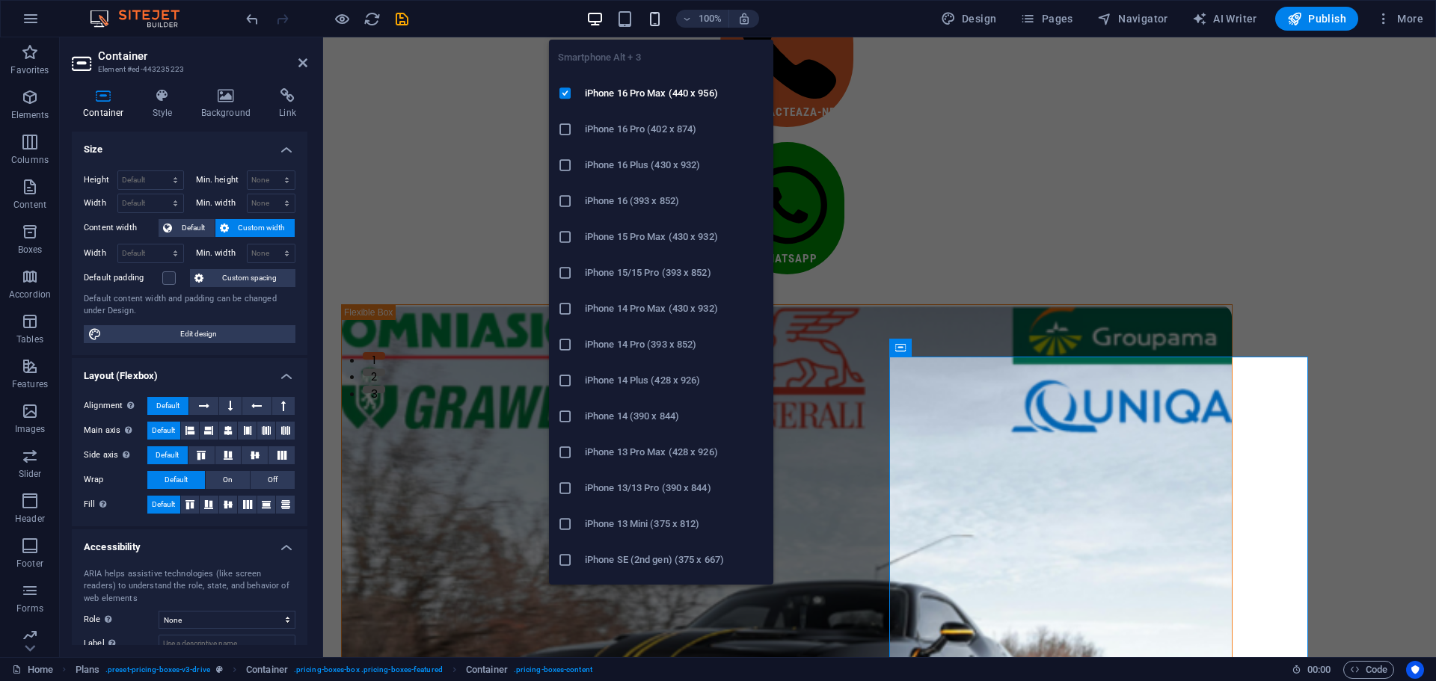
click at [653, 20] on icon "button" at bounding box center [654, 18] width 17 height 17
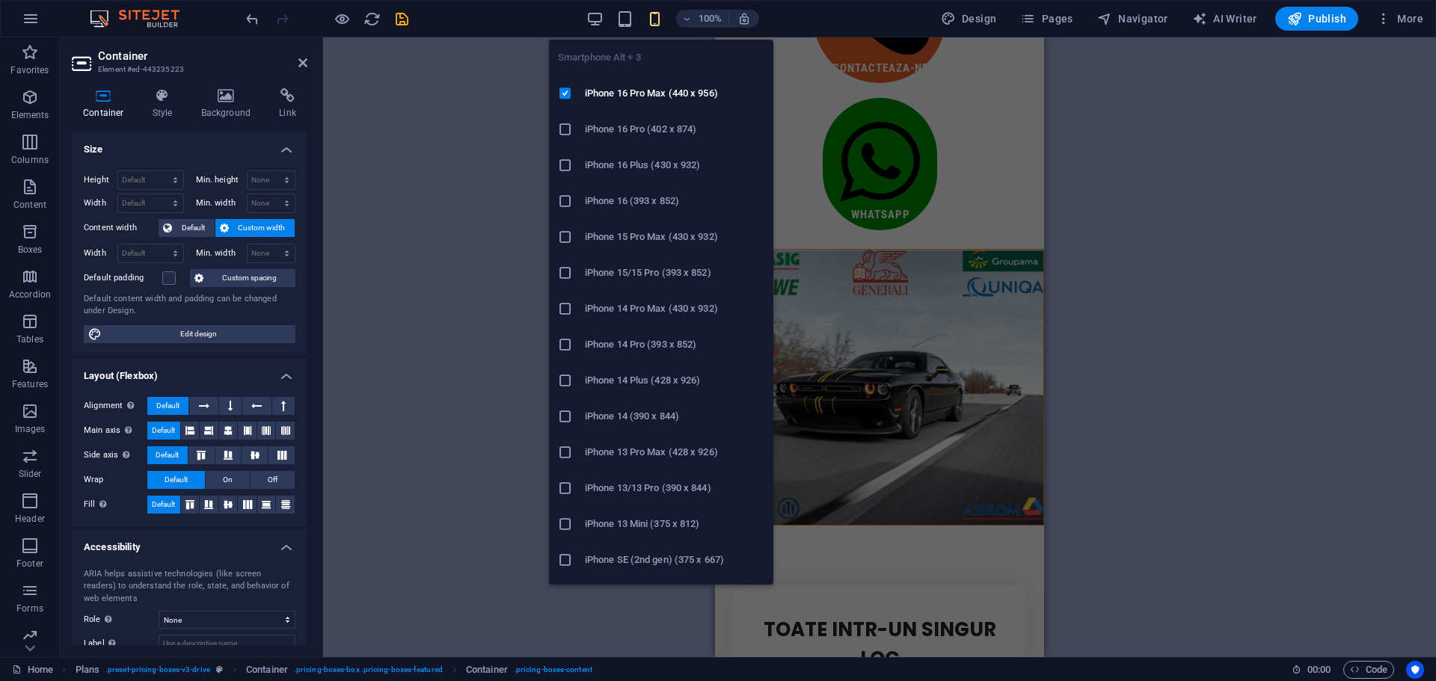
scroll to position [1025, 0]
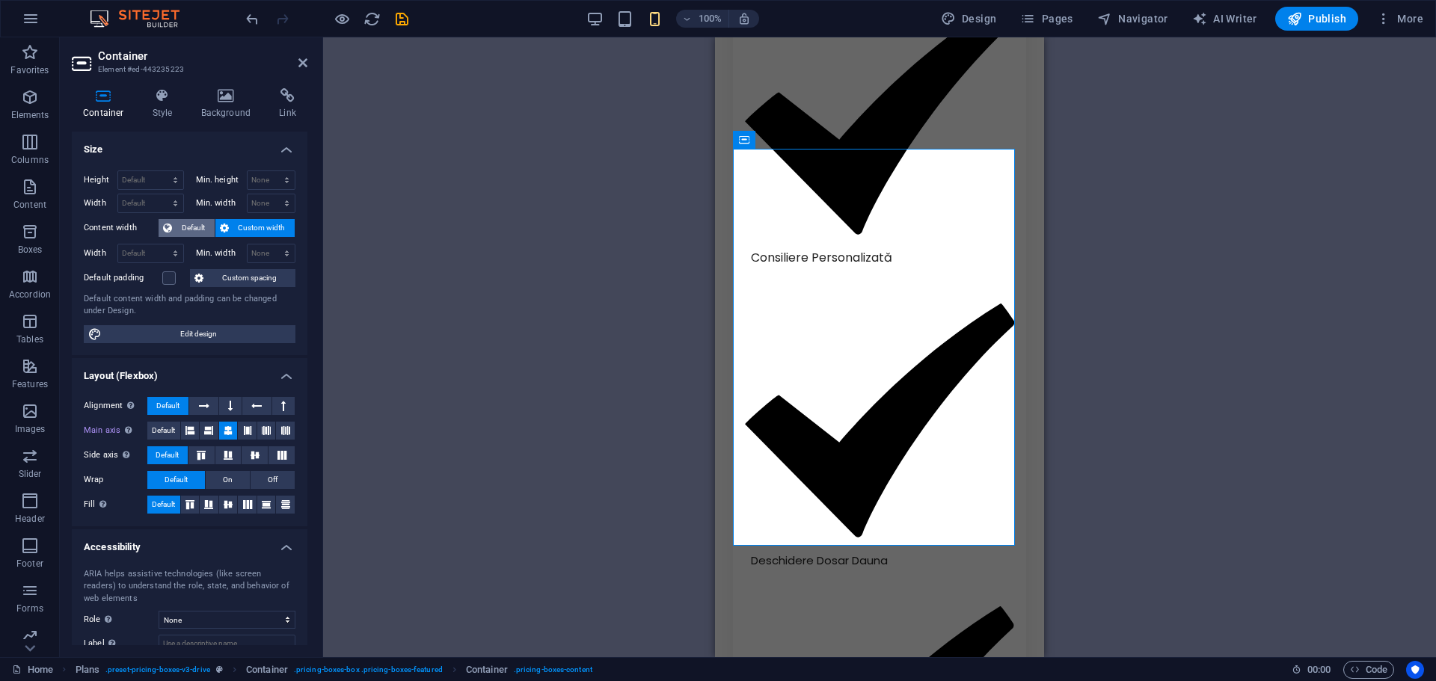
click at [188, 233] on span "Default" at bounding box center [194, 228] width 34 height 18
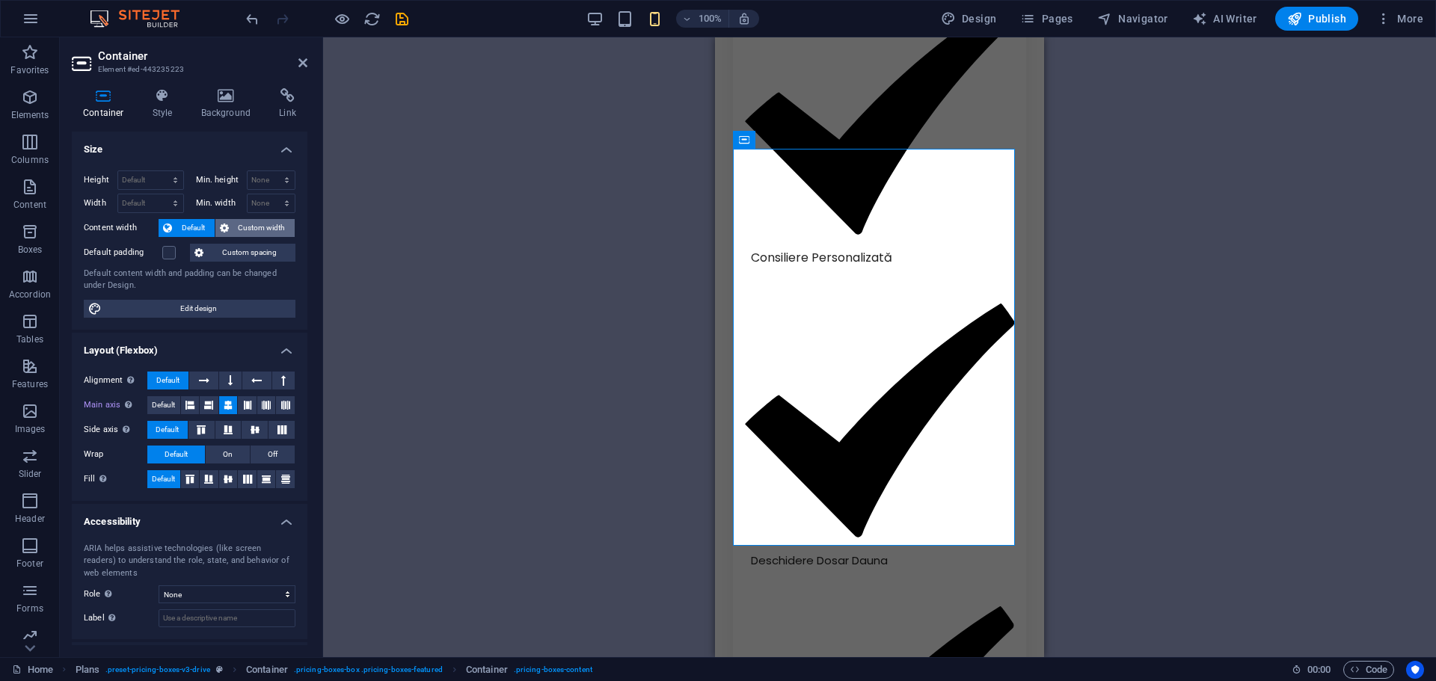
click at [233, 226] on span "Custom width" at bounding box center [262, 228] width 58 height 18
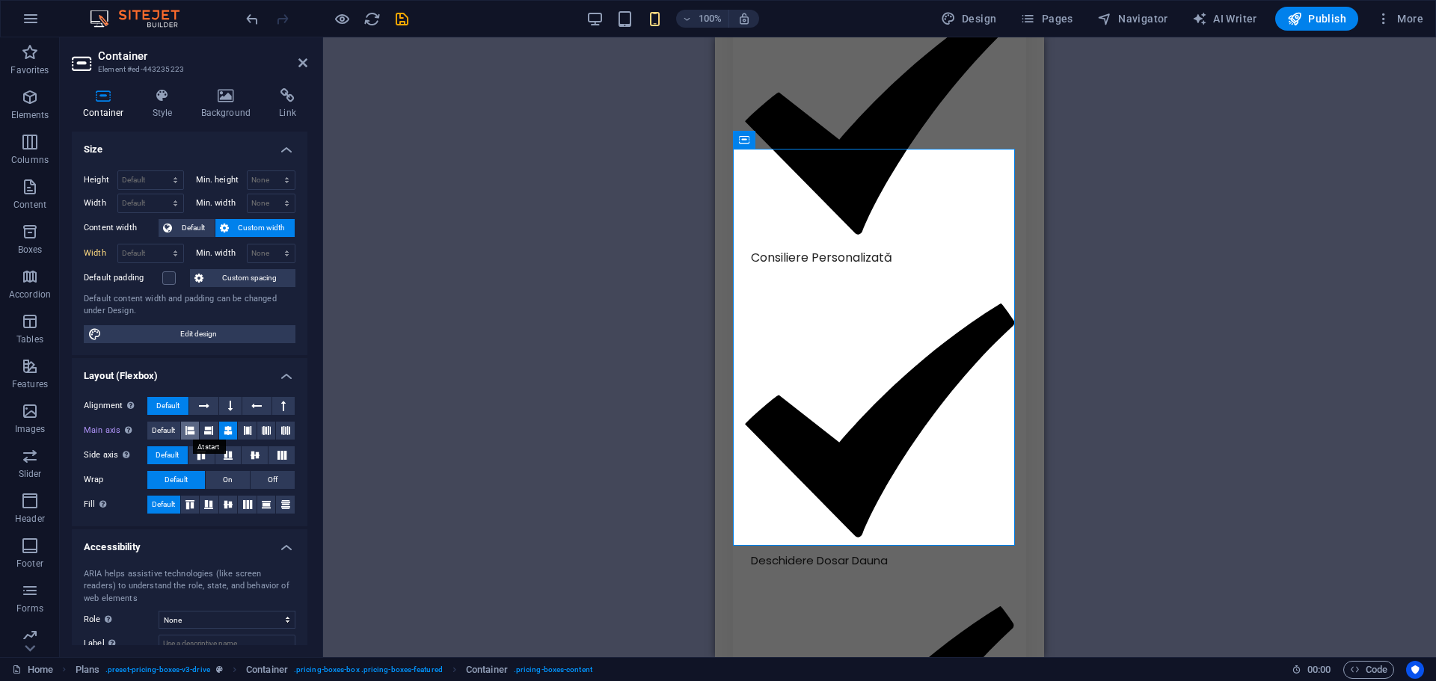
click at [184, 432] on button at bounding box center [190, 431] width 19 height 18
click at [400, 25] on icon "save" at bounding box center [401, 18] width 17 height 17
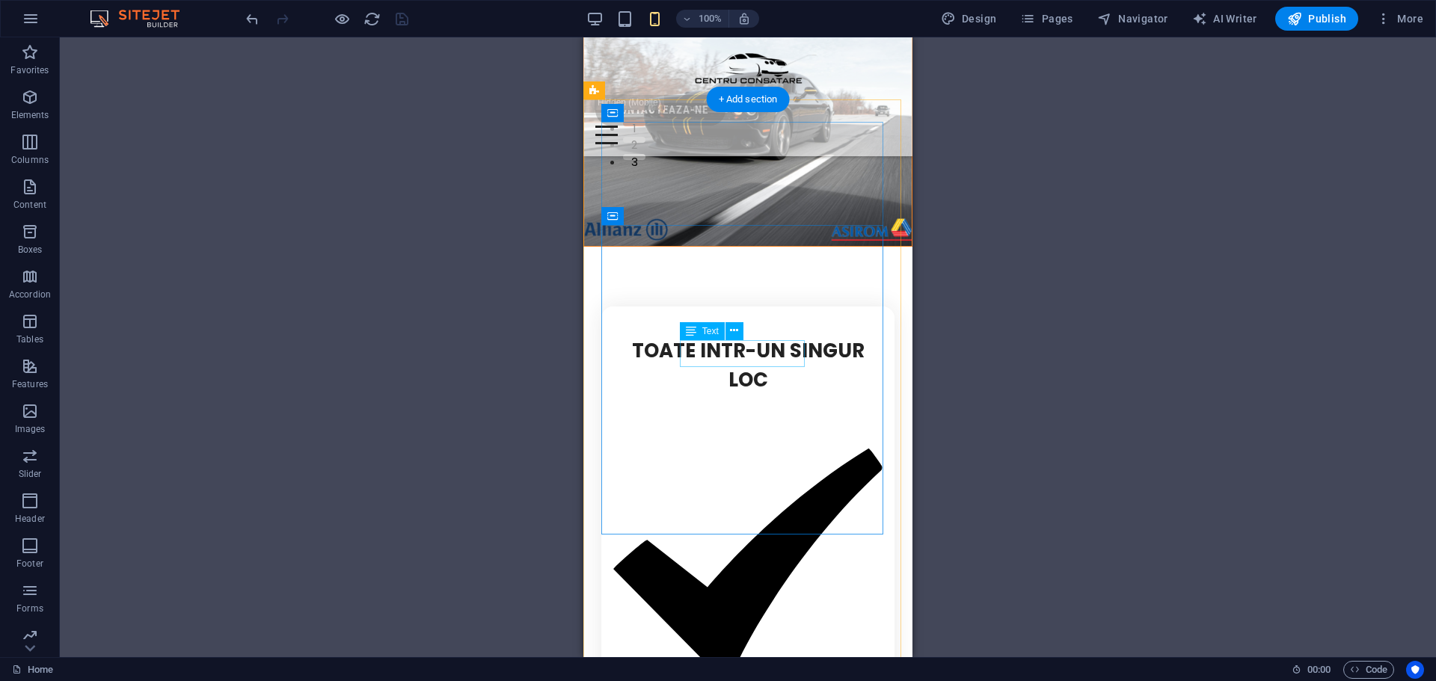
scroll to position [527, 0]
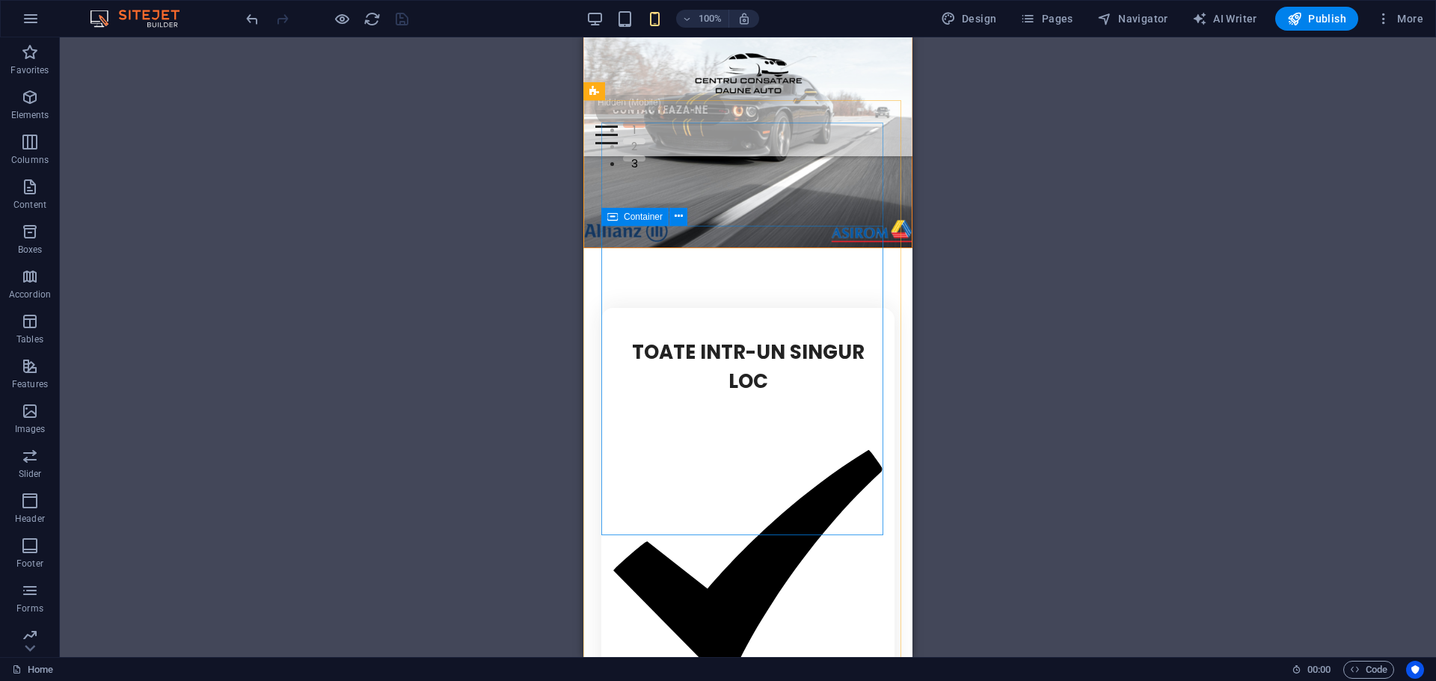
click at [611, 217] on icon at bounding box center [612, 217] width 10 height 18
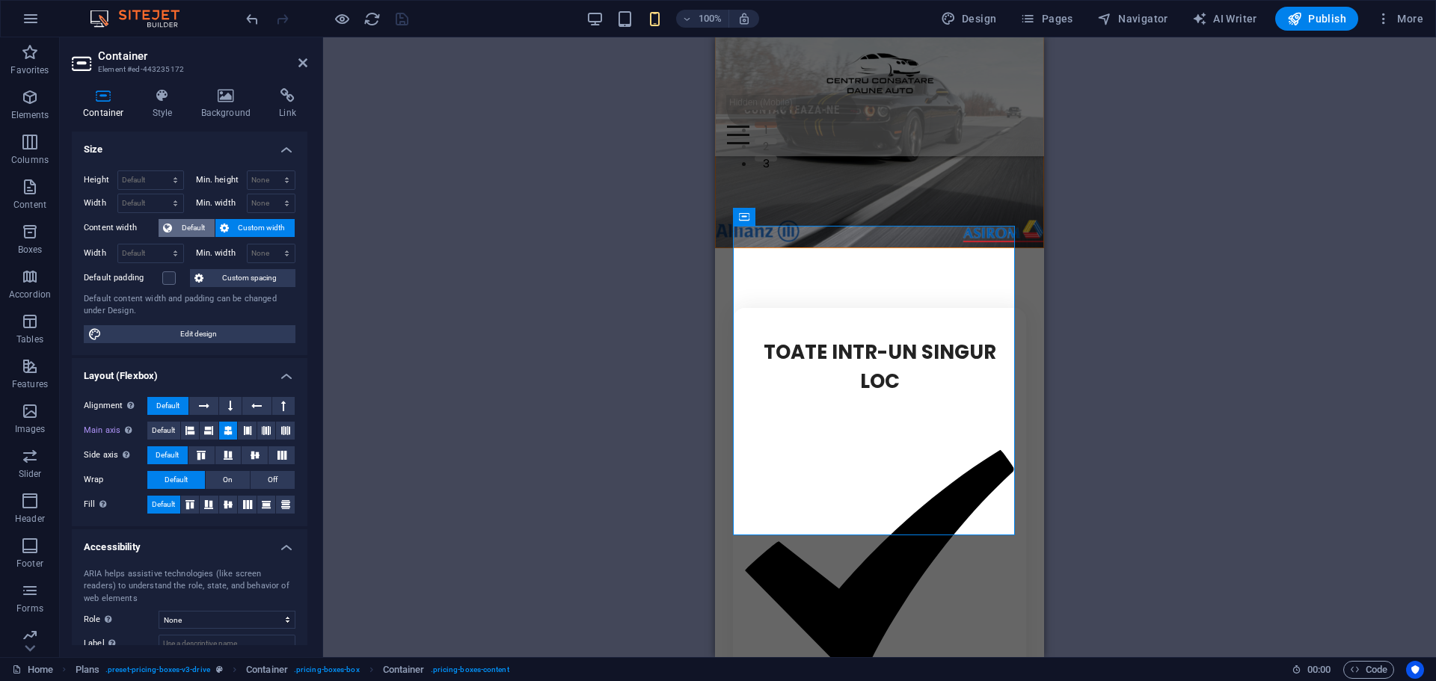
click at [191, 222] on span "Default" at bounding box center [194, 228] width 34 height 18
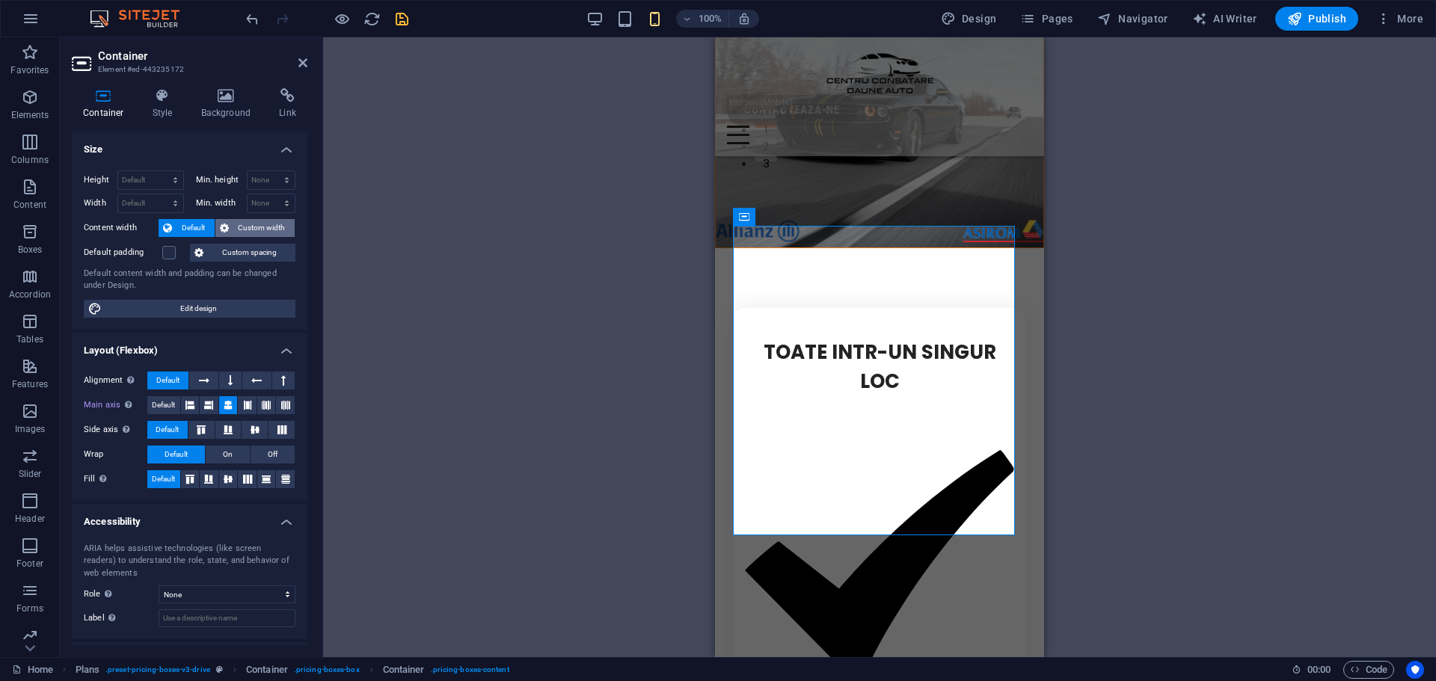
click at [254, 225] on span "Custom width" at bounding box center [262, 228] width 58 height 18
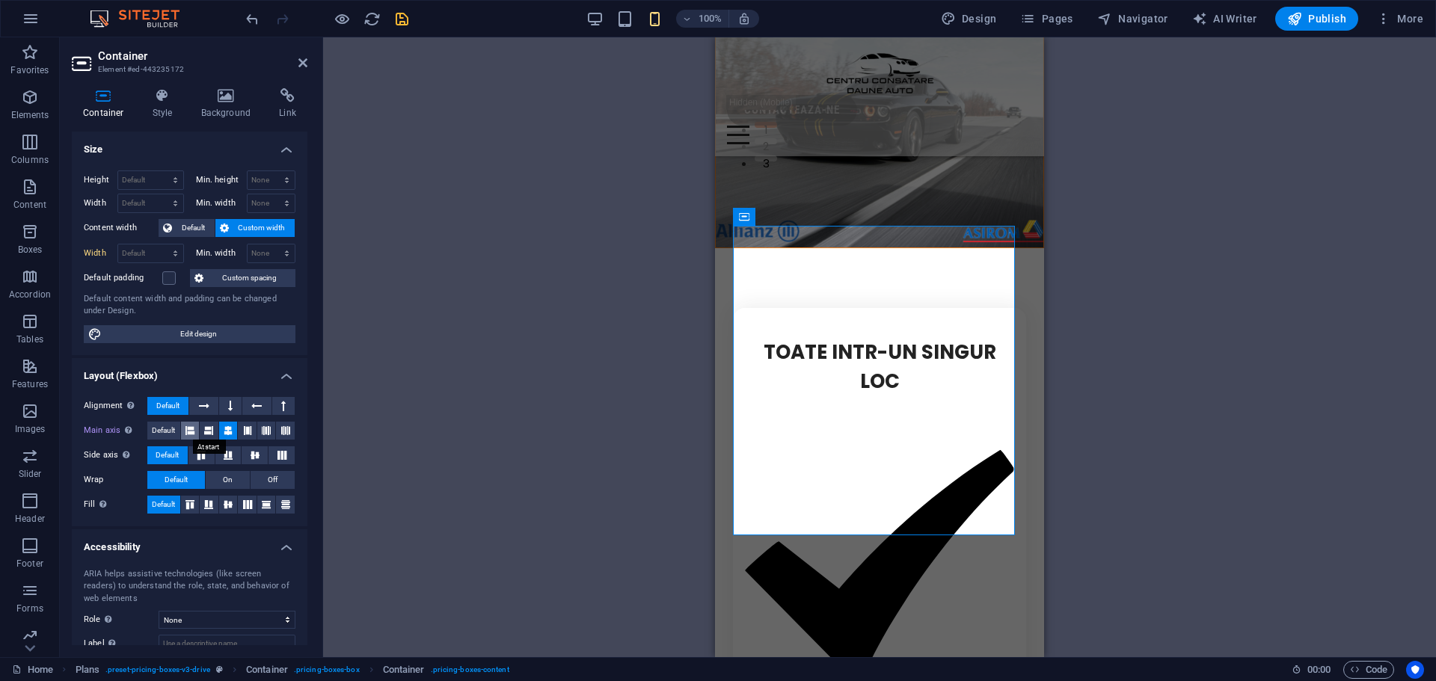
click at [188, 431] on icon at bounding box center [189, 431] width 9 height 18
click at [392, 22] on div at bounding box center [327, 19] width 168 height 24
click at [398, 22] on icon "save" at bounding box center [401, 18] width 17 height 17
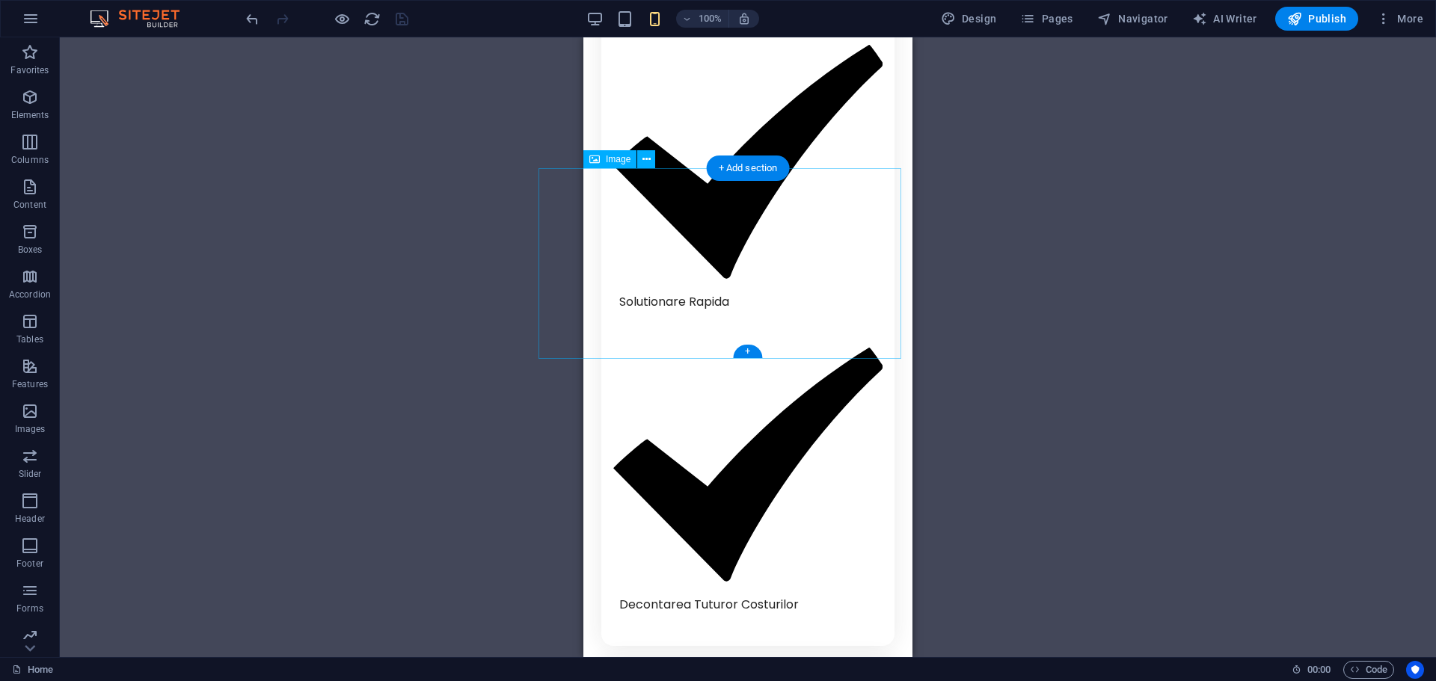
scroll to position [2817, 0]
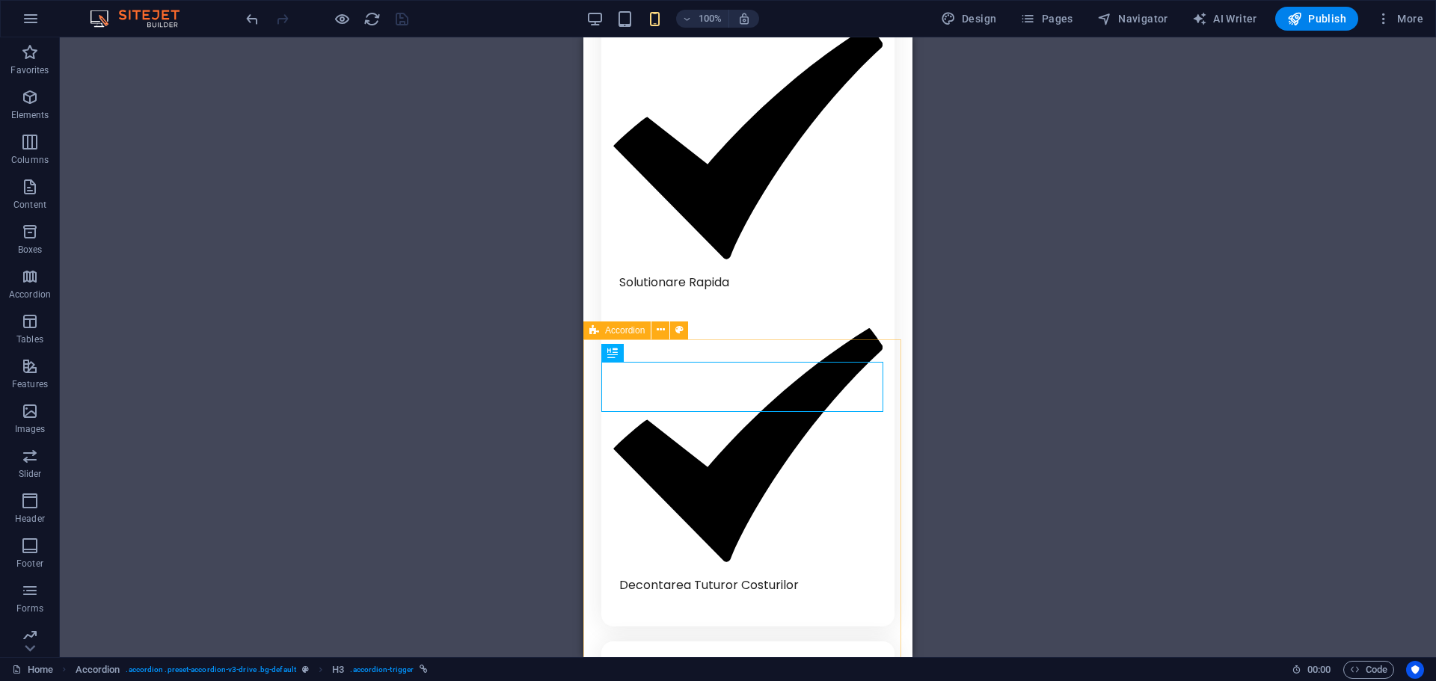
click at [611, 334] on span "Accordion" at bounding box center [625, 330] width 40 height 9
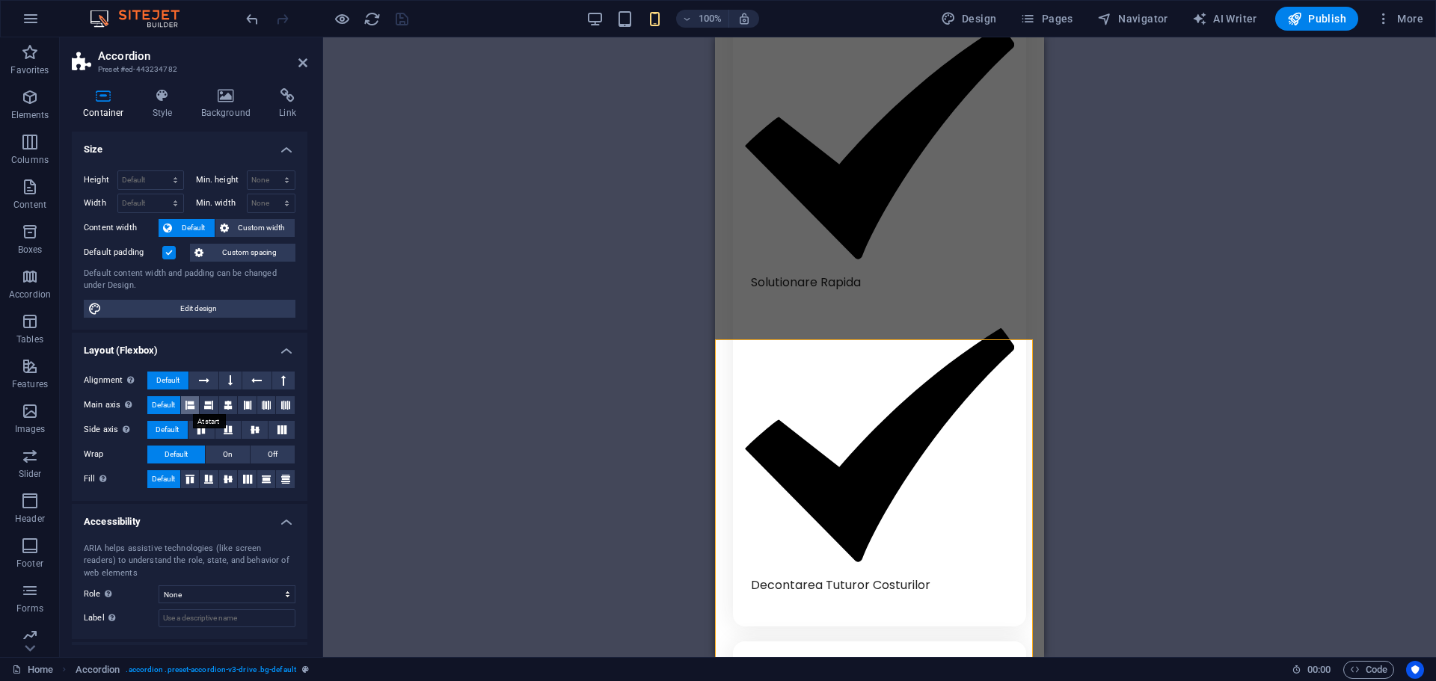
click at [183, 411] on button at bounding box center [190, 405] width 19 height 18
click at [219, 408] on button at bounding box center [228, 405] width 19 height 18
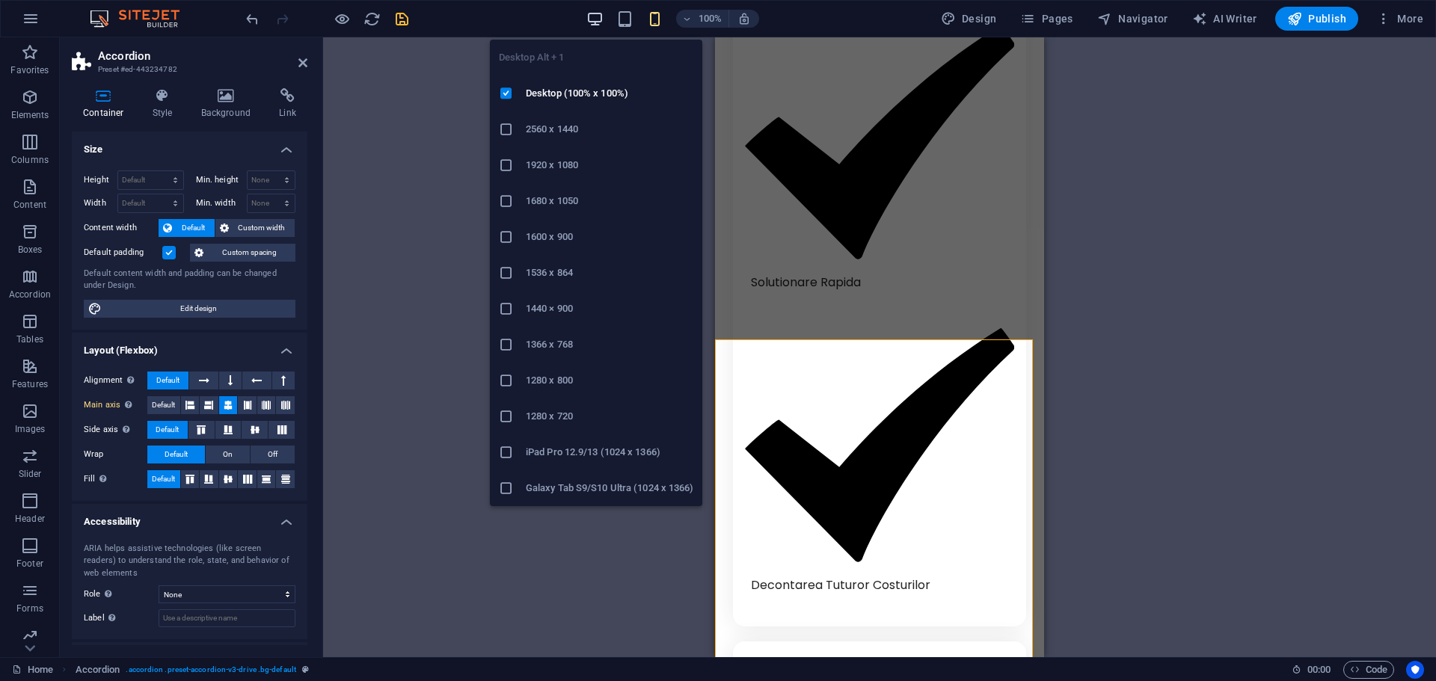
click at [590, 16] on icon "button" at bounding box center [594, 18] width 17 height 17
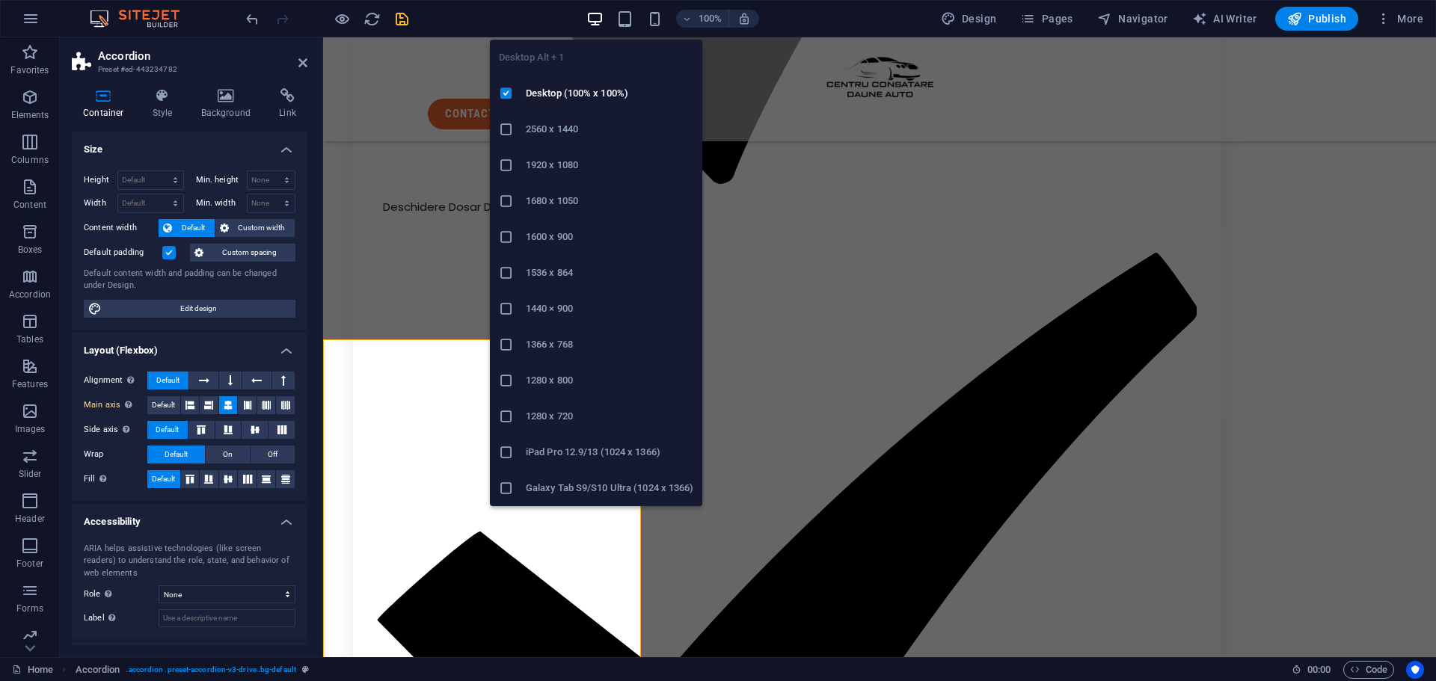
scroll to position [2812, 0]
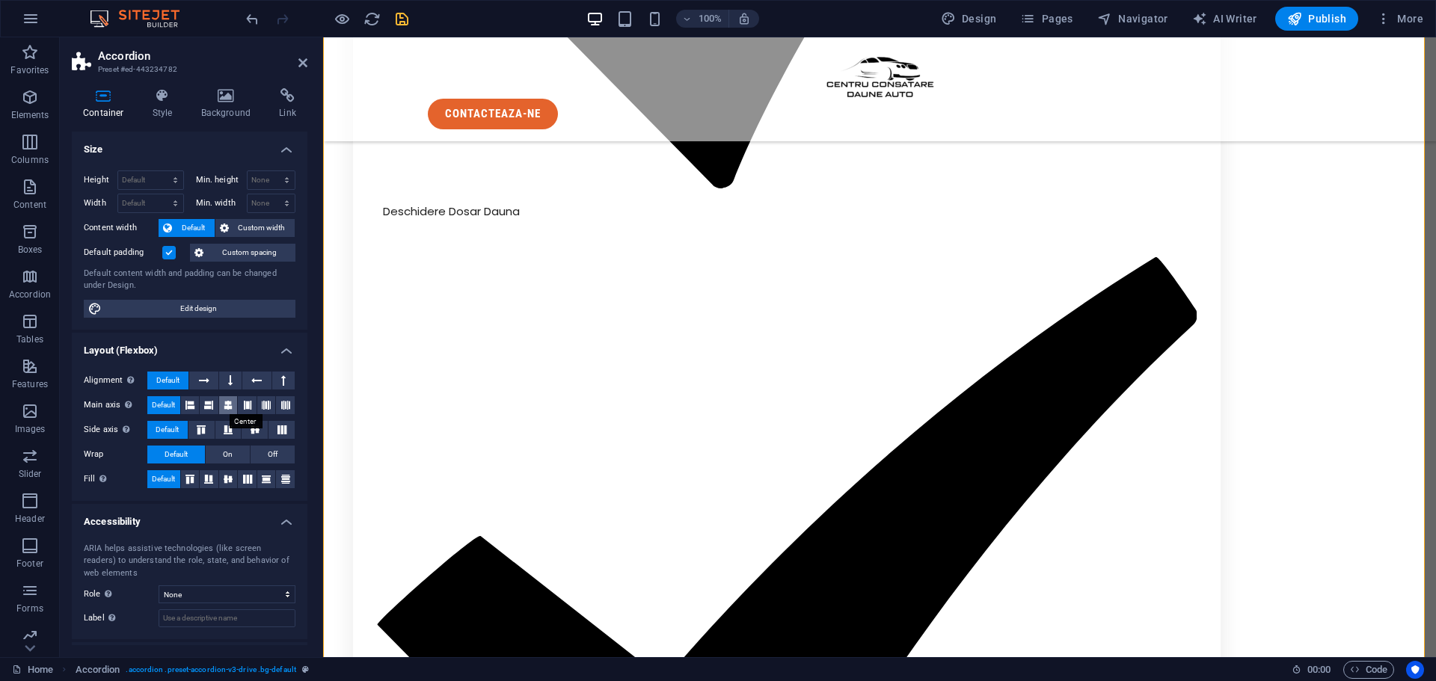
click at [230, 408] on icon at bounding box center [228, 405] width 9 height 18
click at [466, 295] on span "Text" at bounding box center [472, 293] width 16 height 9
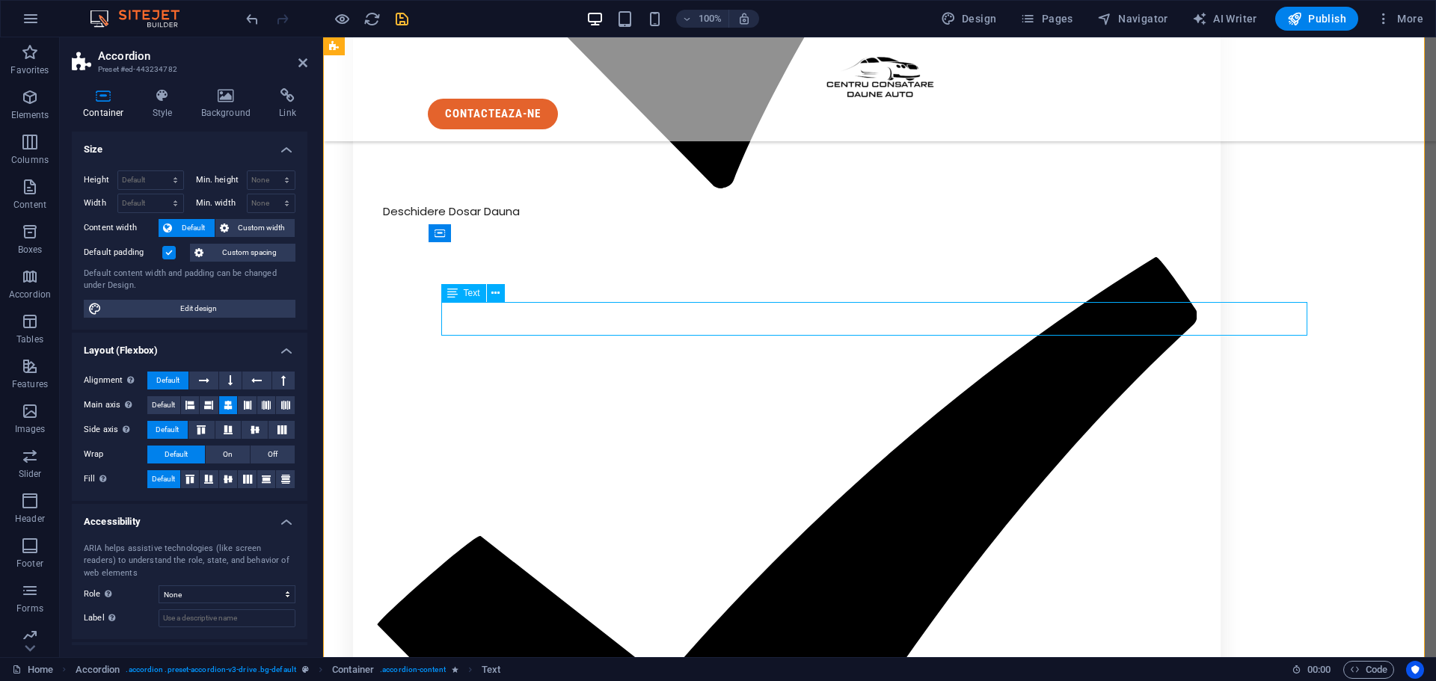
click at [466, 295] on span "Text" at bounding box center [472, 293] width 16 height 9
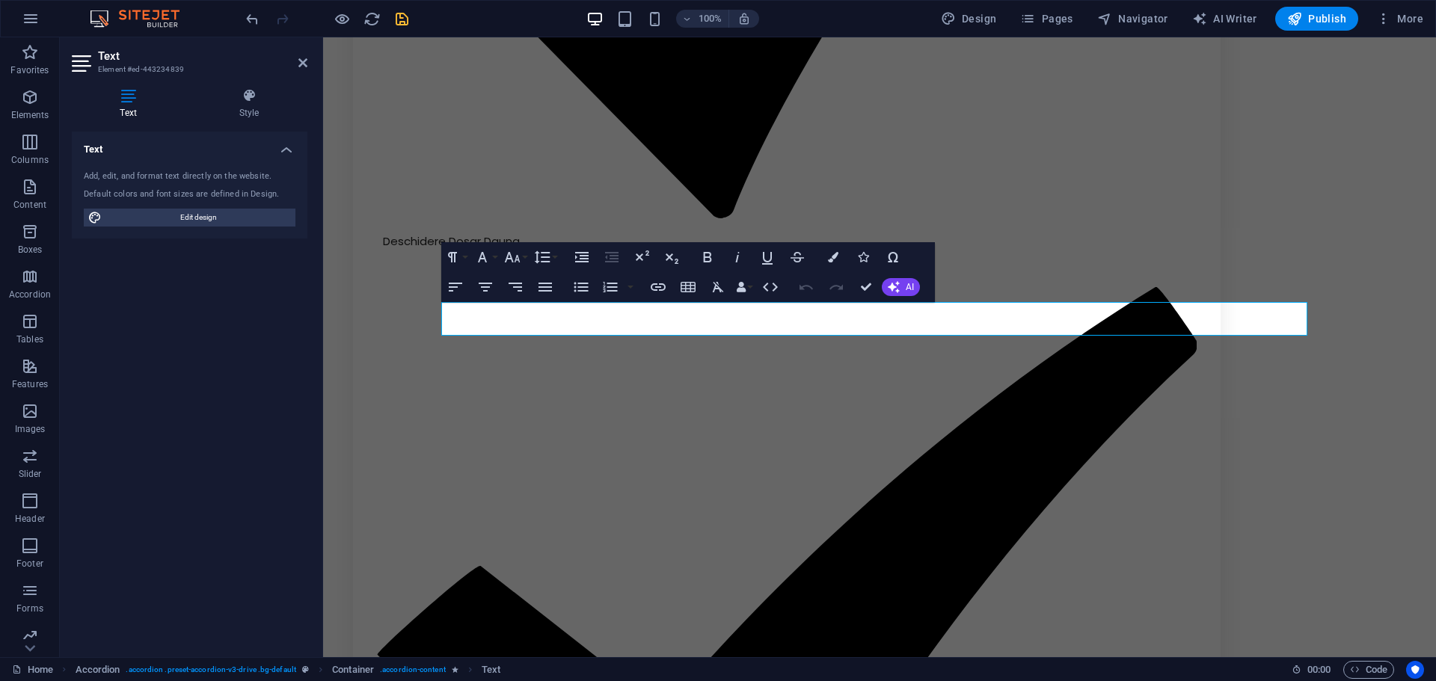
click at [299, 368] on div "Text Add, edit, and format text directly on the website. Default colors and fon…" at bounding box center [190, 389] width 236 height 514
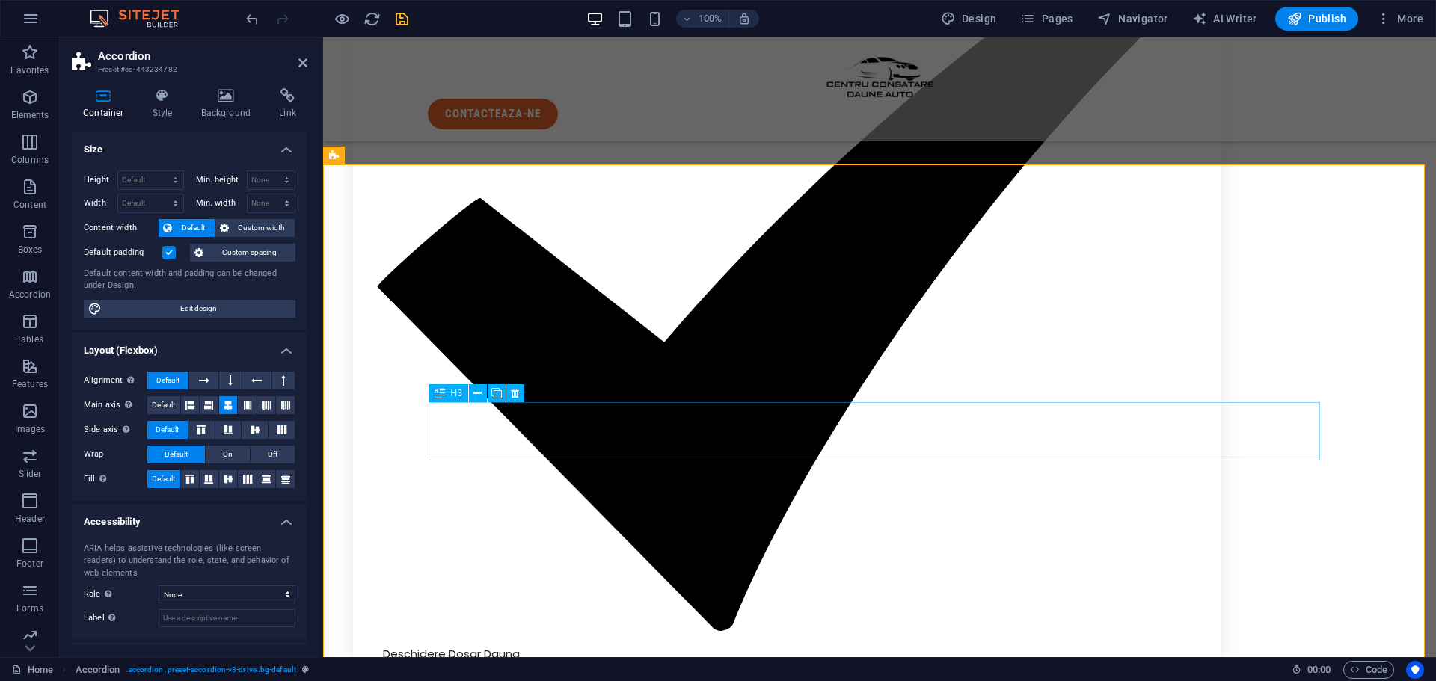
scroll to position [2369, 0]
click at [465, 305] on span "Text" at bounding box center [472, 303] width 16 height 9
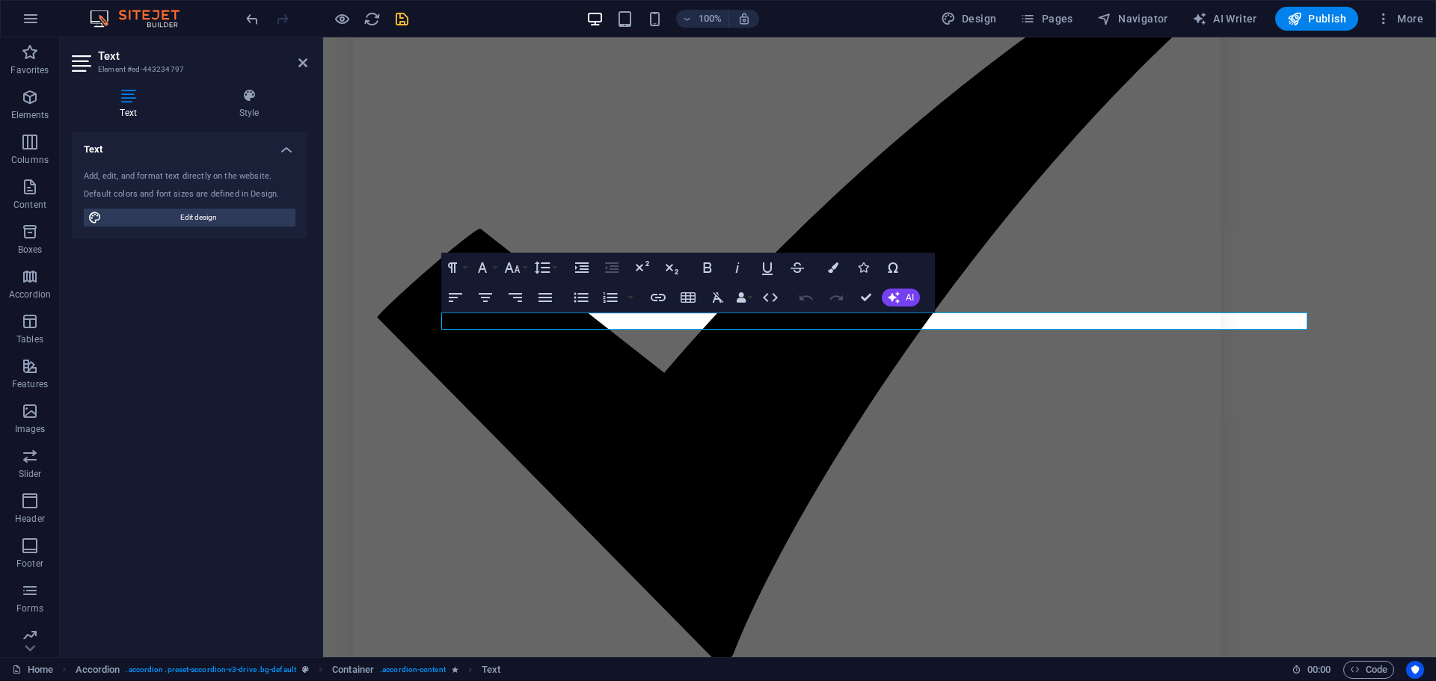
click at [245, 127] on div "Text Style Text Add, edit, and format text directly on the website. Default col…" at bounding box center [190, 366] width 236 height 557
click at [246, 123] on div "Text Style Text Add, edit, and format text directly on the website. Default col…" at bounding box center [190, 366] width 236 height 557
click at [247, 104] on h4 "Style" at bounding box center [249, 103] width 117 height 31
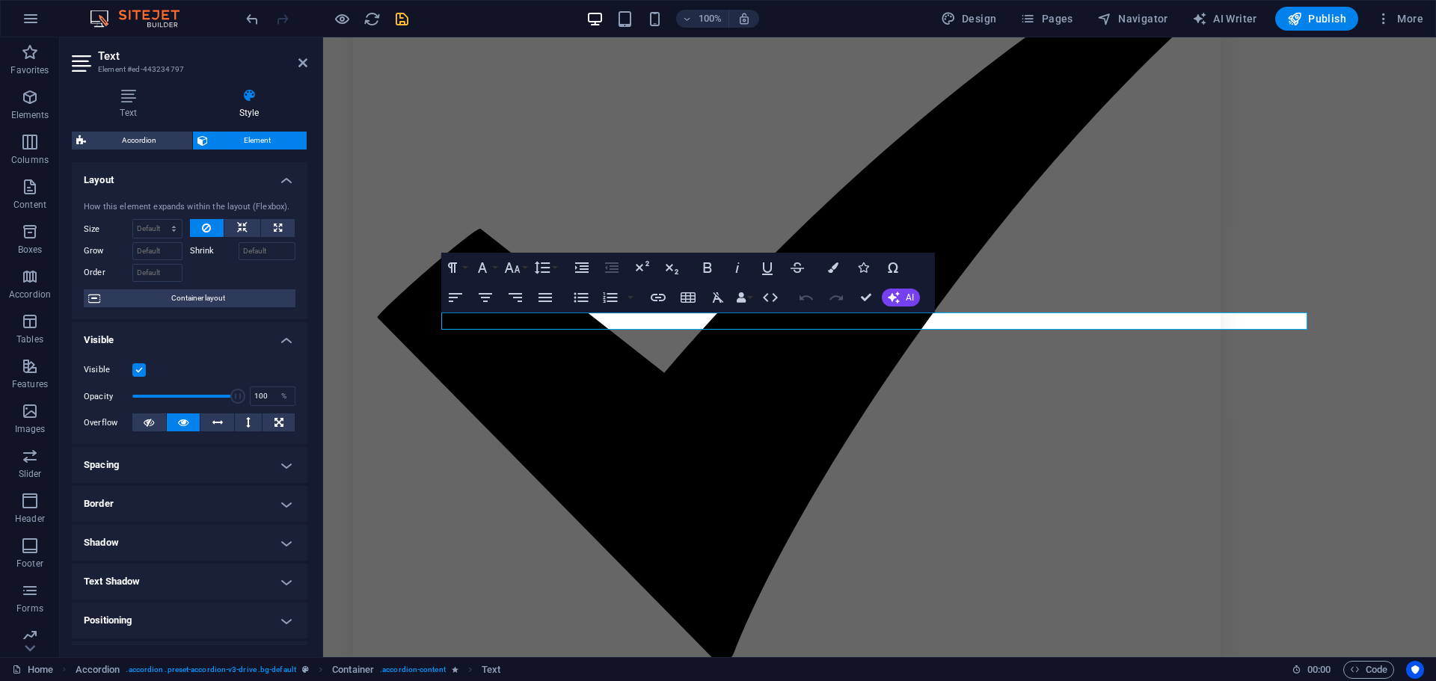
click at [188, 464] on h4 "Spacing" at bounding box center [190, 465] width 236 height 36
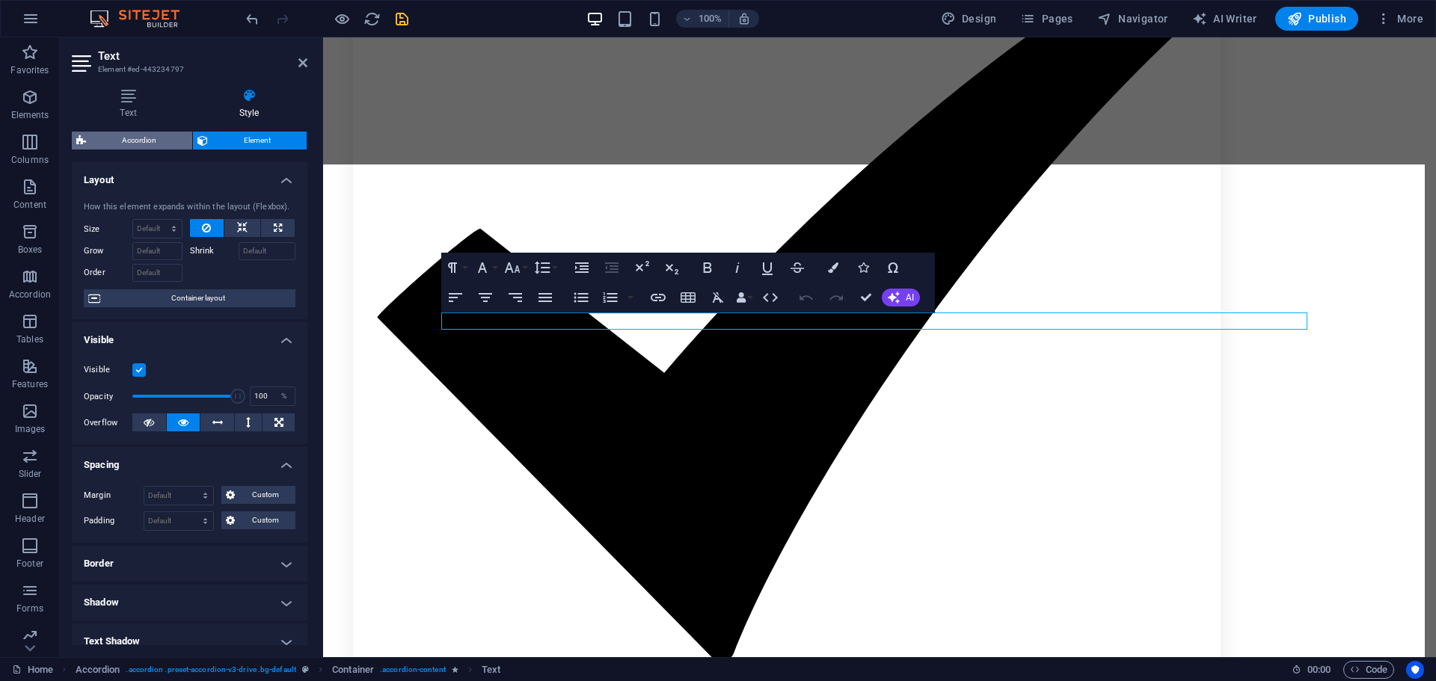
click at [156, 135] on span "Accordion" at bounding box center [139, 141] width 97 height 18
select select "rem"
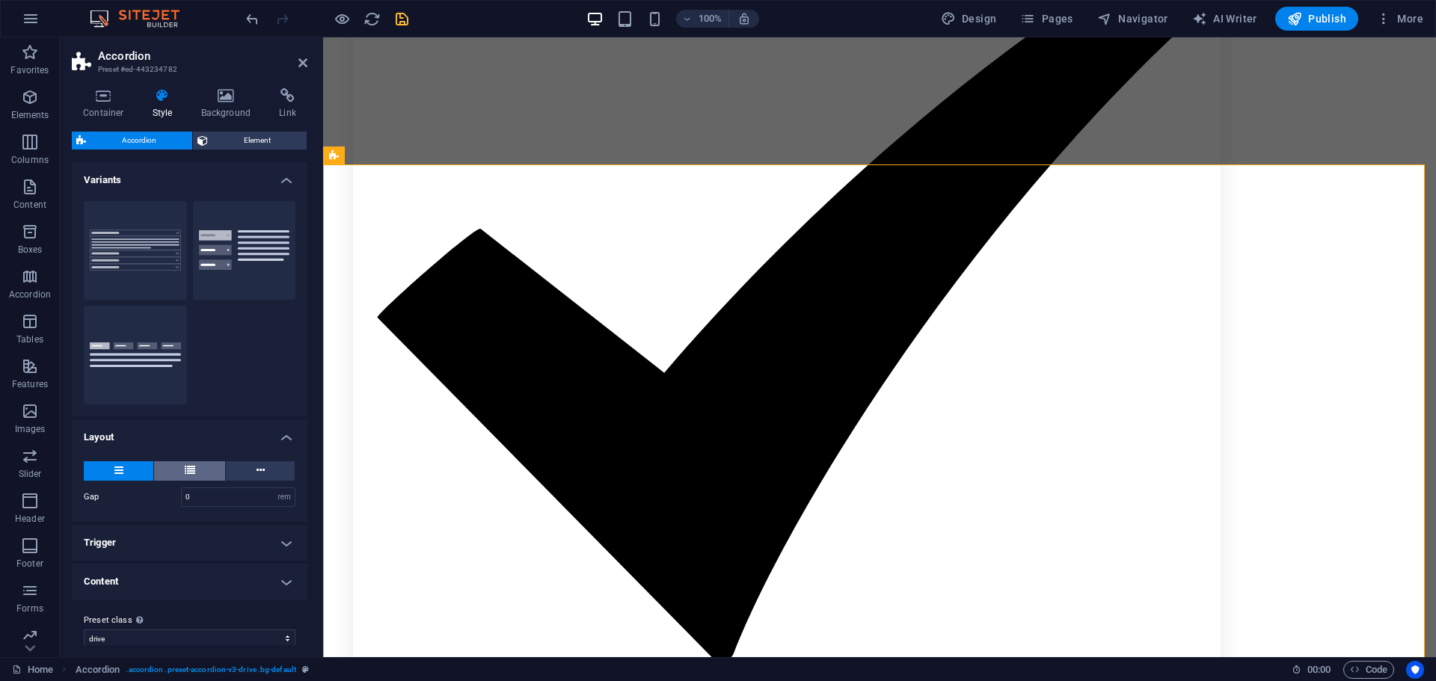
click at [197, 464] on button at bounding box center [189, 470] width 71 height 19
click at [141, 469] on button at bounding box center [119, 470] width 70 height 19
click at [223, 500] on input "0" at bounding box center [238, 497] width 113 height 18
click at [203, 558] on h4 "Trigger" at bounding box center [190, 543] width 236 height 36
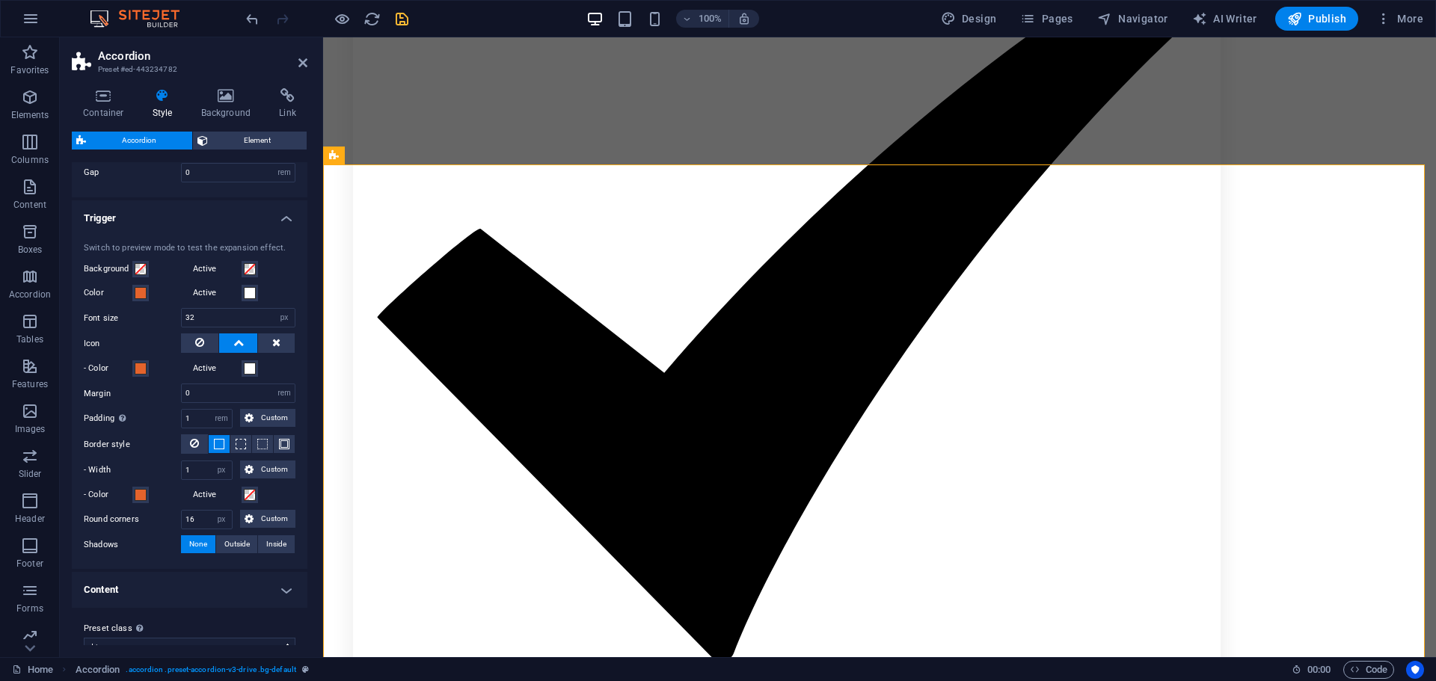
scroll to position [328, 0]
click at [229, 533] on span "Outside" at bounding box center [236, 542] width 25 height 18
type input "2"
type input "4"
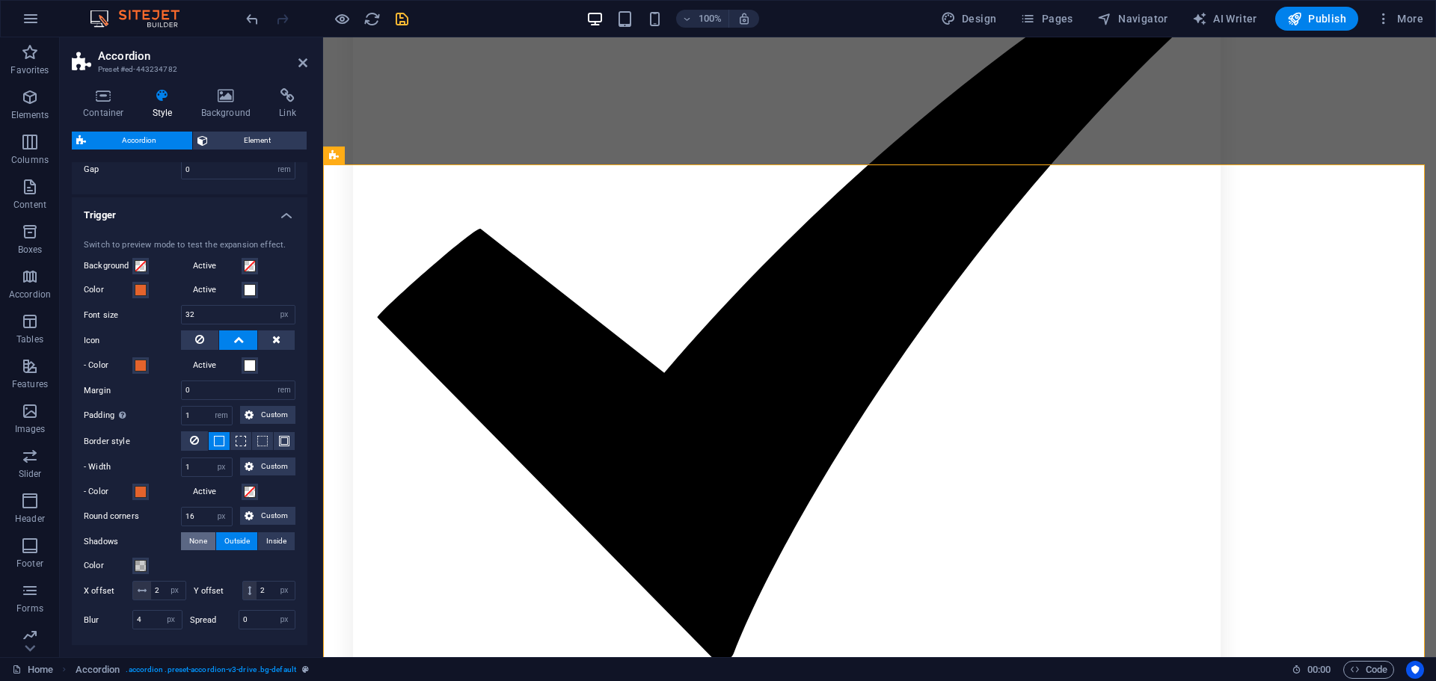
click at [194, 539] on span "None" at bounding box center [198, 542] width 18 height 18
click at [218, 539] on button "Outside" at bounding box center [237, 542] width 42 height 18
type input "2"
type input "4"
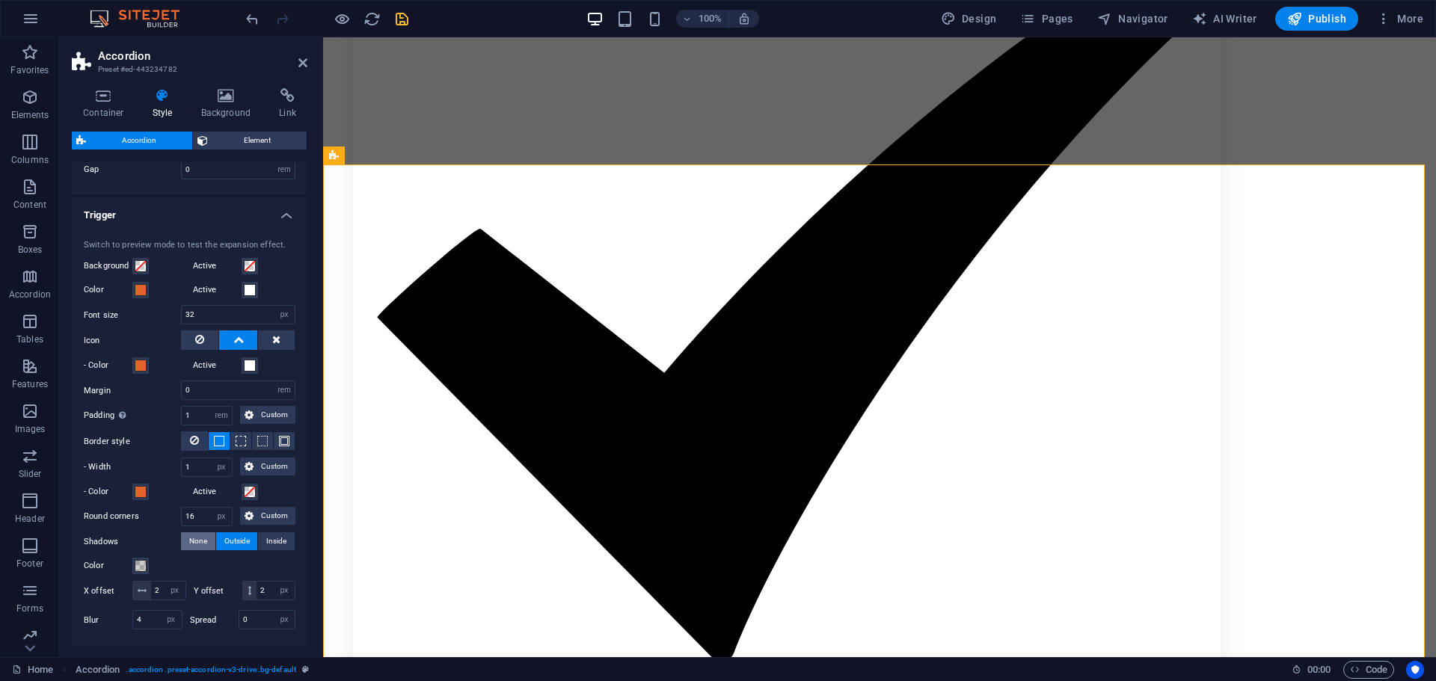
click at [196, 537] on span "None" at bounding box center [198, 542] width 18 height 18
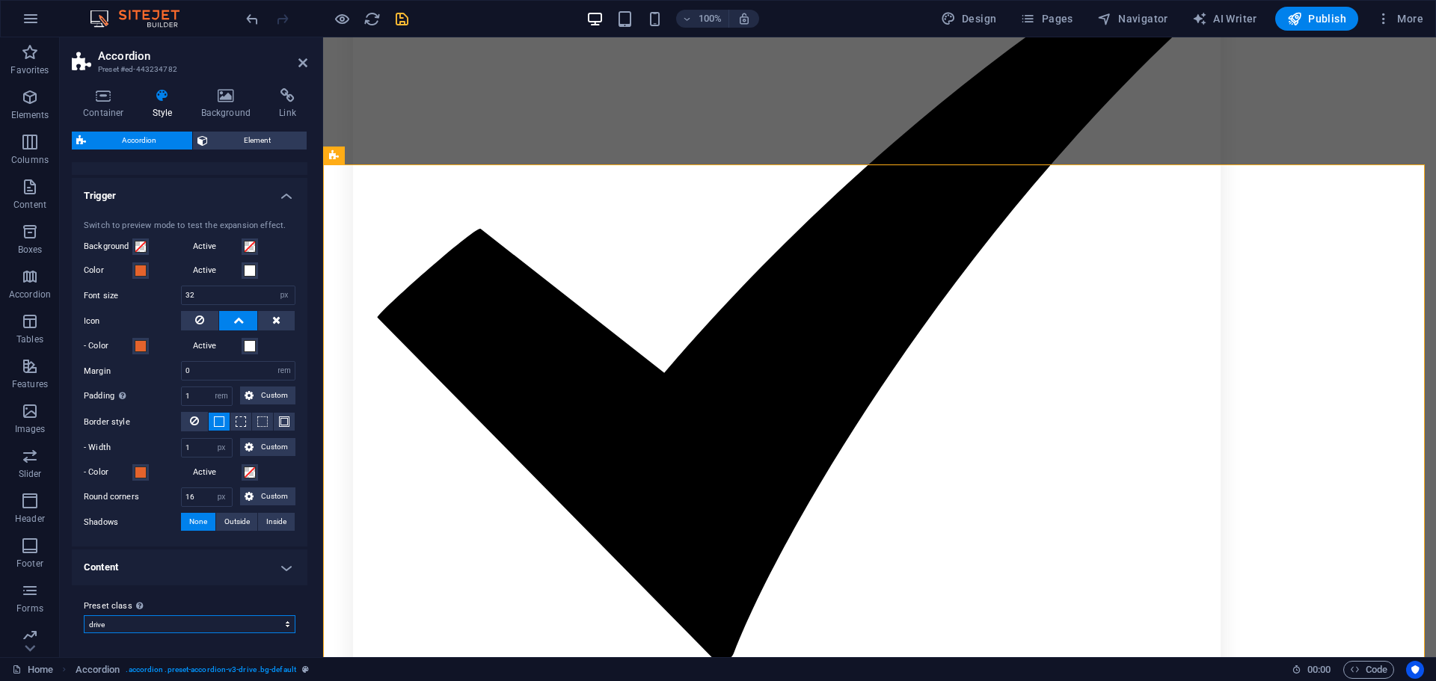
click at [170, 623] on select "drive Add preset class" at bounding box center [190, 625] width 212 height 18
click at [84, 616] on select "drive Add preset class" at bounding box center [190, 625] width 212 height 18
select select "preset-accordion-v3-drive"
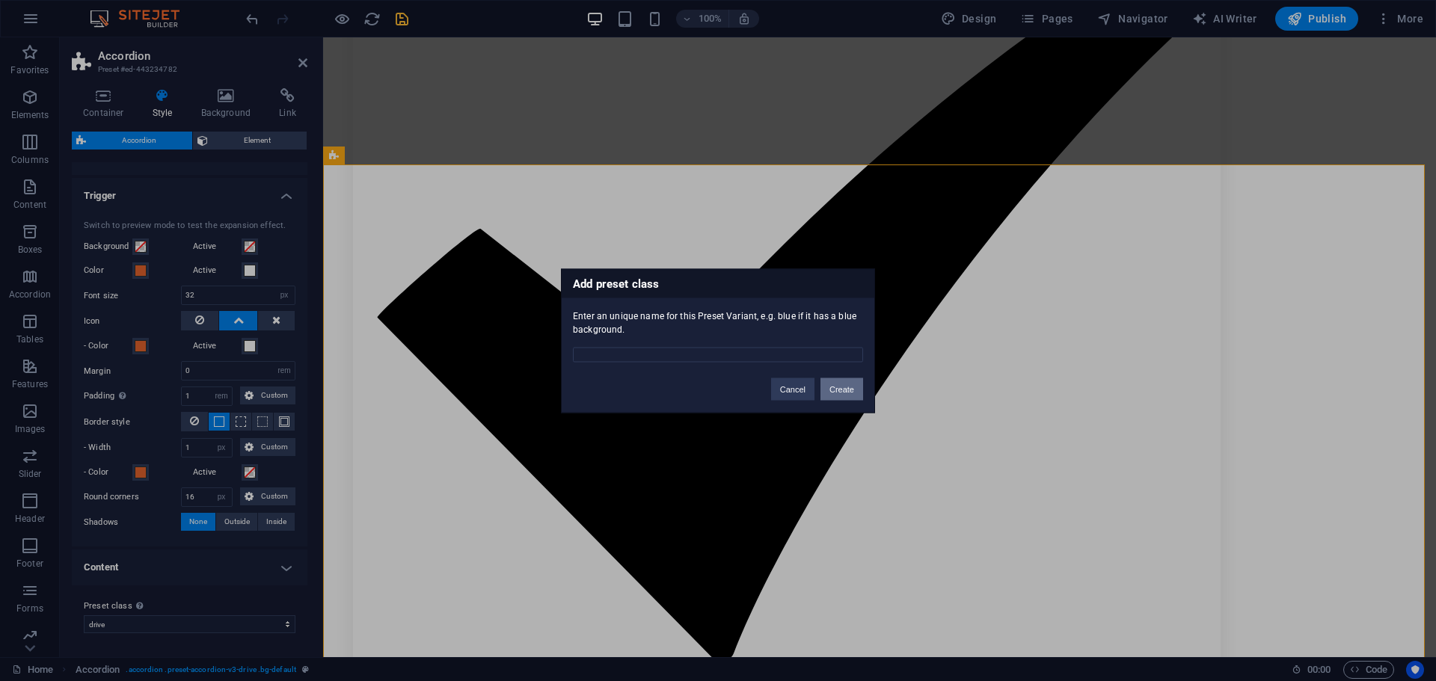
click at [835, 393] on button "Create" at bounding box center [842, 389] width 43 height 22
click at [798, 390] on button "Cancel" at bounding box center [792, 389] width 43 height 22
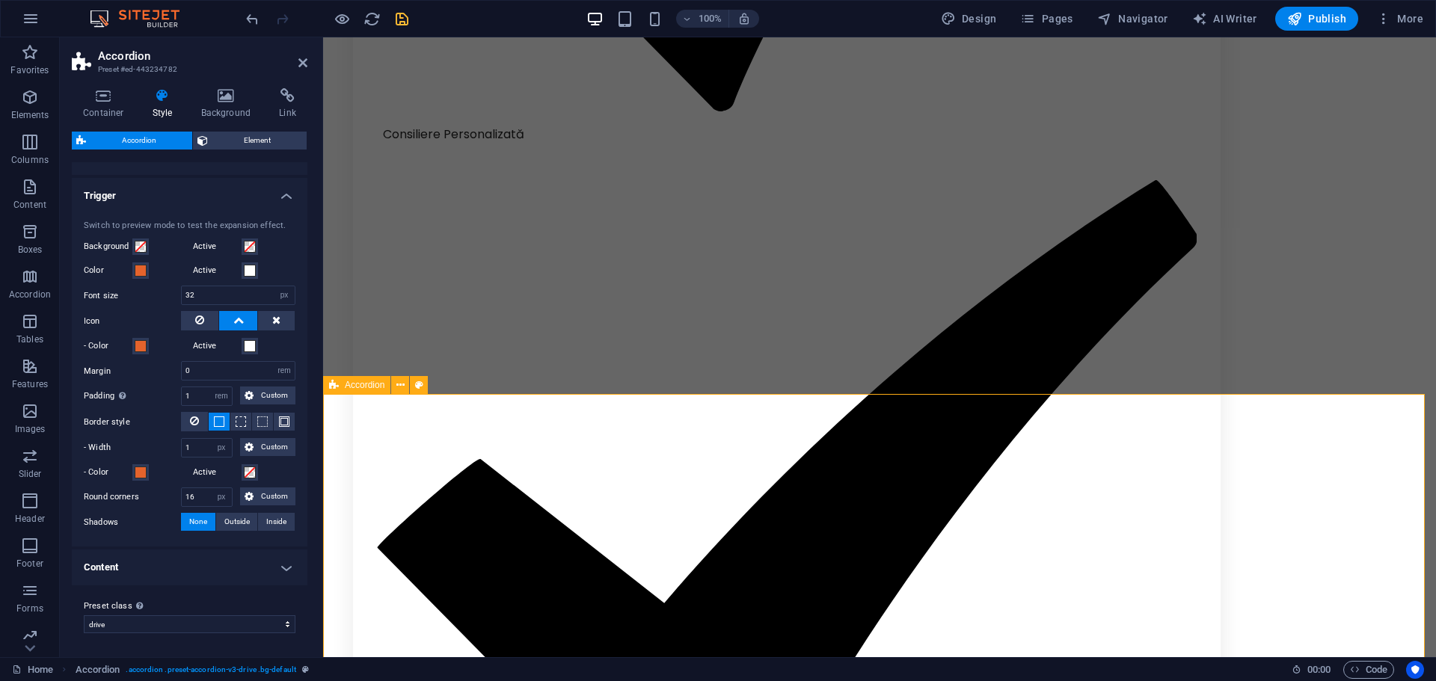
scroll to position [2139, 0]
click at [353, 387] on span "Accordion" at bounding box center [365, 385] width 40 height 9
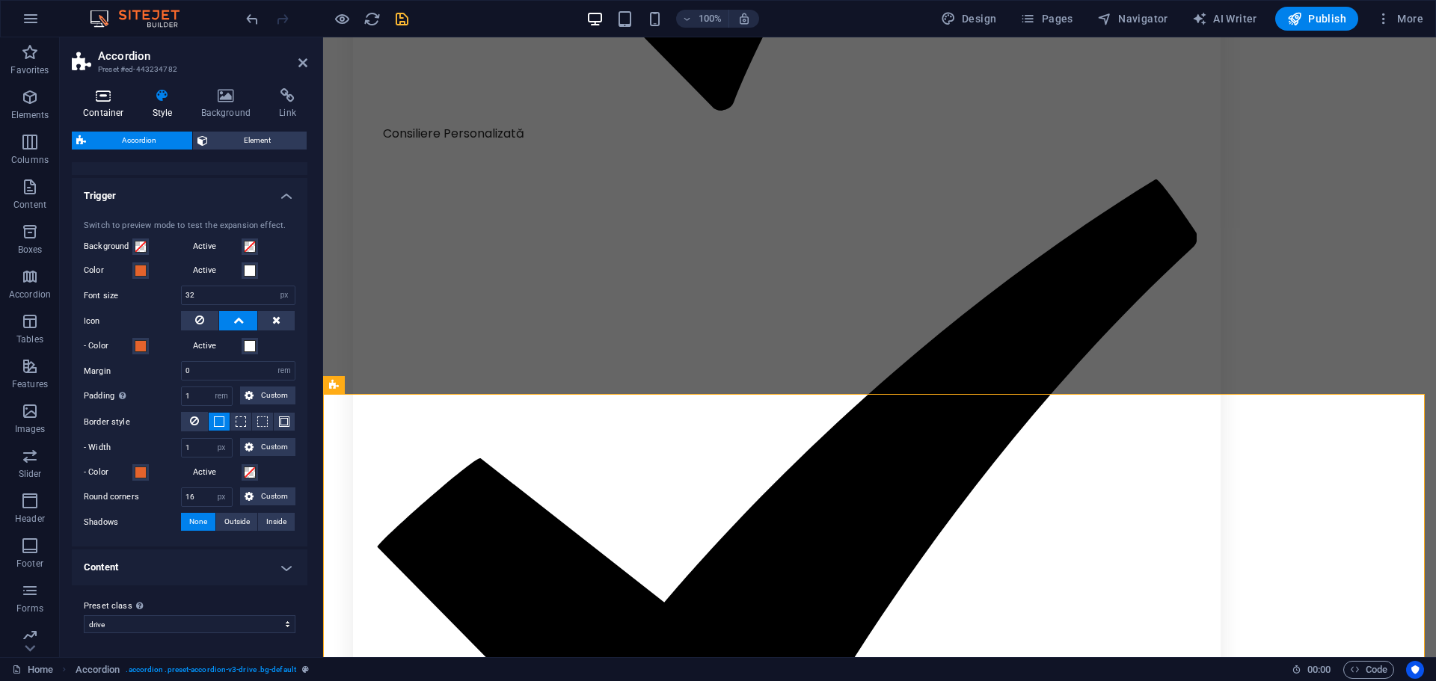
click at [106, 90] on icon at bounding box center [104, 95] width 64 height 15
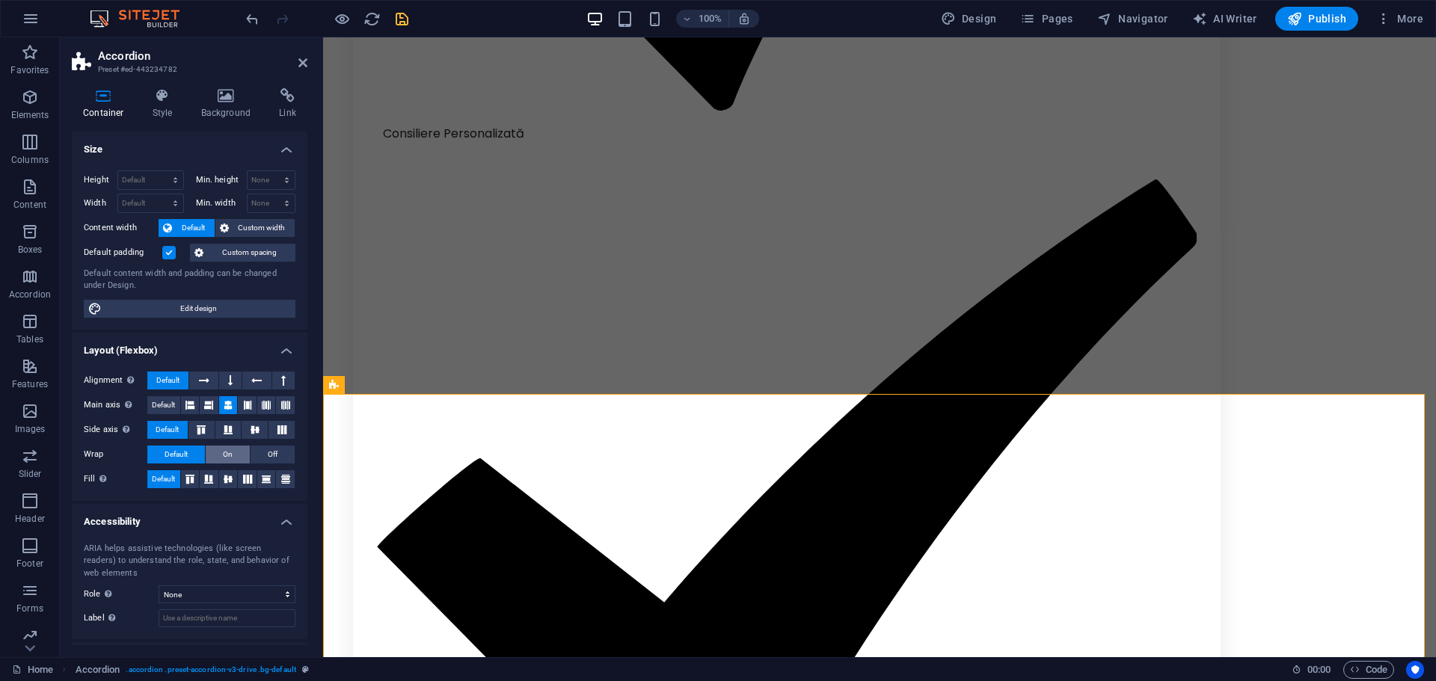
click at [225, 452] on span "On" at bounding box center [228, 455] width 10 height 18
click at [203, 451] on button "Default" at bounding box center [176, 455] width 58 height 18
click at [199, 598] on select "None Alert Article Banner Comment Complementary Dialog Footer Header Marquee Pr…" at bounding box center [227, 595] width 137 height 18
click at [159, 586] on select "None Alert Article Banner Comment Complementary Dialog Footer Header Marquee Pr…" at bounding box center [227, 595] width 137 height 18
click at [206, 592] on select "None Alert Article Banner Comment Complementary Dialog Footer Header Marquee Pr…" at bounding box center [227, 595] width 137 height 18
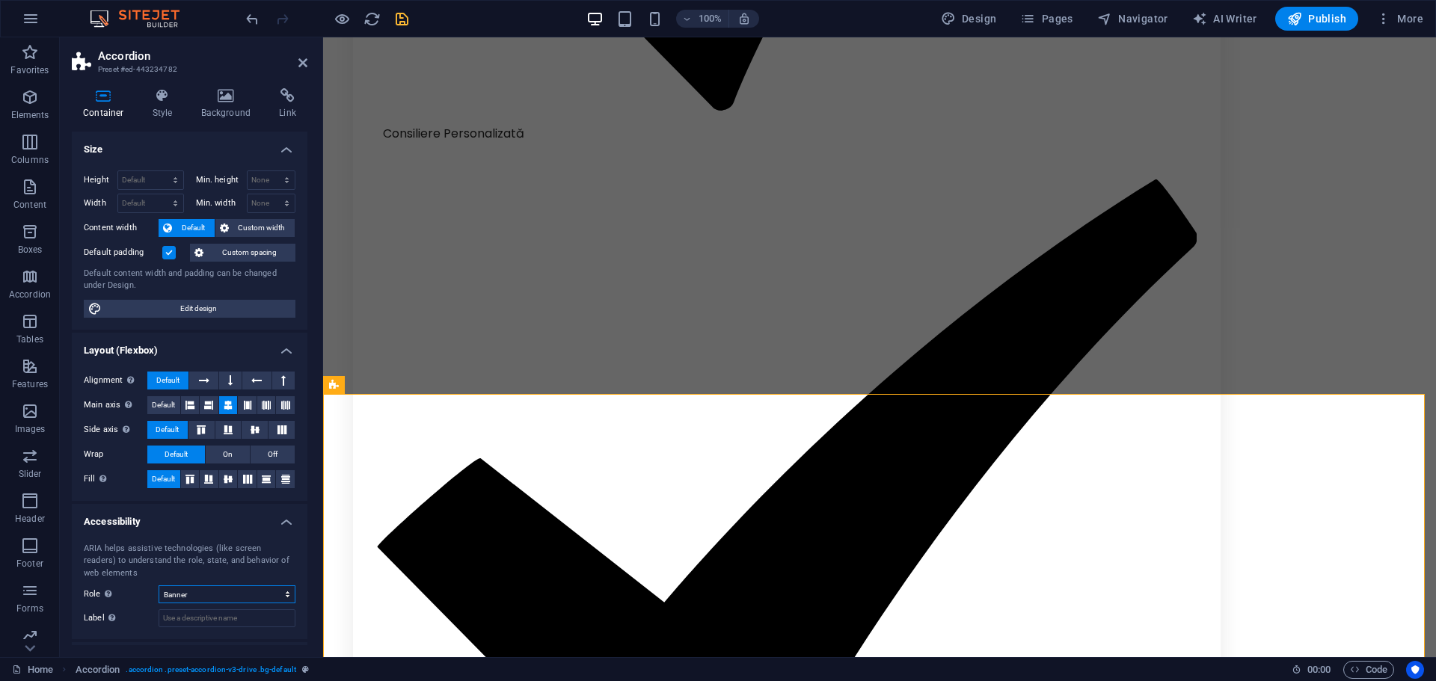
select select "none"
click at [159, 586] on select "None Alert Article Banner Comment Complementary Dialog Footer Header Marquee Pr…" at bounding box center [227, 595] width 137 height 18
click at [408, 13] on icon "save" at bounding box center [401, 18] width 17 height 17
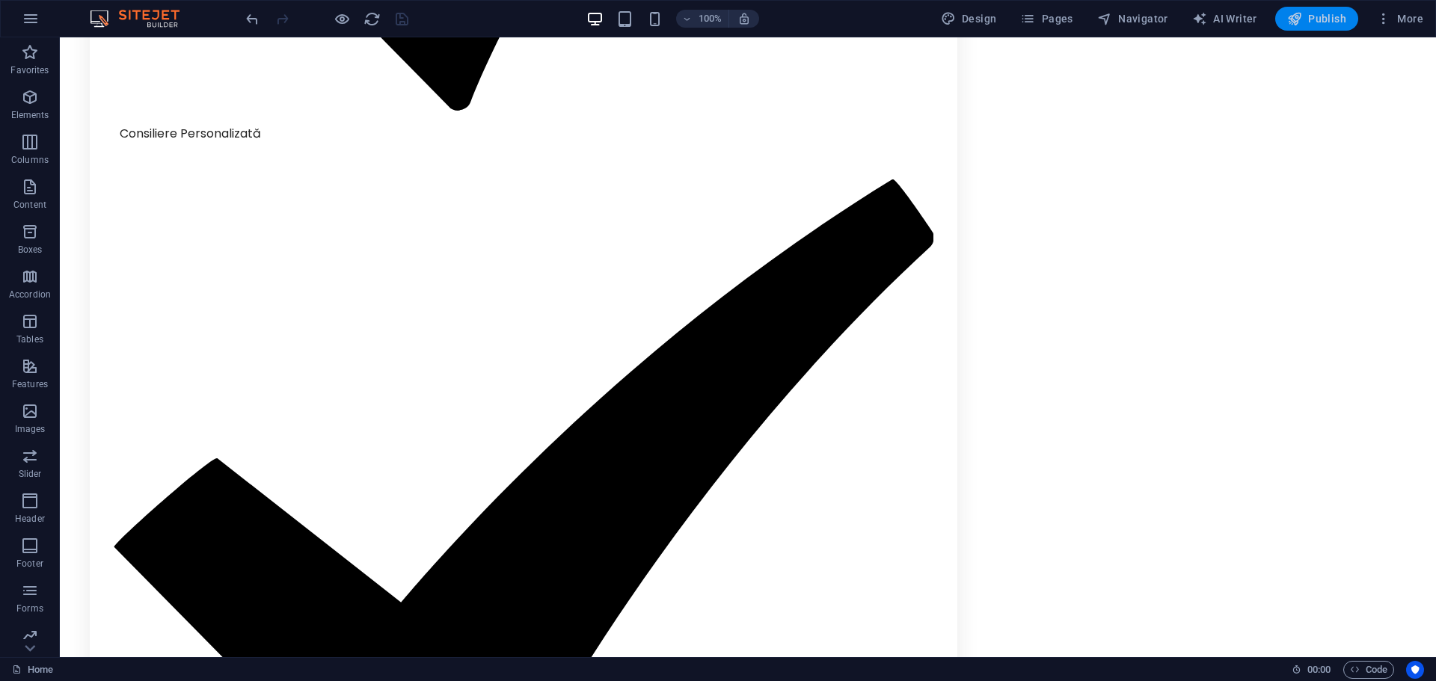
click at [1302, 15] on icon "button" at bounding box center [1294, 18] width 15 height 15
